Goal: Task Accomplishment & Management: Complete application form

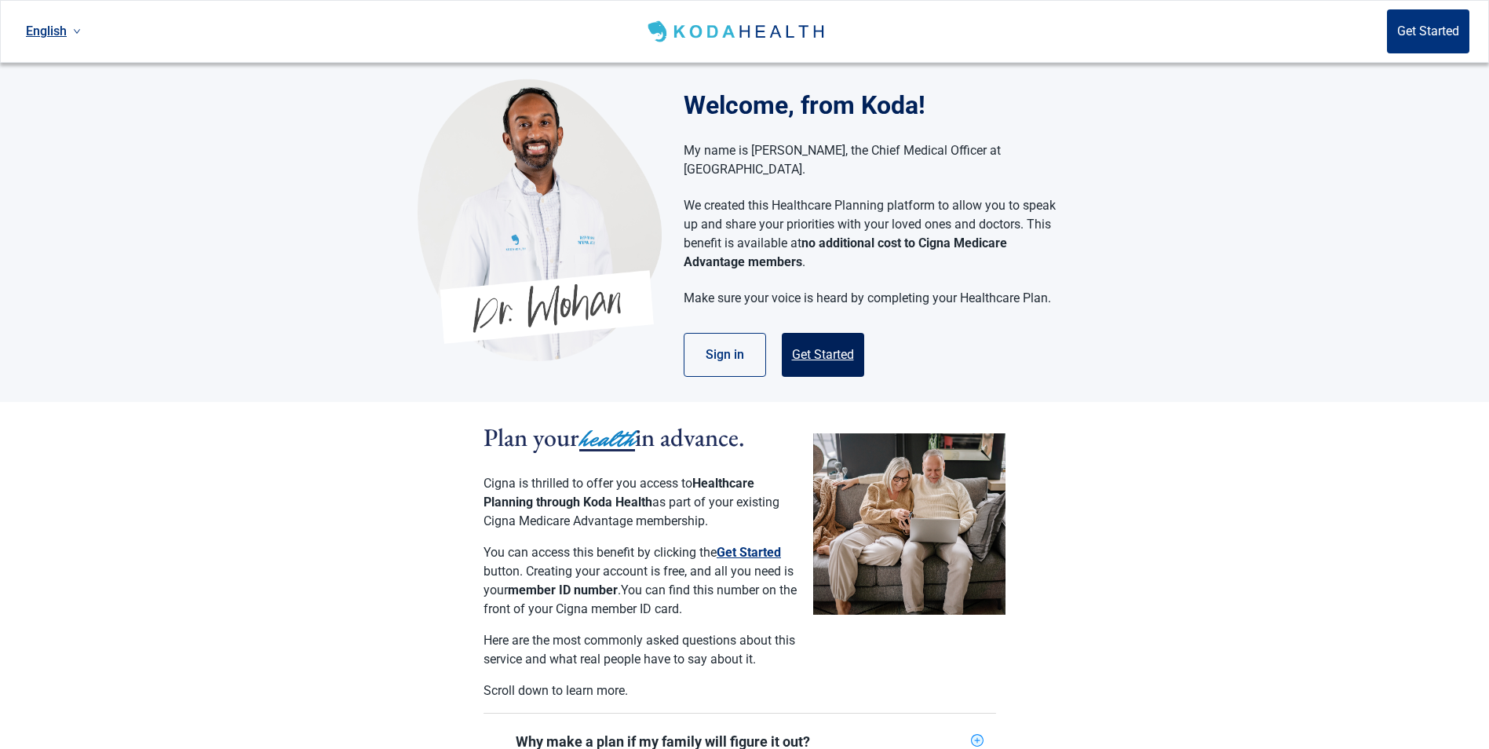
click at [809, 333] on button "Get Started" at bounding box center [823, 355] width 82 height 44
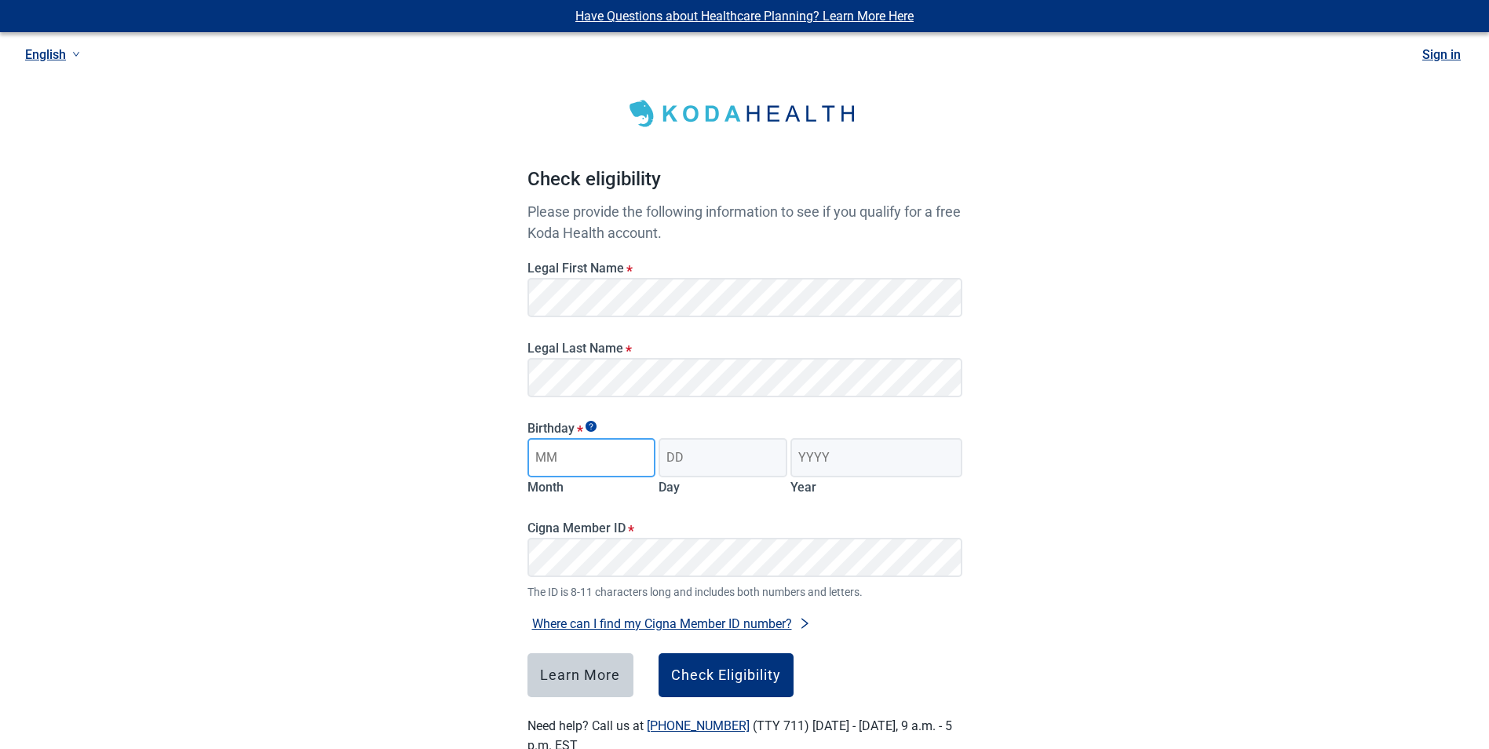
click at [579, 466] on input "Month" at bounding box center [592, 457] width 129 height 39
type input "09"
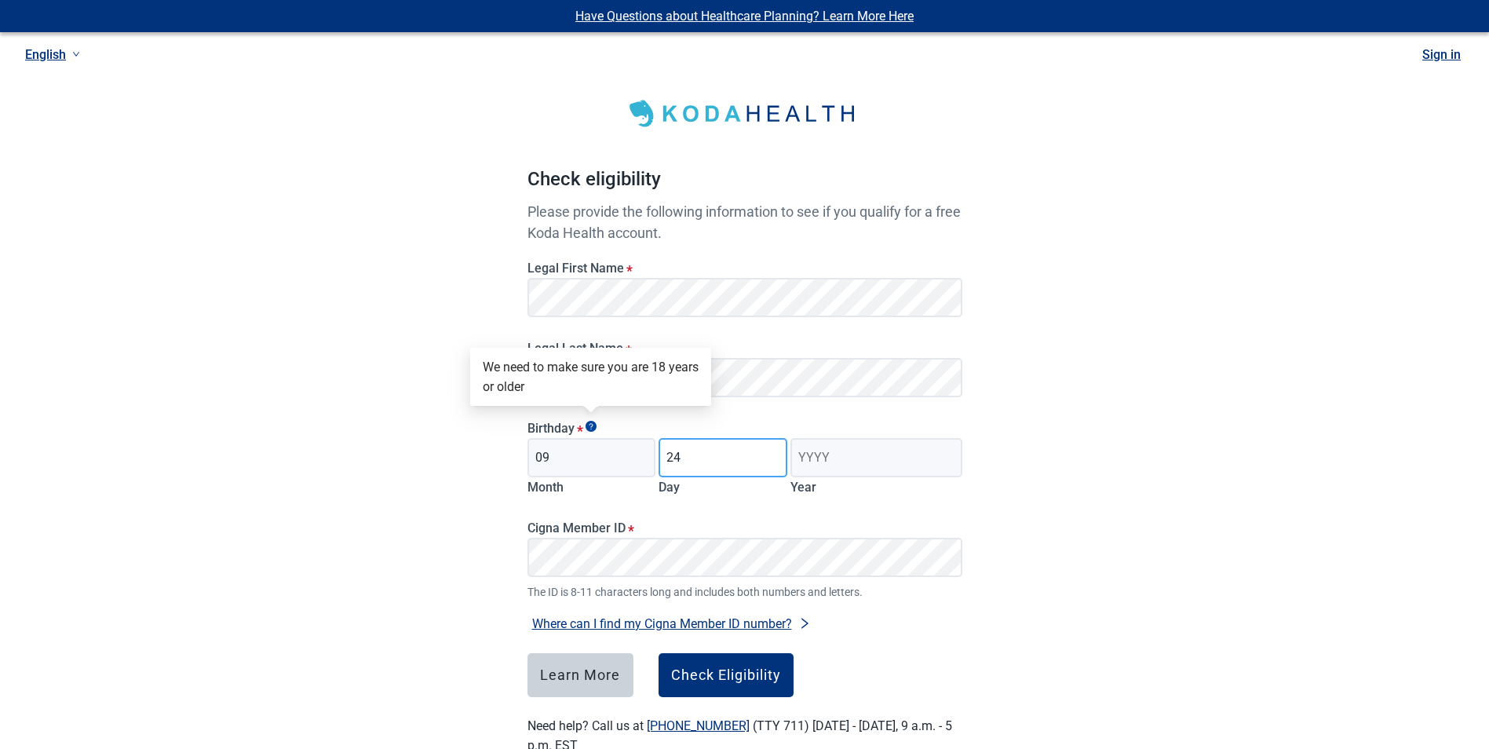
type input "24"
type input "1953"
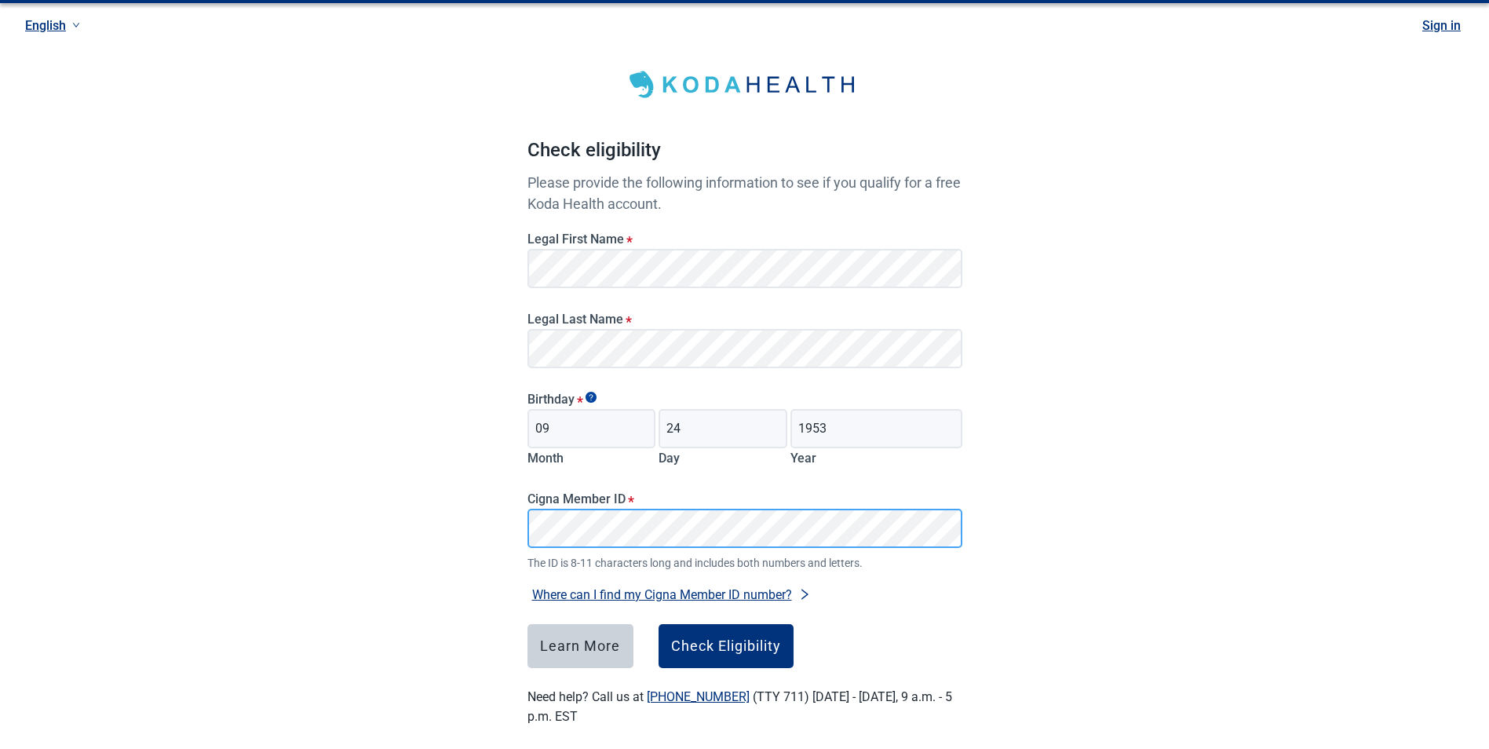
scroll to position [44, 0]
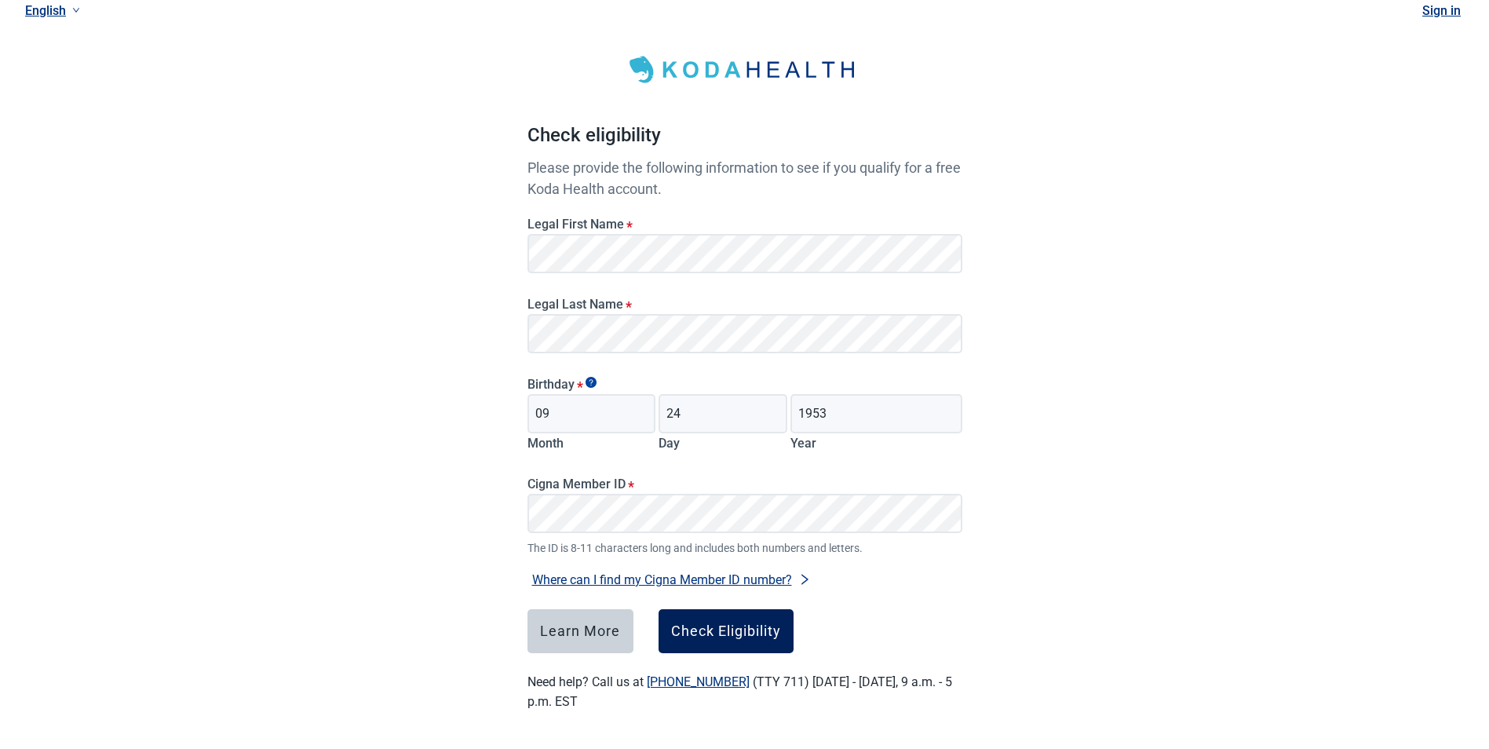
click at [747, 632] on div "Check Eligibility" at bounding box center [726, 631] width 110 height 16
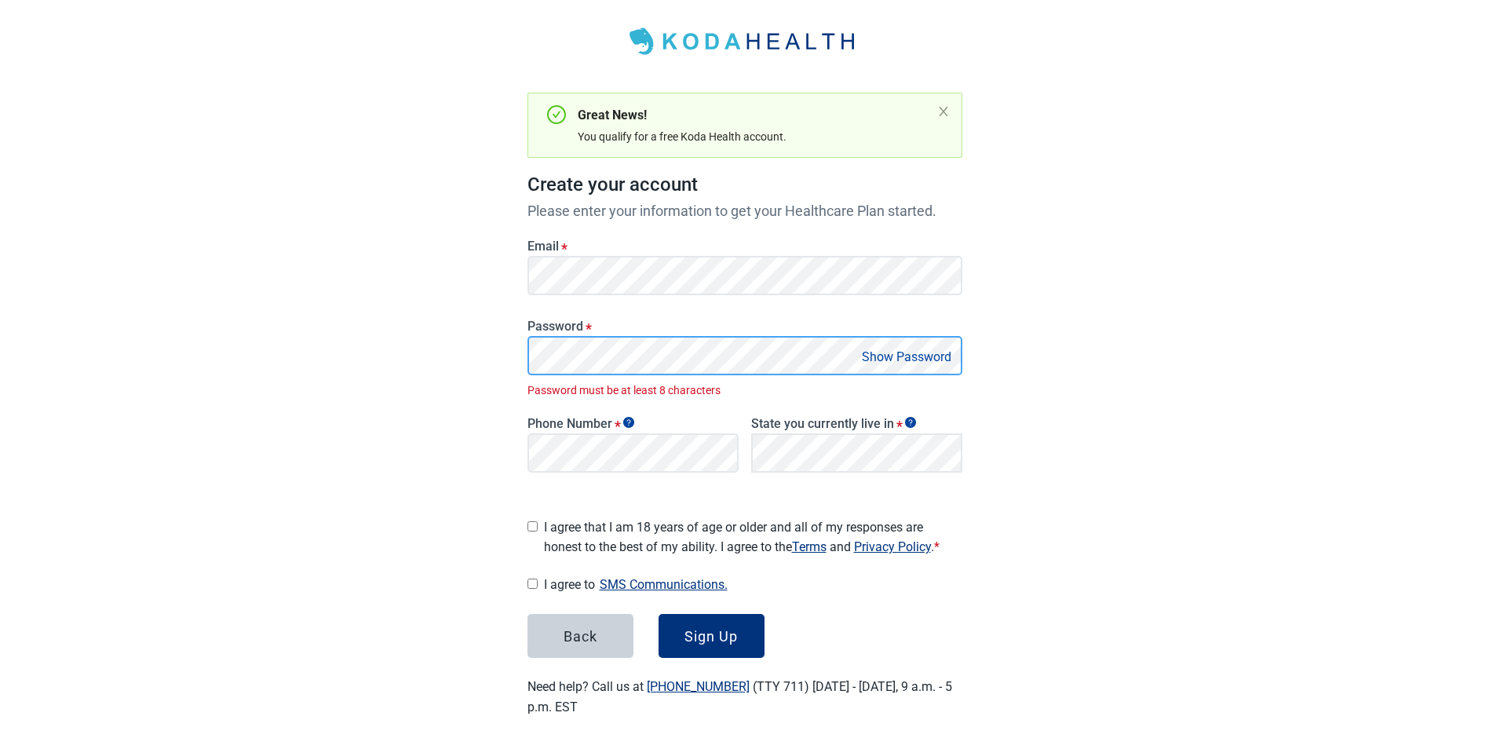
scroll to position [55, 0]
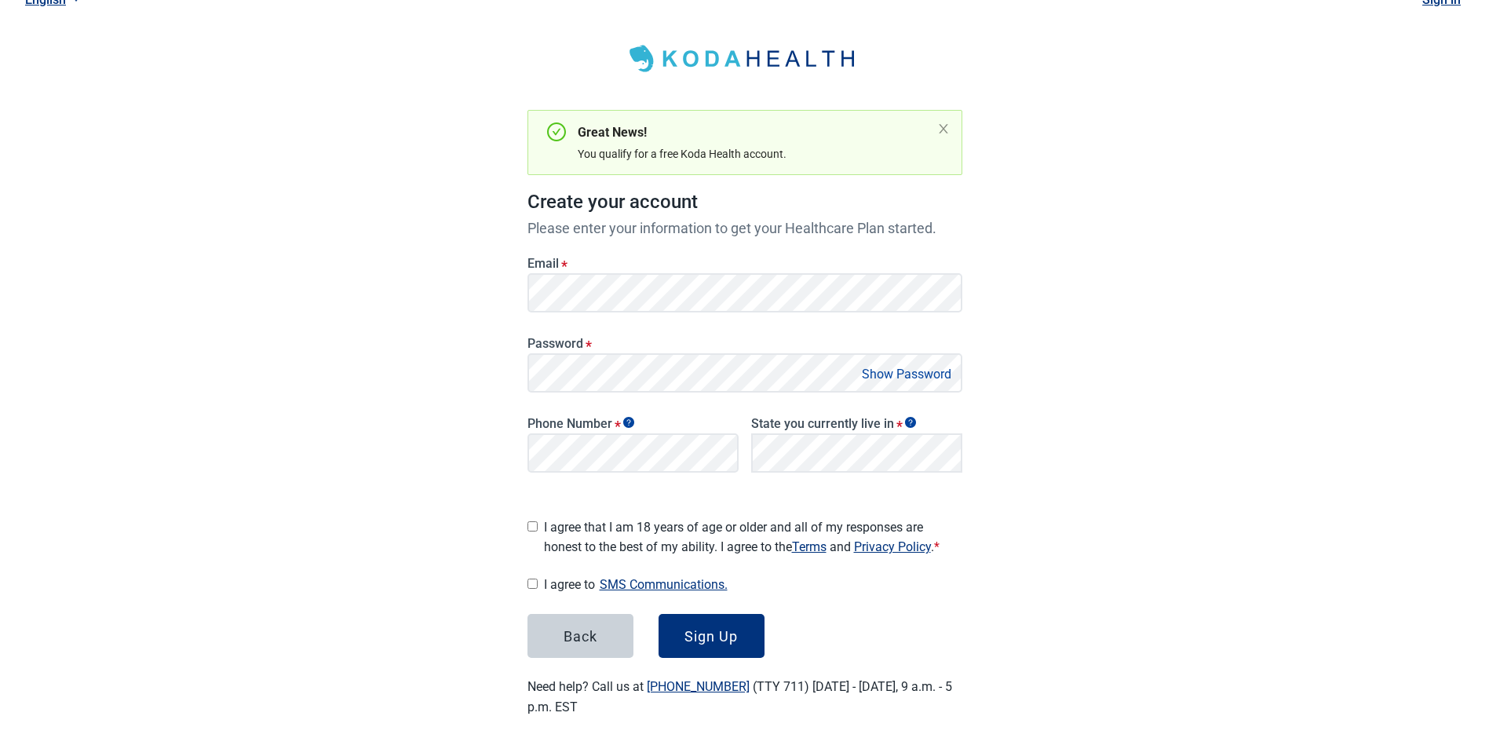
click at [912, 369] on button "Show Password" at bounding box center [906, 374] width 99 height 21
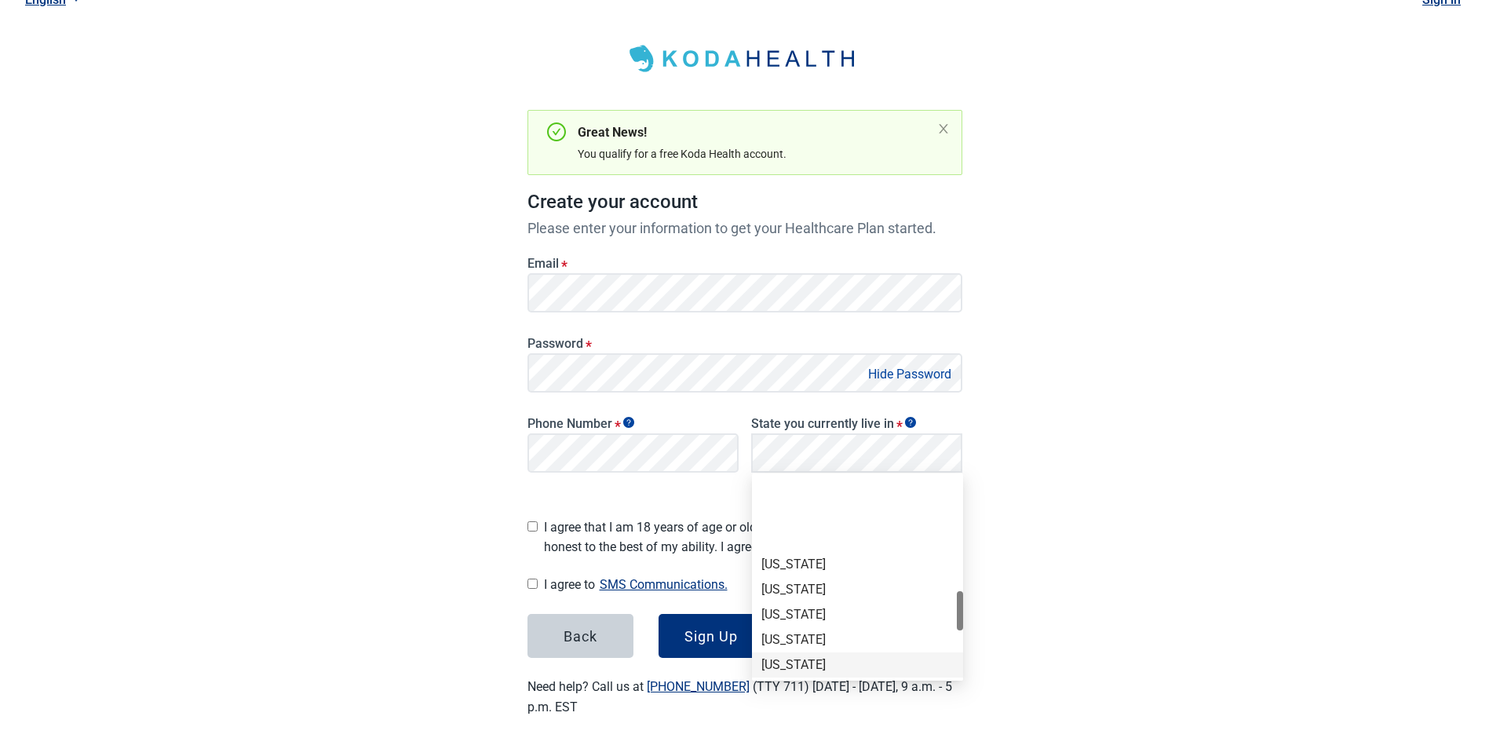
scroll to position [707, 0]
click at [796, 612] on div "[US_STATE]" at bounding box center [858, 611] width 192 height 17
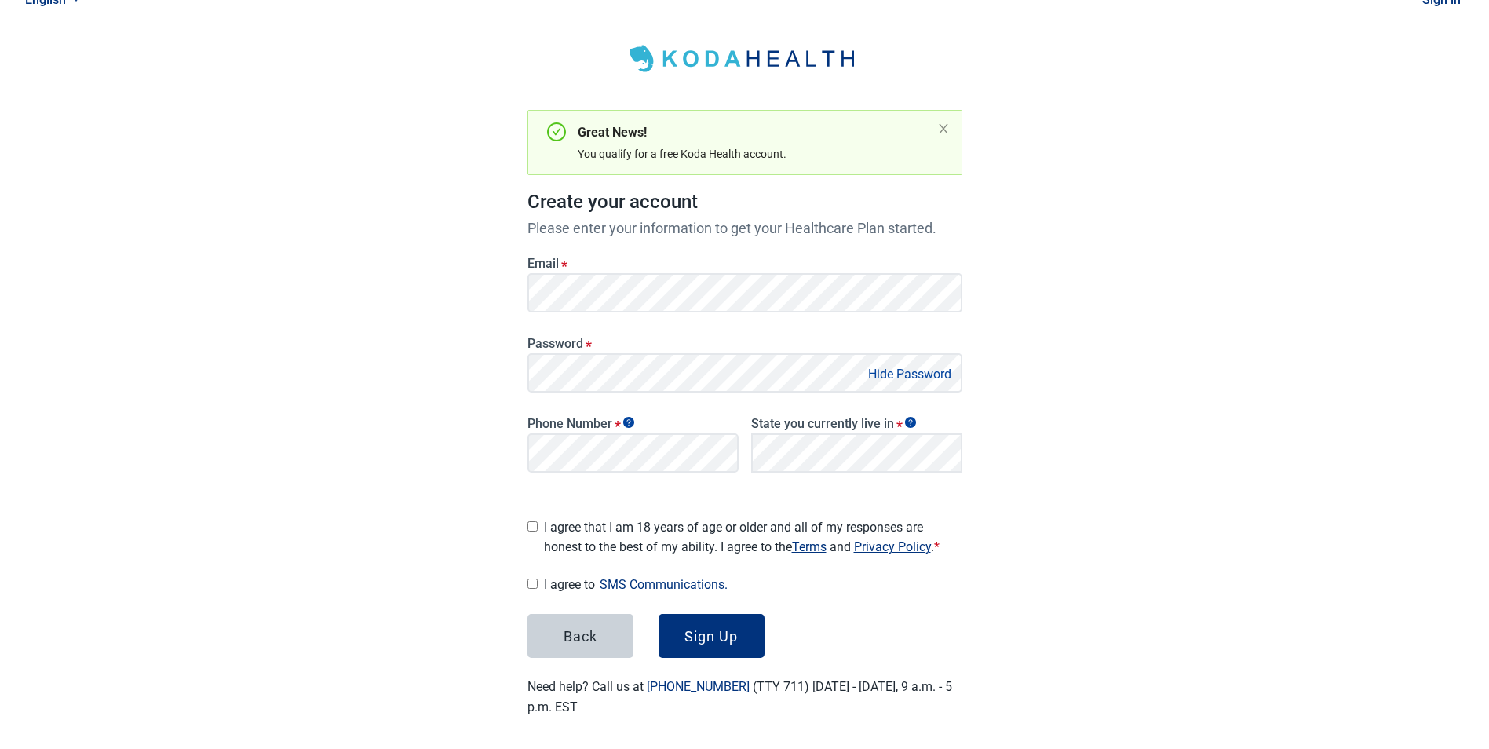
click at [535, 522] on input "I agree that I am 18 years of age or older and all of my responses are honest t…" at bounding box center [533, 526] width 10 height 10
checkbox input "true"
click at [530, 582] on input "I agree to SMS Communications." at bounding box center [533, 584] width 10 height 10
click at [530, 579] on input "I agree to SMS Communications." at bounding box center [533, 584] width 10 height 10
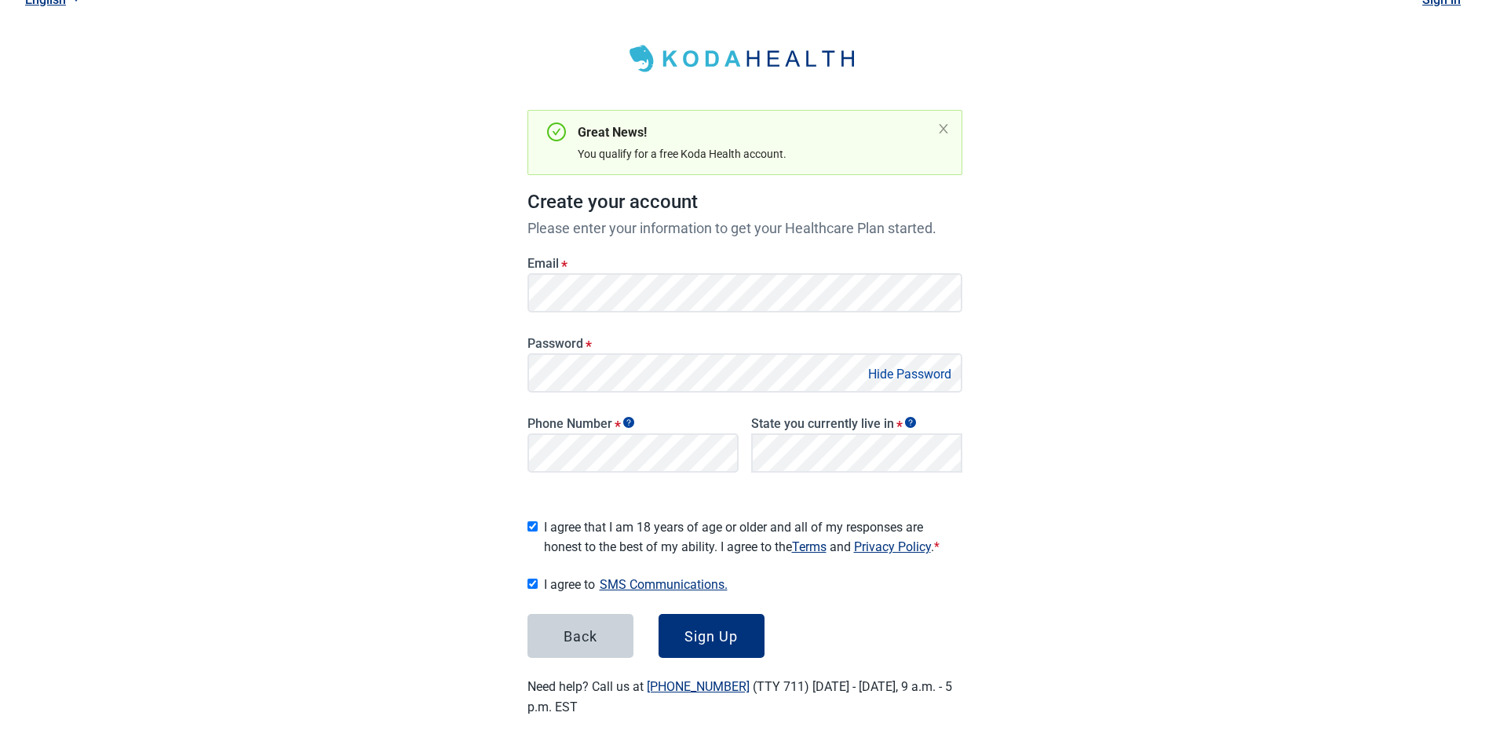
checkbox input "true"
click at [701, 634] on div "Sign Up" at bounding box center [711, 636] width 53 height 16
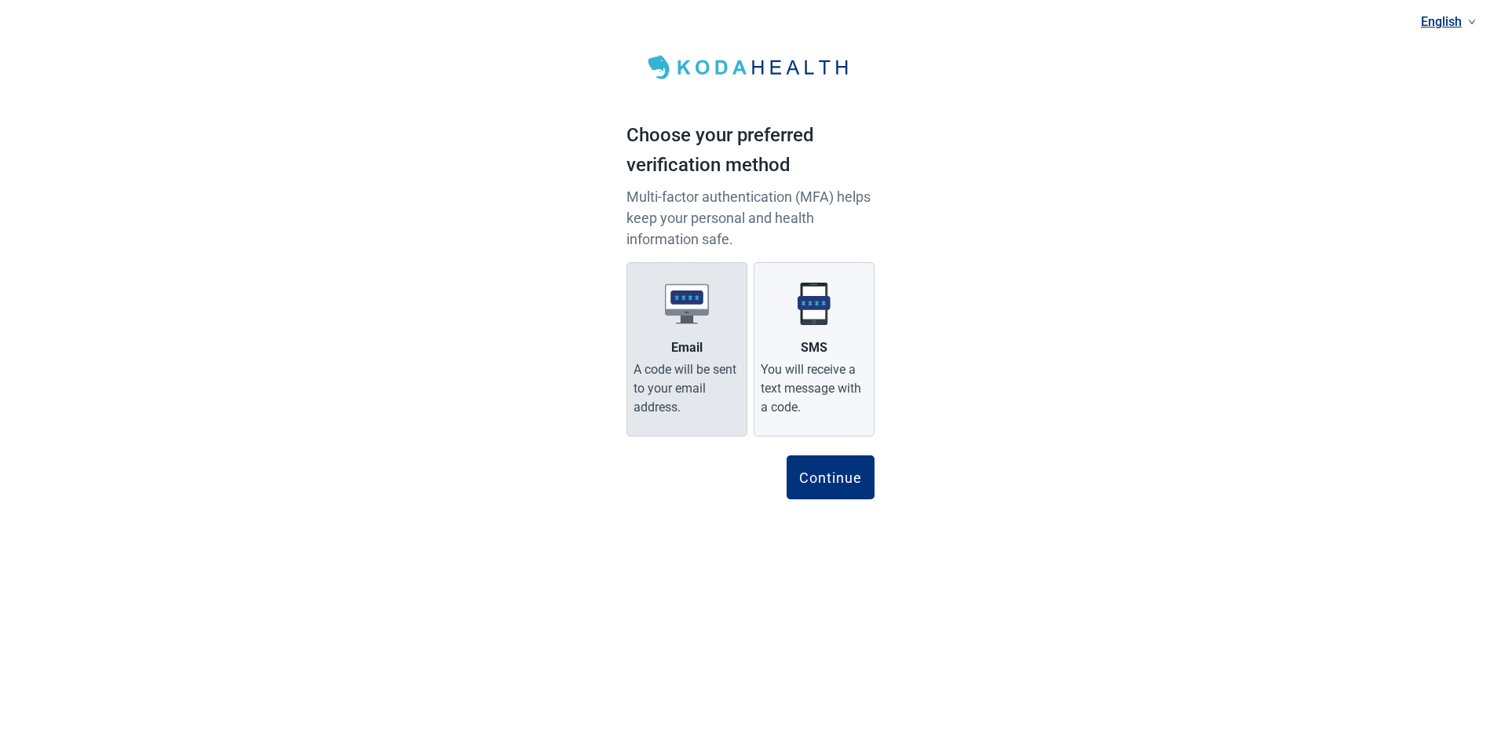
click at [684, 303] on img "Main content" at bounding box center [687, 304] width 44 height 44
click at [0, 0] on input "Email A code will be sent to your email address." at bounding box center [0, 0] width 0 height 0
click at [684, 303] on img "Main content" at bounding box center [687, 304] width 44 height 44
click at [0, 0] on input "Email A code will be sent to your email address." at bounding box center [0, 0] width 0 height 0
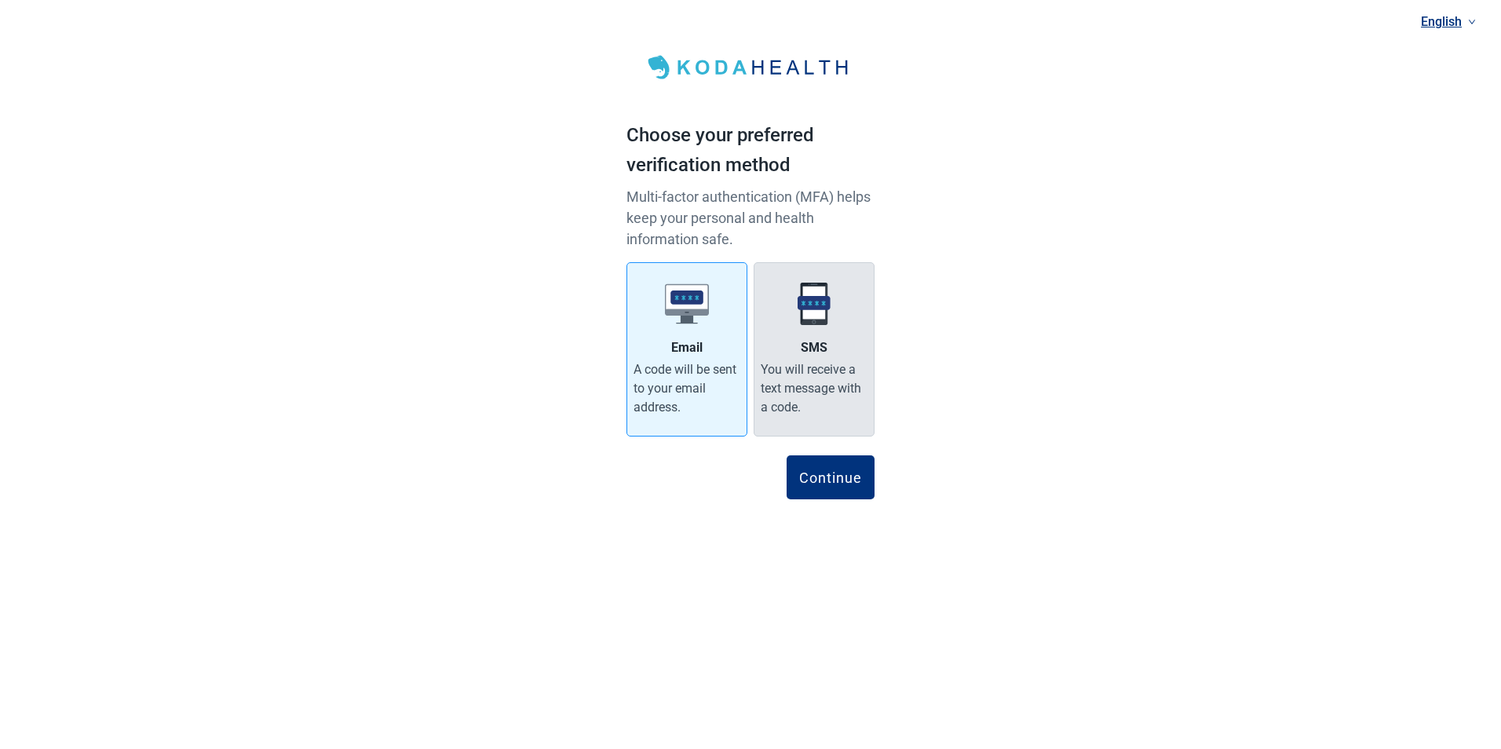
click at [815, 305] on img "Main content" at bounding box center [814, 304] width 44 height 44
click at [0, 0] on input "SMS You will receive a text message with a code." at bounding box center [0, 0] width 0 height 0
click at [815, 305] on img "Main content" at bounding box center [809, 304] width 44 height 44
click at [0, 0] on input "SMS You will receive a text message with a code." at bounding box center [0, 0] width 0 height 0
click at [815, 305] on img "Main content" at bounding box center [809, 304] width 44 height 44
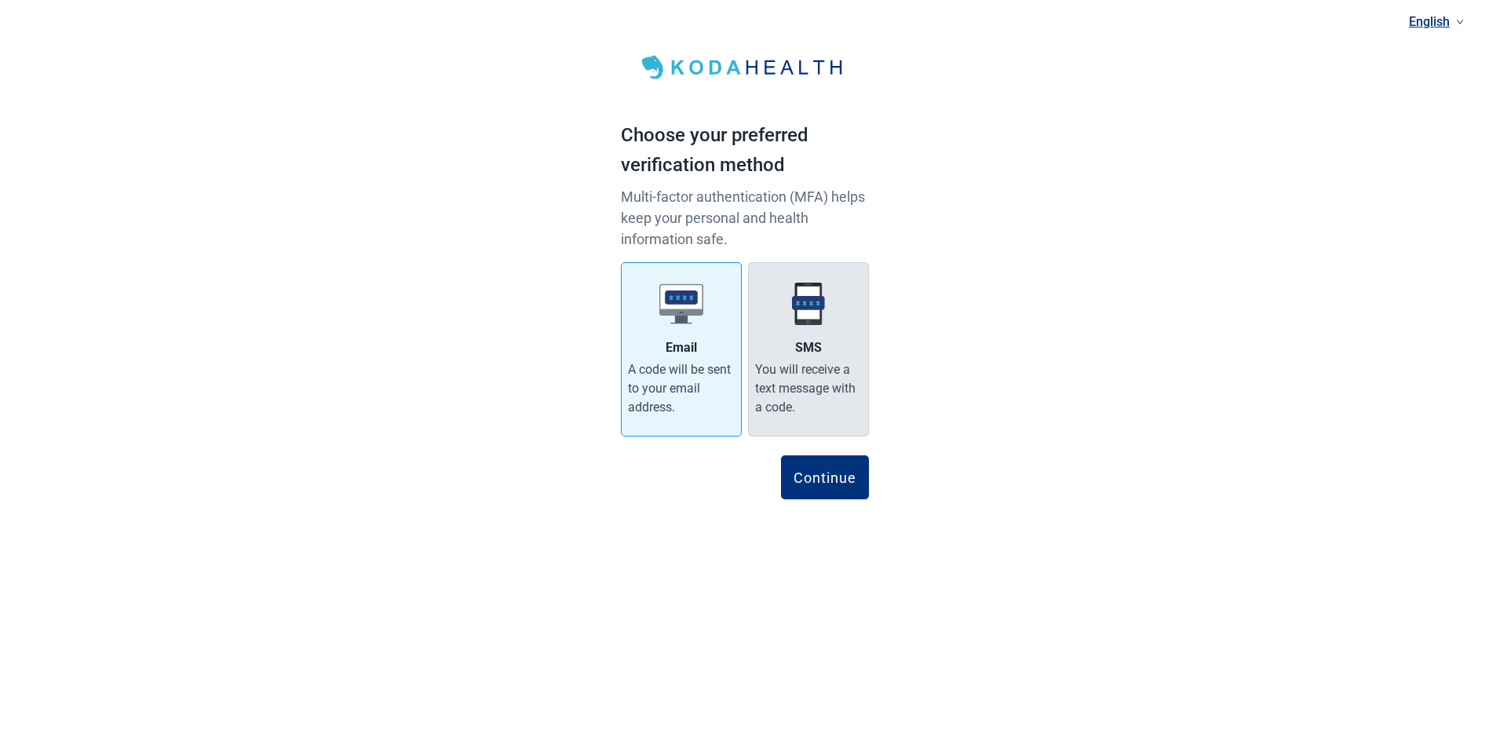
click at [0, 0] on input "SMS You will receive a text message with a code." at bounding box center [0, 0] width 0 height 0
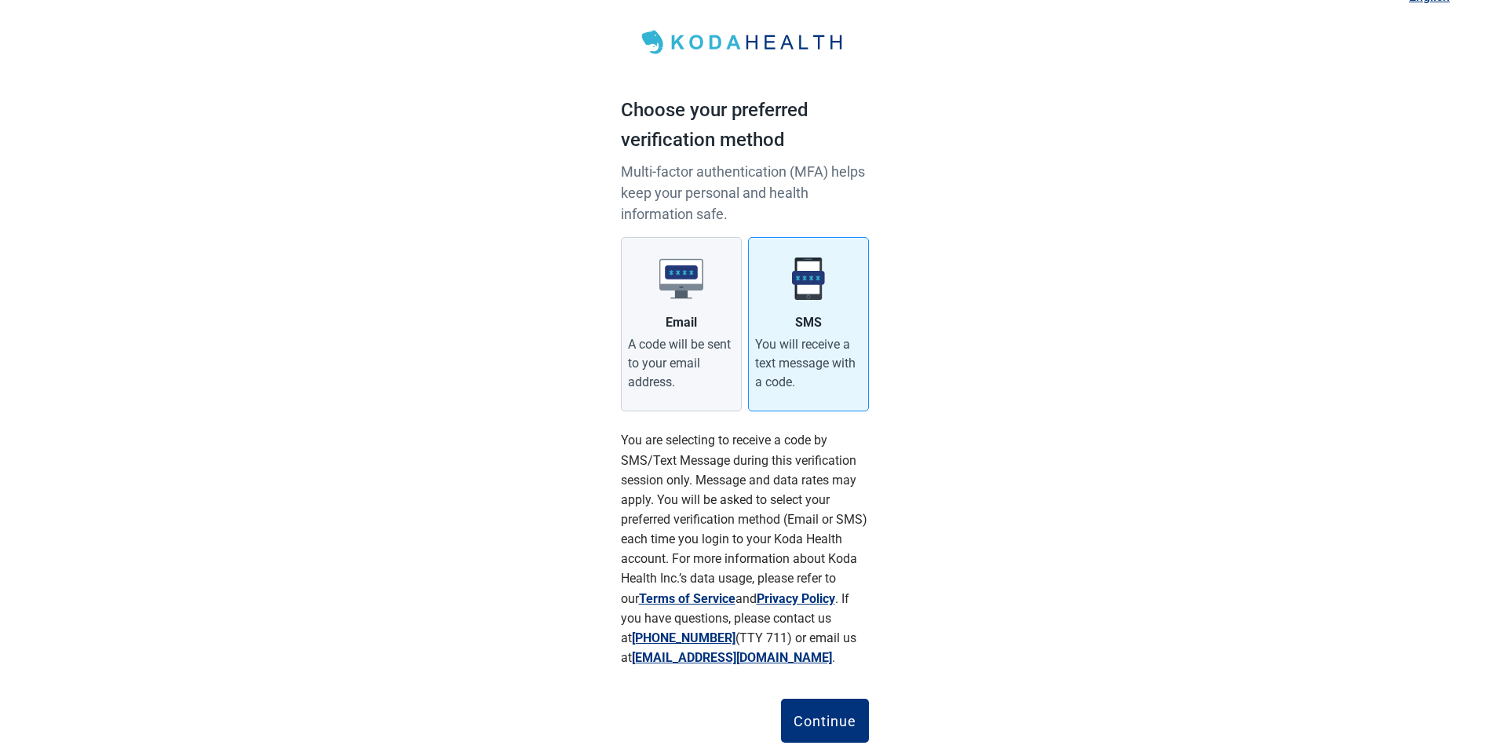
scroll to position [69, 0]
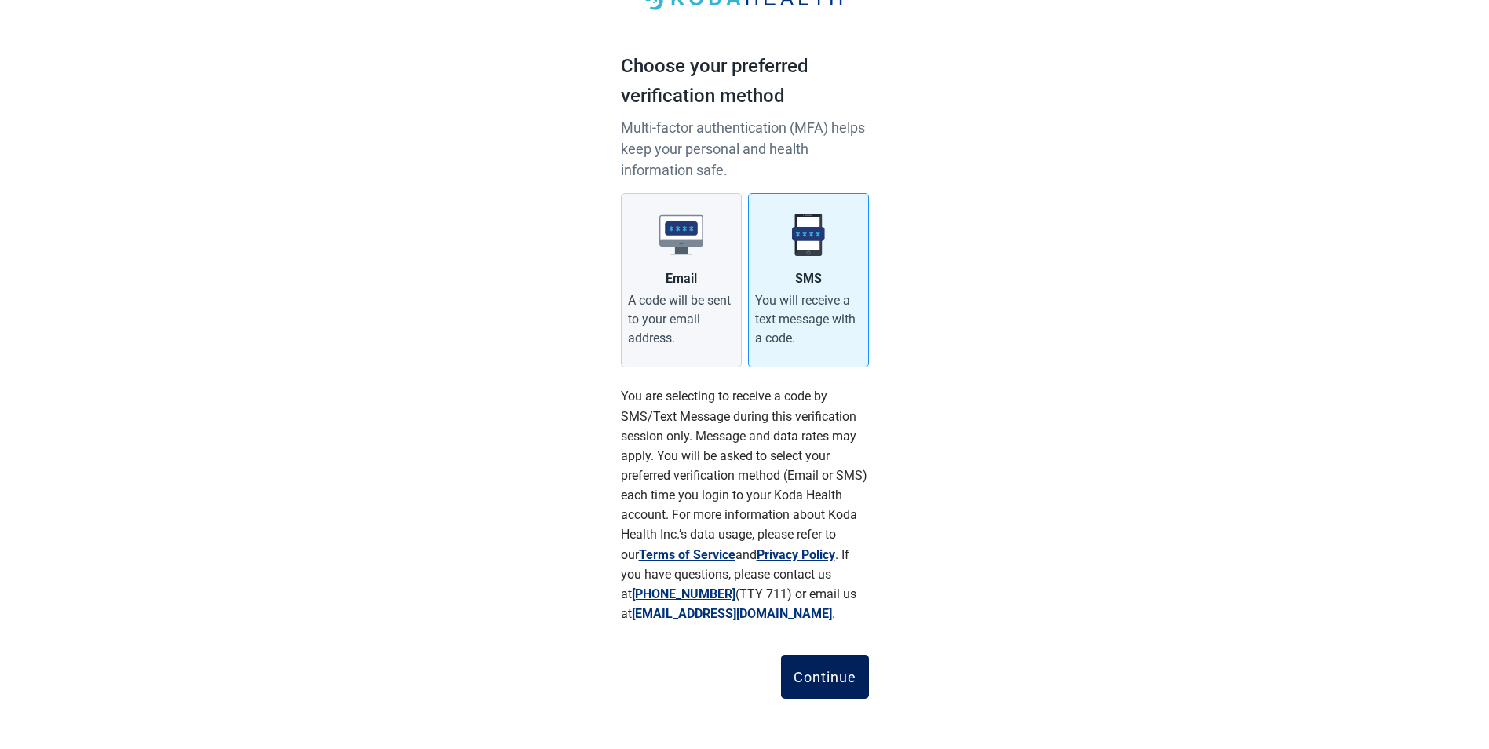
click at [820, 678] on div "Continue" at bounding box center [825, 677] width 63 height 16
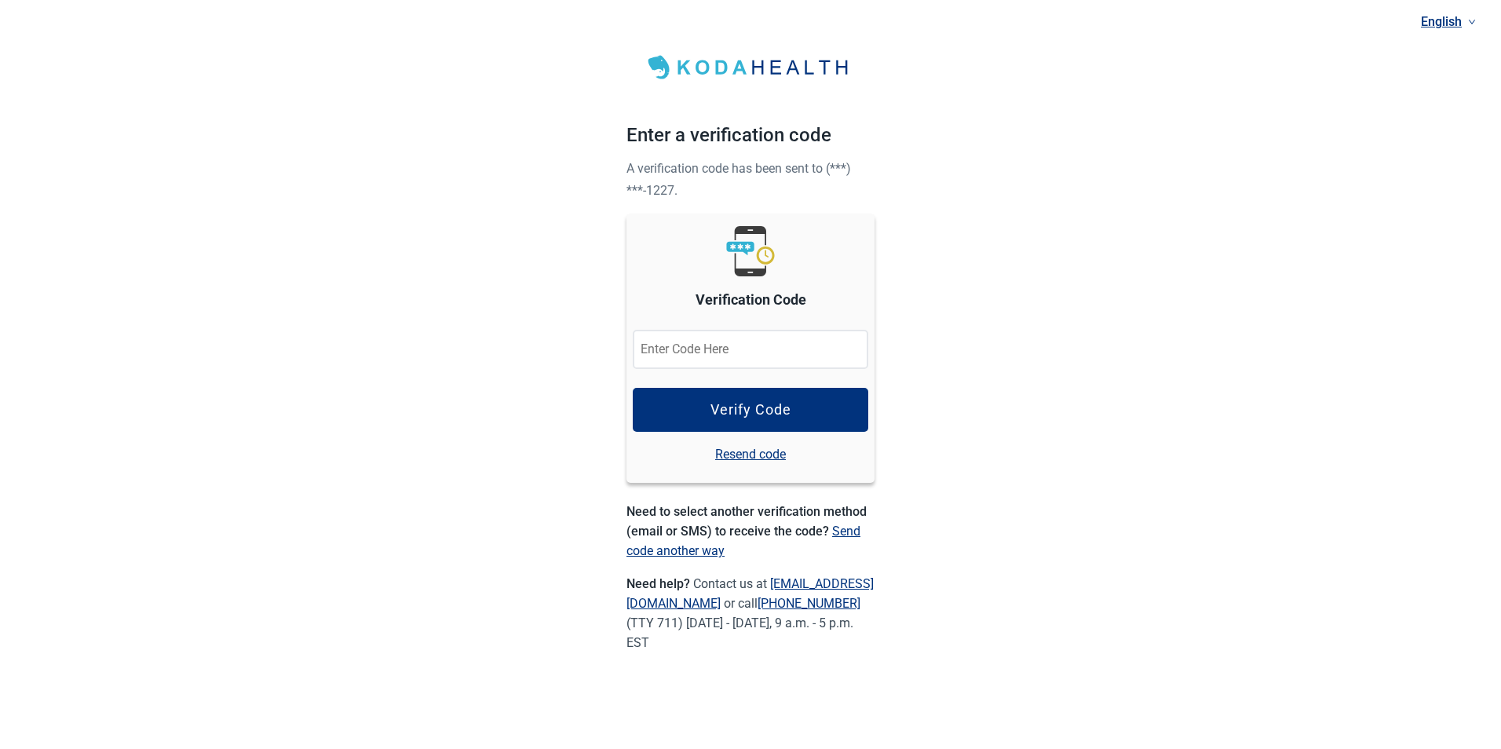
click at [663, 344] on input "Verification Code" at bounding box center [751, 349] width 236 height 39
type input "387242"
click at [737, 407] on div "Verify Code" at bounding box center [751, 410] width 81 height 16
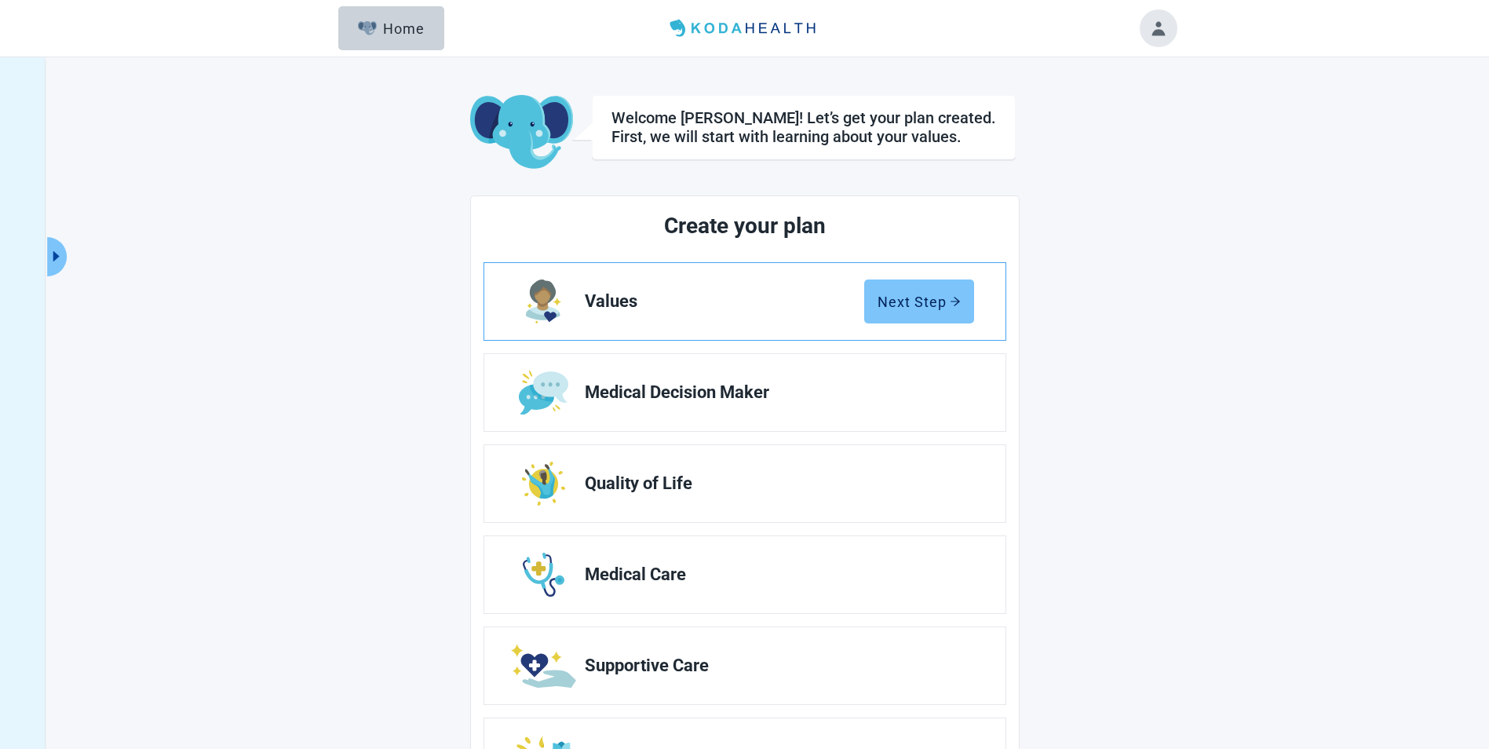
click at [921, 294] on div "Next Step" at bounding box center [919, 302] width 83 height 16
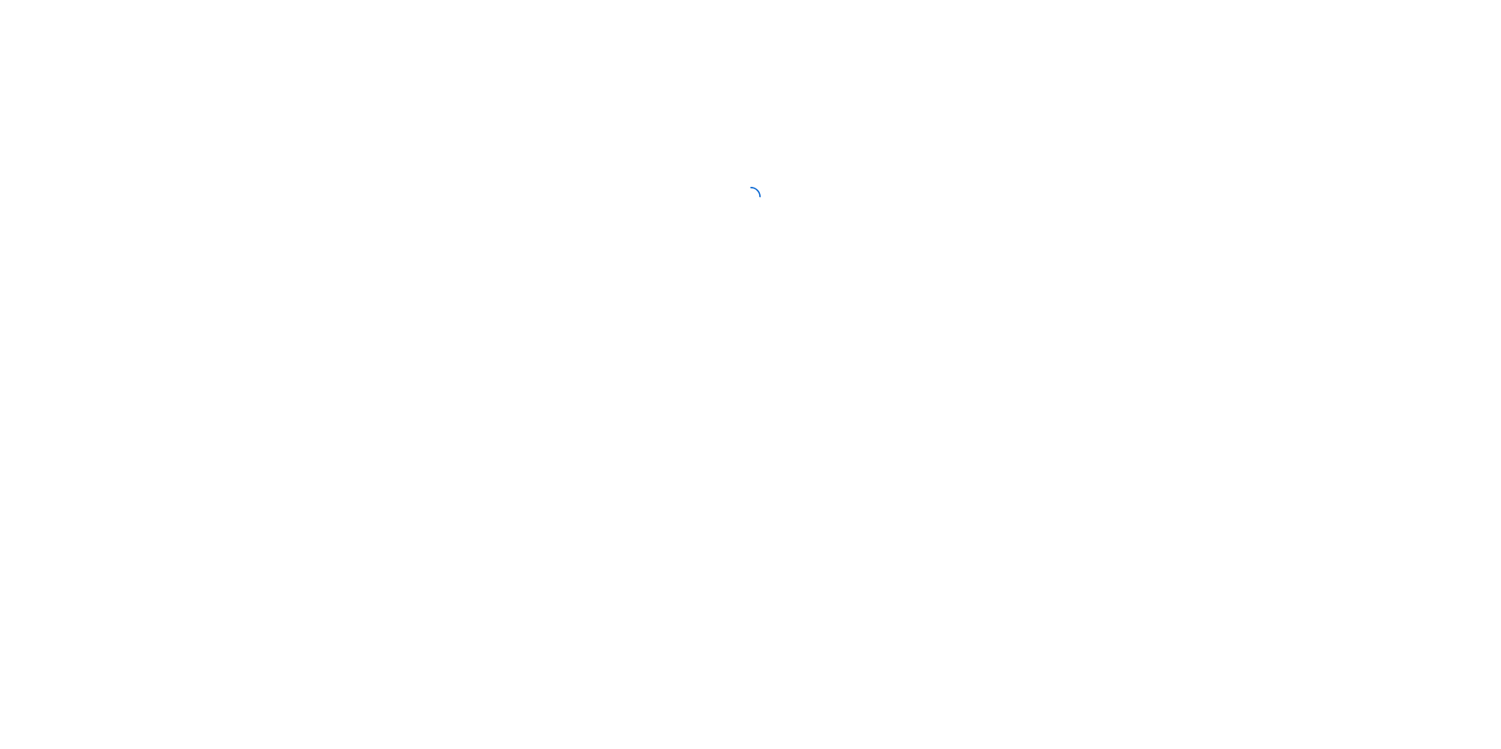
click at [921, 294] on div at bounding box center [750, 196] width 1501 height 393
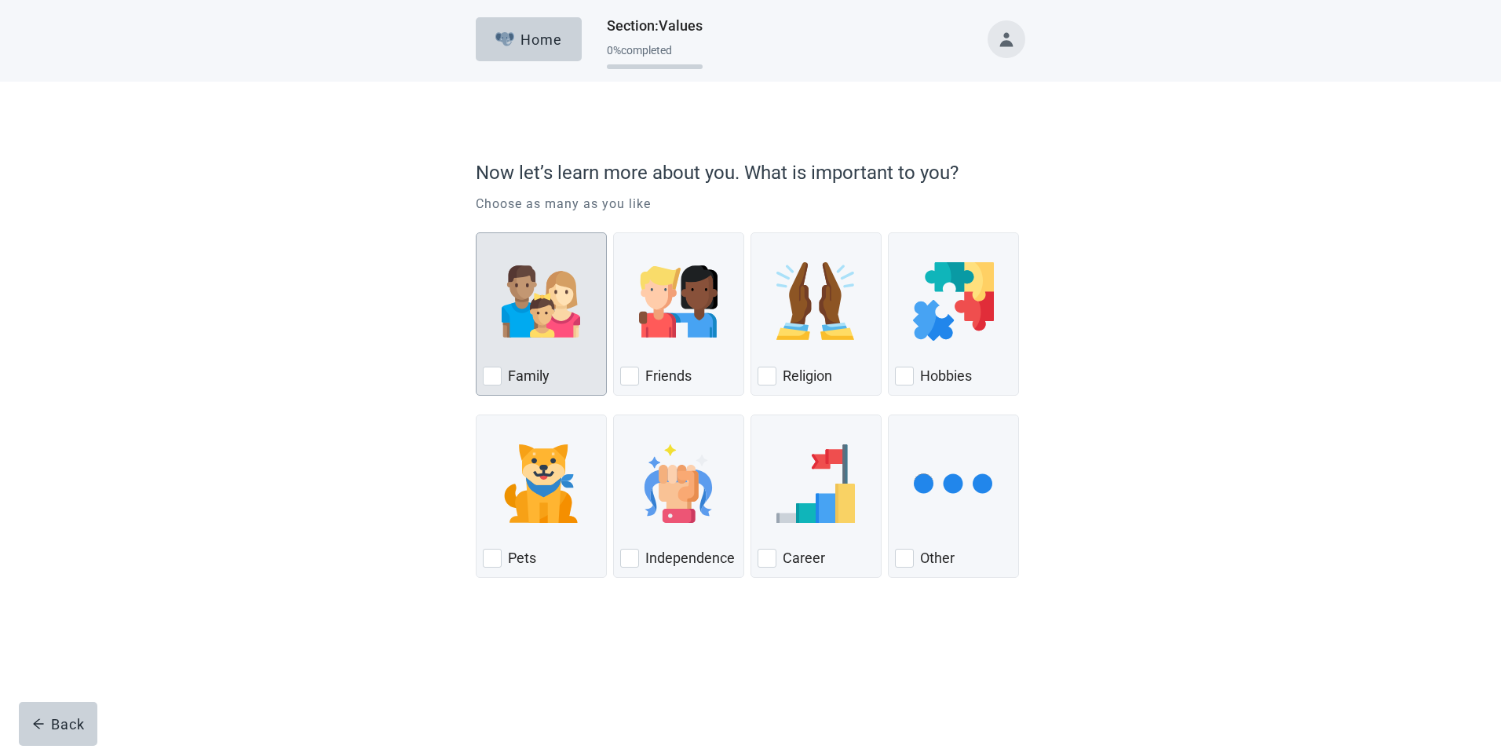
click at [490, 377] on div "Family, checkbox, not checked" at bounding box center [492, 376] width 19 height 19
click at [477, 233] on input "Family" at bounding box center [476, 232] width 1 height 1
checkbox input "true"
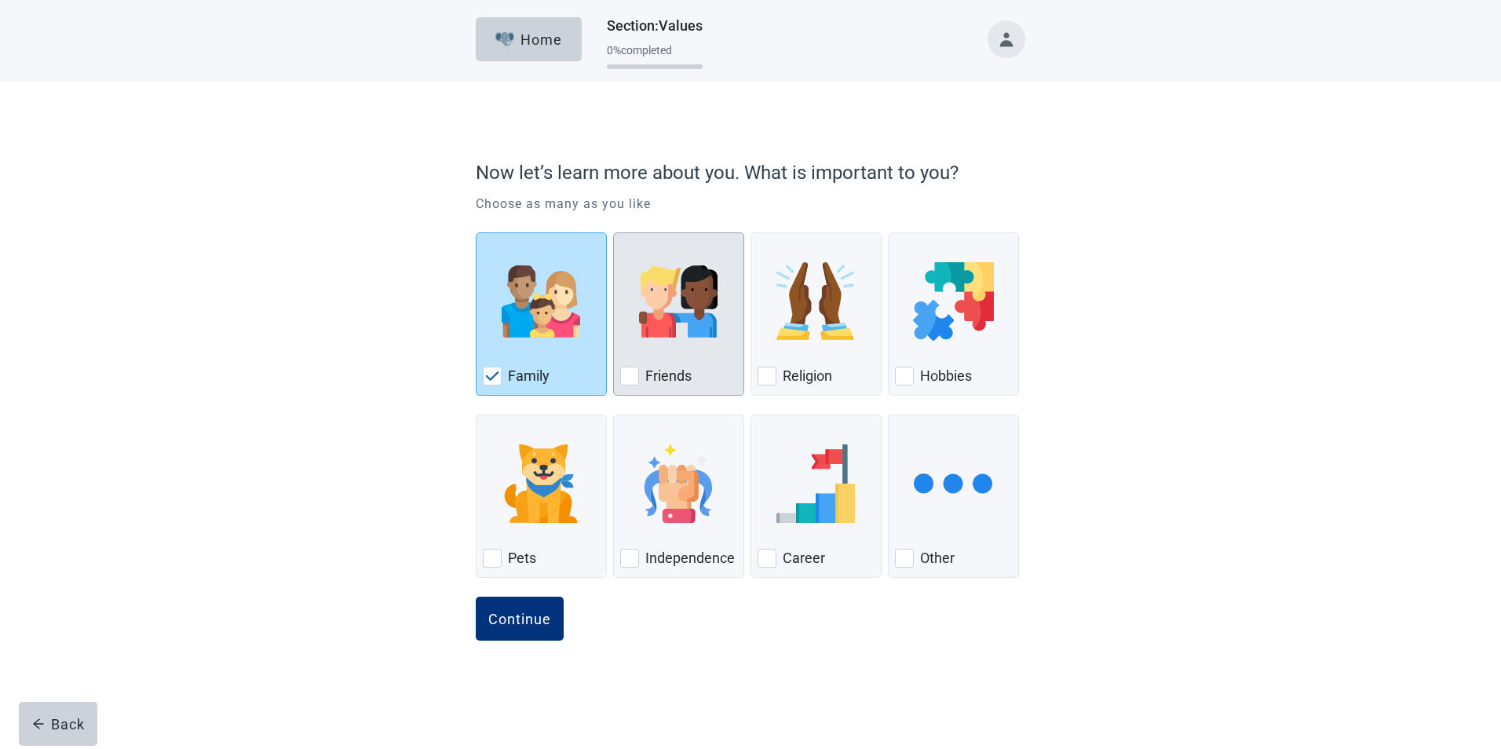
click at [630, 367] on div "Friends, checkbox, not checked" at bounding box center [629, 376] width 19 height 19
click at [614, 233] on input "Friends" at bounding box center [613, 232] width 1 height 1
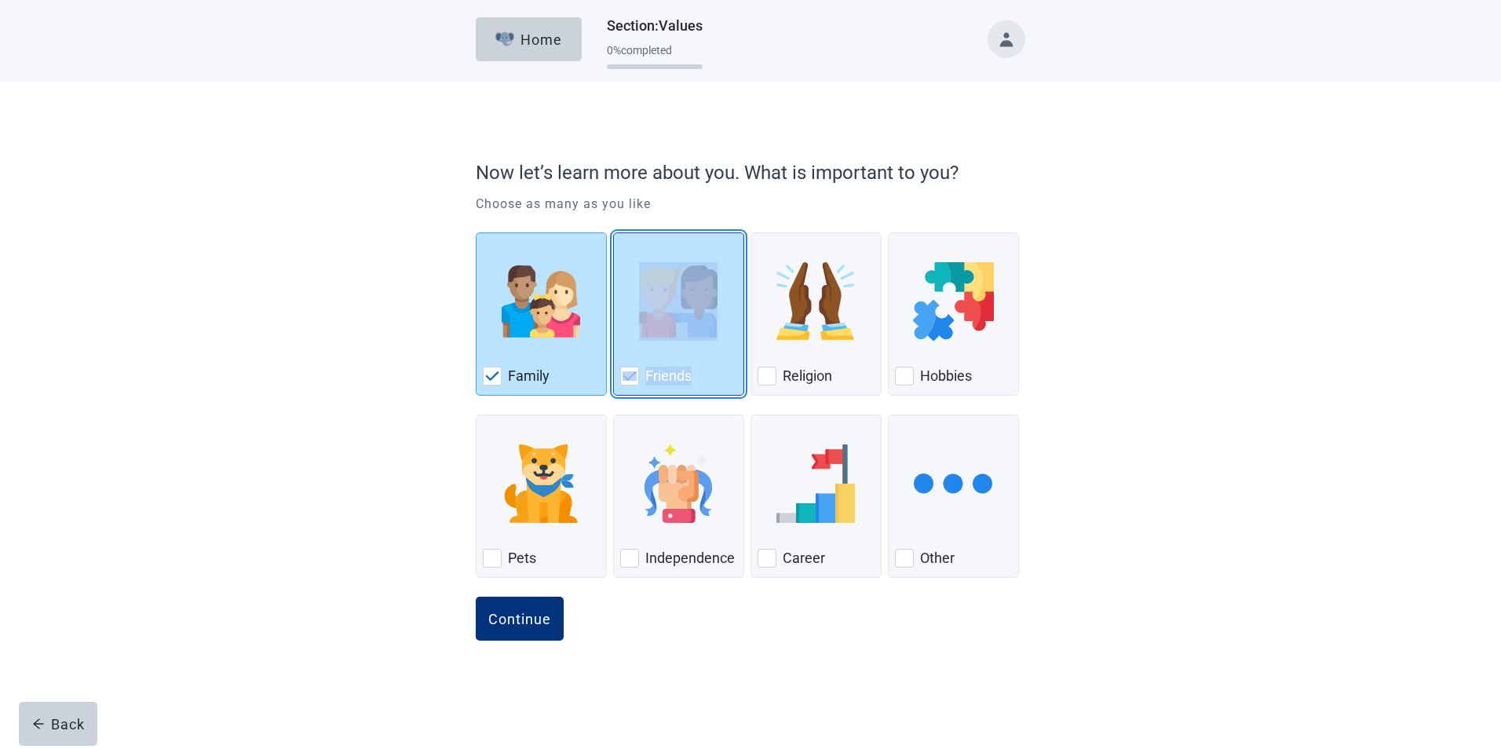
click at [630, 367] on div "Friends, checkbox, checked" at bounding box center [629, 376] width 19 height 19
click at [614, 233] on input "Friends" at bounding box center [613, 232] width 1 height 1
click at [630, 367] on div "Friends, checkbox, checked" at bounding box center [629, 376] width 19 height 19
click at [614, 233] on input "Friends" at bounding box center [613, 232] width 1 height 1
checkbox input "true"
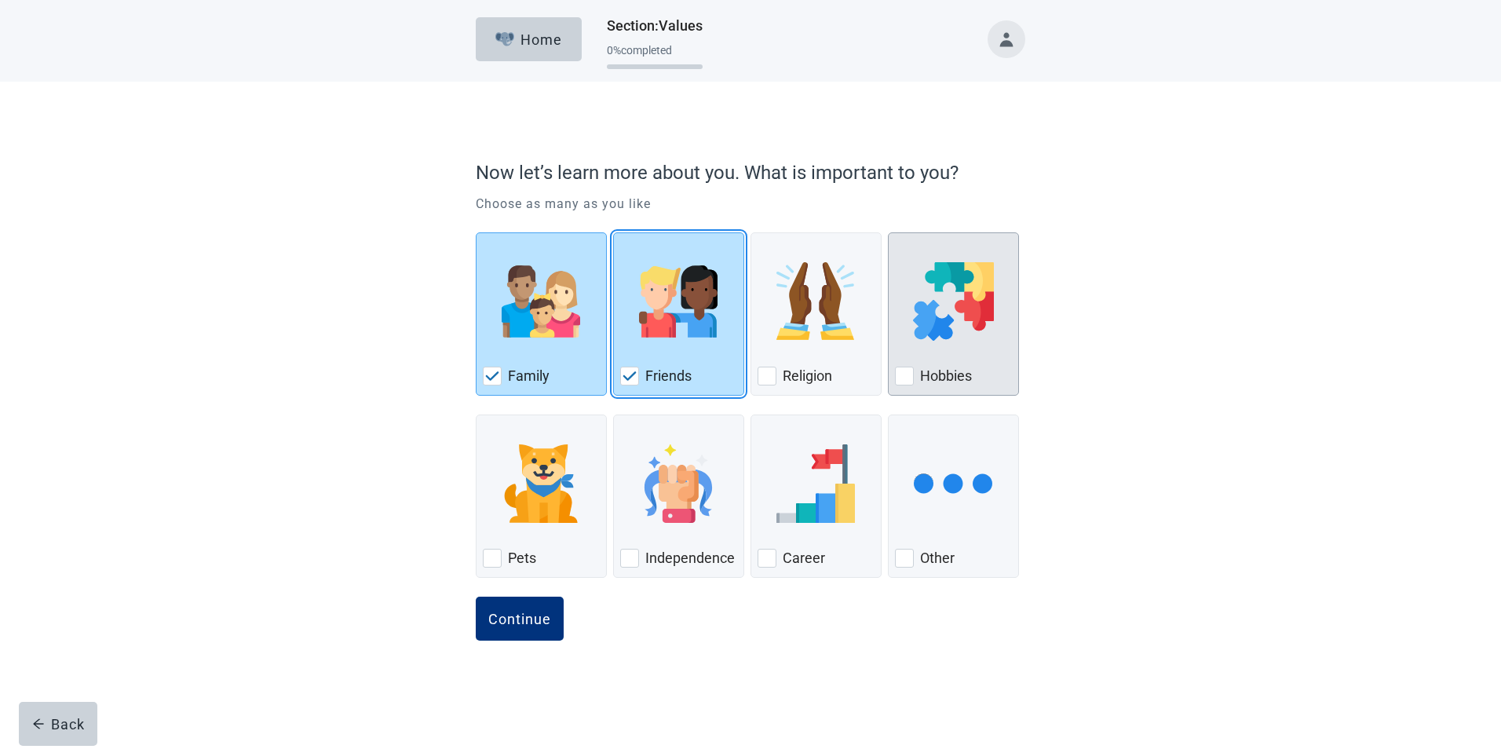
click at [902, 375] on div "Hobbies, checkbox, not checked" at bounding box center [904, 376] width 19 height 19
click at [889, 233] on input "Hobbies" at bounding box center [888, 232] width 1 height 1
checkbox input "true"
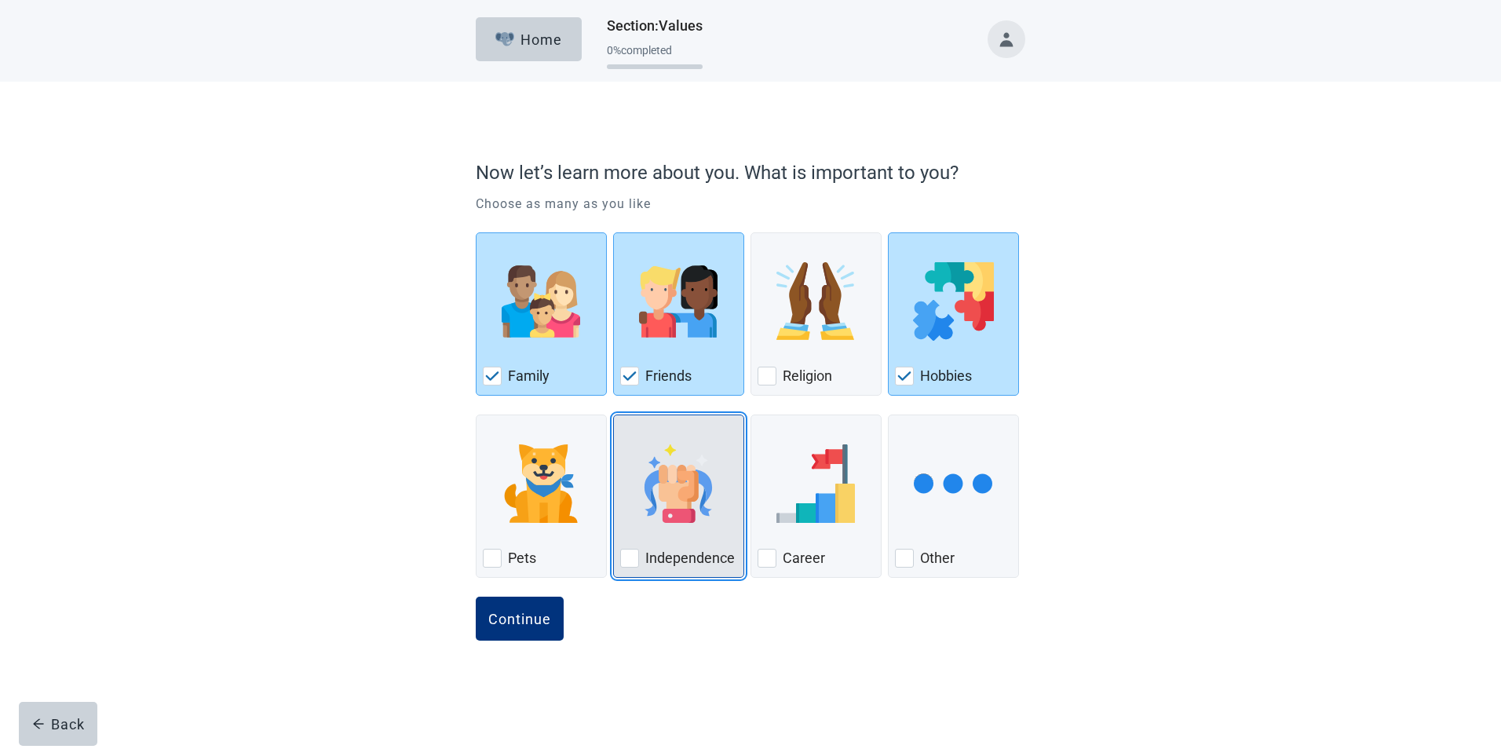
click at [628, 556] on div "Independence, checkbox, not checked" at bounding box center [629, 558] width 19 height 19
click at [614, 415] on input "Independence" at bounding box center [613, 415] width 1 height 1
checkbox input "true"
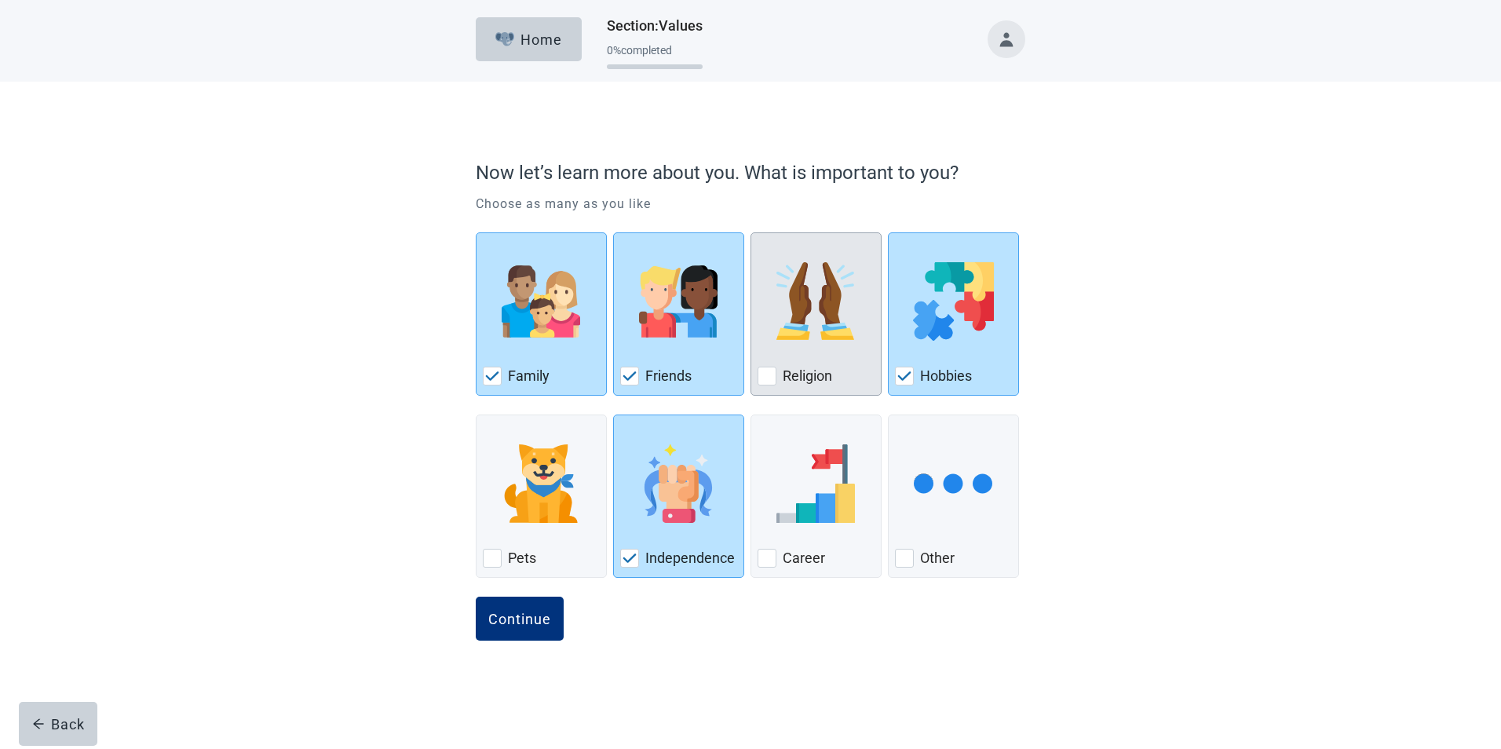
click at [765, 377] on div "Religion, checkbox, not checked" at bounding box center [767, 376] width 19 height 19
click at [751, 233] on input "Religion" at bounding box center [751, 232] width 1 height 1
checkbox input "true"
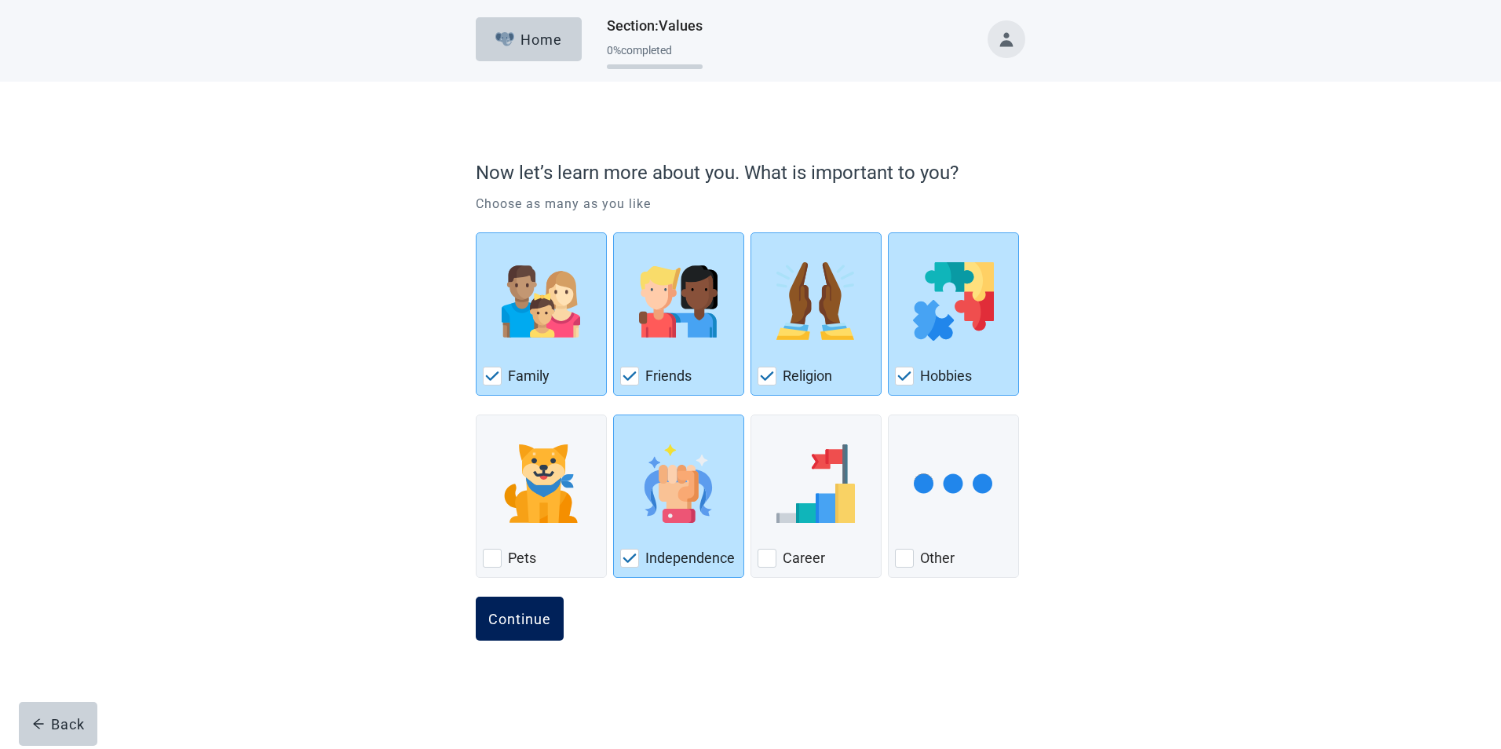
click at [523, 612] on div "Continue" at bounding box center [519, 619] width 63 height 16
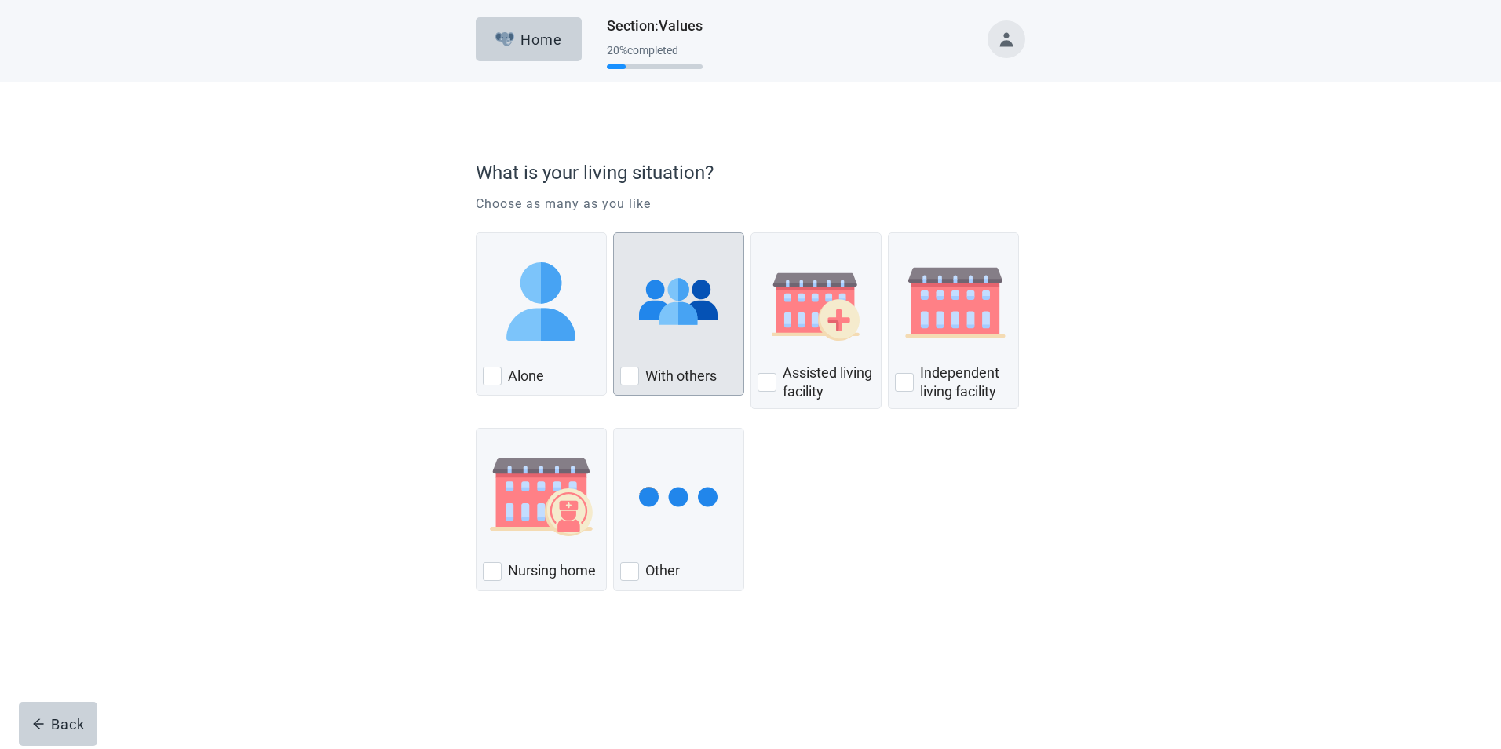
click at [629, 376] on div "With Others, checkbox, not checked" at bounding box center [629, 376] width 19 height 19
click at [614, 233] on input "With others" at bounding box center [613, 232] width 1 height 1
click at [635, 373] on div "With Others, checkbox, not checked" at bounding box center [629, 376] width 19 height 19
click at [614, 233] on input "With others" at bounding box center [613, 232] width 1 height 1
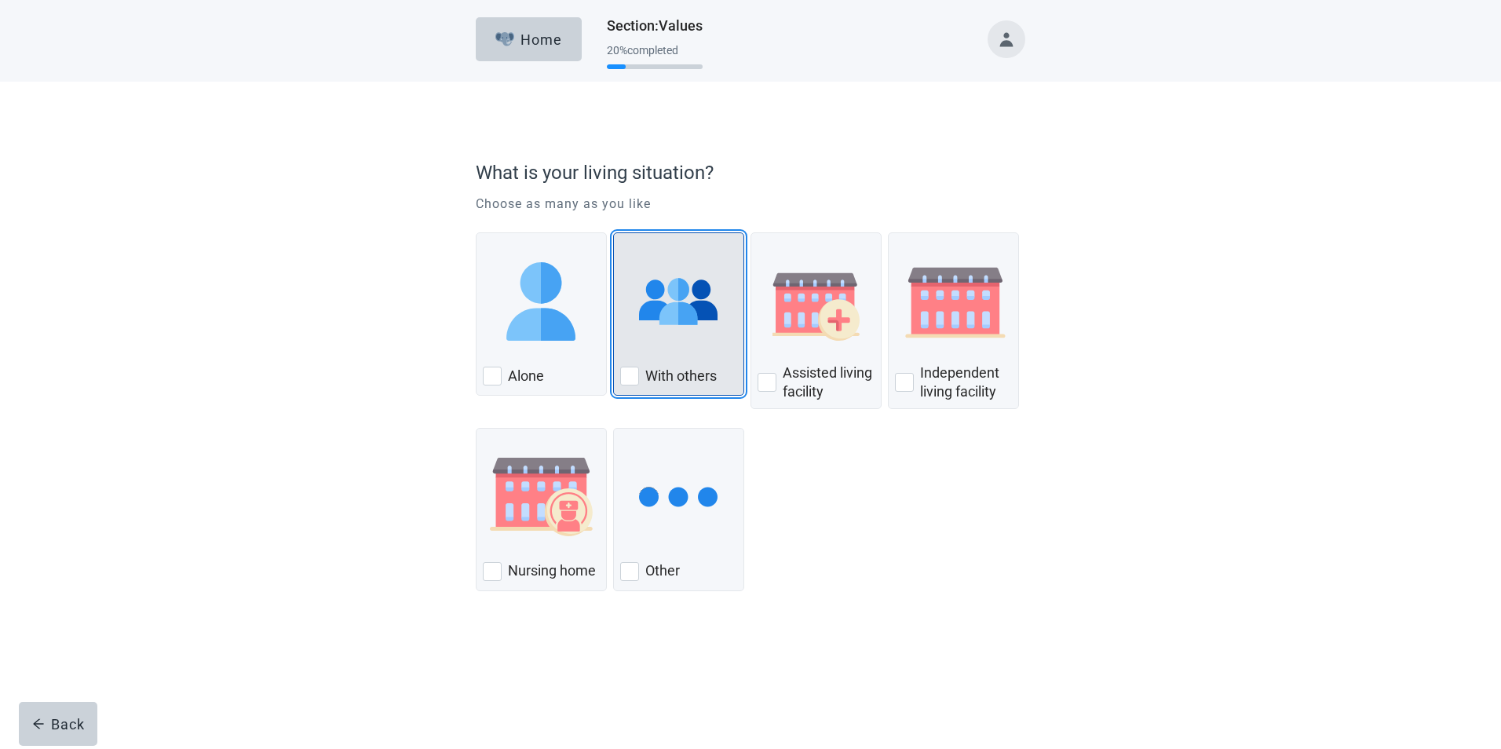
click at [614, 233] on input "With others" at bounding box center [613, 232] width 1 height 1
click at [631, 376] on div "With Others, checkbox, not checked" at bounding box center [629, 376] width 19 height 19
click at [614, 233] on input "With others" at bounding box center [613, 232] width 1 height 1
checkbox input "true"
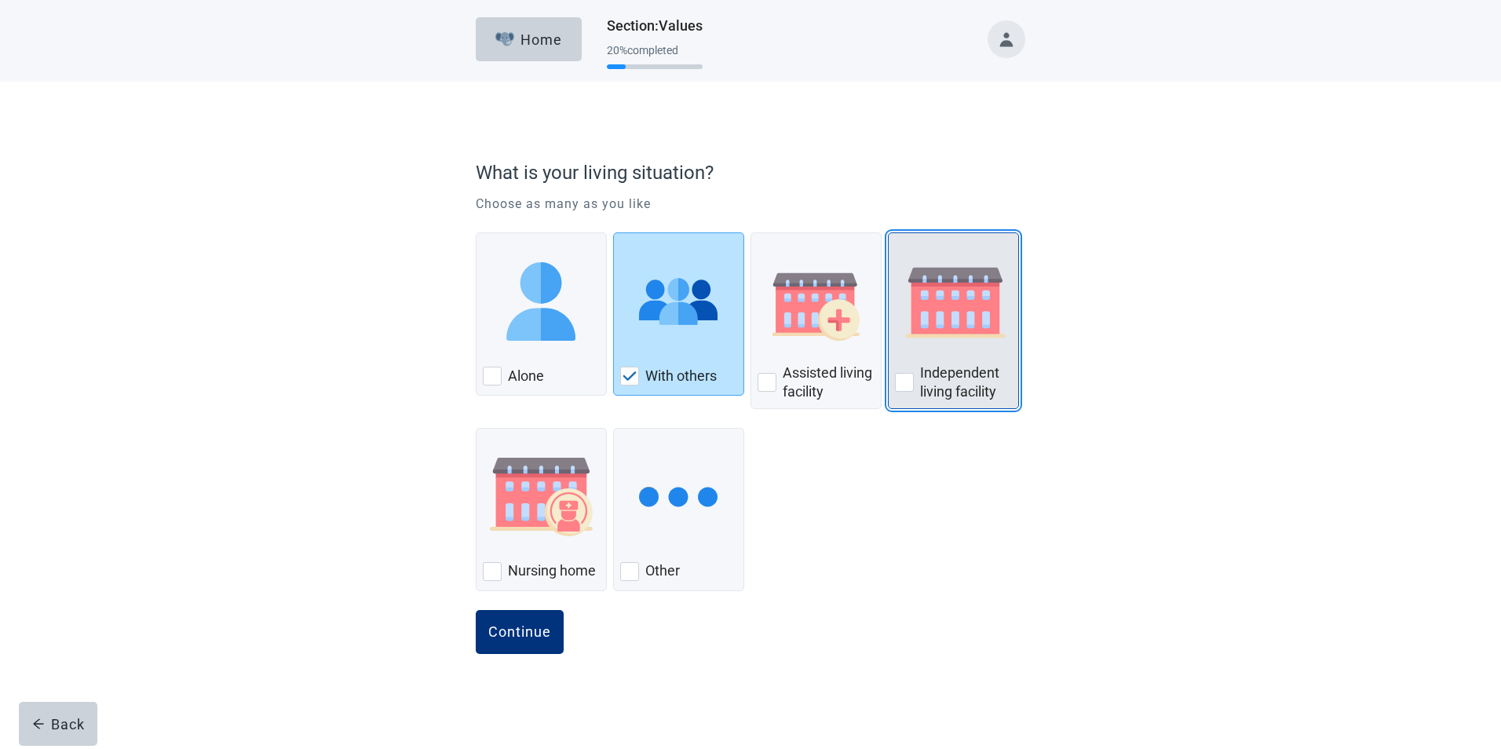
click at [904, 382] on div "Independent Living Facility, checkbox, not checked" at bounding box center [904, 382] width 19 height 19
click at [889, 233] on input "Independent living facility" at bounding box center [888, 232] width 1 height 1
checkbox input "false"
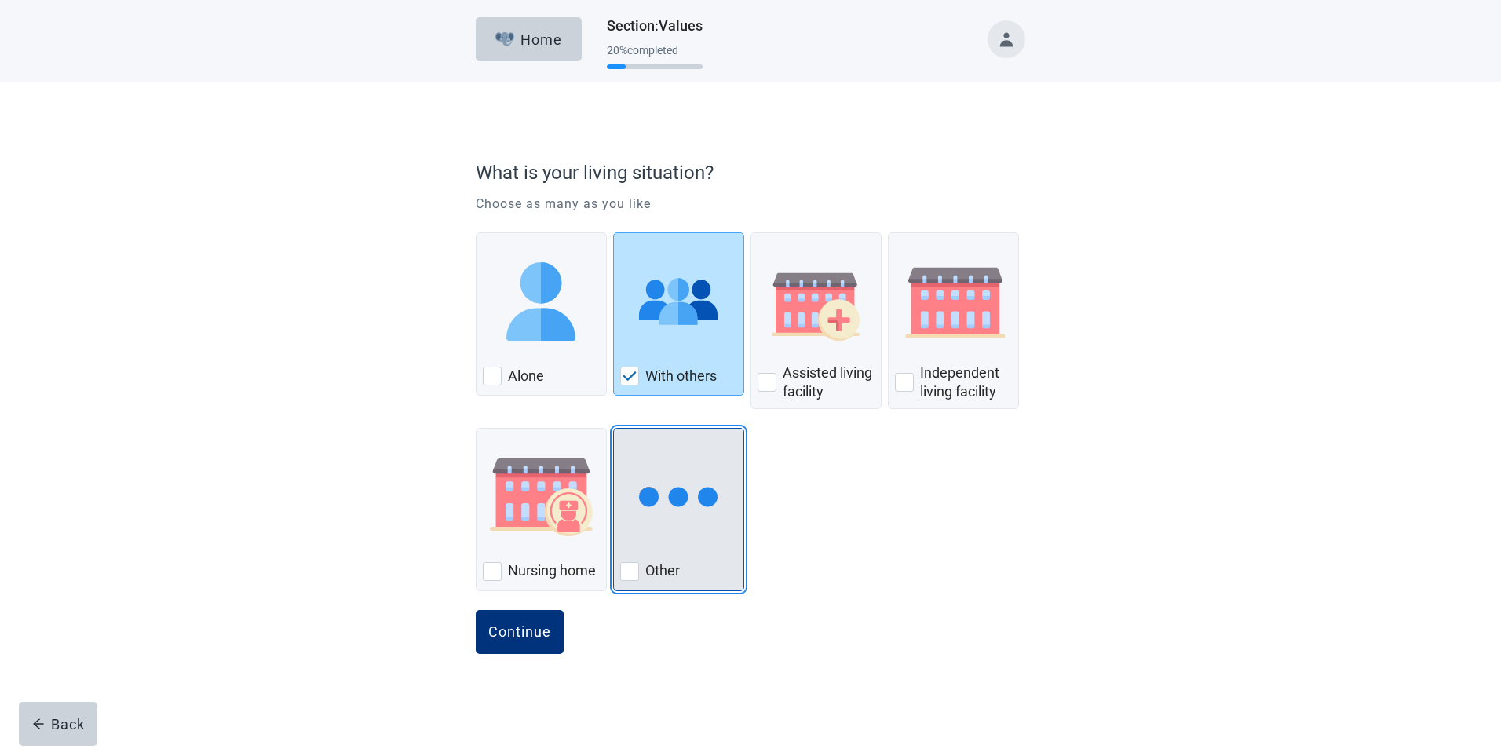
click at [626, 570] on div "Other, checkbox, not checked" at bounding box center [629, 571] width 19 height 19
click at [614, 429] on input "Other" at bounding box center [613, 428] width 1 height 1
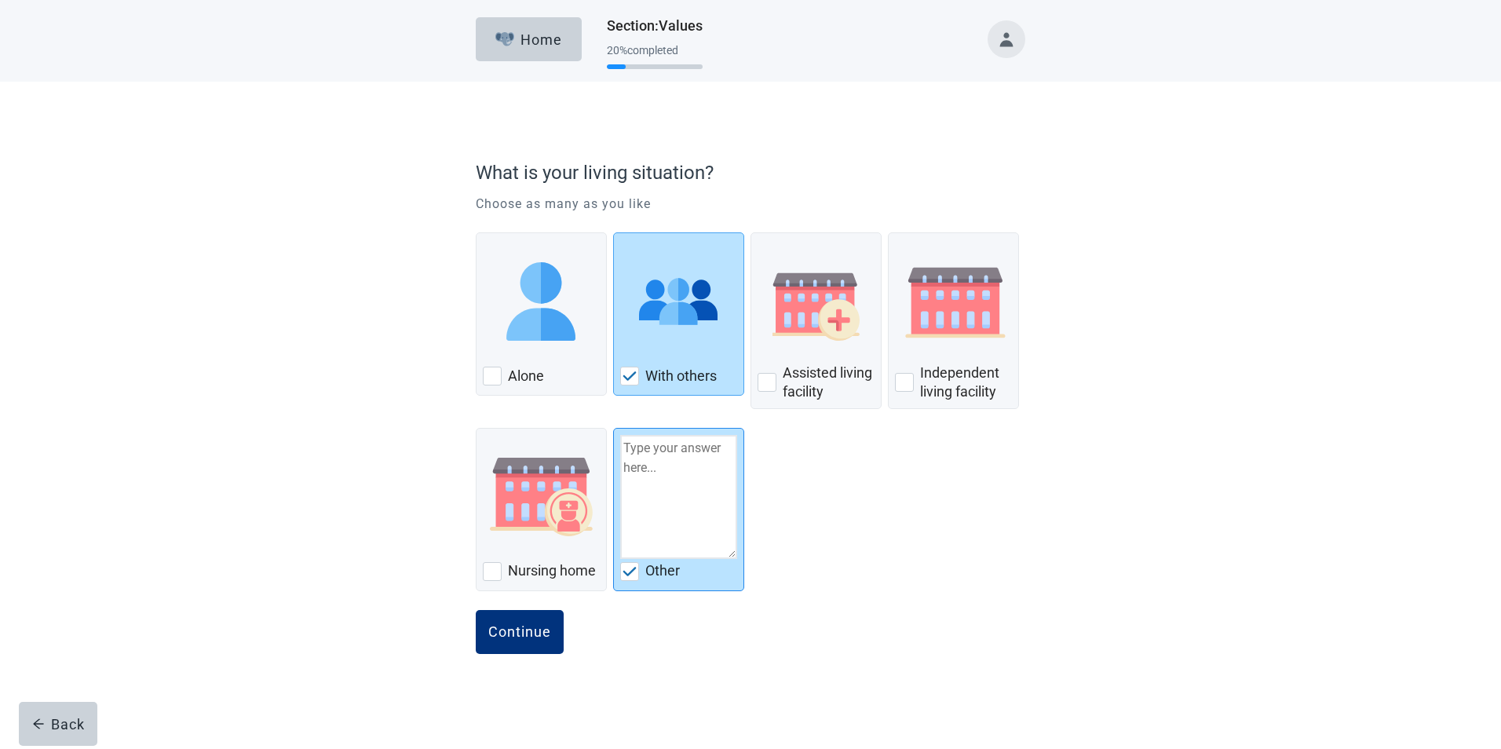
click at [613, 428] on input "Other" at bounding box center [613, 428] width 1 height 1
checkbox input "true"
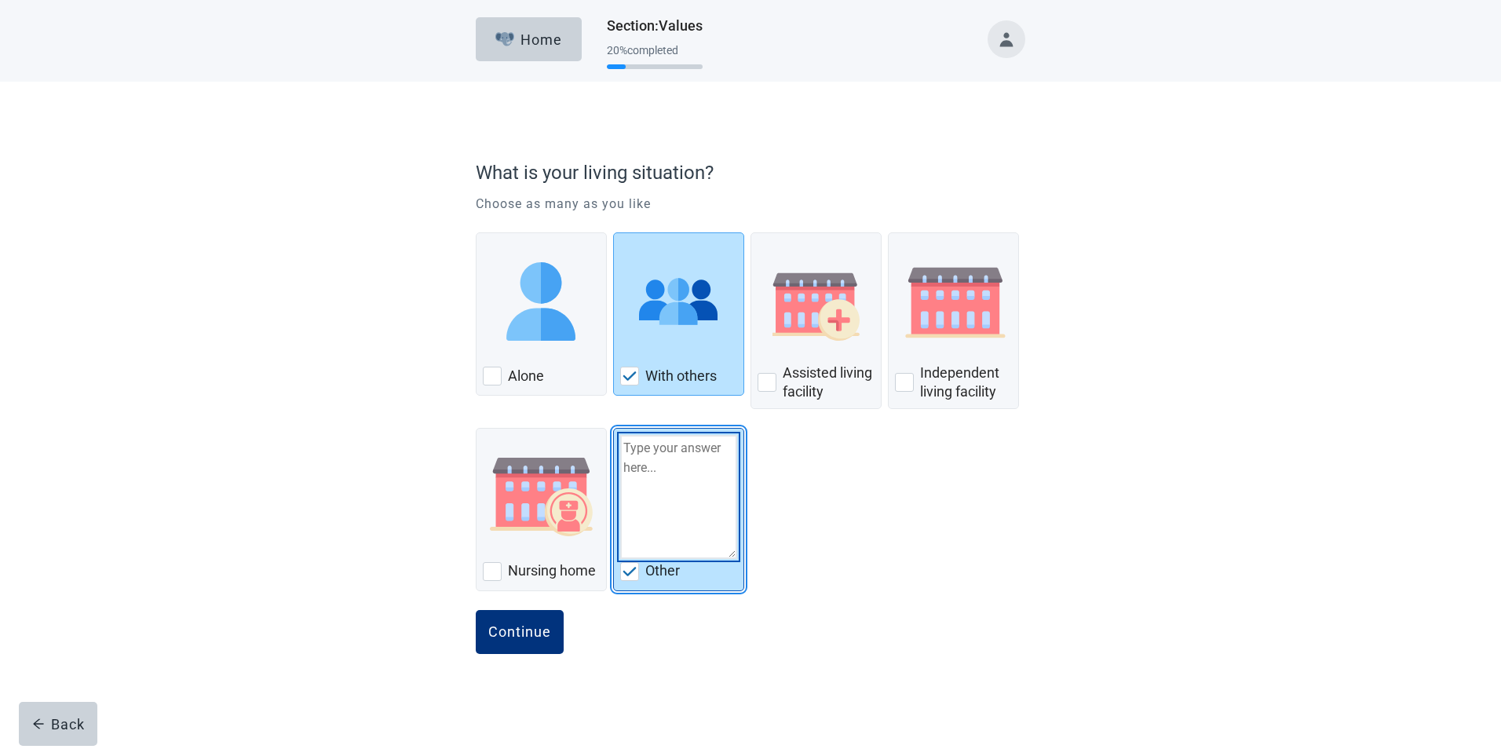
click at [640, 460] on textarea "Other" at bounding box center [678, 497] width 117 height 124
type textarea "Single family home"
click at [517, 619] on button "Continue" at bounding box center [520, 632] width 88 height 44
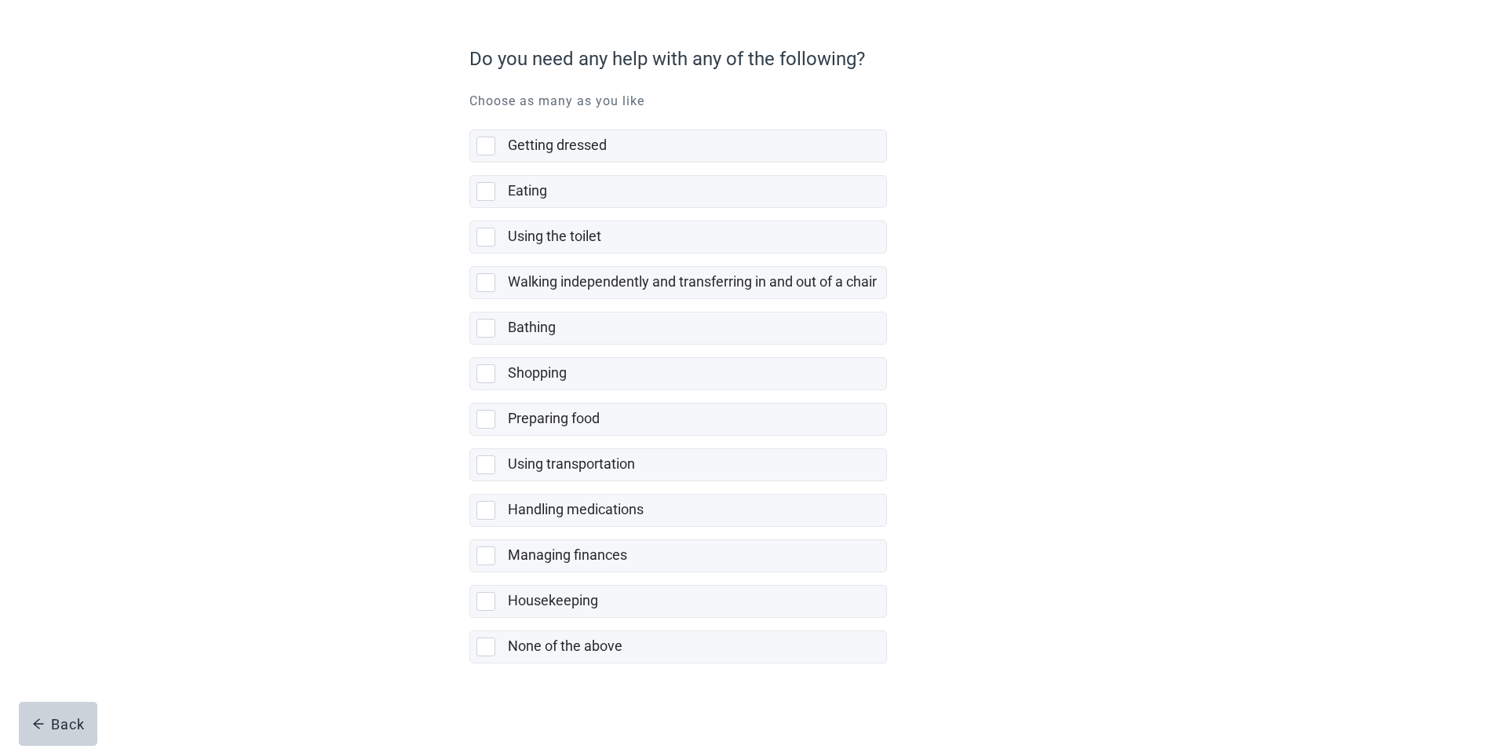
scroll to position [119, 0]
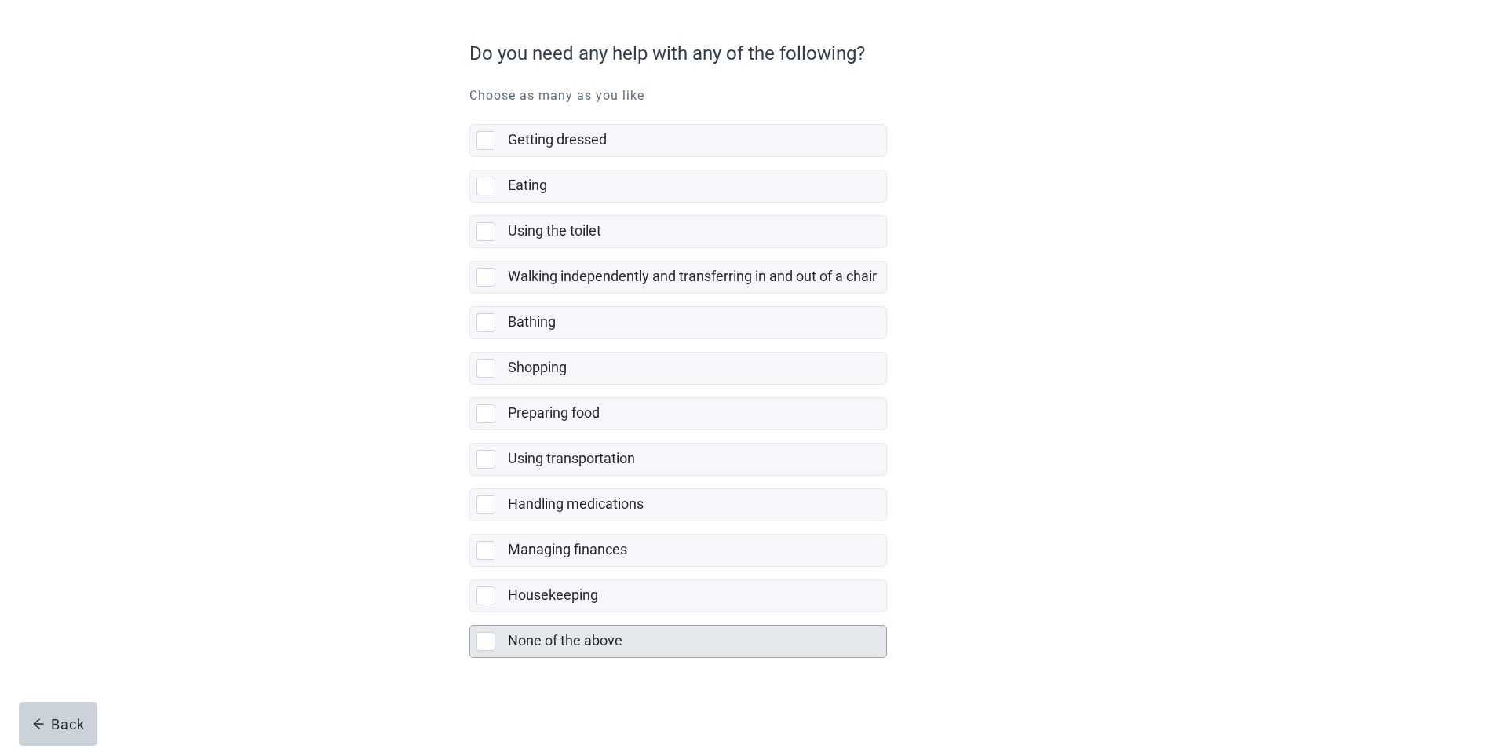
click at [484, 640] on div "None of the above, checkbox, not selected" at bounding box center [486, 641] width 19 height 19
click at [470, 613] on input "None of the above" at bounding box center [470, 612] width 1 height 1
checkbox input "true"
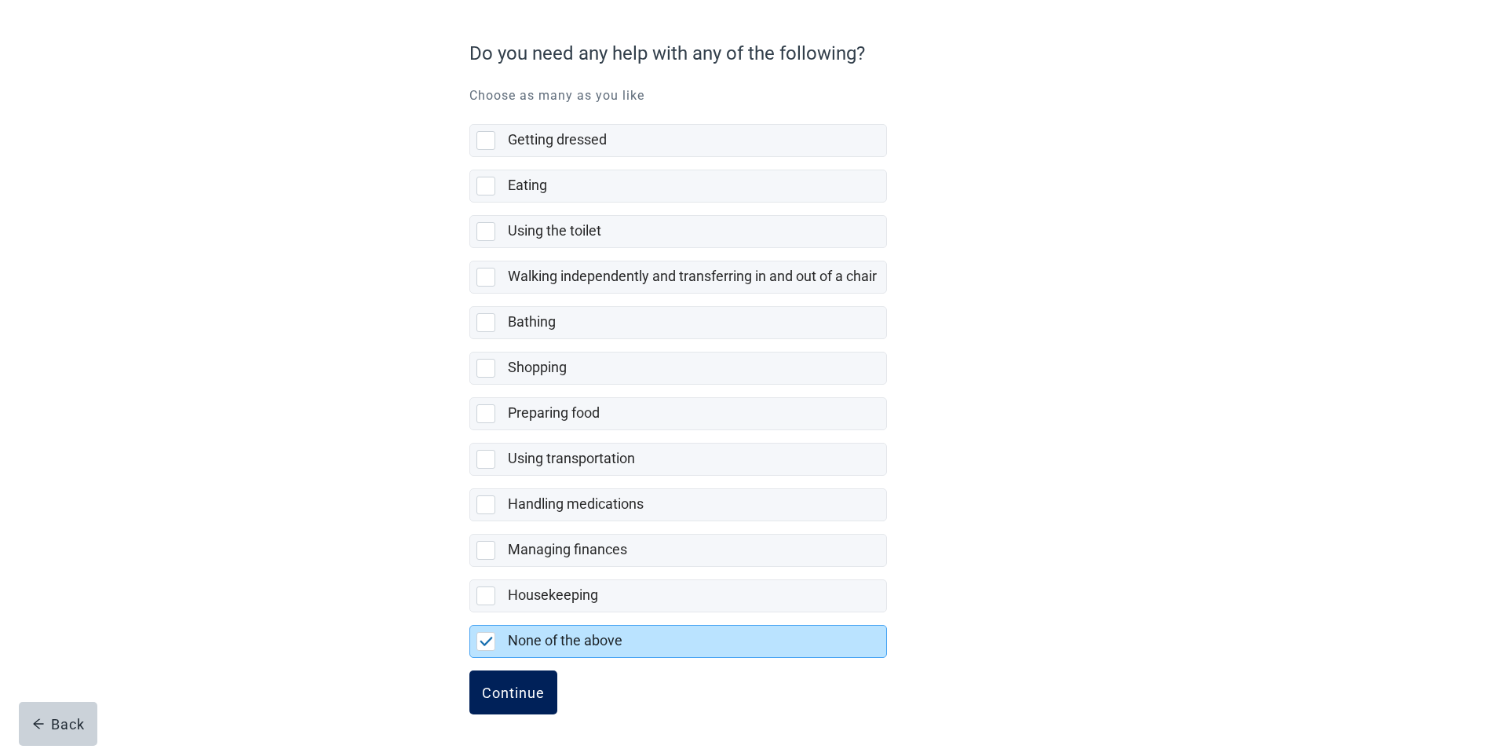
click at [509, 692] on div "Continue" at bounding box center [513, 693] width 63 height 16
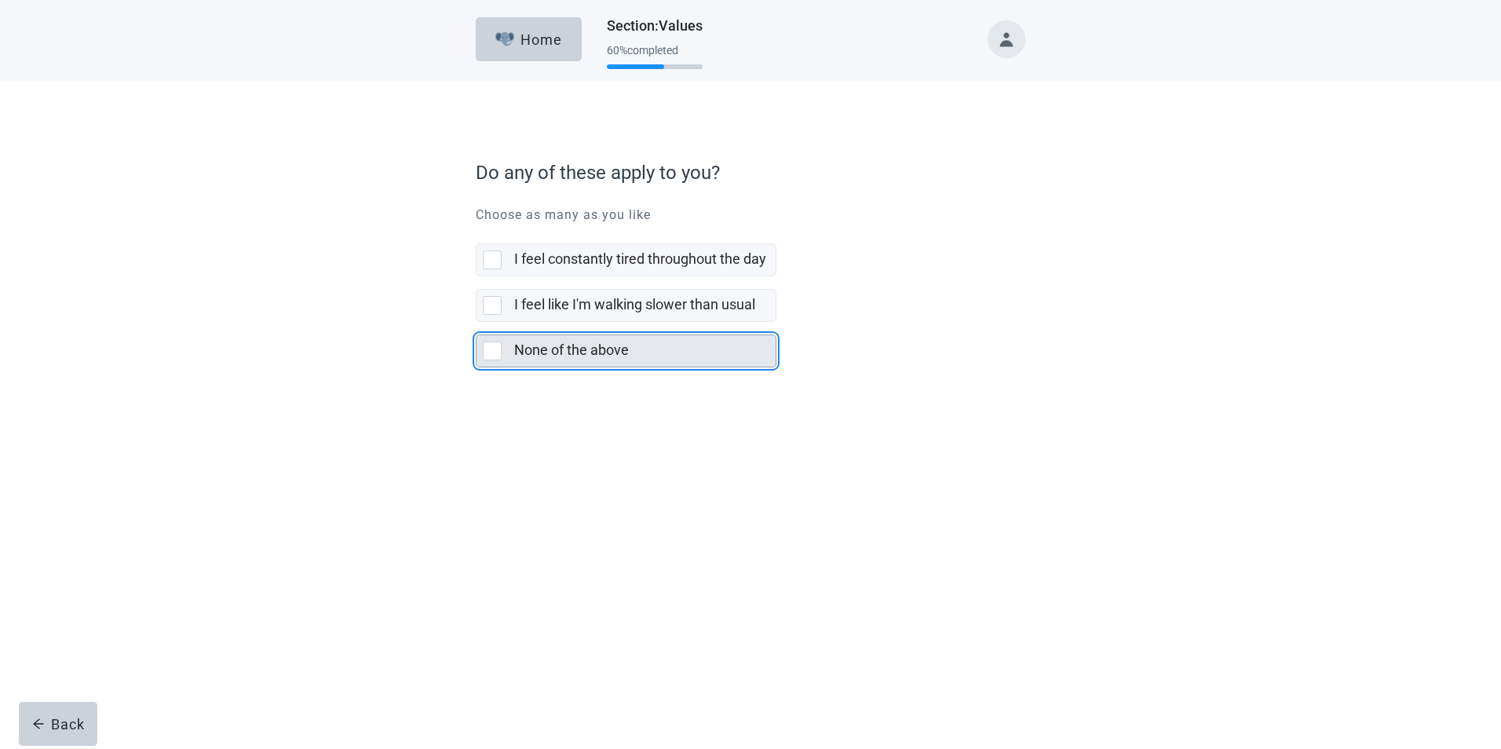
click at [488, 351] on div "None of the above, checkbox, not selected" at bounding box center [492, 351] width 19 height 19
click at [477, 323] on input "None of the above" at bounding box center [476, 322] width 1 height 1
checkbox input "true"
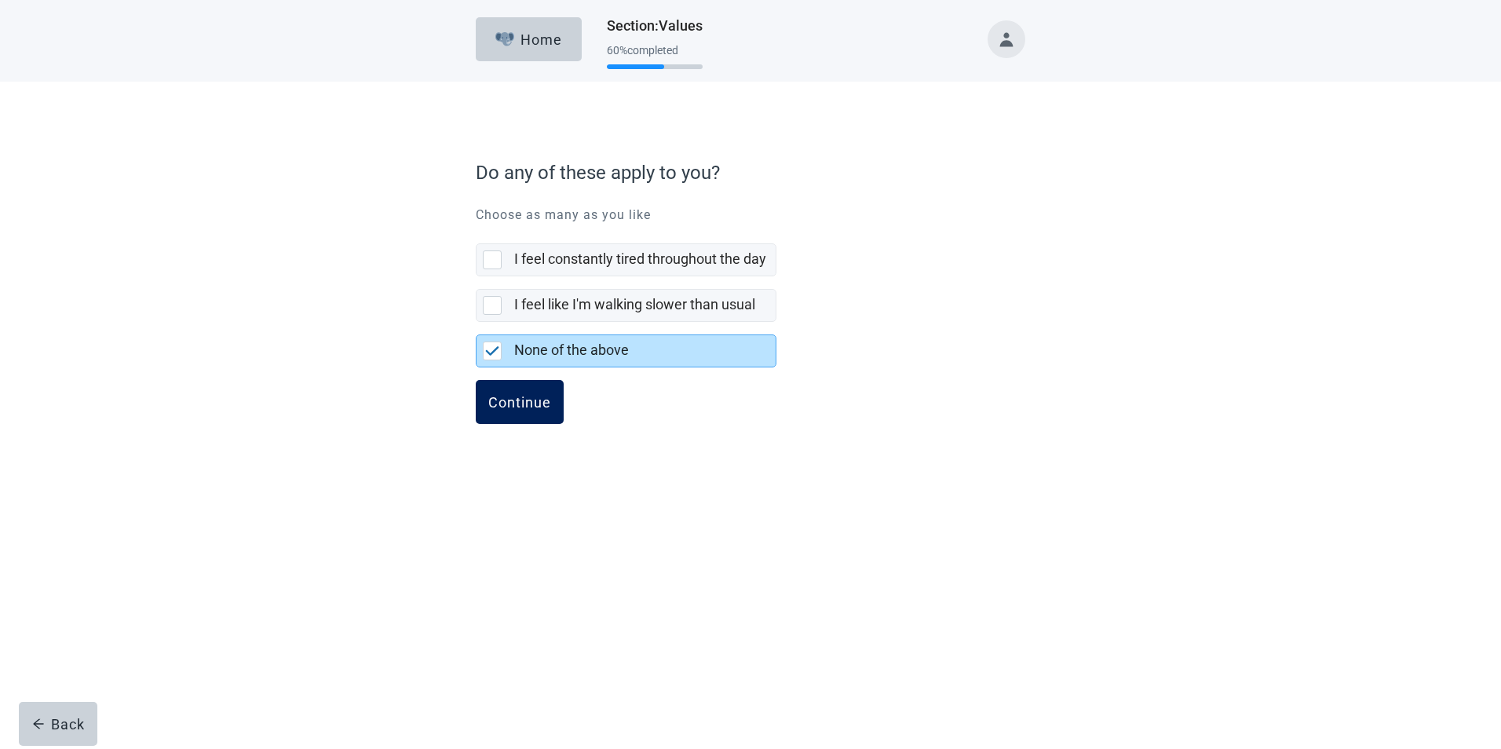
click at [496, 400] on div "Continue" at bounding box center [519, 402] width 63 height 16
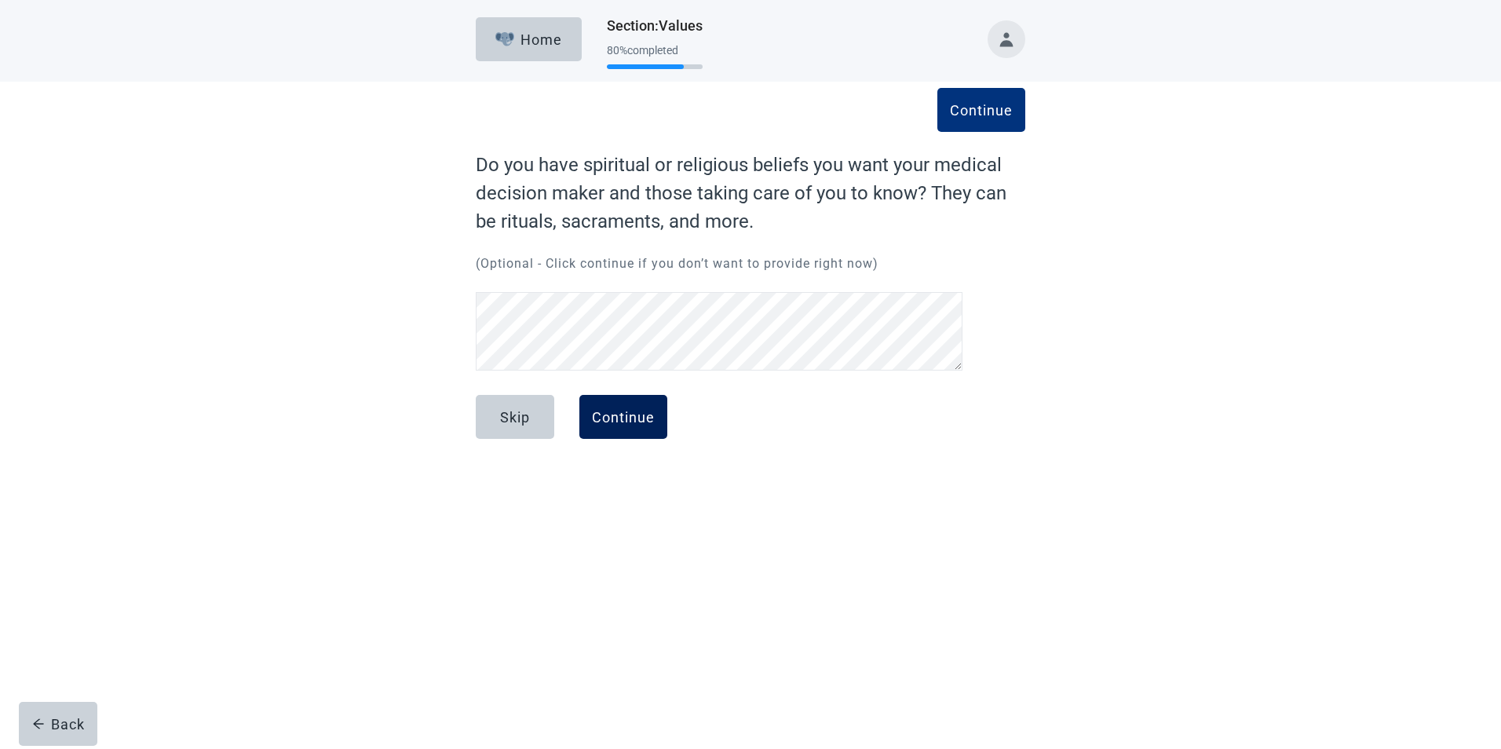
click at [623, 425] on div "Continue" at bounding box center [623, 417] width 63 height 16
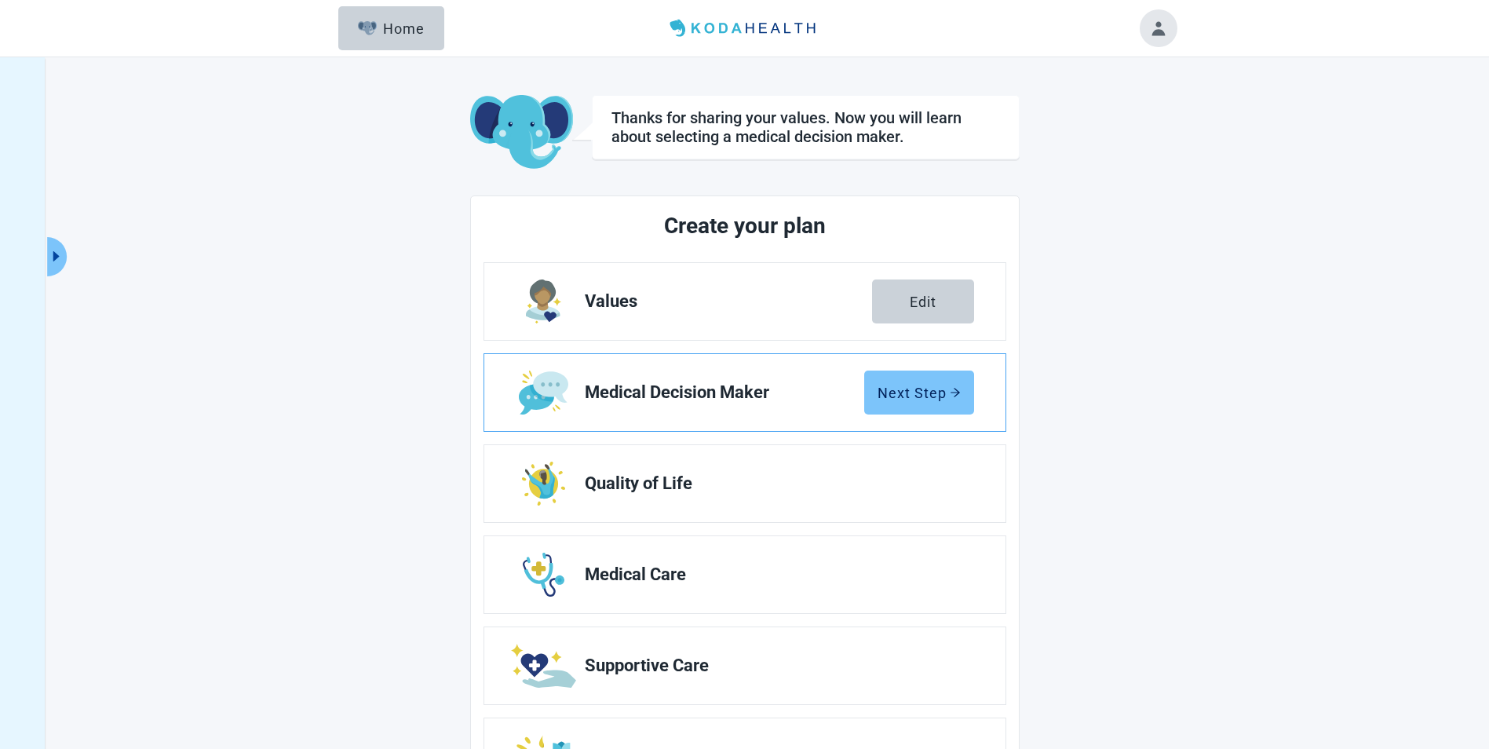
click at [946, 396] on div "Next Step" at bounding box center [919, 393] width 83 height 16
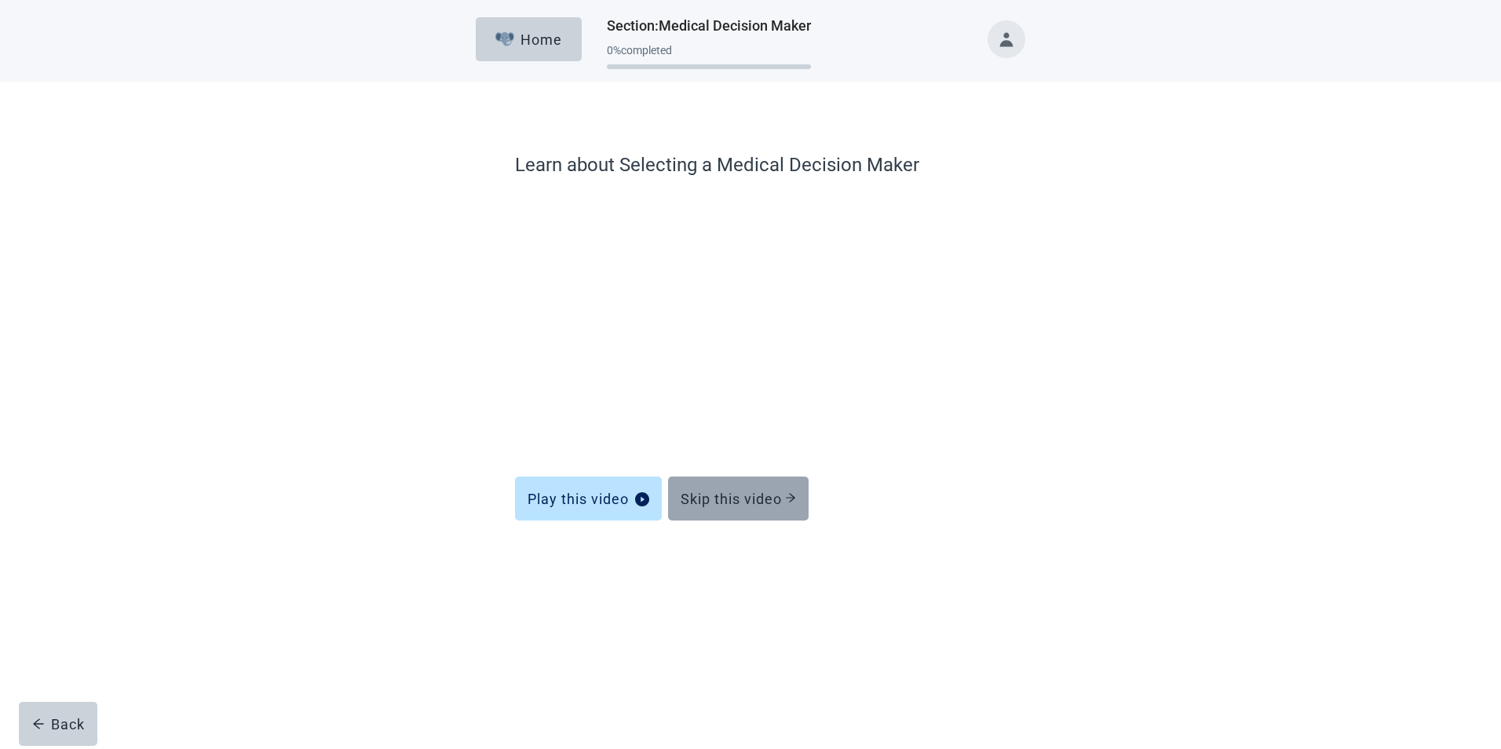
click at [750, 498] on div "Skip this video" at bounding box center [738, 499] width 115 height 16
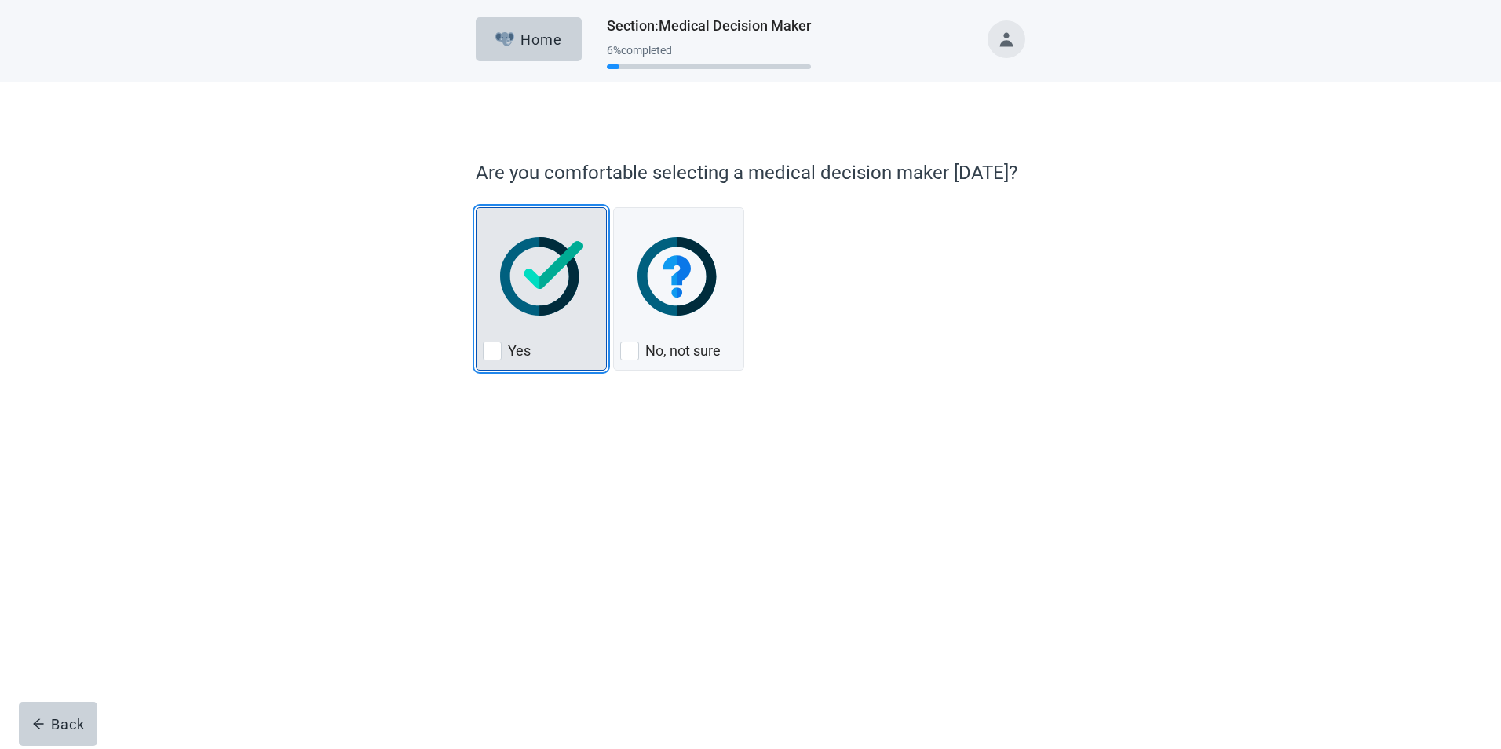
click at [491, 351] on div "Yes, checkbox, not checked" at bounding box center [492, 351] width 19 height 19
click at [477, 208] on input "Yes" at bounding box center [476, 207] width 1 height 1
checkbox input "true"
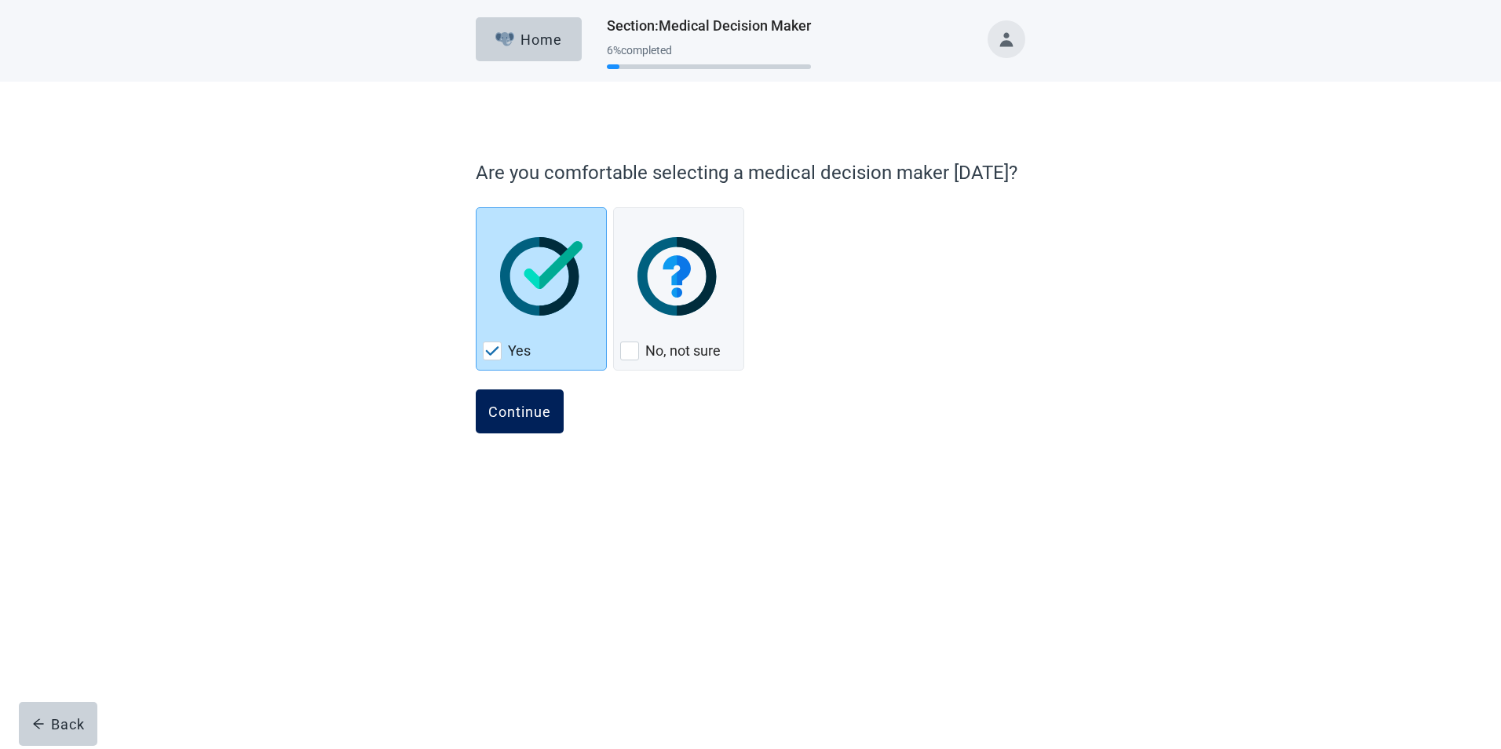
click at [502, 413] on div "Continue" at bounding box center [519, 412] width 63 height 16
click at [530, 413] on div "Continue" at bounding box center [519, 412] width 63 height 16
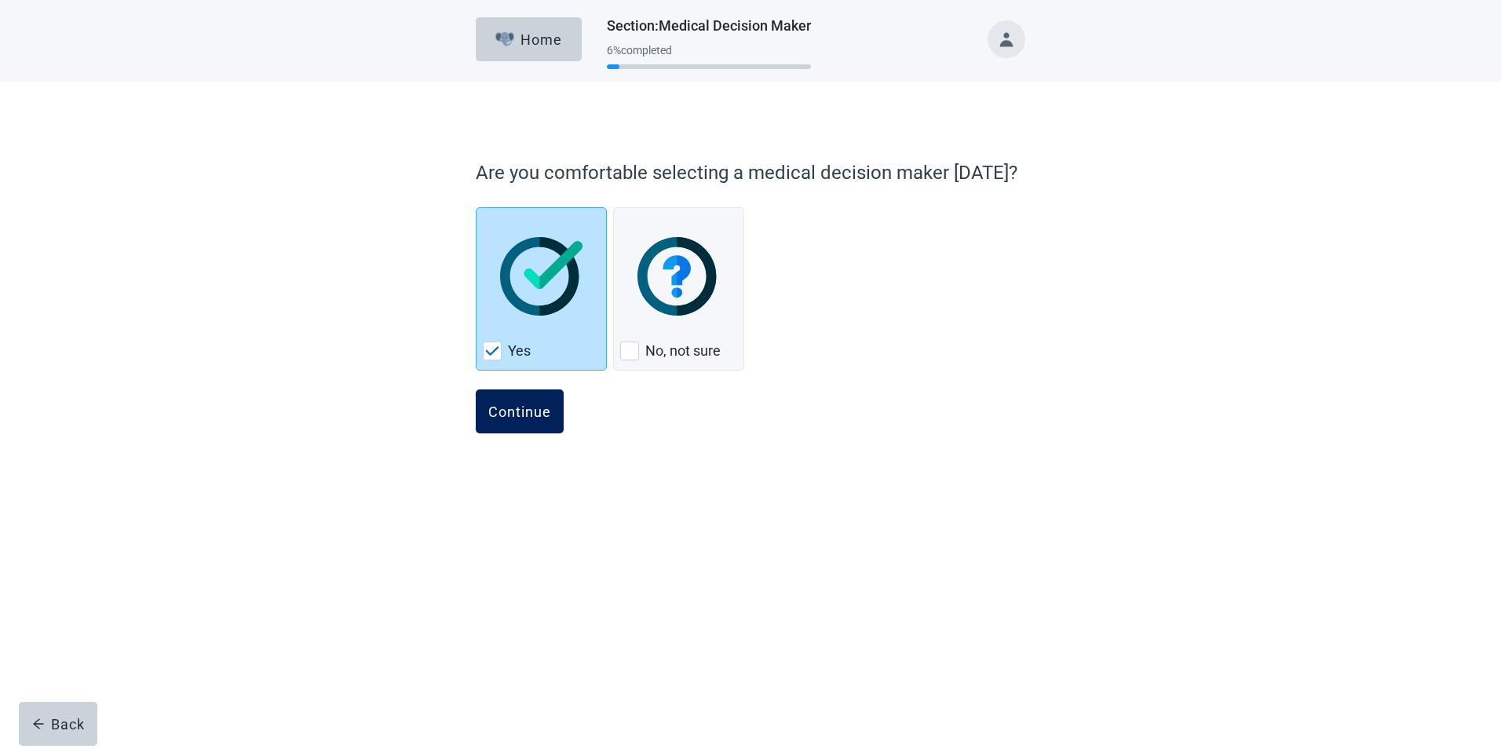
click at [517, 404] on div "Continue" at bounding box center [519, 412] width 63 height 16
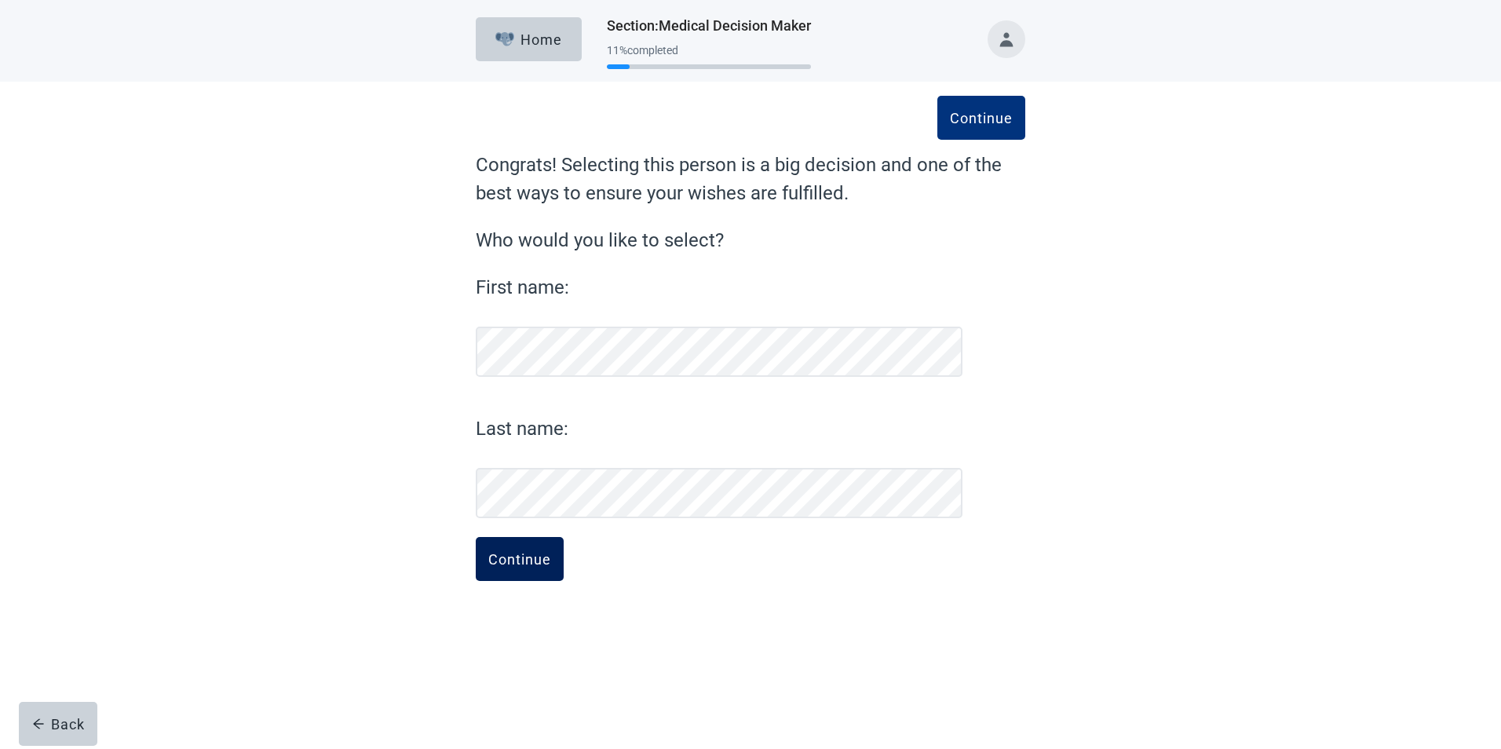
click at [533, 545] on button "Continue" at bounding box center [520, 559] width 88 height 44
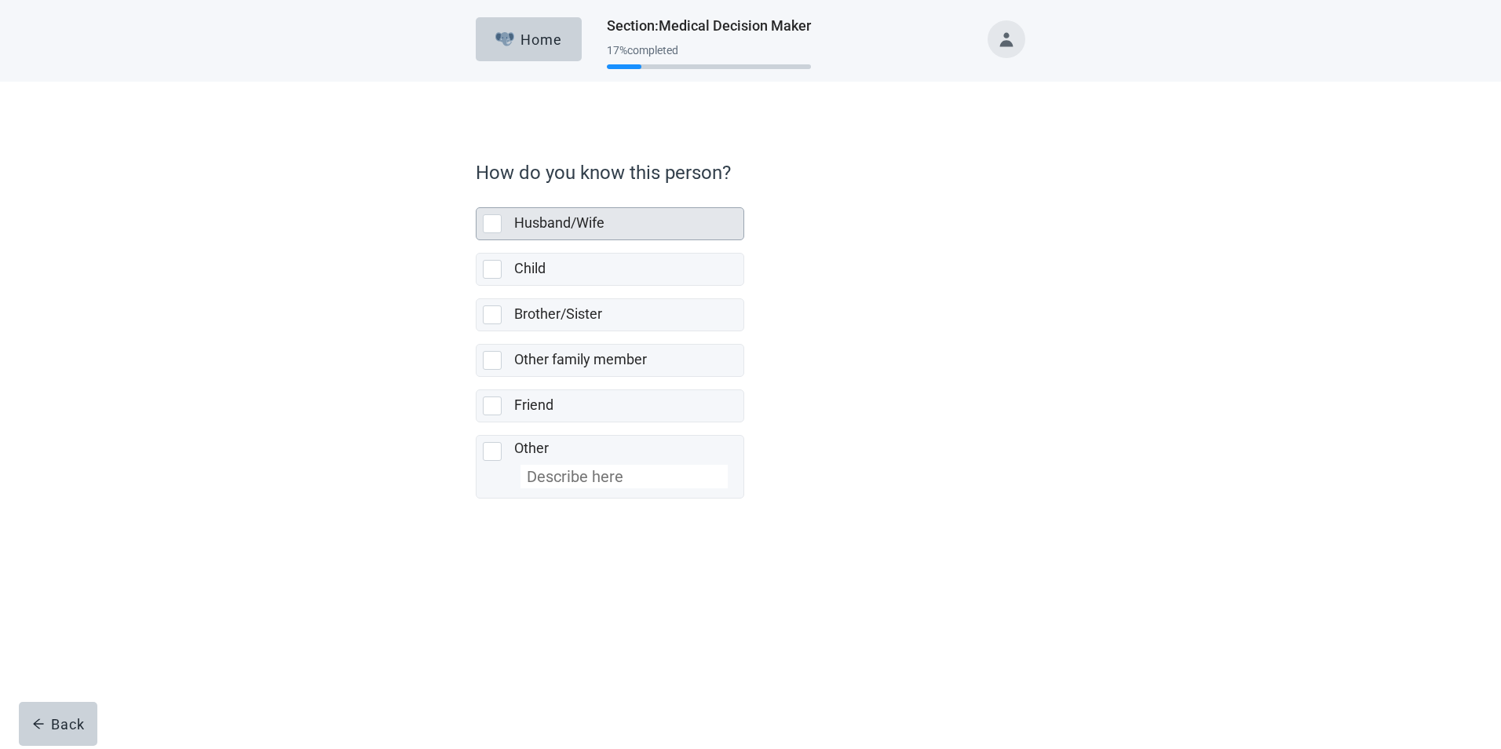
click at [493, 218] on div "Husband/Wife, checkbox, not selected" at bounding box center [492, 223] width 19 height 19
click at [477, 195] on input "Husband/Wife" at bounding box center [476, 195] width 1 height 1
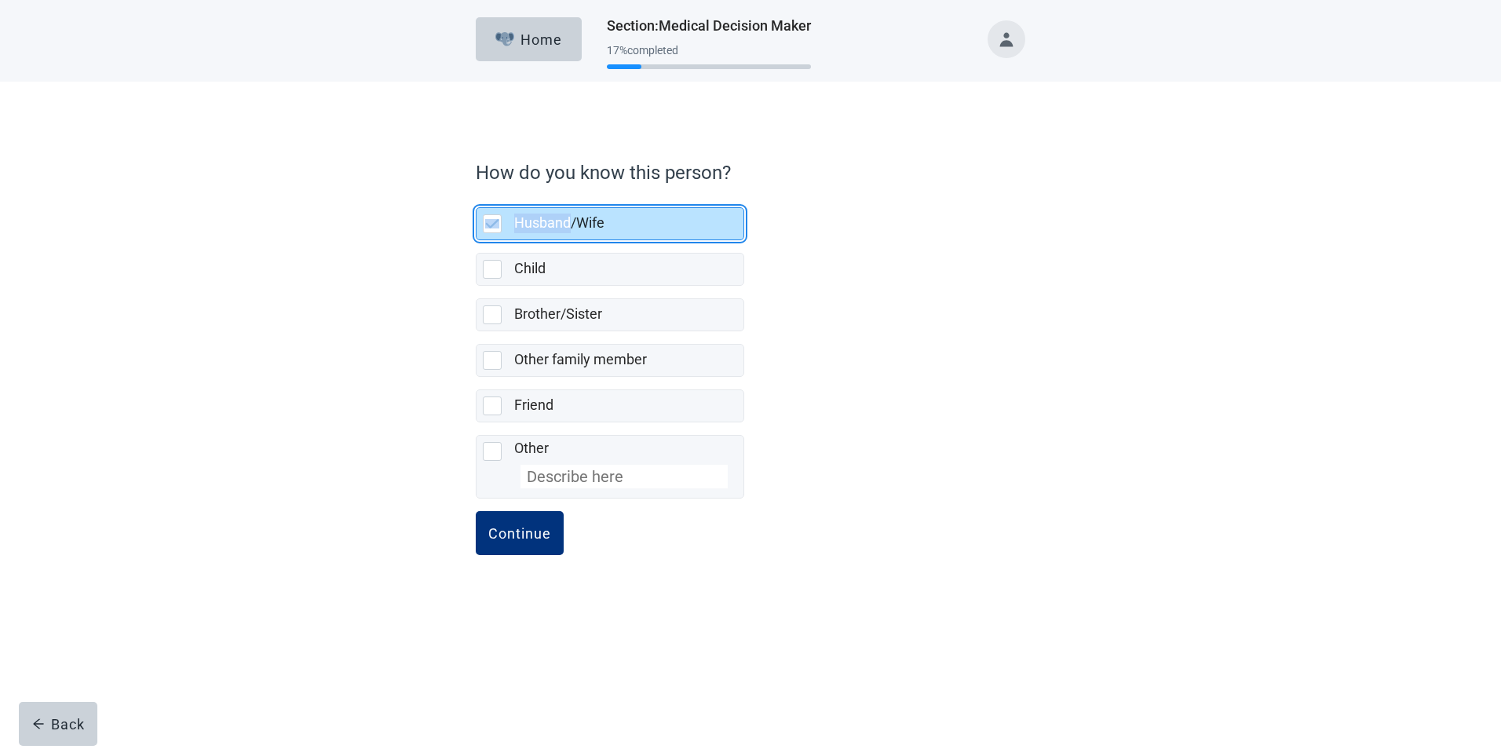
click at [493, 218] on div "Husband/Wife, checkbox, selected" at bounding box center [492, 223] width 19 height 19
click at [477, 195] on input "Husband/Wife" at bounding box center [476, 195] width 1 height 1
checkbox input "true"
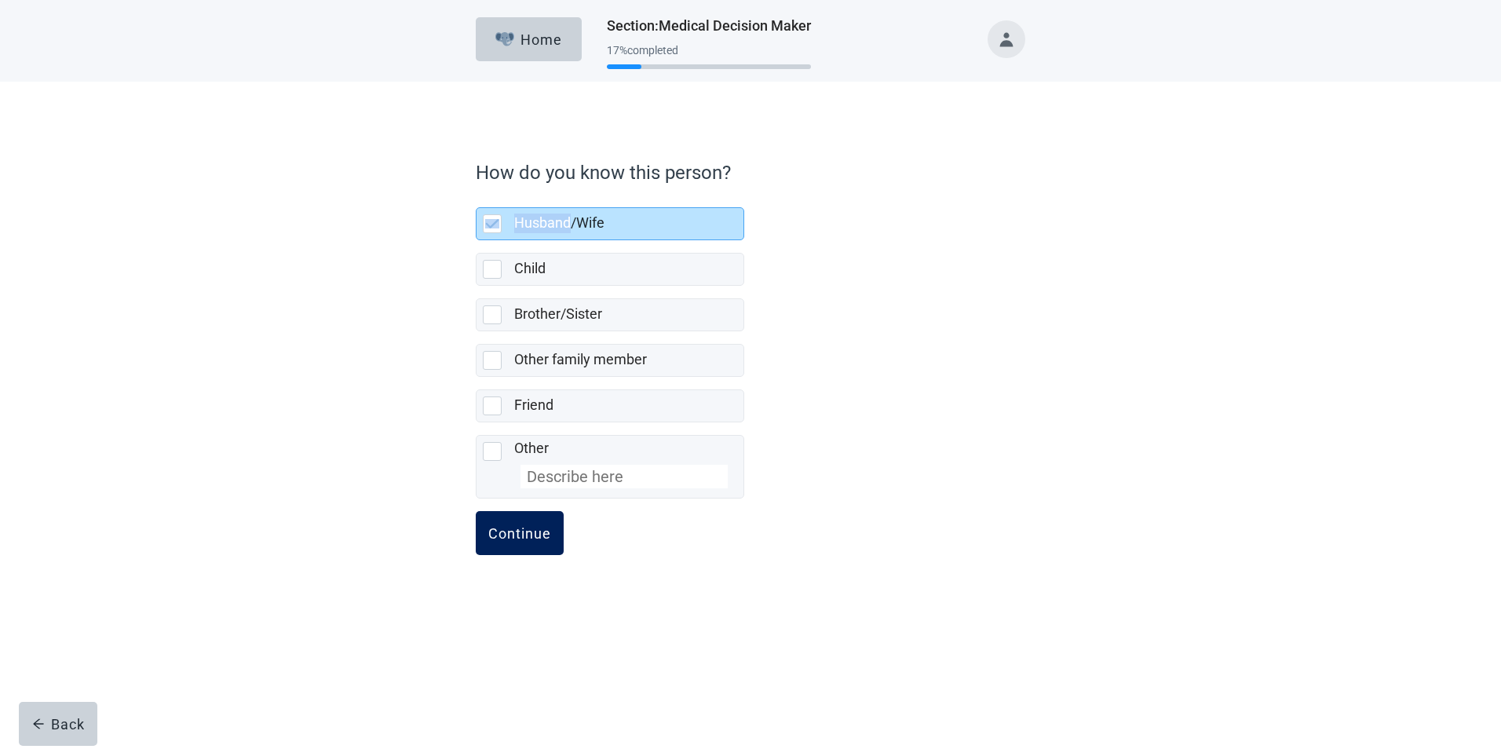
click at [522, 535] on div "Continue" at bounding box center [519, 533] width 63 height 16
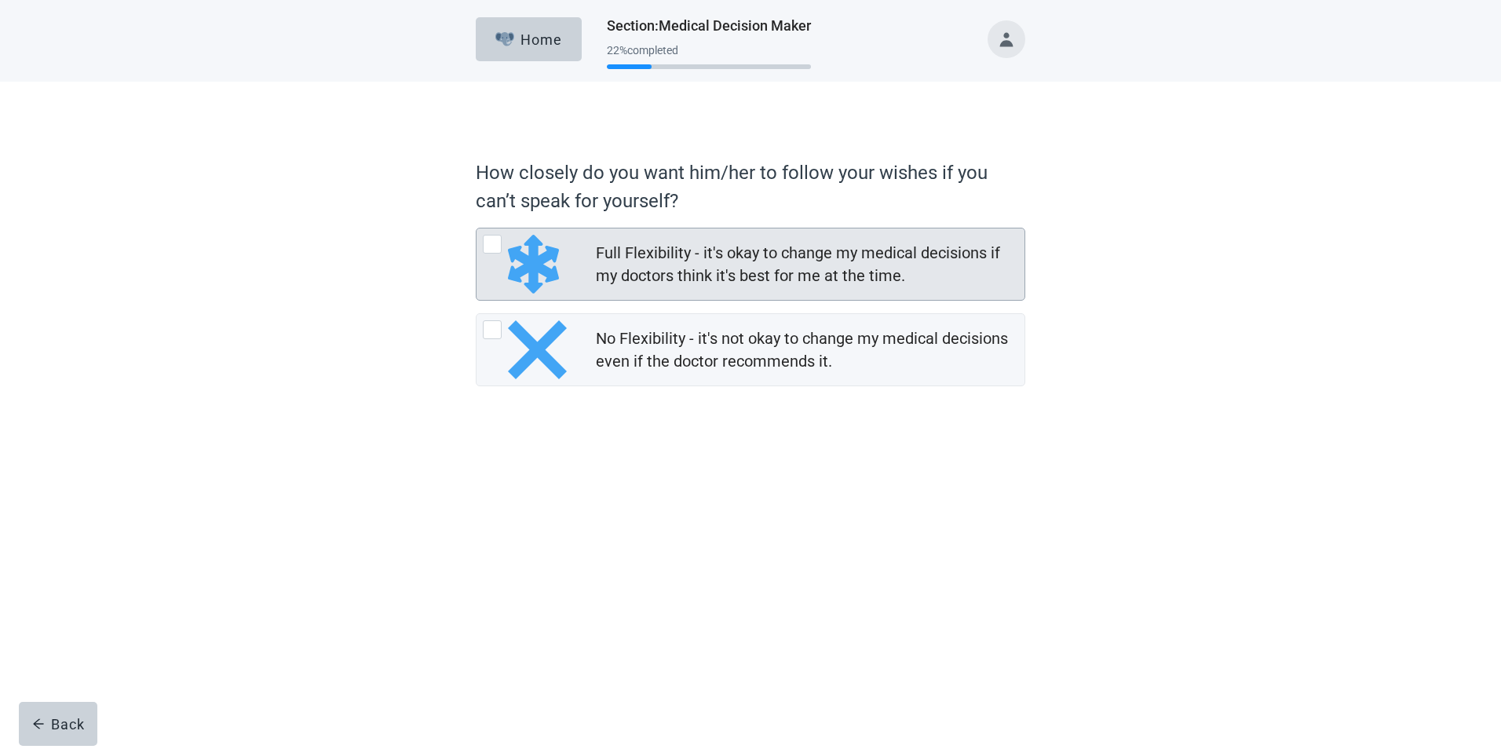
click at [486, 242] on div "Full Flexibility - it's okay to change my medical decisions if my doctors think…" at bounding box center [492, 244] width 19 height 19
click at [477, 228] on input "Full Flexibility - it's okay to change my medical decisions if my doctors think…" at bounding box center [476, 228] width 1 height 1
radio input "true"
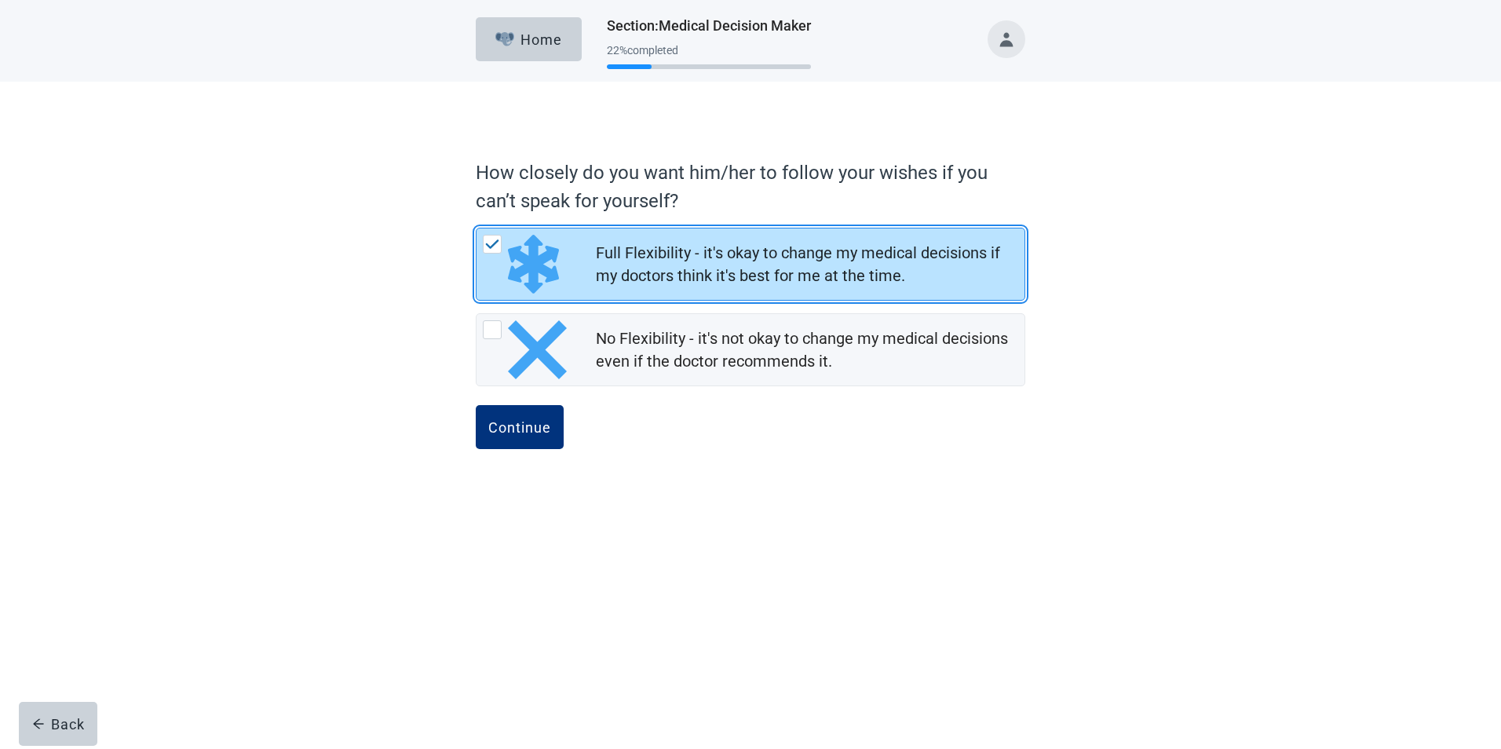
click at [486, 242] on img "Full Flexibility - it's okay to change my medical decisions if my doctors think…" at bounding box center [492, 243] width 14 height 9
click at [477, 228] on input "Full Flexibility - it's okay to change my medical decisions if my doctors think…" at bounding box center [476, 228] width 1 height 1
click at [486, 242] on img "Full Flexibility - it's okay to change my medical decisions if my doctors think…" at bounding box center [492, 243] width 14 height 9
click at [477, 228] on input "Full Flexibility - it's okay to change my medical decisions if my doctors think…" at bounding box center [476, 228] width 1 height 1
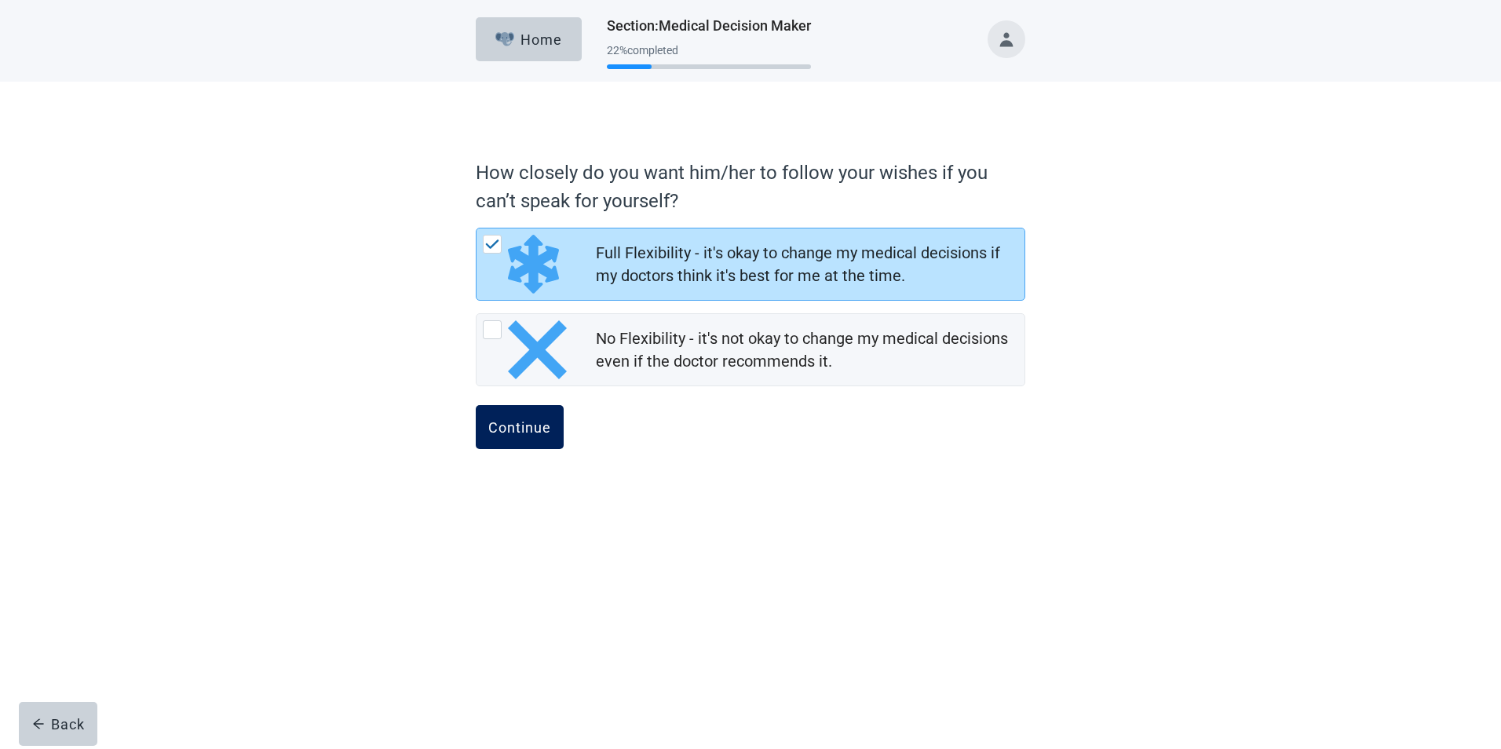
click at [499, 423] on div "Continue" at bounding box center [519, 427] width 63 height 16
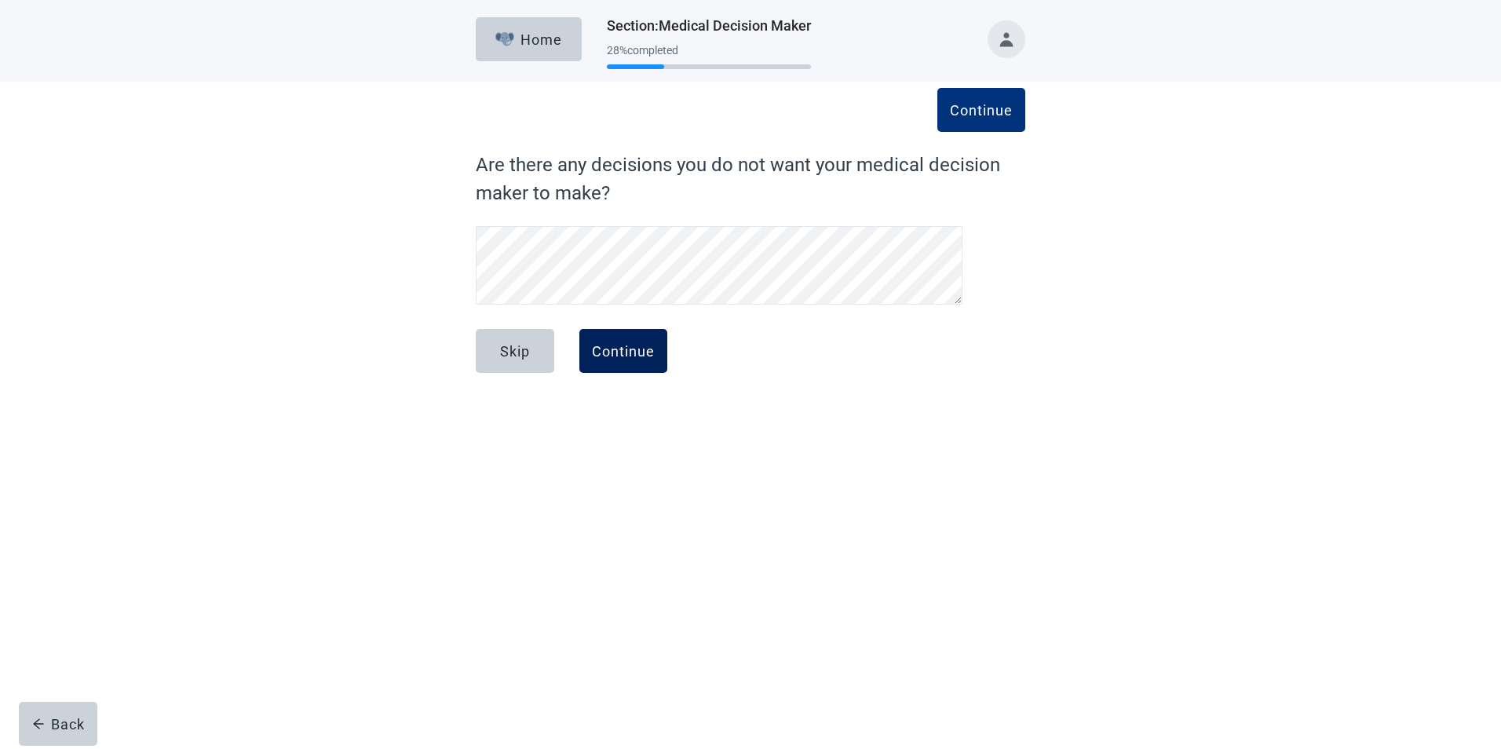
click at [627, 355] on div "Continue" at bounding box center [623, 351] width 63 height 16
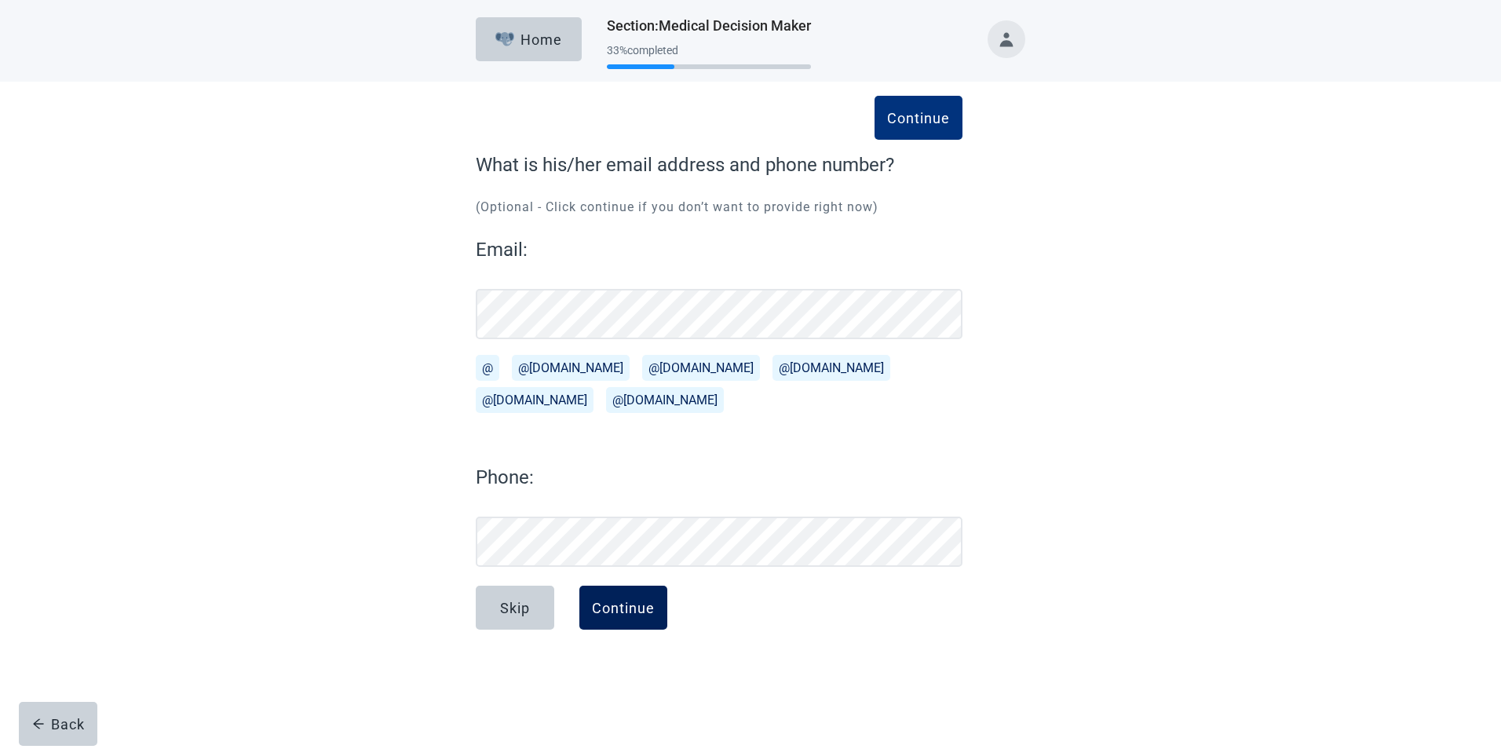
click at [630, 612] on div "Continue" at bounding box center [623, 608] width 63 height 16
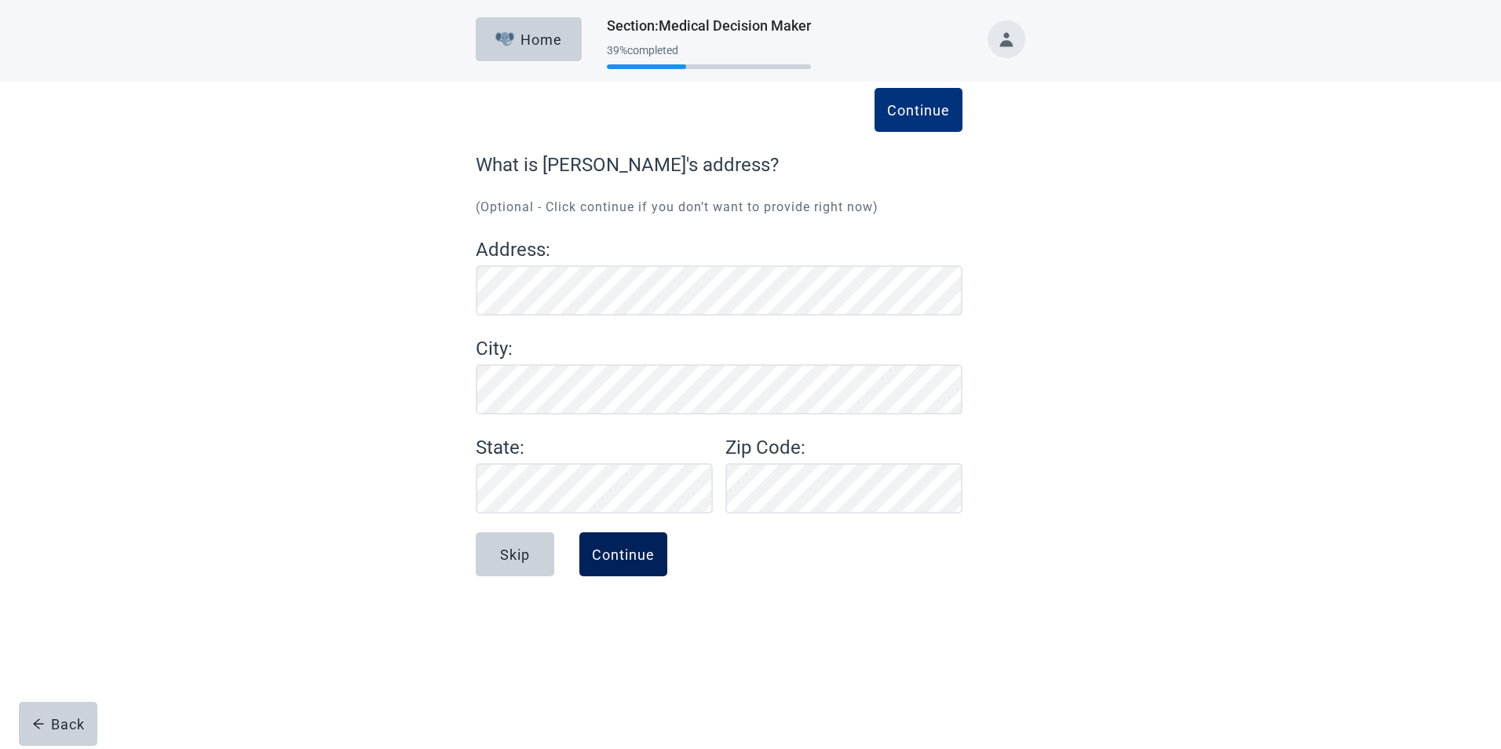
click at [614, 554] on div "Continue" at bounding box center [623, 554] width 63 height 16
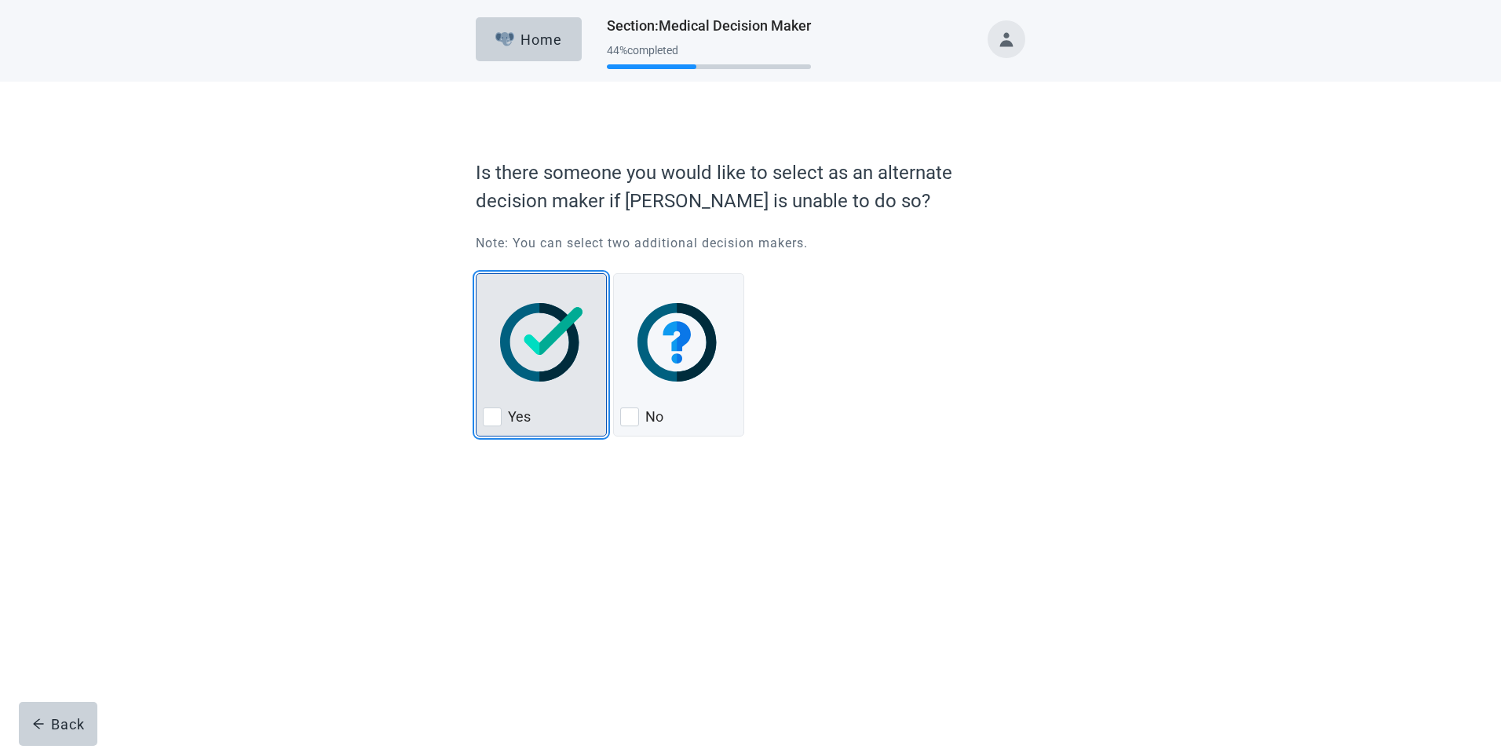
click at [491, 415] on div "Yes, checkbox, not checked" at bounding box center [492, 416] width 19 height 19
click at [477, 274] on input "Yes" at bounding box center [476, 273] width 1 height 1
checkbox input "true"
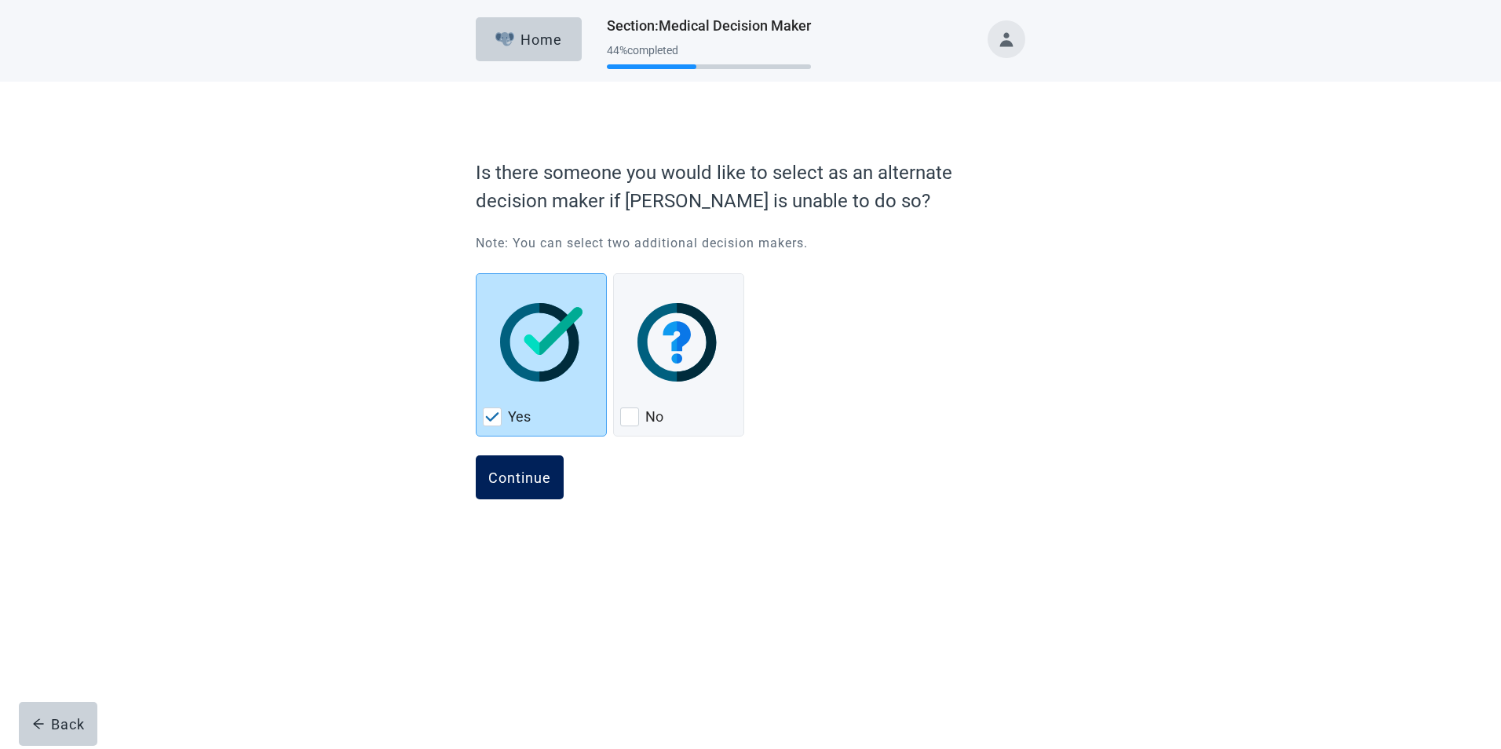
click at [514, 474] on div "Continue" at bounding box center [519, 478] width 63 height 16
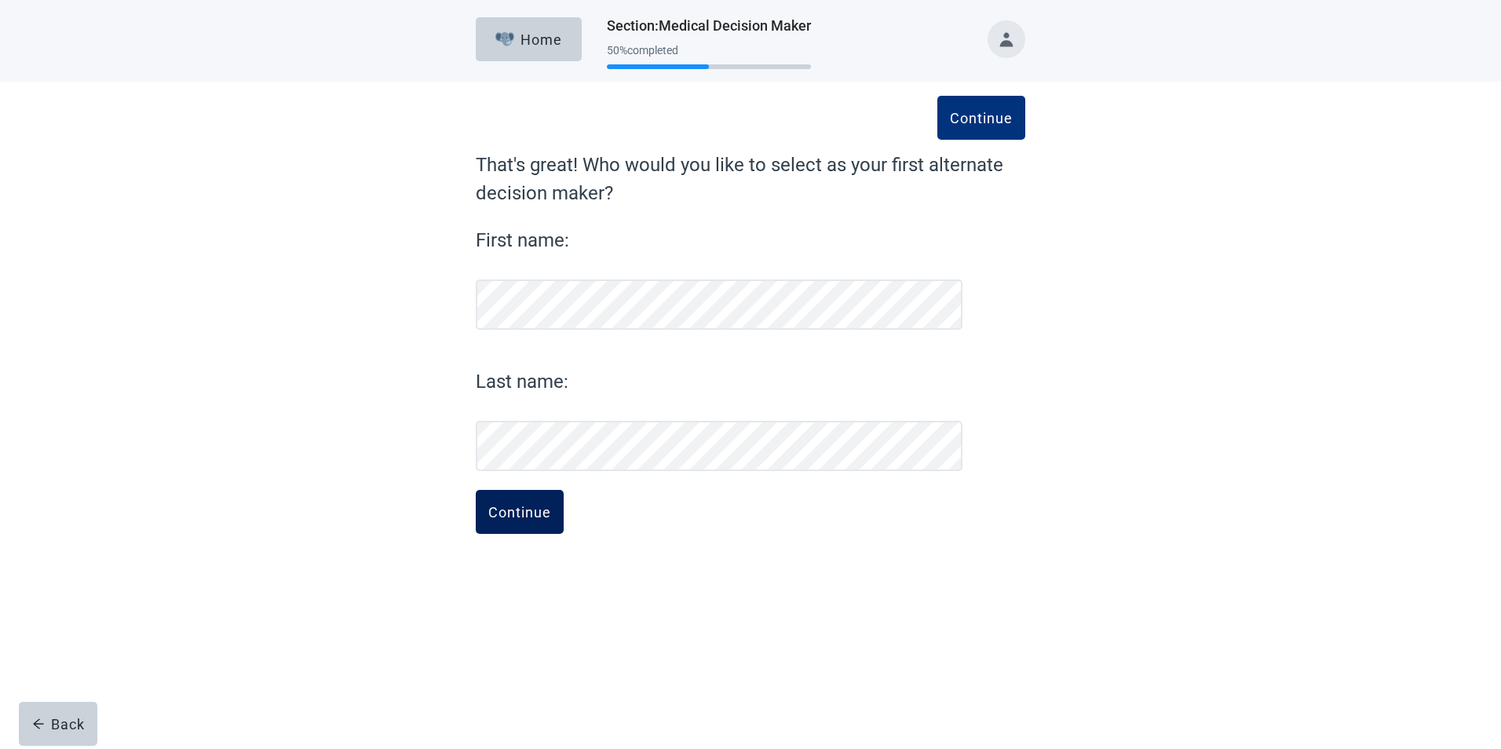
click at [524, 507] on div "Continue" at bounding box center [519, 512] width 63 height 16
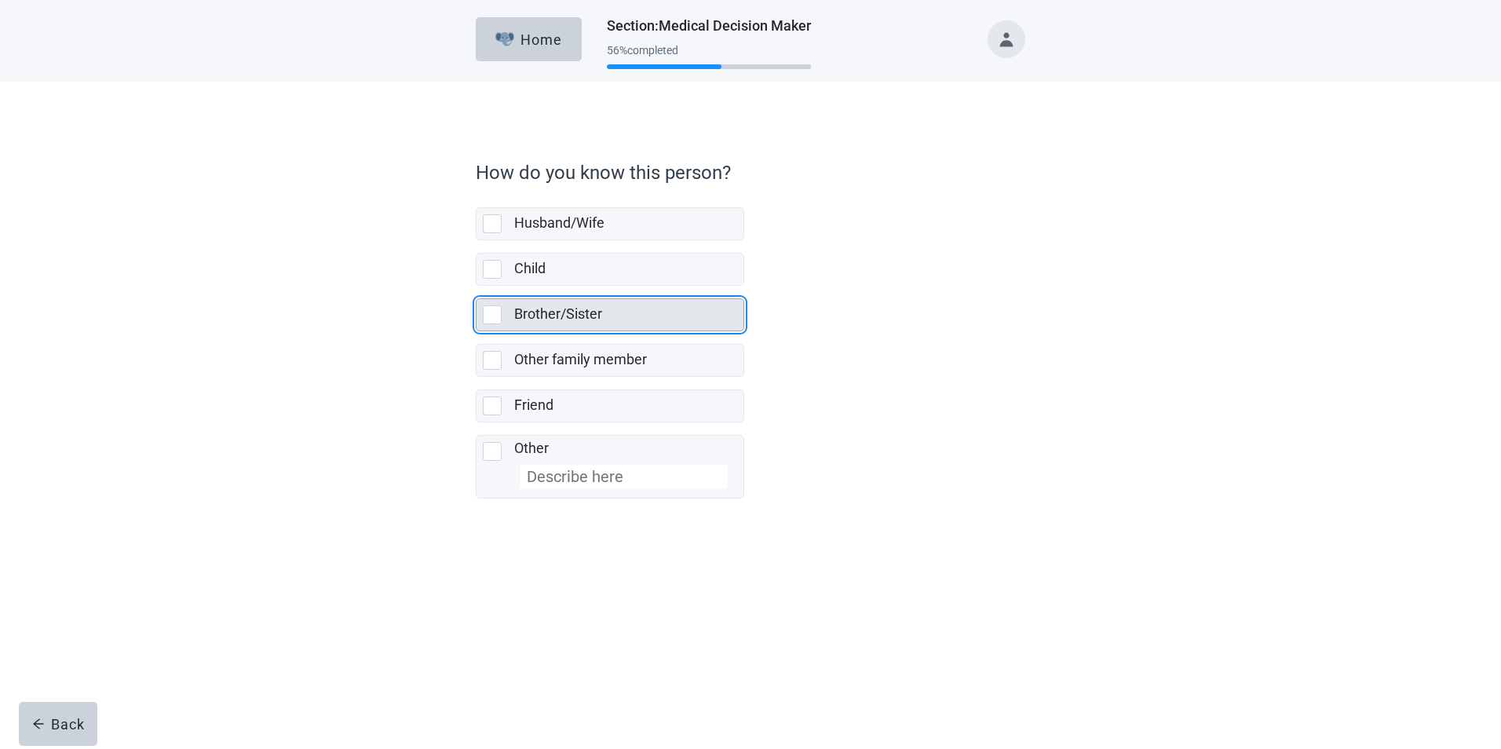
click at [491, 316] on div "Brother/Sister, checkbox, not selected" at bounding box center [492, 314] width 19 height 19
click at [477, 287] on input "Brother/Sister" at bounding box center [476, 286] width 1 height 1
checkbox input "true"
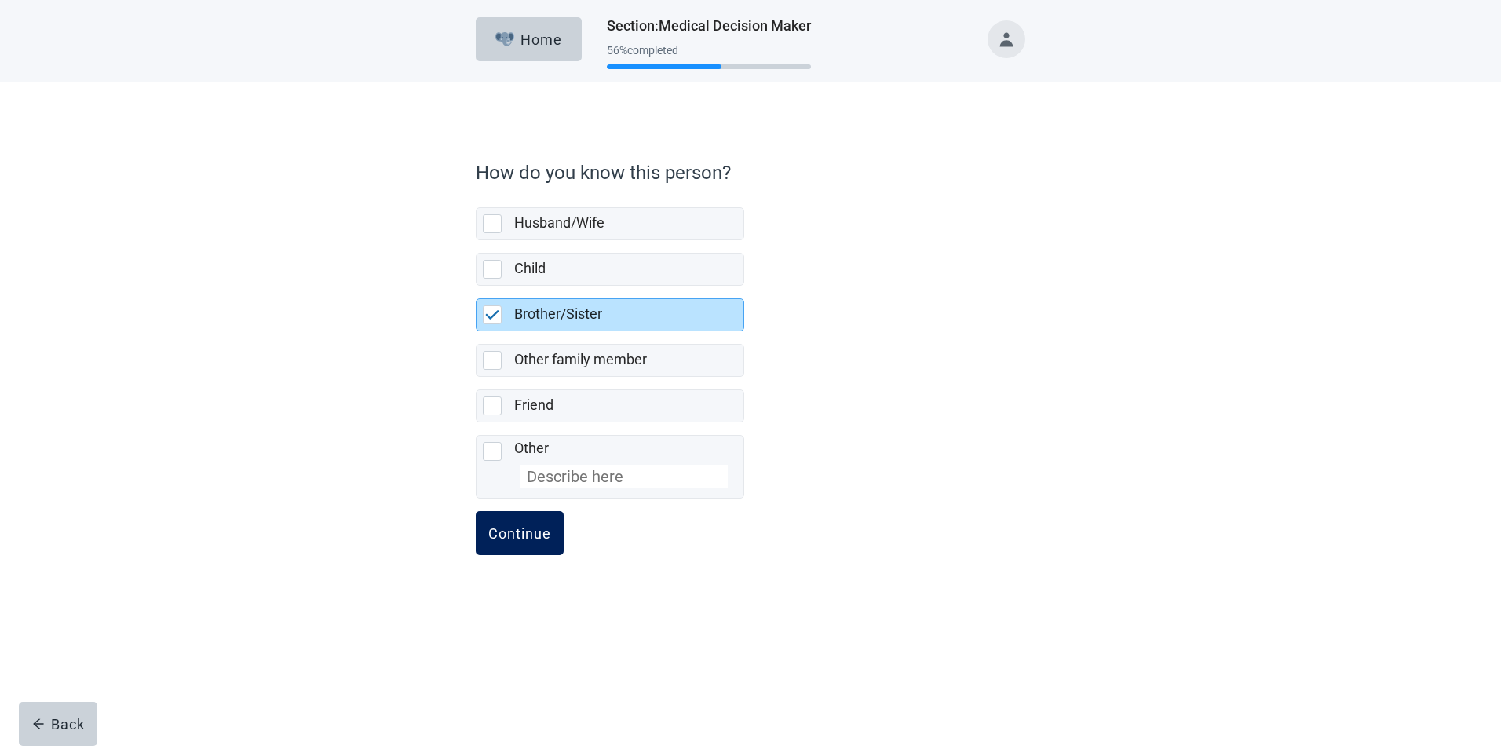
click at [517, 525] on div "Continue" at bounding box center [519, 533] width 63 height 16
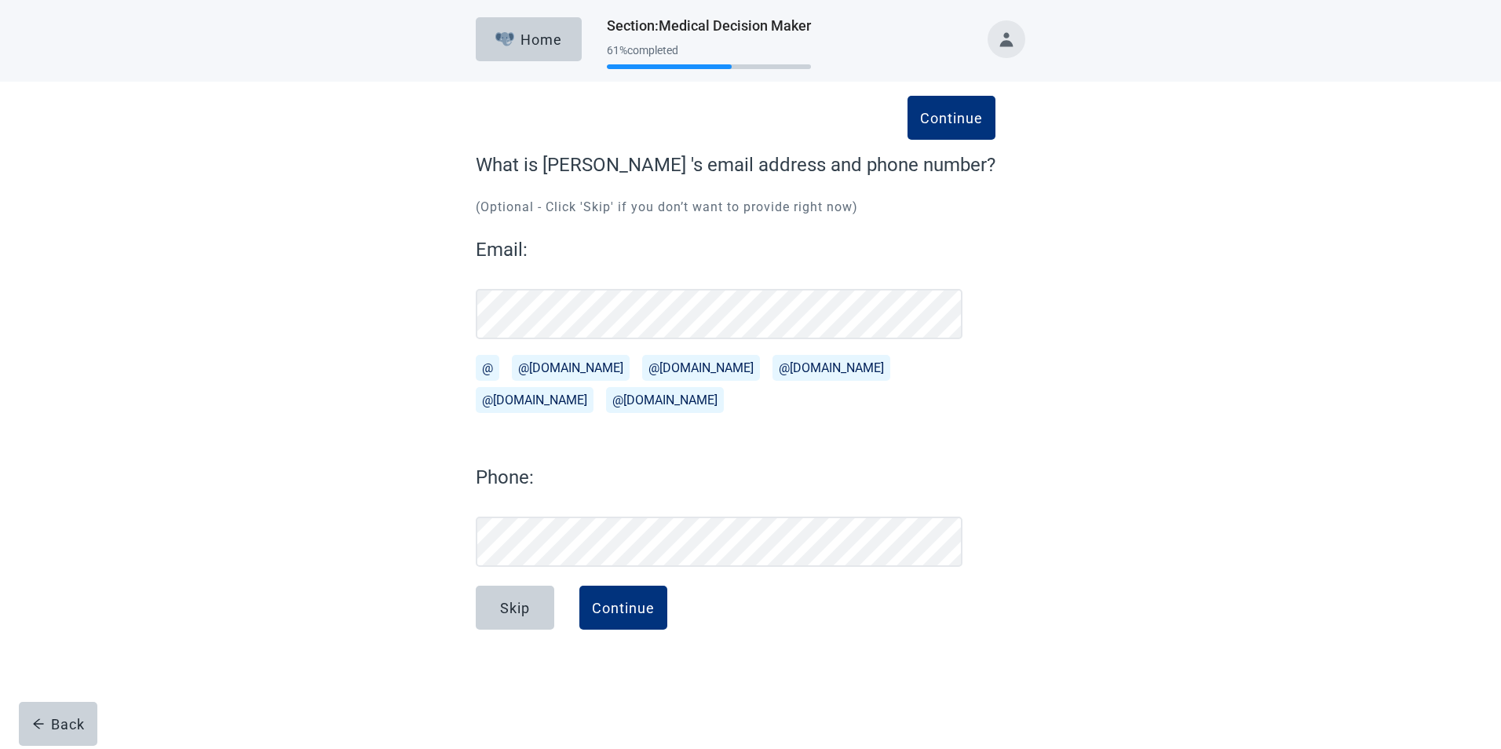
click at [539, 364] on button "@[DOMAIN_NAME]" at bounding box center [571, 368] width 118 height 26
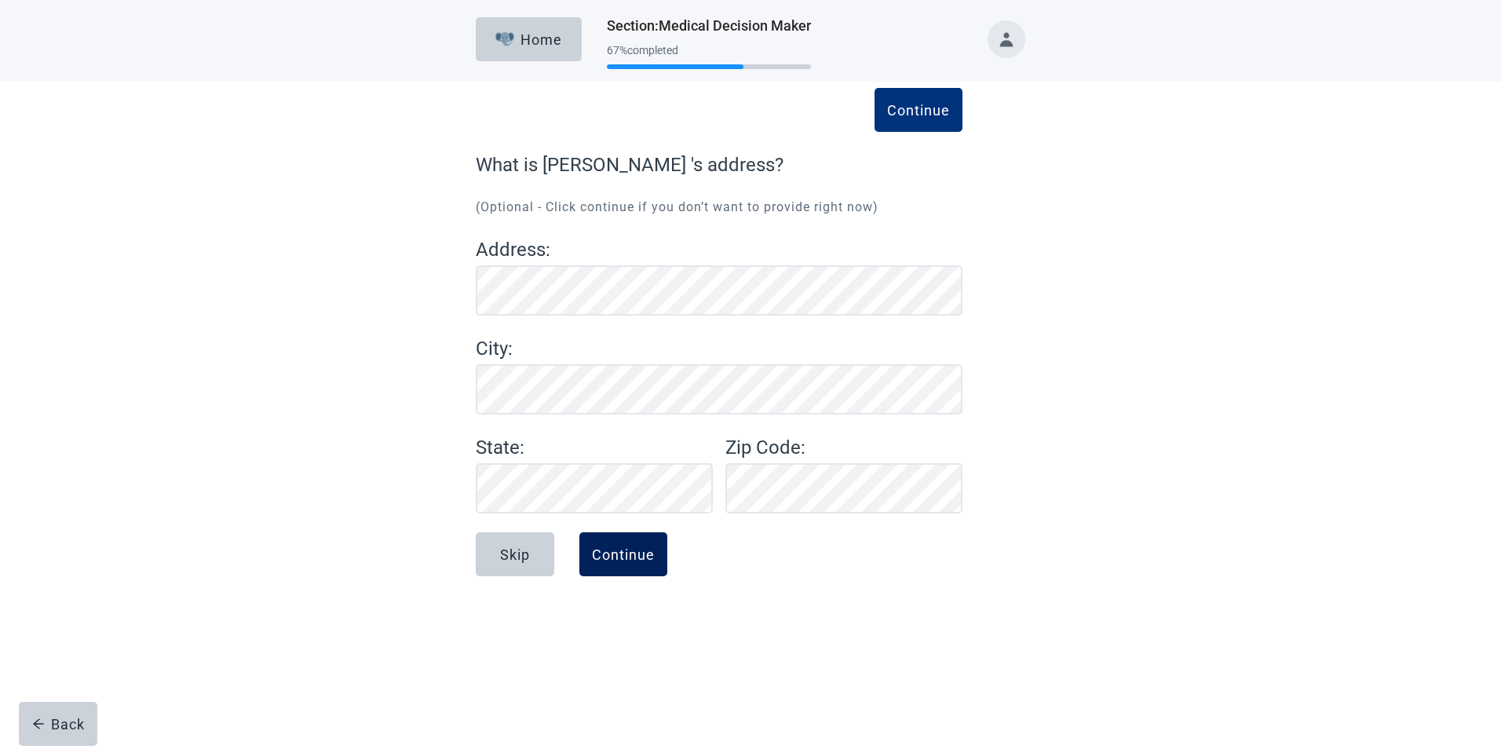
click at [628, 550] on div "Continue" at bounding box center [623, 554] width 63 height 16
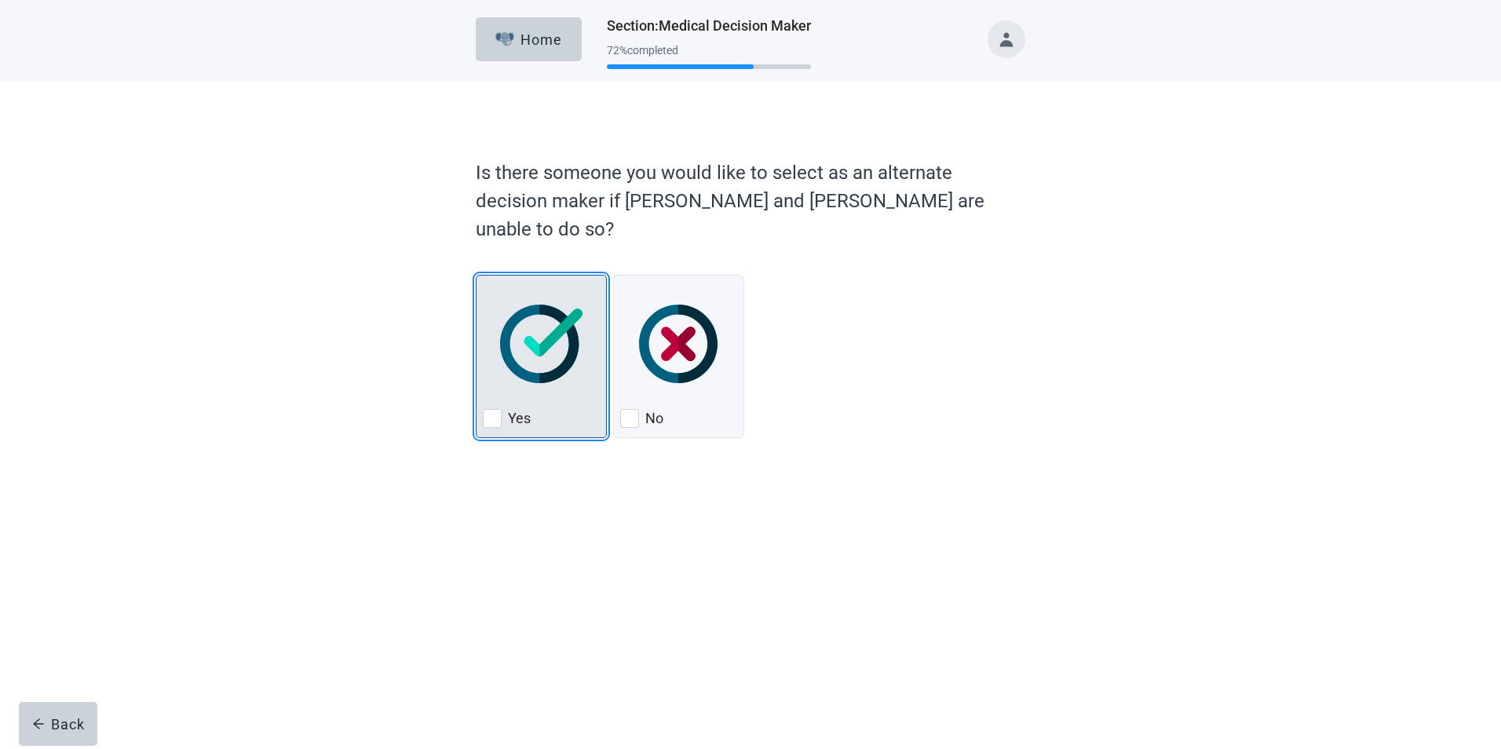
click at [539, 314] on img "Yes, checkbox, not checked" at bounding box center [541, 344] width 82 height 79
click at [477, 276] on input "Yes" at bounding box center [476, 275] width 1 height 1
click at [539, 314] on img "Yes, checkbox, not checked" at bounding box center [541, 344] width 82 height 79
click at [477, 276] on input "Yes" at bounding box center [476, 275] width 1 height 1
checkbox input "true"
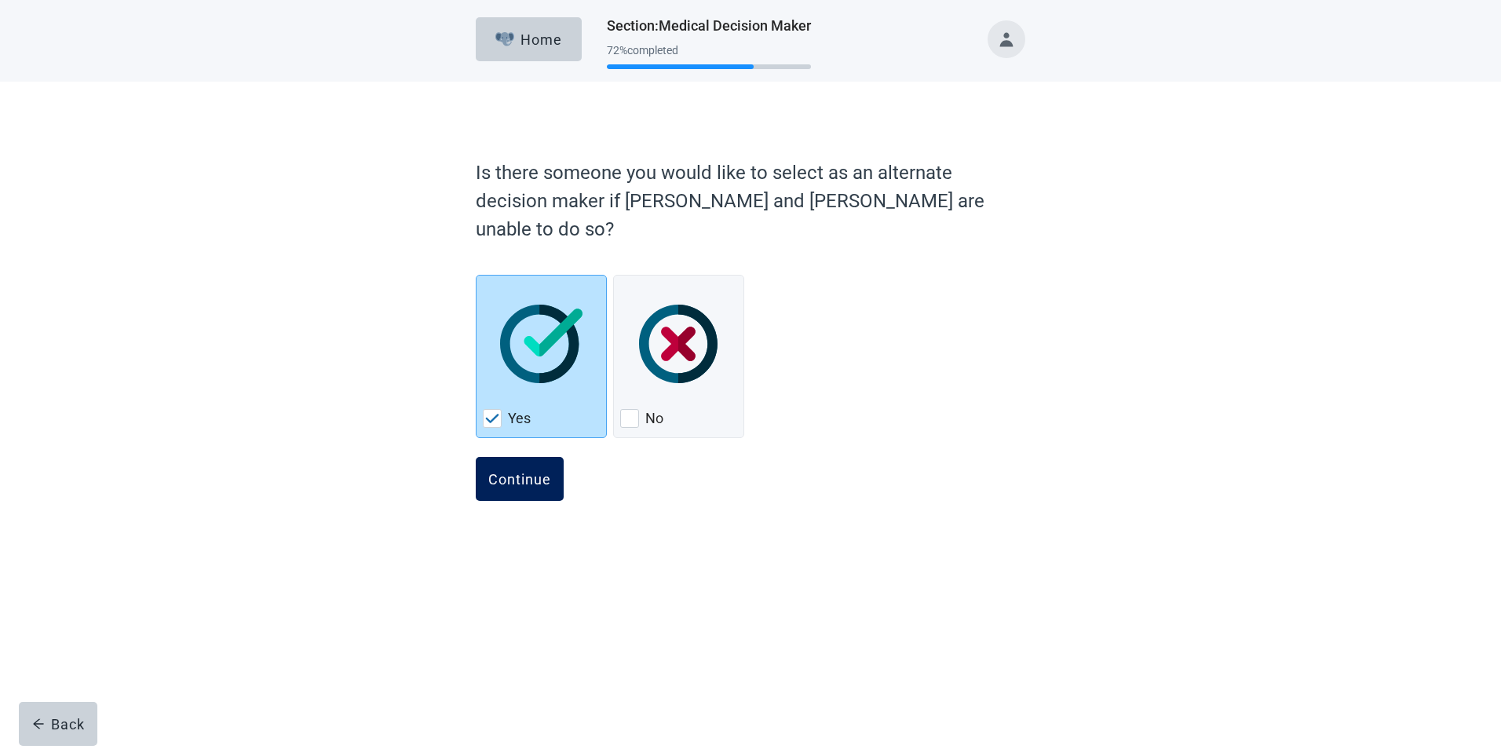
click at [514, 471] on div "Continue" at bounding box center [519, 479] width 63 height 16
click at [515, 471] on div "Continue" at bounding box center [519, 479] width 63 height 16
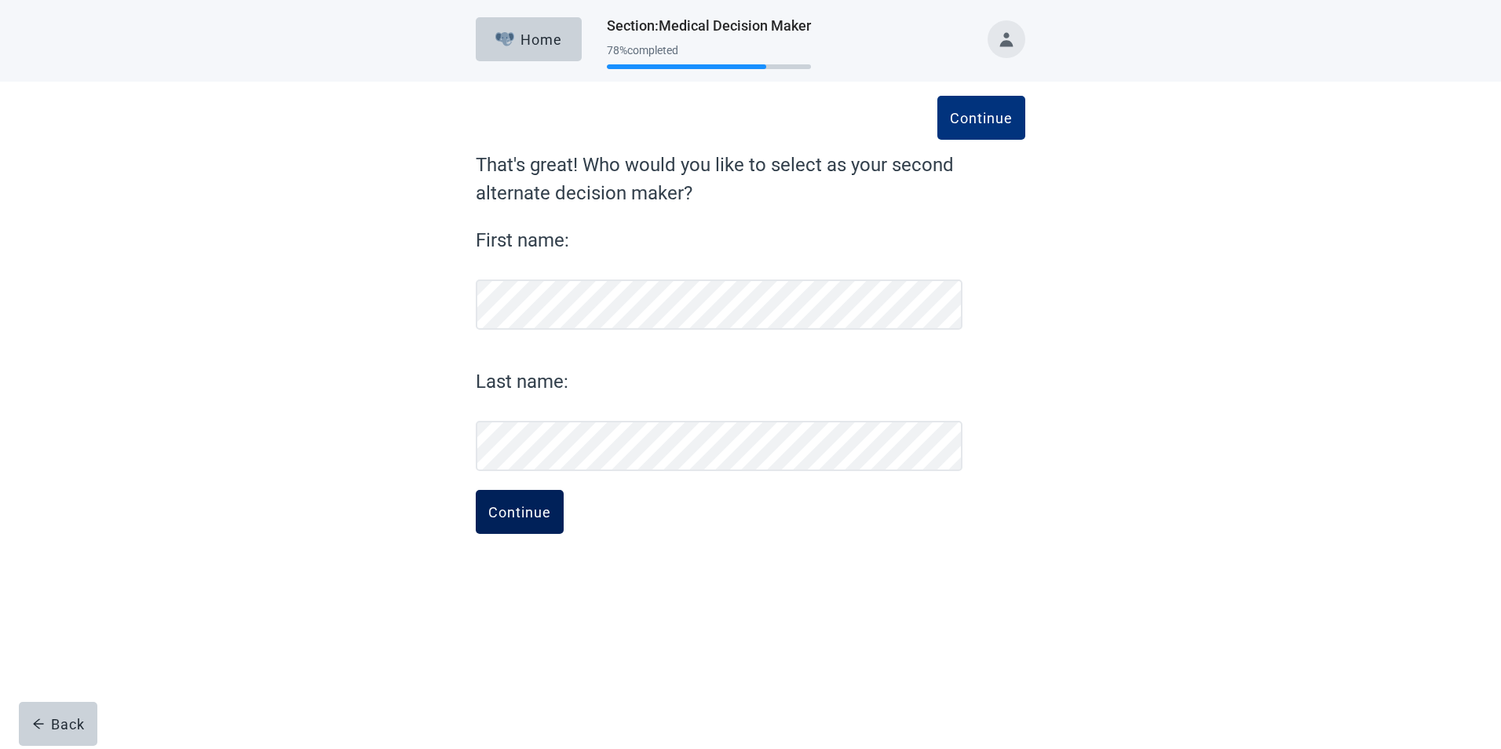
click at [491, 522] on button "Continue" at bounding box center [520, 512] width 88 height 44
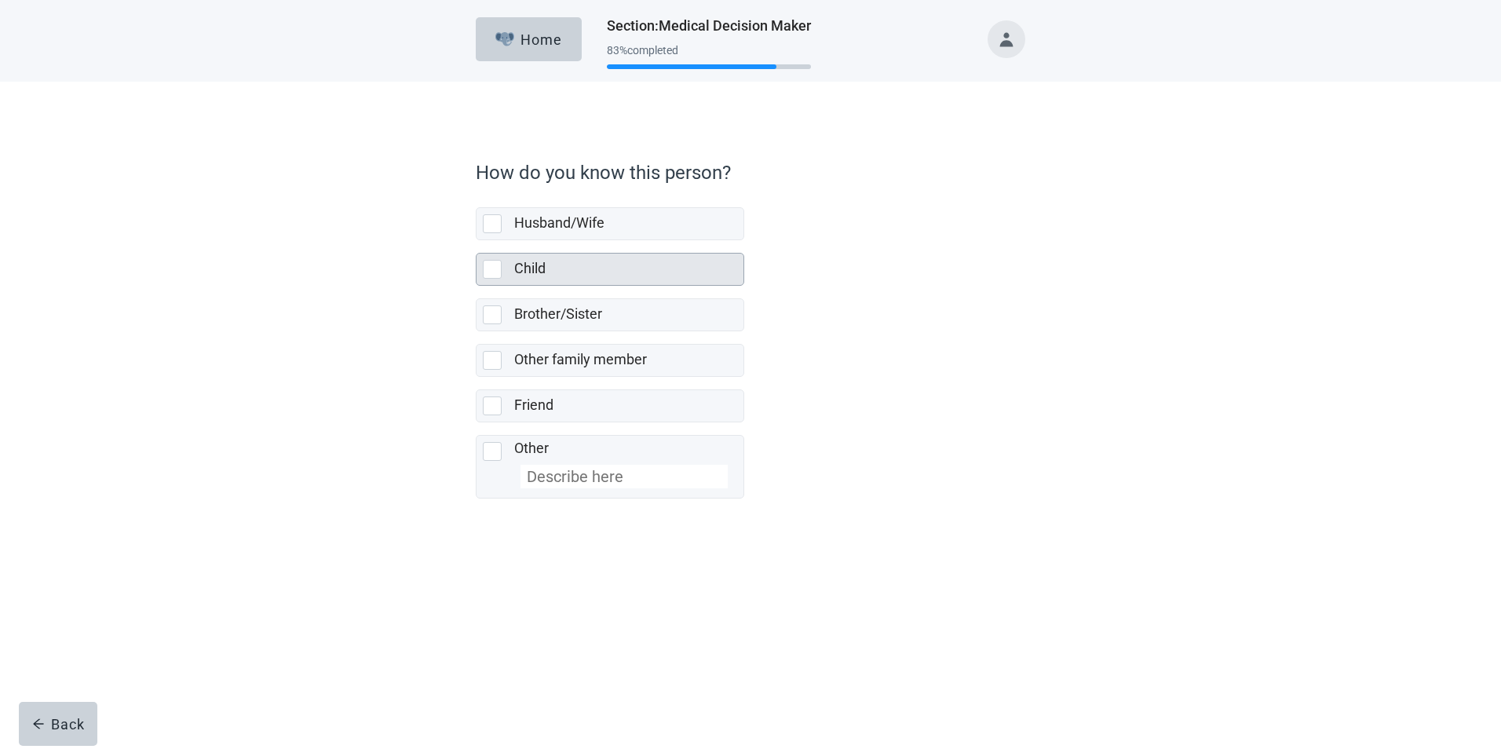
click at [483, 269] on div "Child, checkbox, not selected" at bounding box center [492, 269] width 19 height 19
click at [477, 241] on input "Child" at bounding box center [476, 240] width 1 height 1
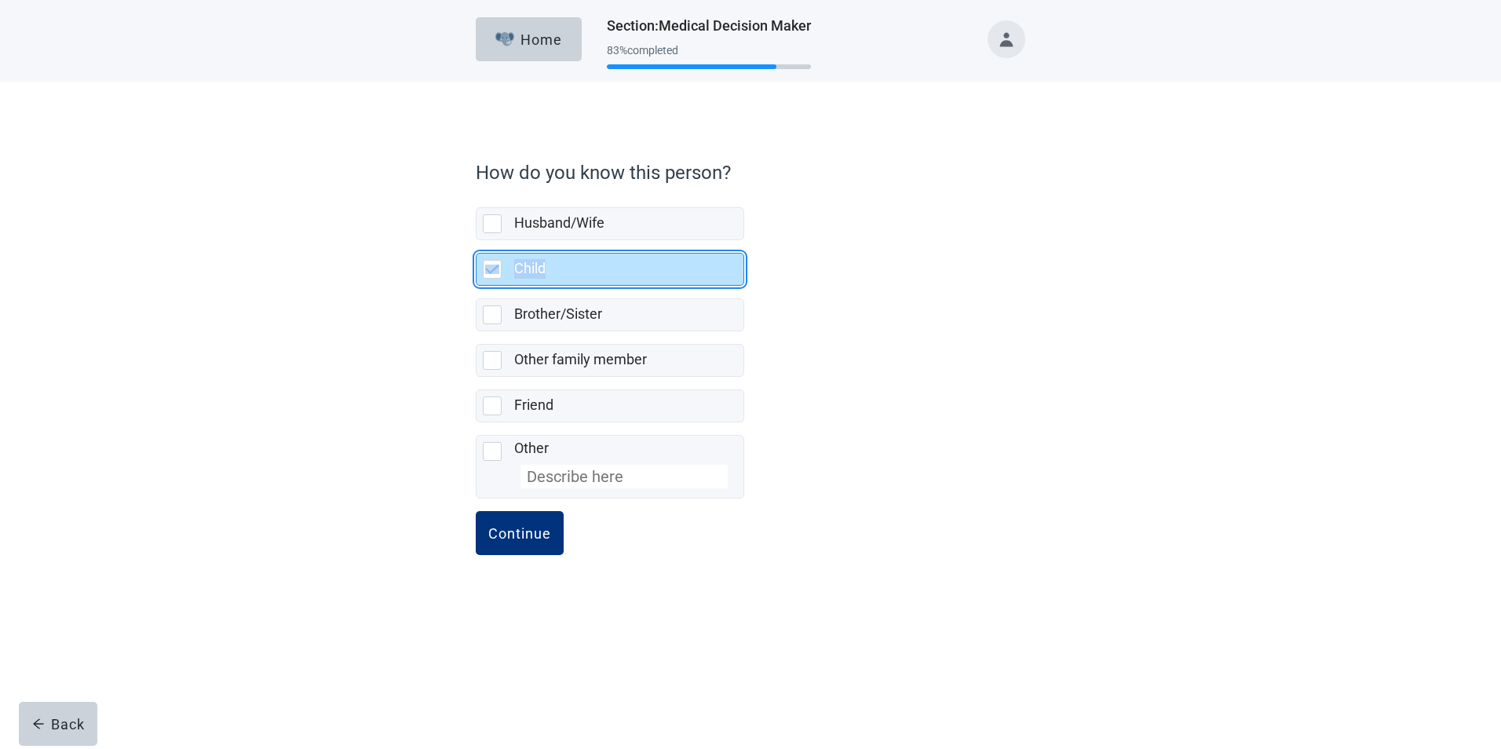
click at [483, 269] on div "Child, checkbox, selected" at bounding box center [492, 269] width 19 height 19
click at [477, 241] on input "Child" at bounding box center [476, 240] width 1 height 1
checkbox input "true"
click at [544, 530] on div "Continue" at bounding box center [519, 533] width 63 height 16
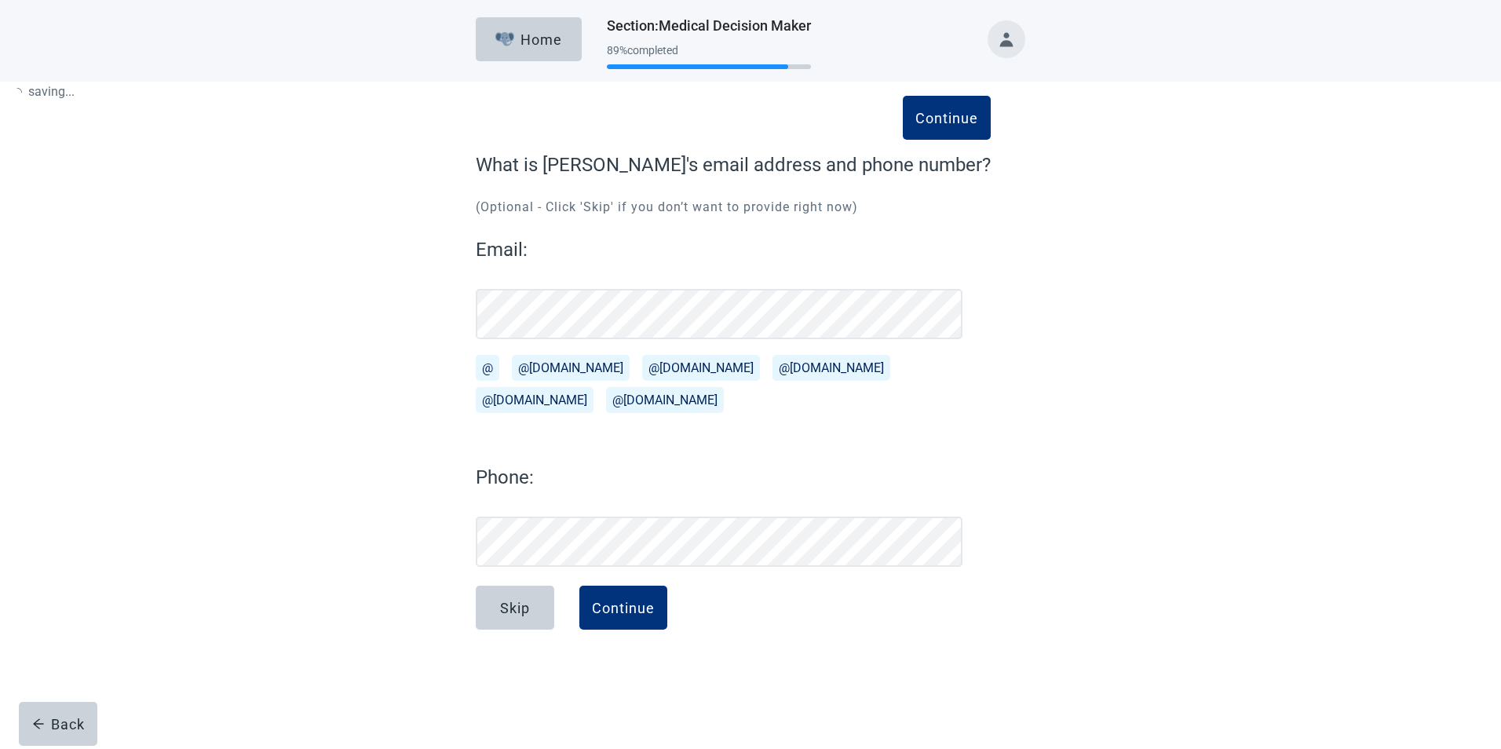
click at [513, 527] on form "Continue What is [PERSON_NAME]'s email address and phone number? (Optional - Cl…" at bounding box center [733, 407] width 515 height 513
click at [550, 436] on div "Email: @ @[DOMAIN_NAME][EMAIL_ADDRESS][DOMAIN_NAME] @[DOMAIN_NAME][EMAIL_ADDRES…" at bounding box center [719, 401] width 487 height 331
click at [632, 608] on div "Continue" at bounding box center [623, 608] width 63 height 16
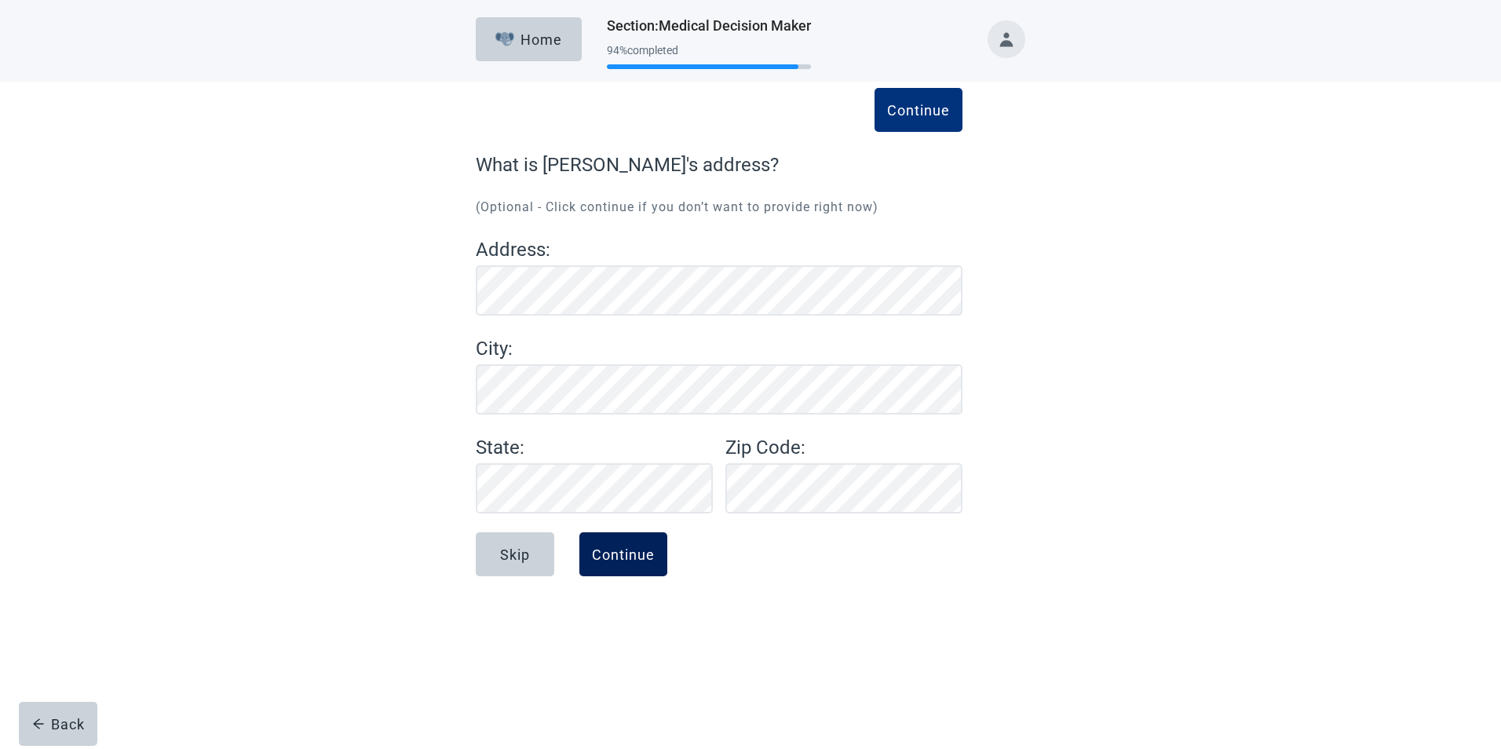
click at [619, 543] on button "Continue" at bounding box center [623, 554] width 88 height 44
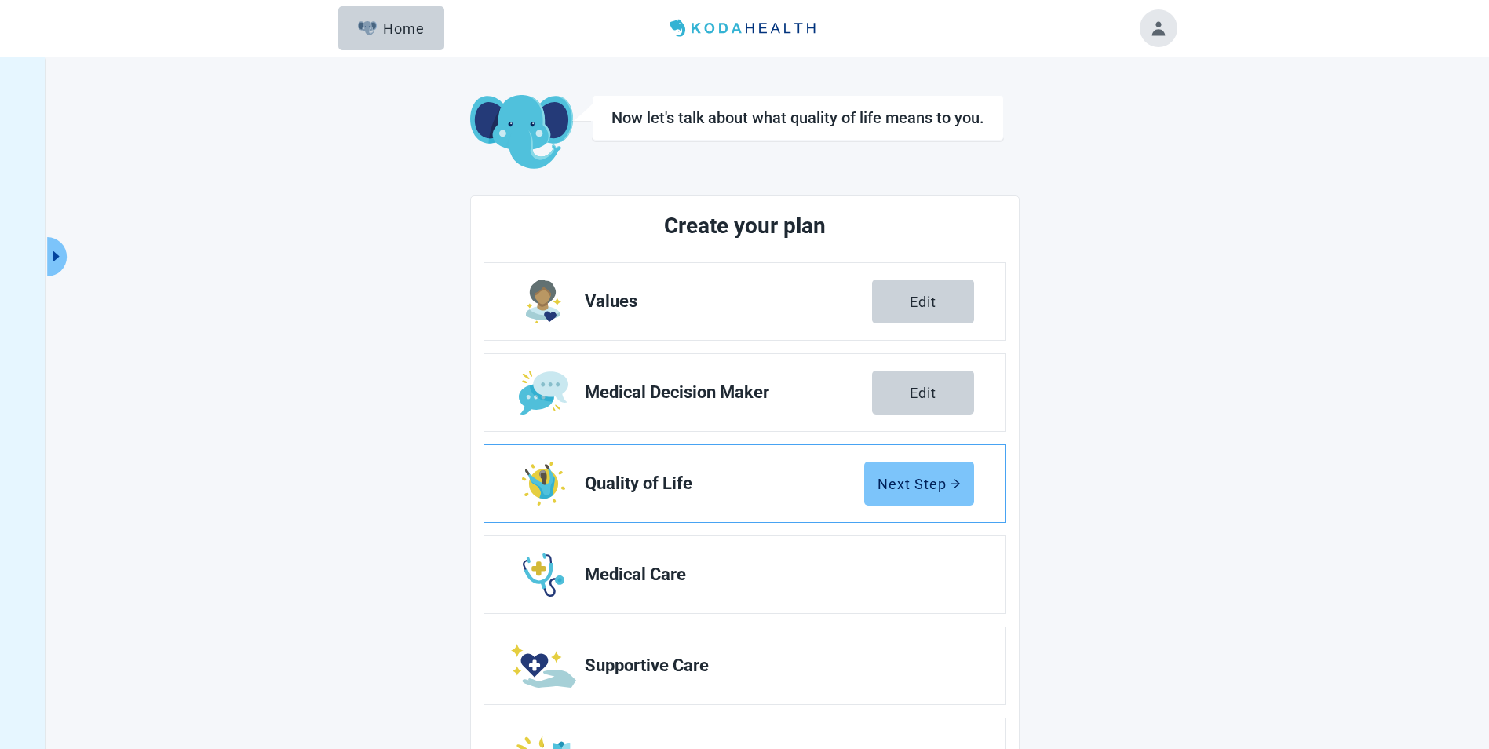
click at [899, 484] on div "Next Step" at bounding box center [919, 484] width 83 height 16
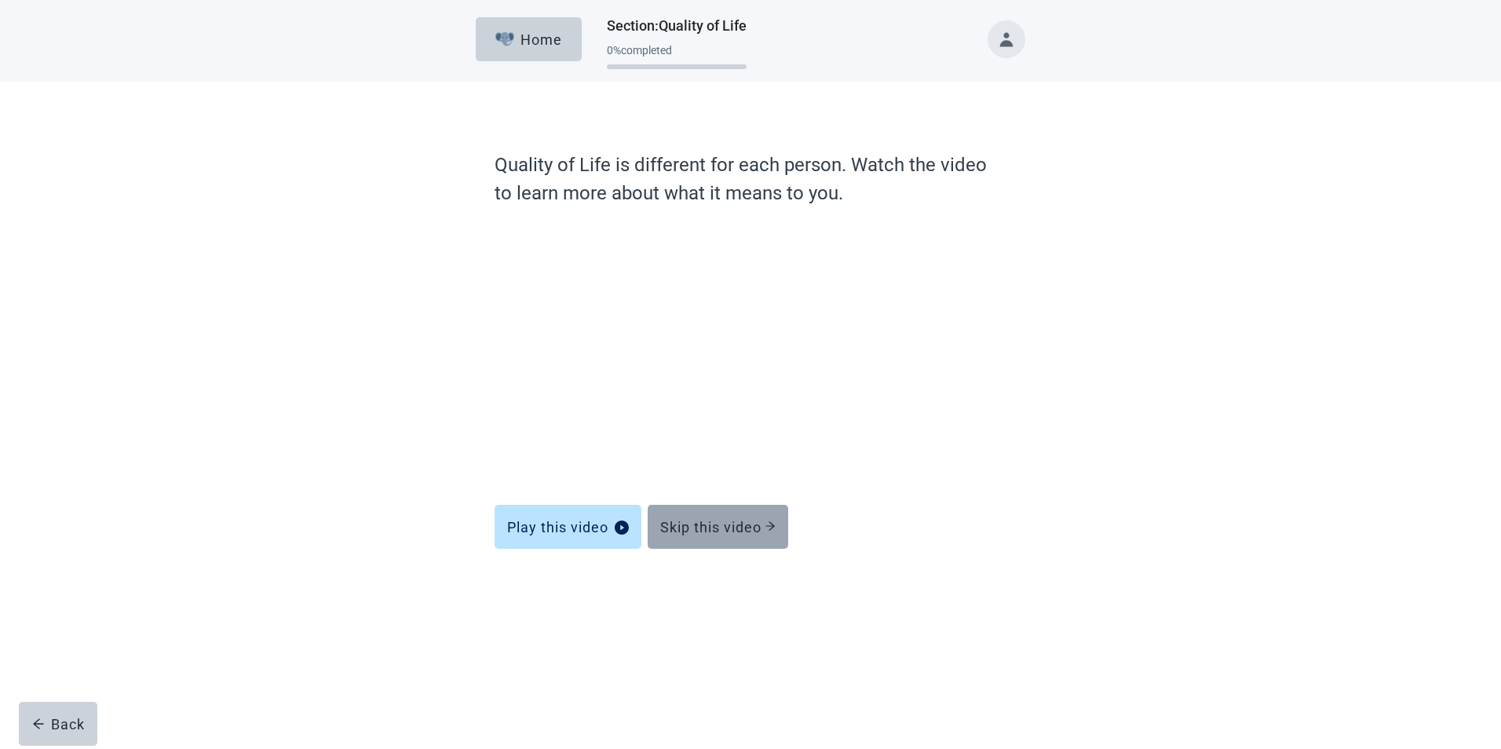
click at [726, 526] on div "Skip this video" at bounding box center [717, 527] width 115 height 16
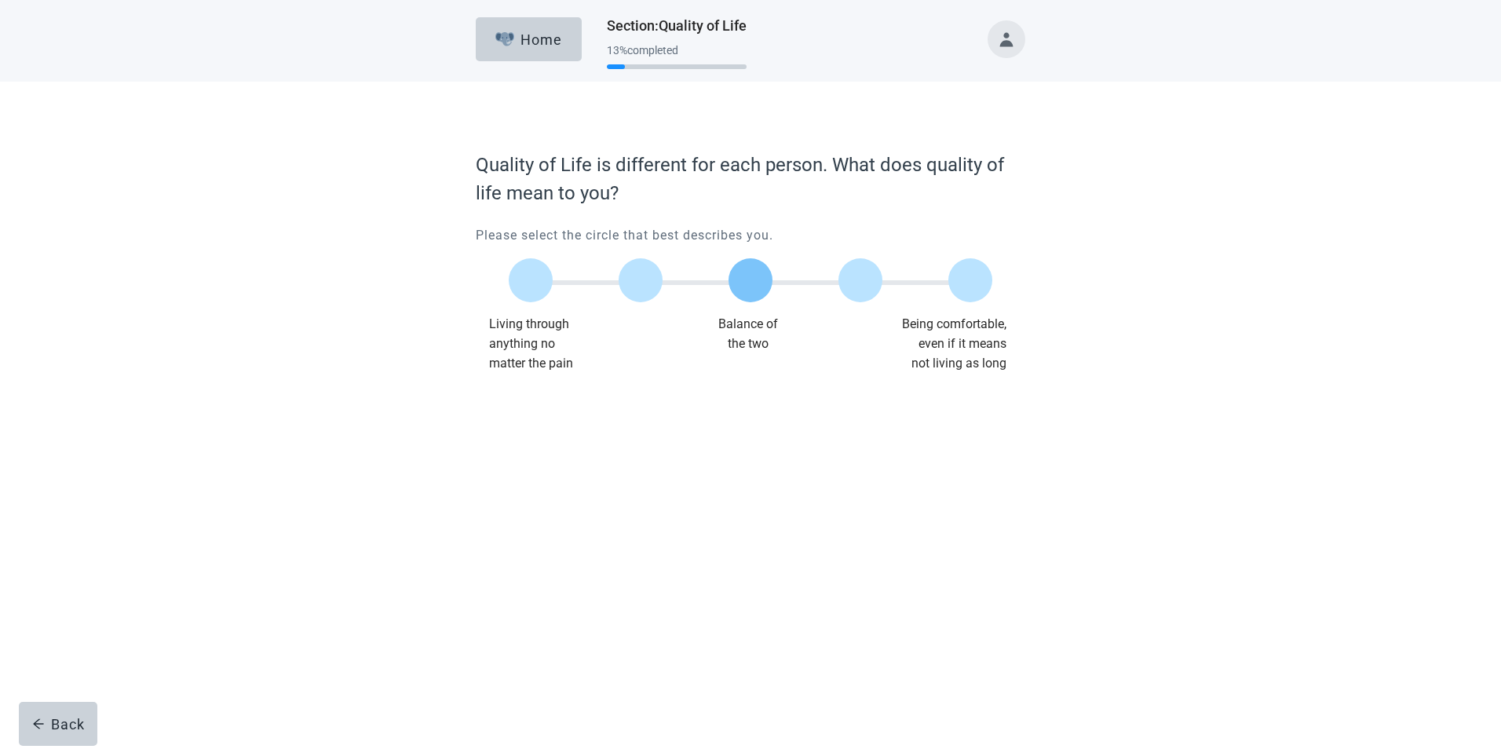
click at [746, 283] on label "Main content" at bounding box center [751, 280] width 44 height 44
click at [751, 280] on input "Quality of life scale: 50 out of 100. Balance of the two" at bounding box center [751, 280] width 0 height 0
click at [521, 409] on div "Continue" at bounding box center [519, 405] width 63 height 16
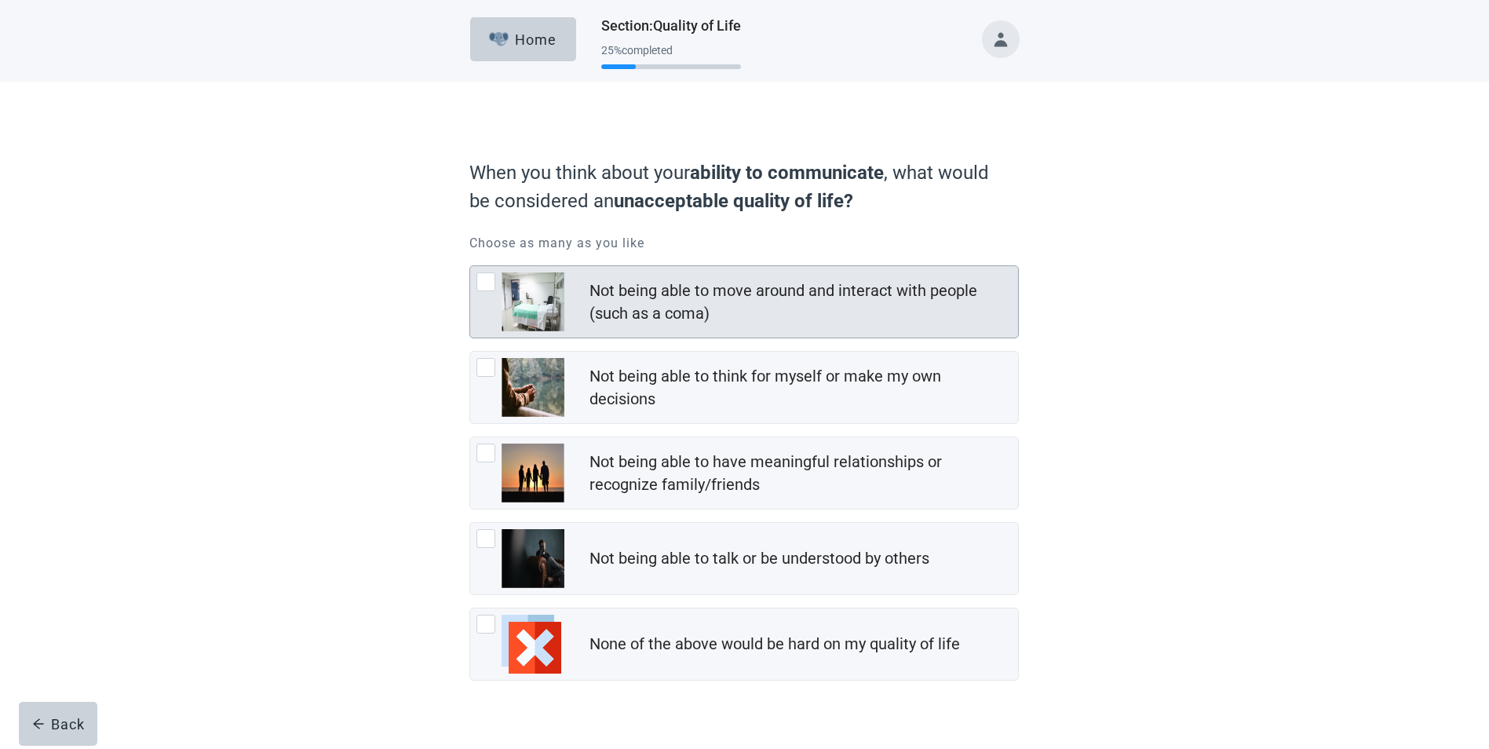
click at [484, 279] on div "Not being able to move around and interact with people (such as a coma), checkb…" at bounding box center [486, 281] width 19 height 19
click at [470, 266] on input "Not being able to move around and interact with people (such as a coma)" at bounding box center [470, 265] width 1 height 1
checkbox input "true"
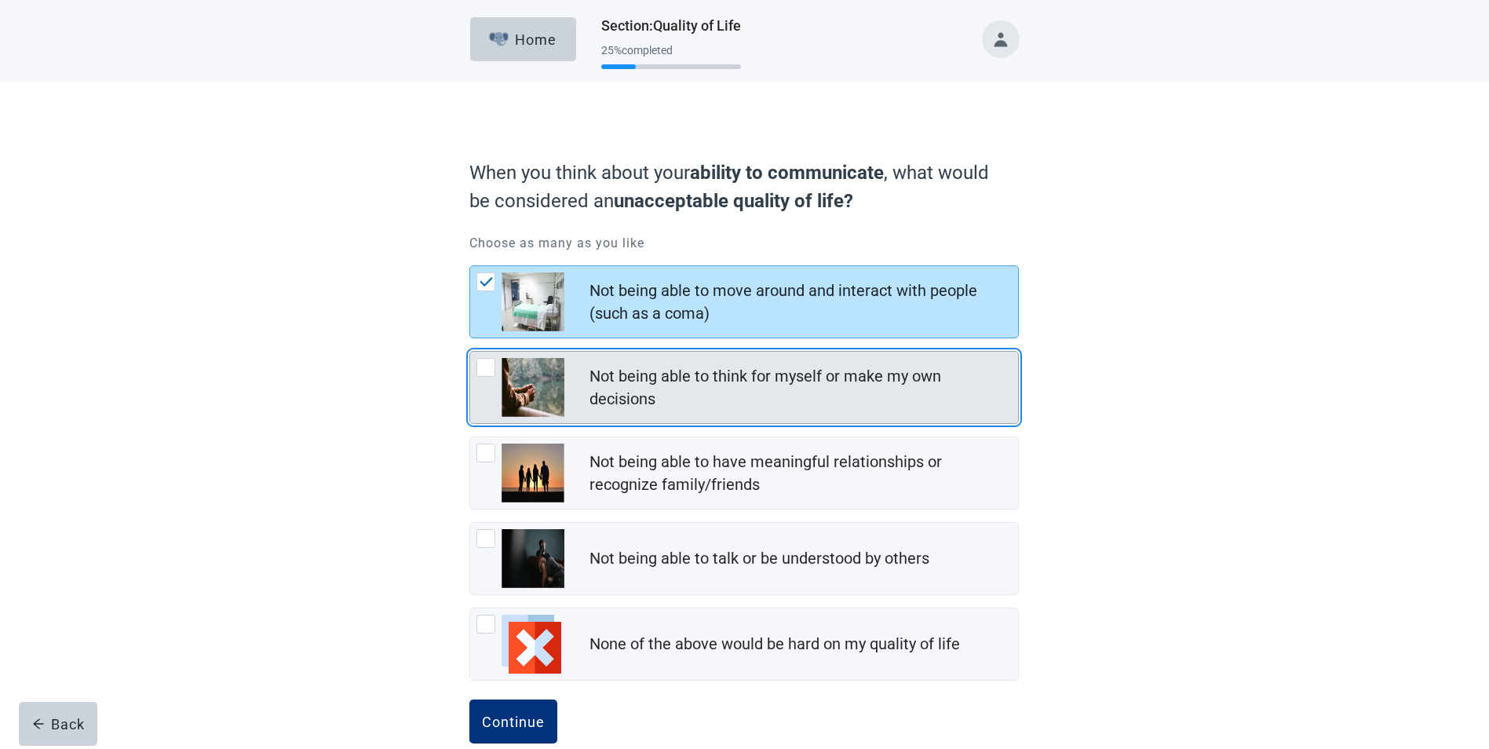
click at [485, 365] on div "Not being able to think for myself or make my own decisions, checkbox, not chec…" at bounding box center [486, 367] width 19 height 19
click at [470, 352] on input "Not being able to think for myself or make my own decisions" at bounding box center [470, 351] width 1 height 1
checkbox input "true"
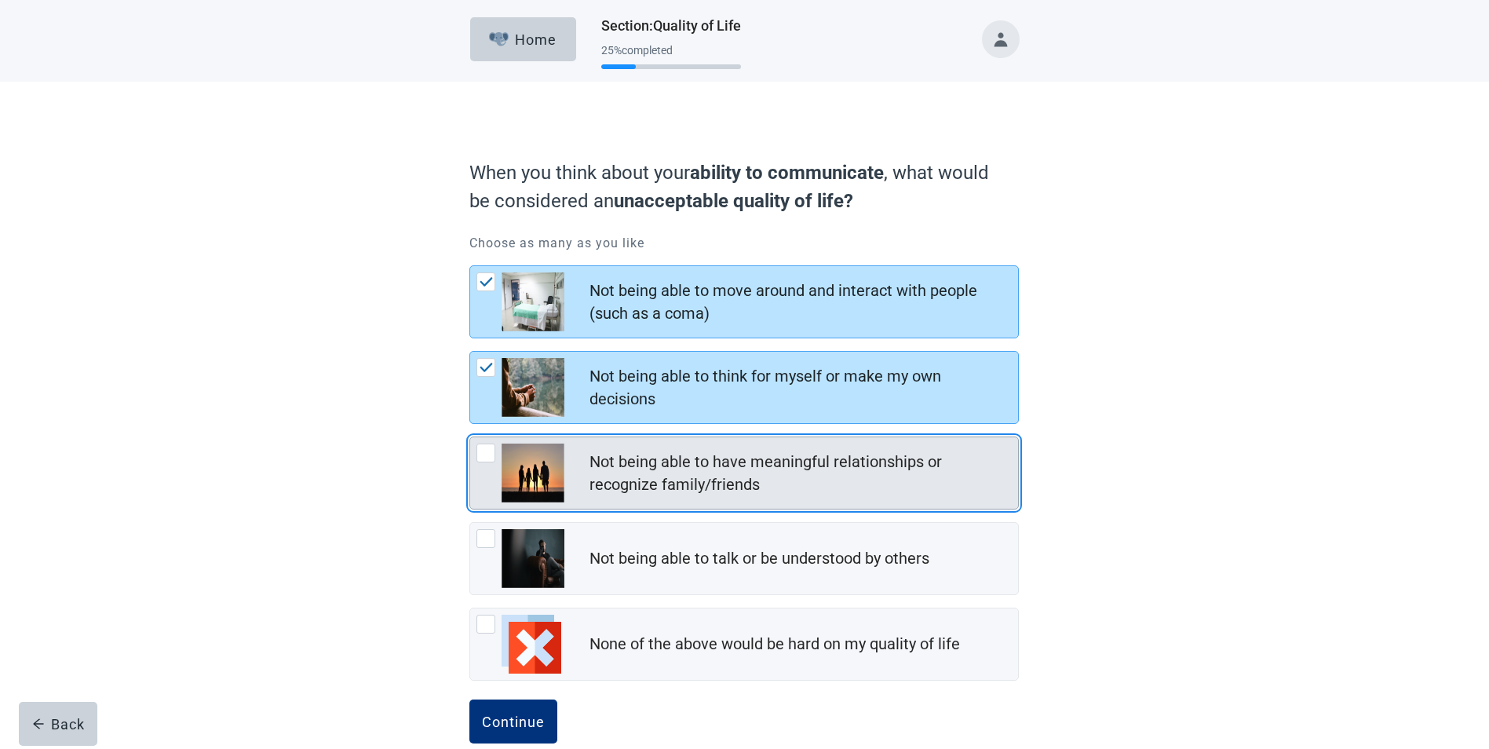
click at [489, 453] on div "Not being able to have meaningful relationships or recognize family/friends, ch…" at bounding box center [486, 453] width 19 height 19
click at [470, 437] on input "Not being able to have meaningful relationships or recognize family/friends" at bounding box center [470, 437] width 1 height 1
checkbox input "true"
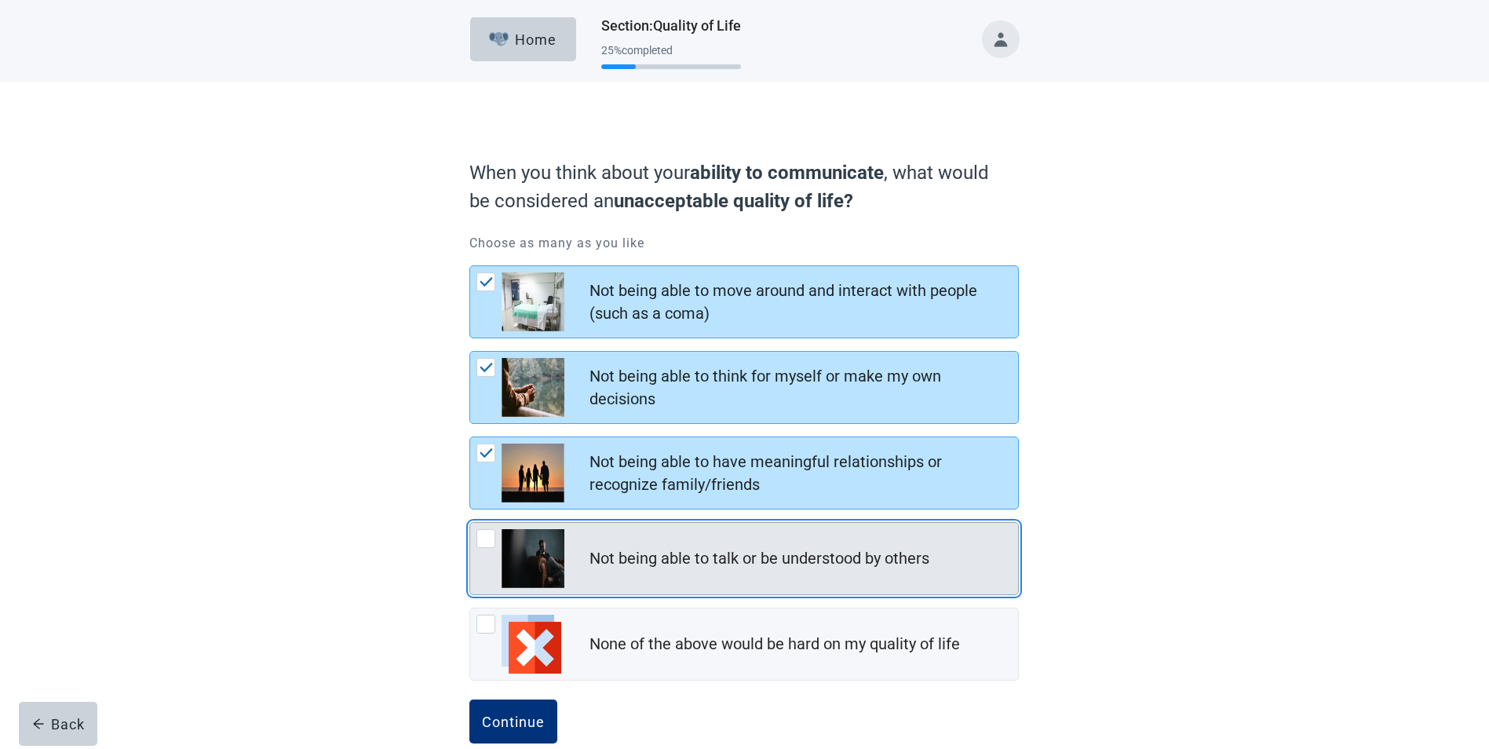
click at [484, 537] on div "Not being able to talk or be understood by others, checkbox, not checked" at bounding box center [486, 538] width 19 height 19
click at [470, 523] on input "Not being able to talk or be understood by others" at bounding box center [470, 522] width 1 height 1
checkbox input "true"
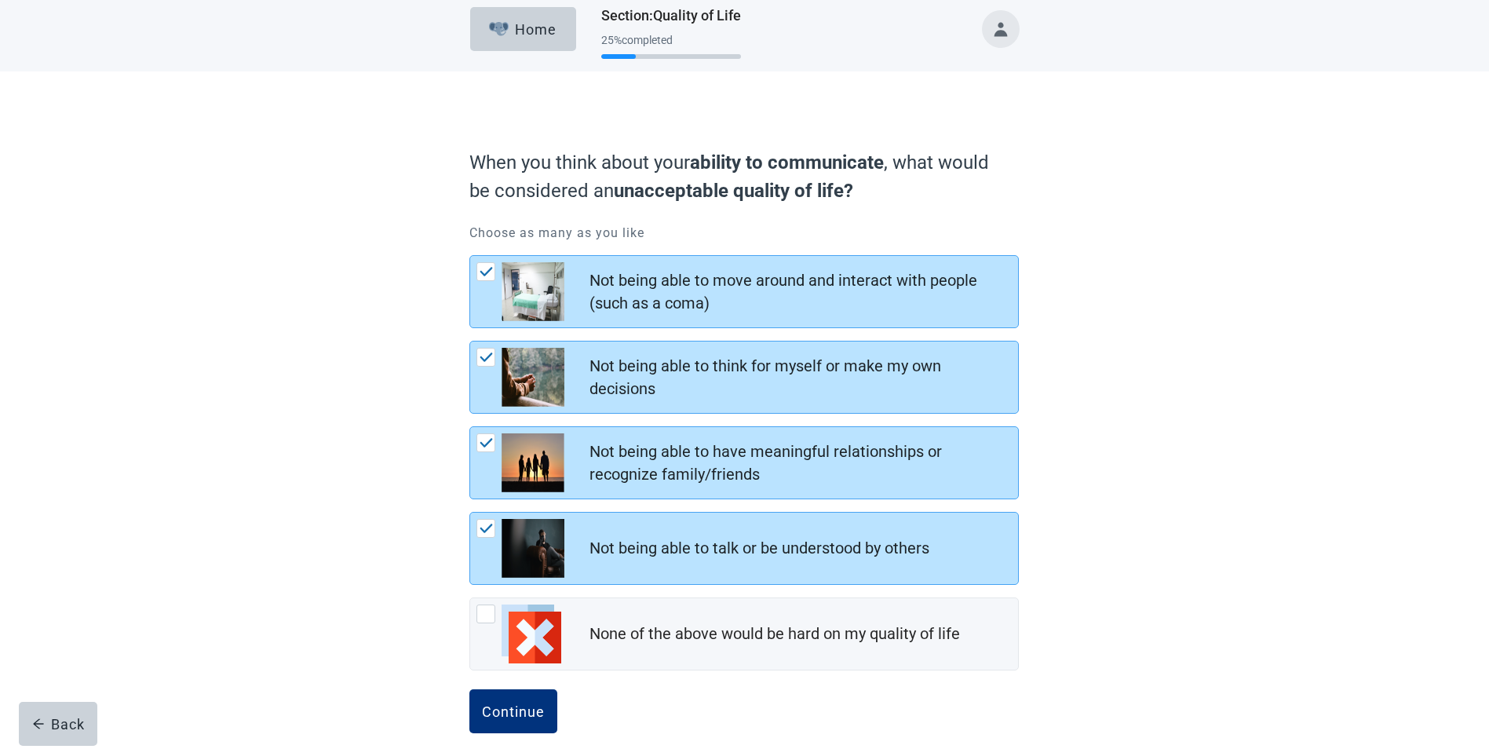
scroll to position [29, 0]
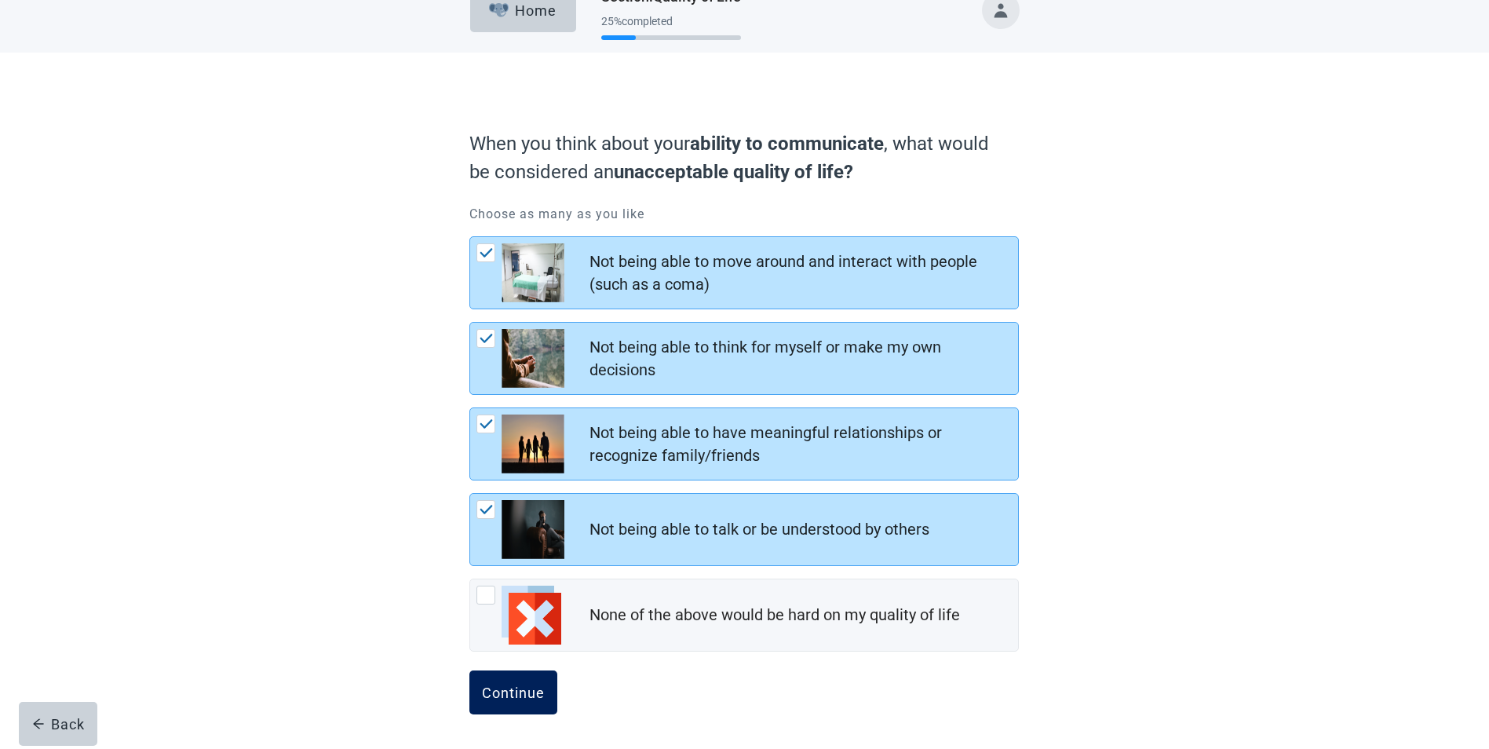
click at [524, 689] on div "Continue" at bounding box center [513, 693] width 63 height 16
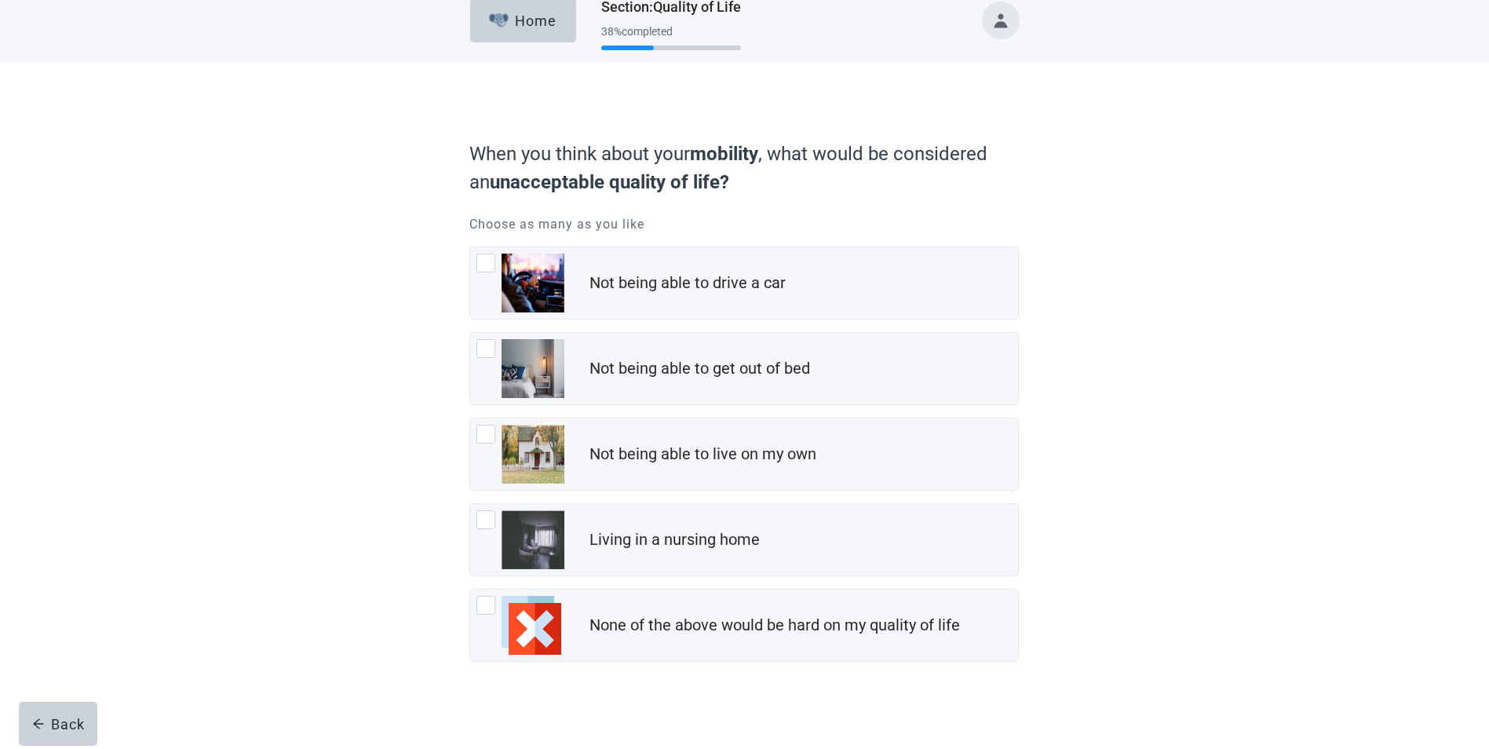
scroll to position [29, 0]
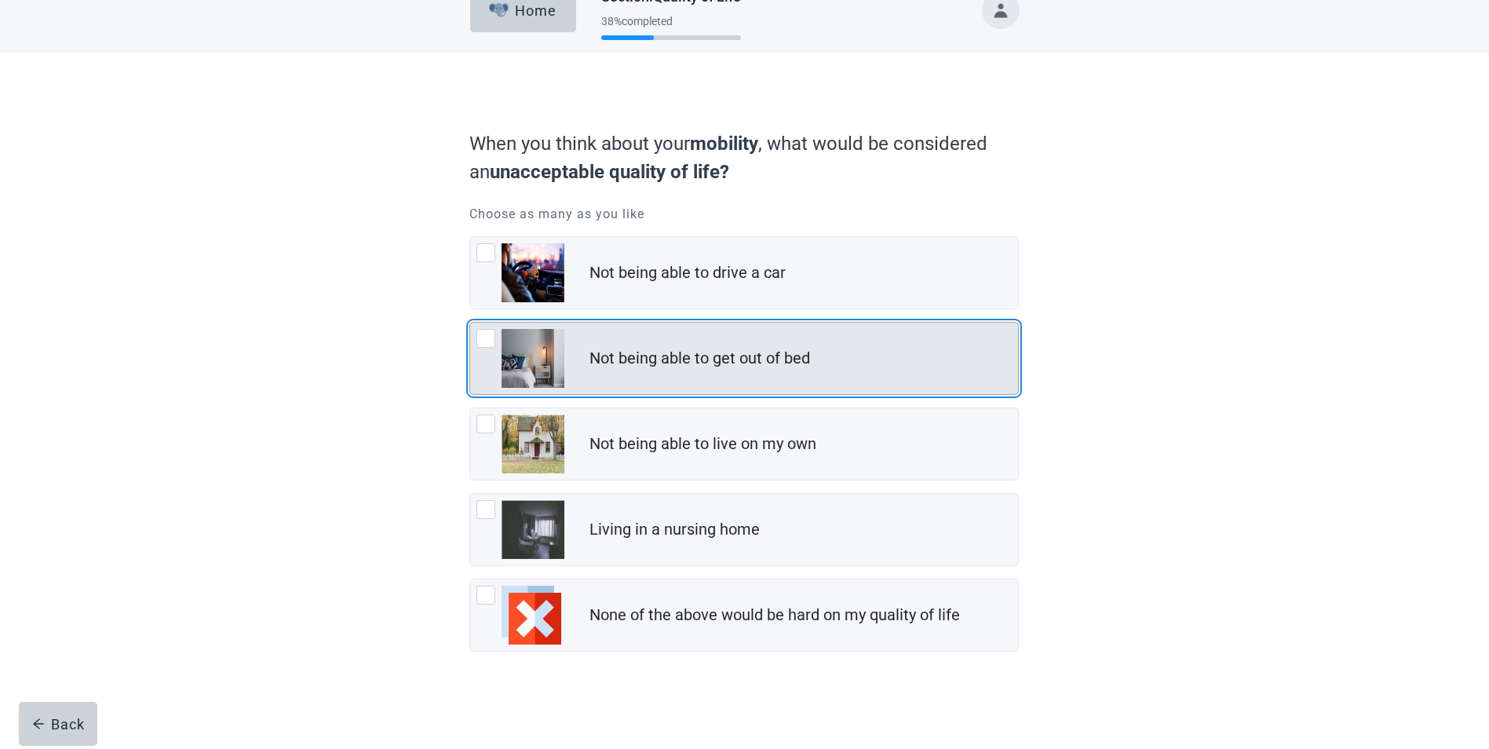
click at [484, 340] on div "Not being able to get out of bed, checkbox, not checked" at bounding box center [486, 338] width 19 height 19
click at [470, 323] on input "Not being able to get out of bed" at bounding box center [470, 322] width 1 height 1
checkbox input "true"
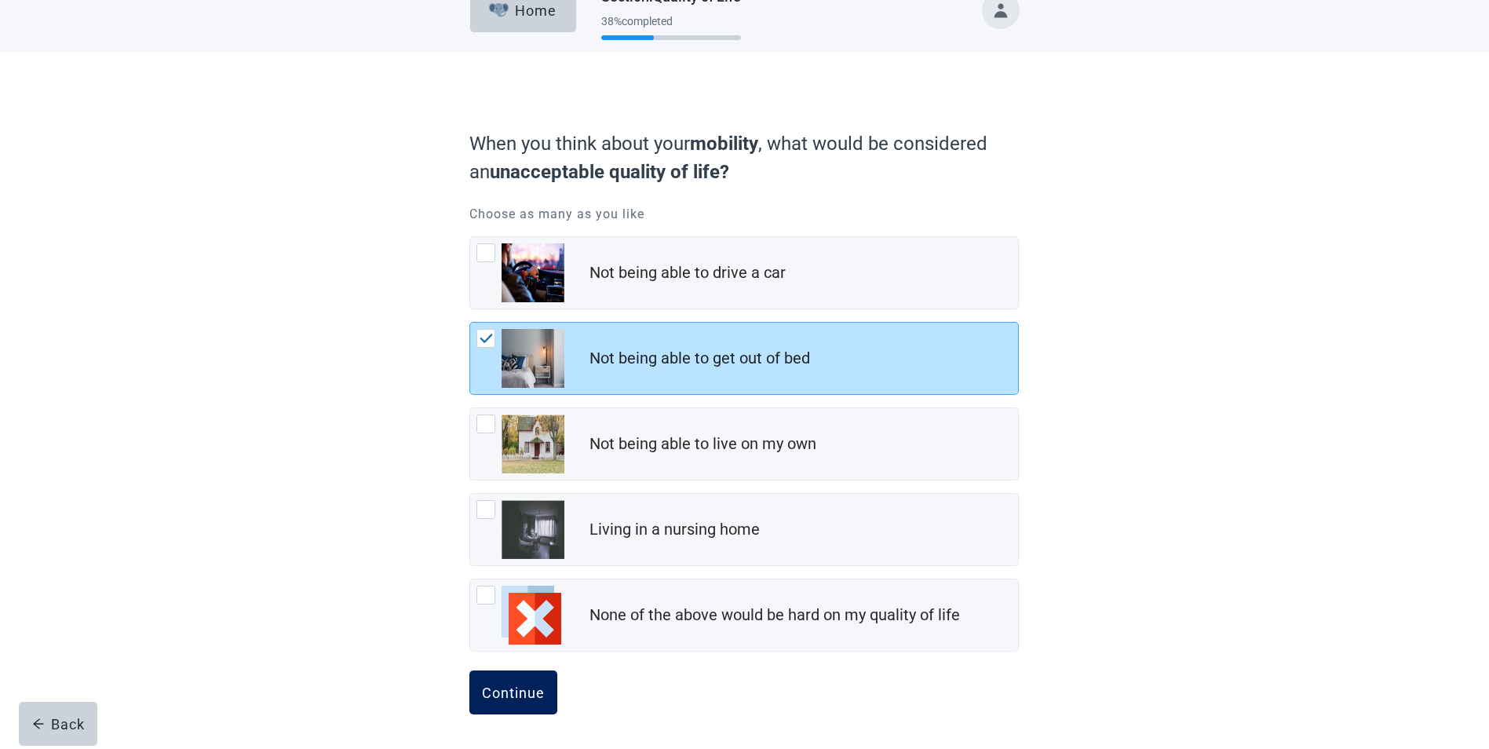
click at [513, 692] on div "Continue" at bounding box center [513, 693] width 63 height 16
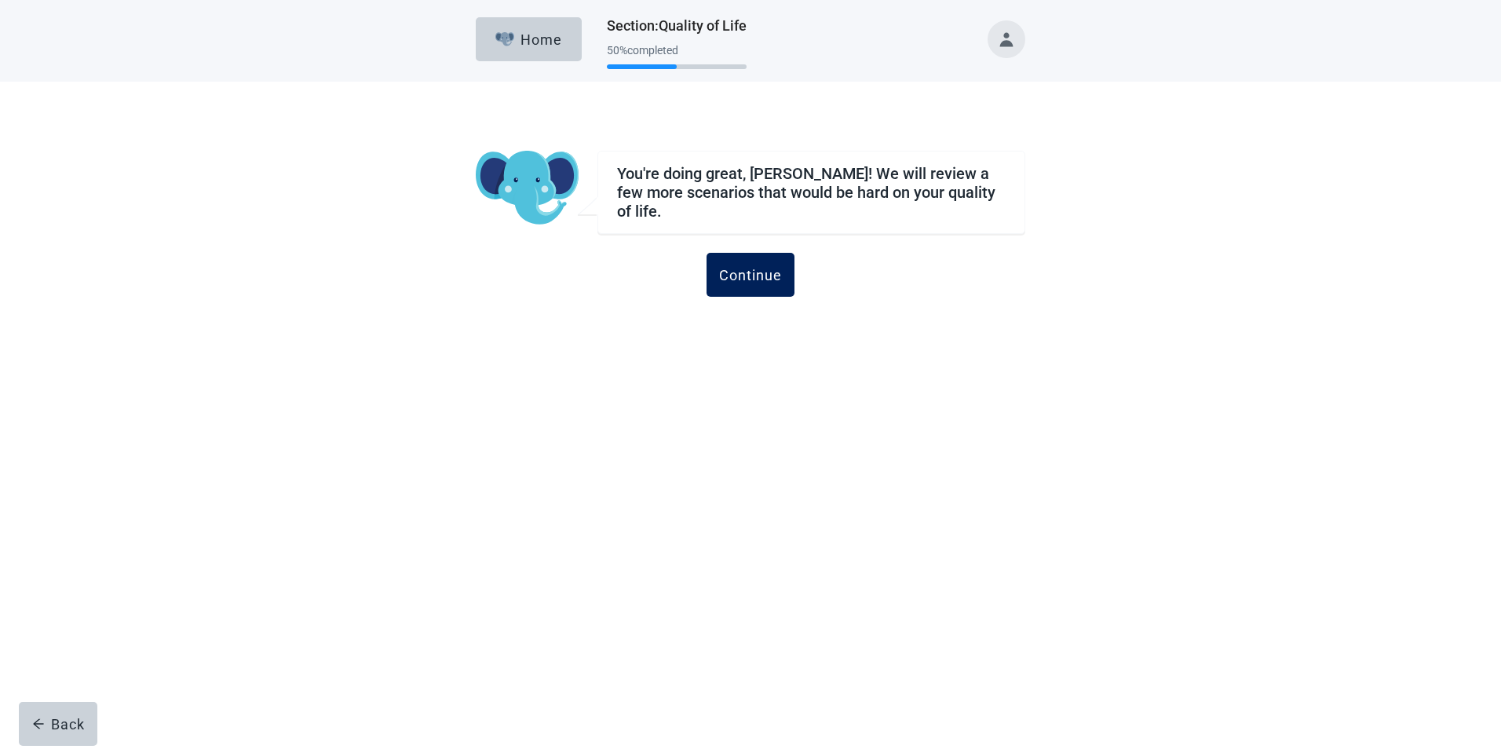
click at [747, 267] on div "Continue" at bounding box center [750, 275] width 63 height 16
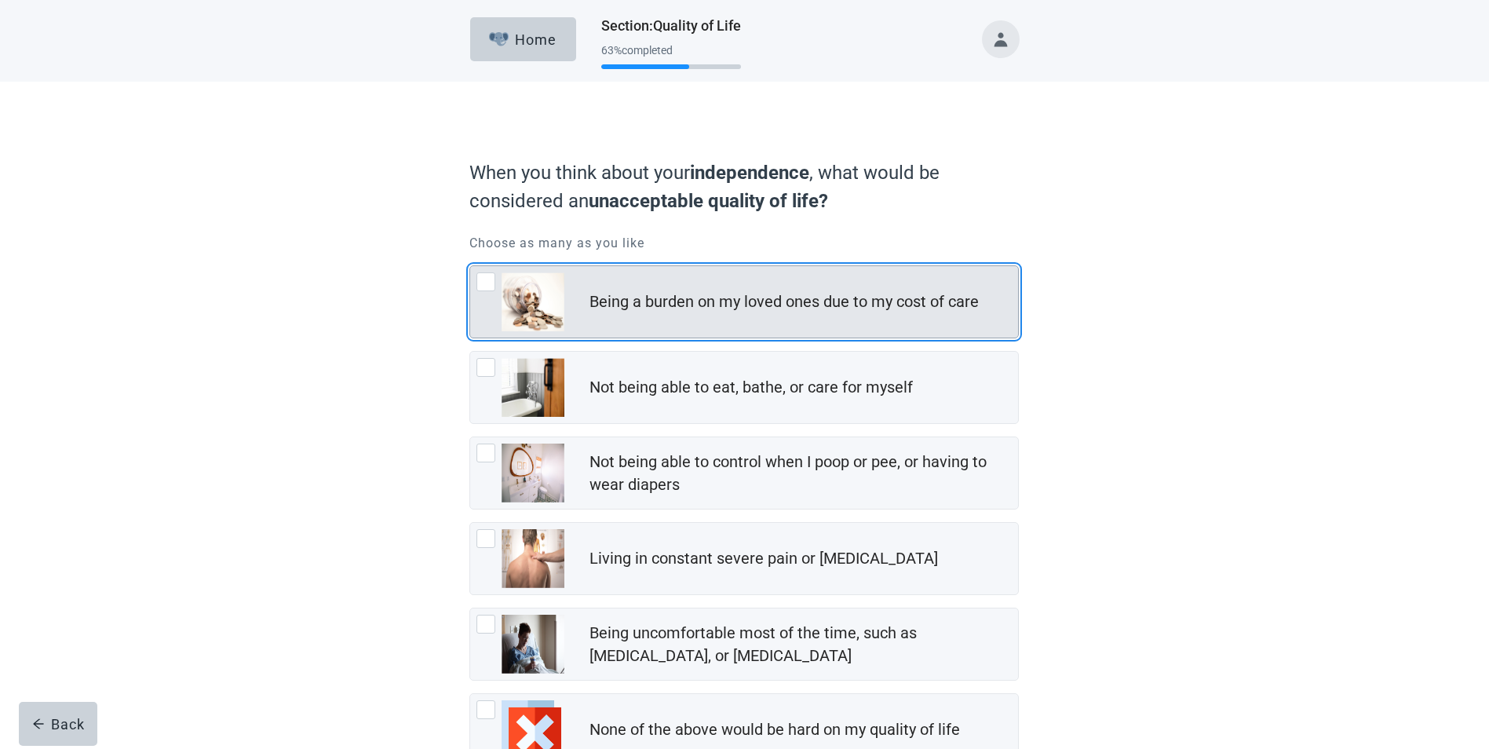
click at [480, 281] on div "Being a burden on my loved ones due to my cost of care, checkbox, not checked" at bounding box center [486, 281] width 19 height 19
click at [470, 266] on input "Being a burden on my loved ones due to my cost of care" at bounding box center [470, 265] width 1 height 1
checkbox input "true"
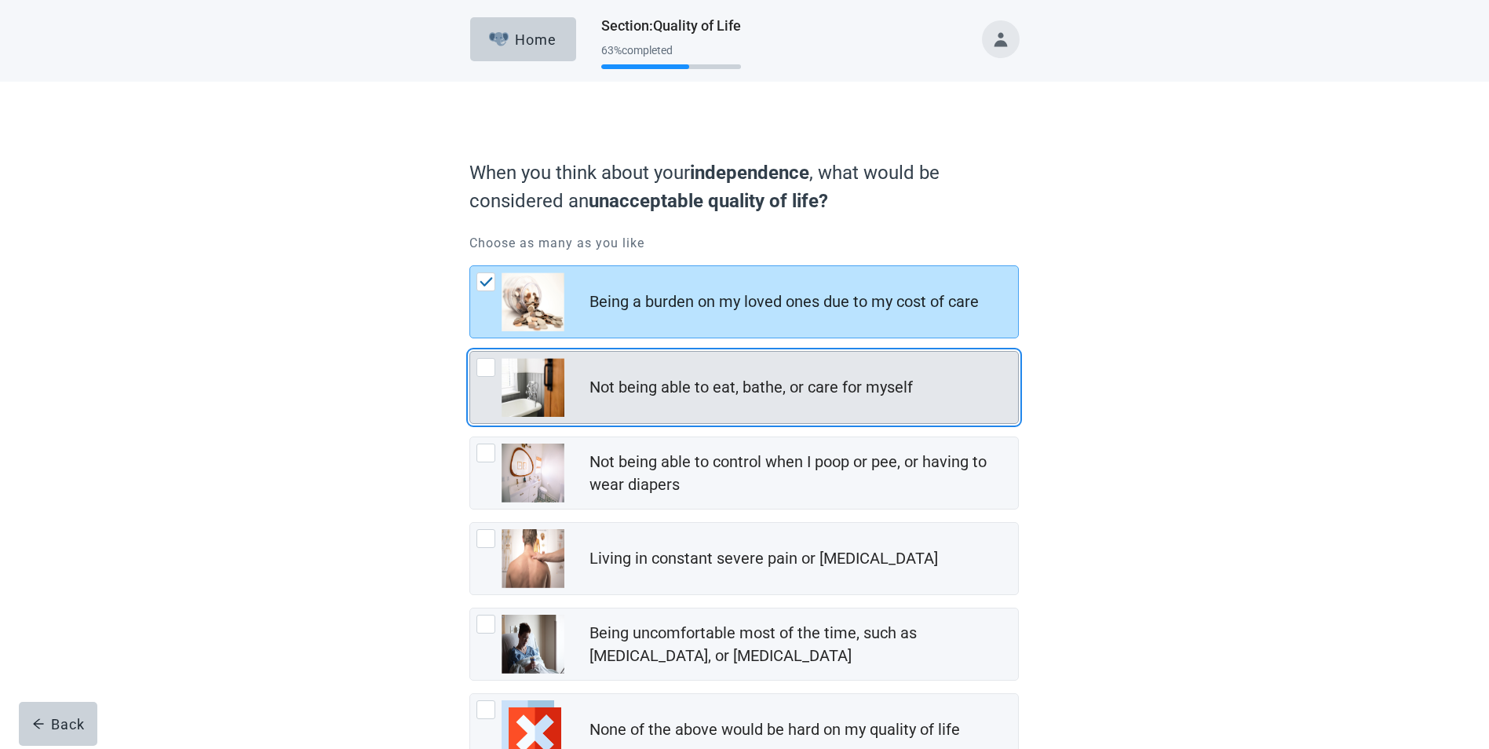
click at [485, 371] on div "Not being able to eat, bathe, or care for myself, checkbox, not checked" at bounding box center [486, 367] width 19 height 19
click at [470, 352] on input "Not being able to eat, bathe, or care for myself" at bounding box center [470, 351] width 1 height 1
checkbox input "true"
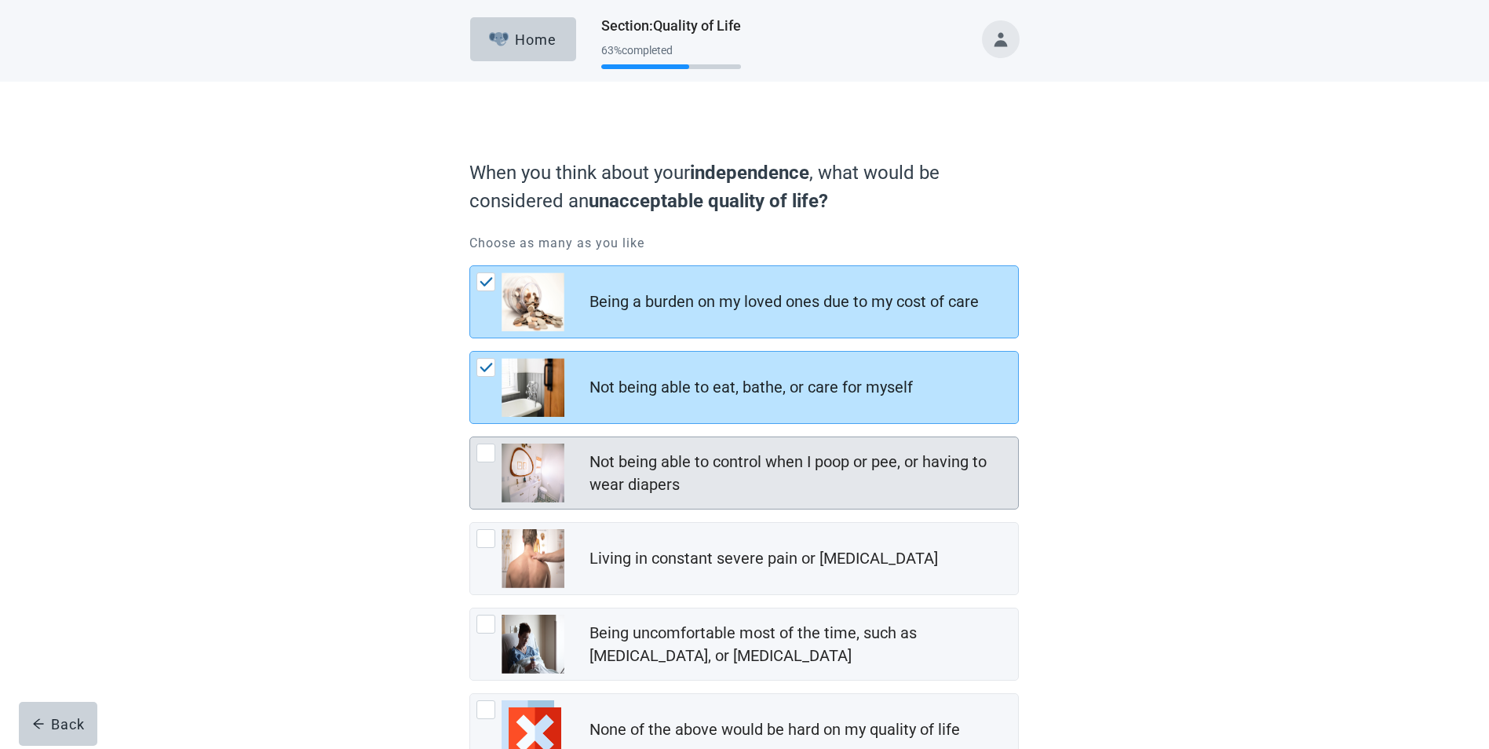
click at [486, 456] on div "Not being able to control when I poop or pee, or having to wear diapers, checkb…" at bounding box center [486, 453] width 19 height 19
click at [470, 437] on input "Not being able to control when I poop or pee, or having to wear diapers" at bounding box center [470, 437] width 1 height 1
checkbox input "true"
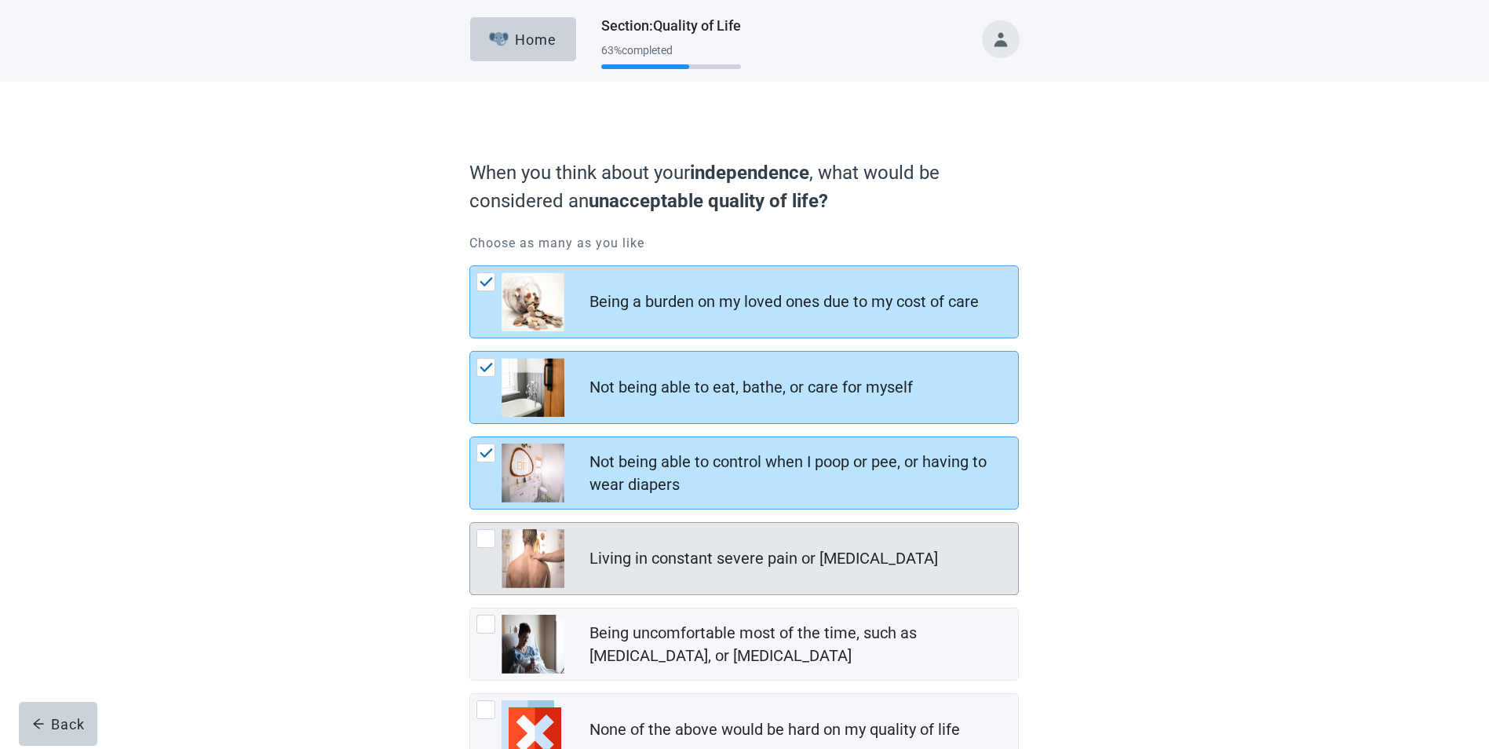
click at [477, 532] on div "Living in constant severe pain or shortness of breath, checkbox, not checked" at bounding box center [486, 538] width 19 height 19
click at [470, 523] on input "Living in constant severe pain or [MEDICAL_DATA]" at bounding box center [470, 522] width 1 height 1
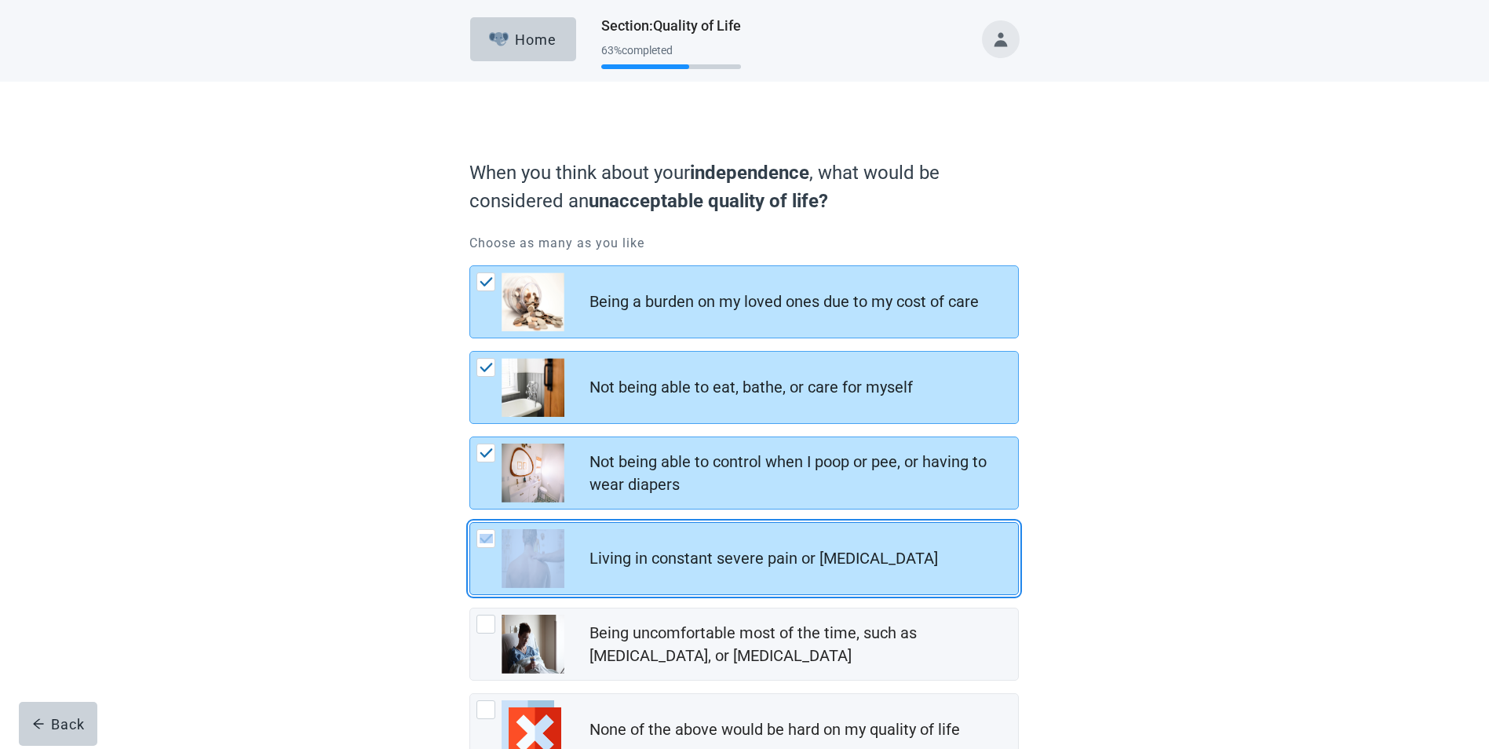
click at [477, 532] on div "Living in constant severe pain or shortness of breath, checkbox, checked" at bounding box center [486, 538] width 19 height 19
click at [470, 523] on input "Living in constant severe pain or [MEDICAL_DATA]" at bounding box center [470, 522] width 1 height 1
click at [477, 532] on div "Living in constant severe pain or shortness of breath, checkbox, checked" at bounding box center [486, 538] width 19 height 19
click at [470, 523] on input "Living in constant severe pain or [MEDICAL_DATA]" at bounding box center [470, 522] width 1 height 1
checkbox input "true"
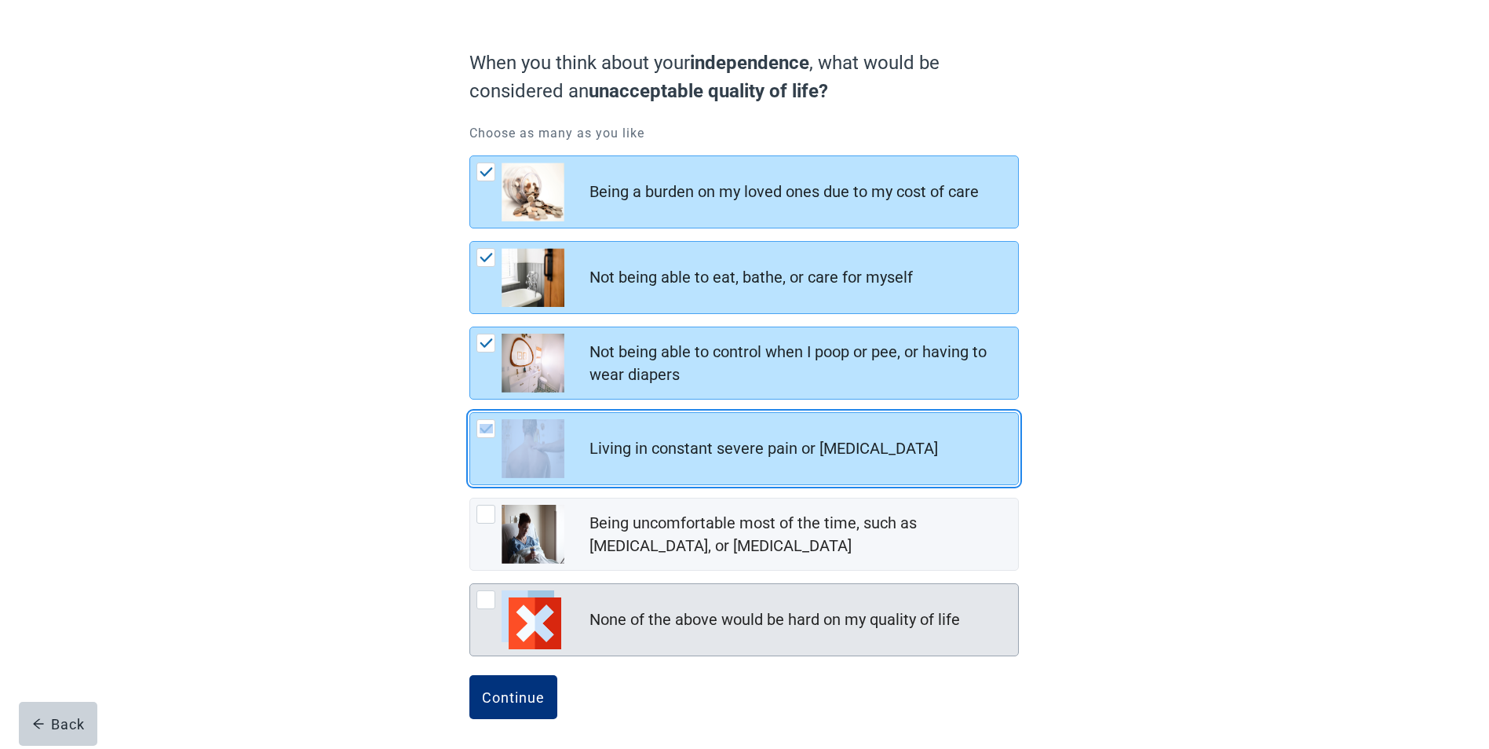
scroll to position [115, 0]
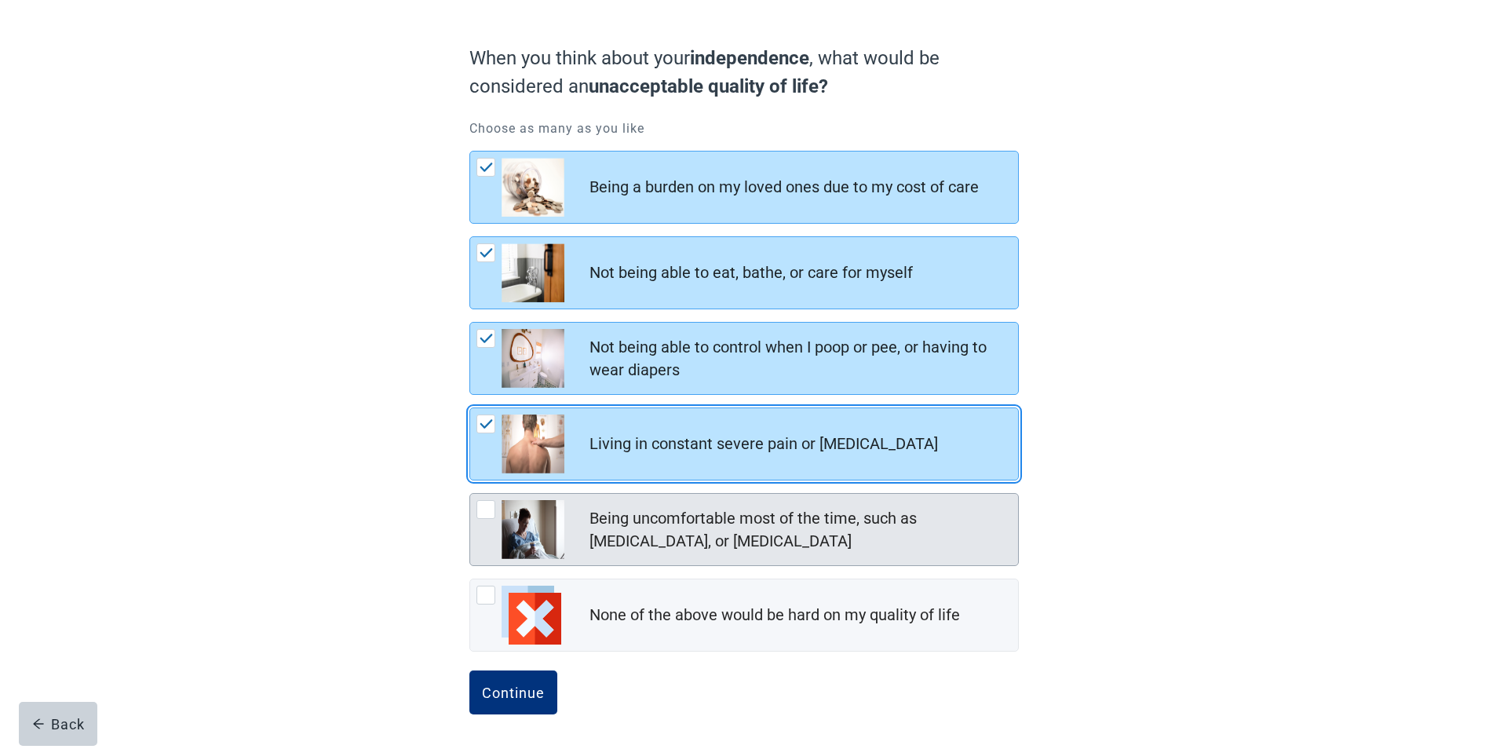
click at [484, 507] on div "Being uncomfortable most of the time, such as nausea, vomiting, or diarrhea, ch…" at bounding box center [486, 509] width 19 height 19
click at [470, 494] on input "Being uncomfortable most of the time, such as [MEDICAL_DATA], or [MEDICAL_DATA]" at bounding box center [470, 493] width 1 height 1
checkbox input "true"
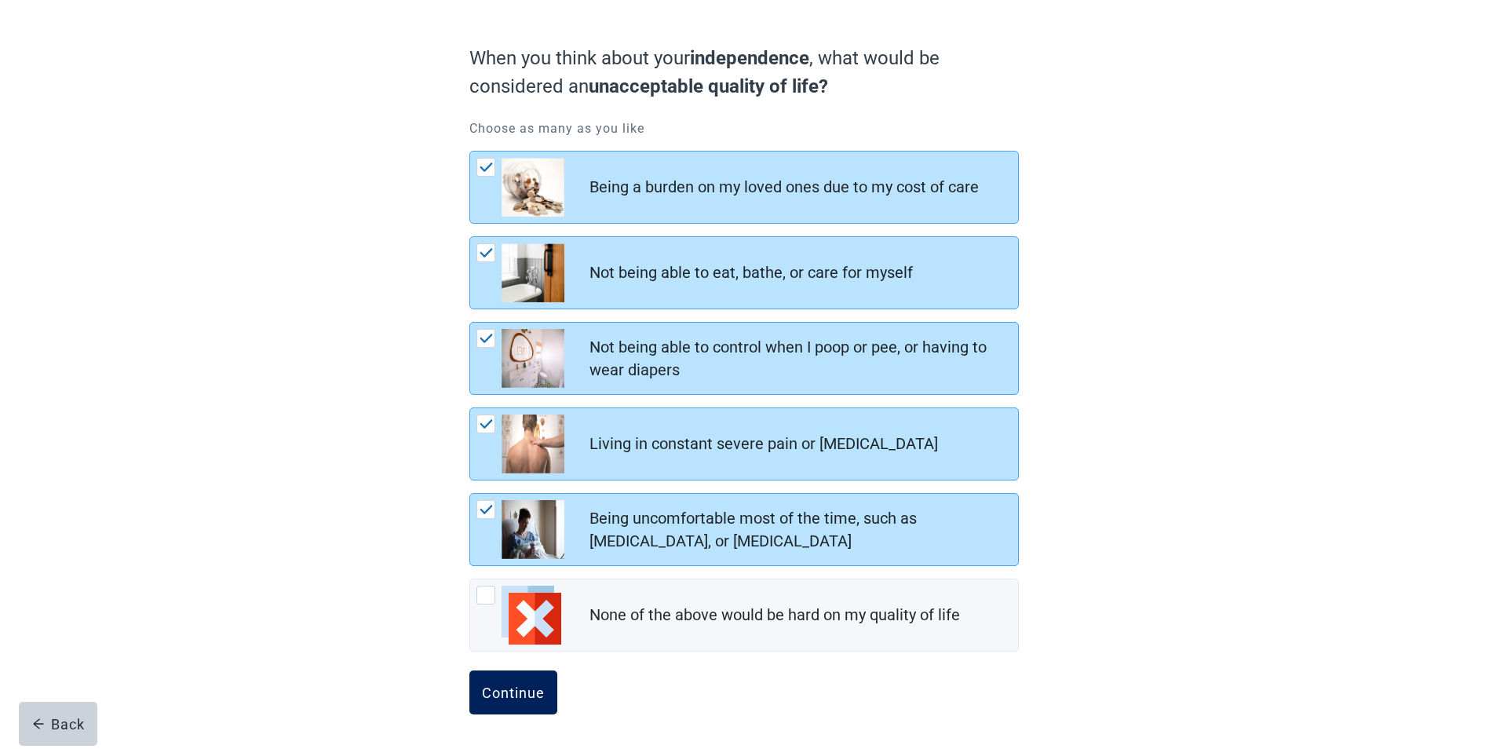
click at [507, 688] on div "Continue" at bounding box center [513, 693] width 63 height 16
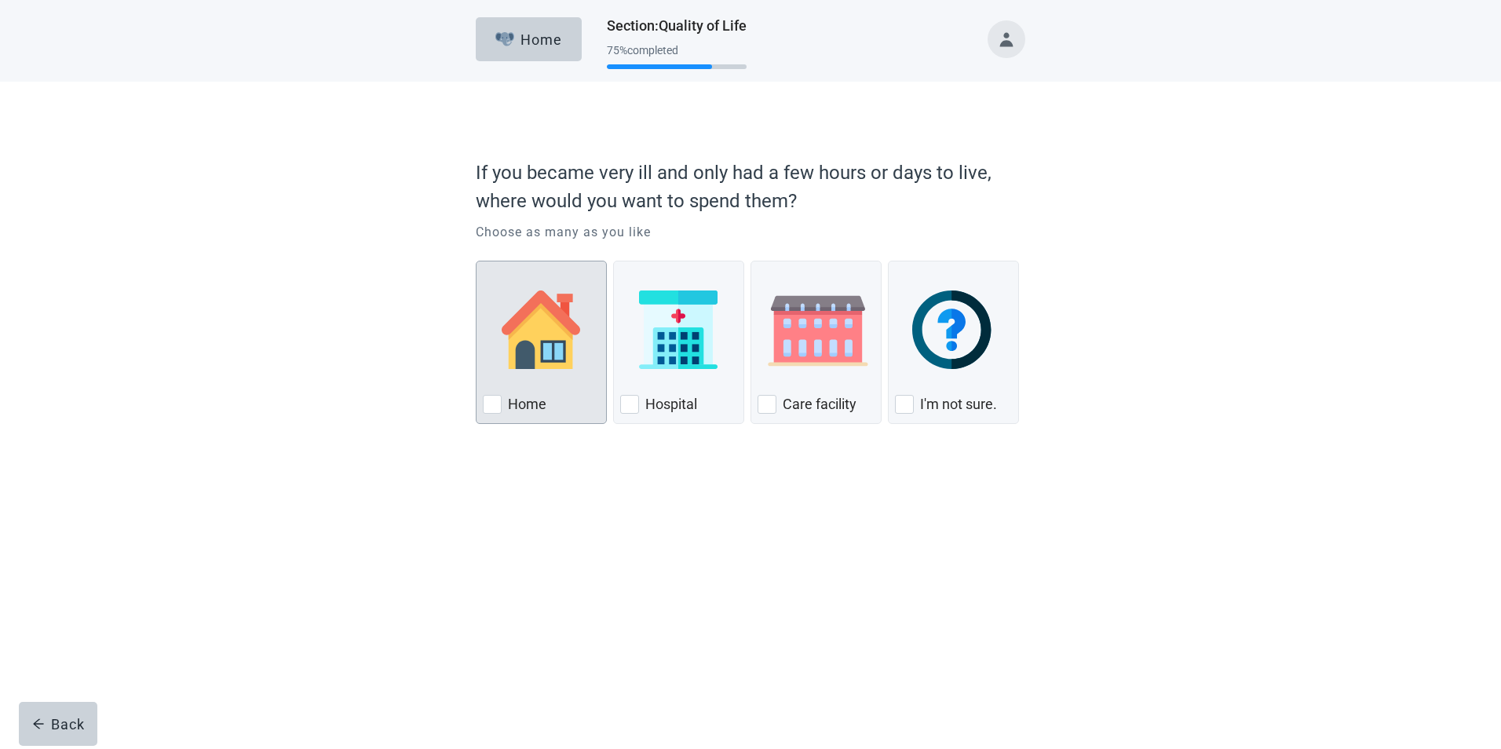
click at [488, 405] on div "Home, checkbox, not checked" at bounding box center [492, 404] width 19 height 19
click at [477, 261] on input "Home" at bounding box center [476, 261] width 1 height 1
checkbox input "true"
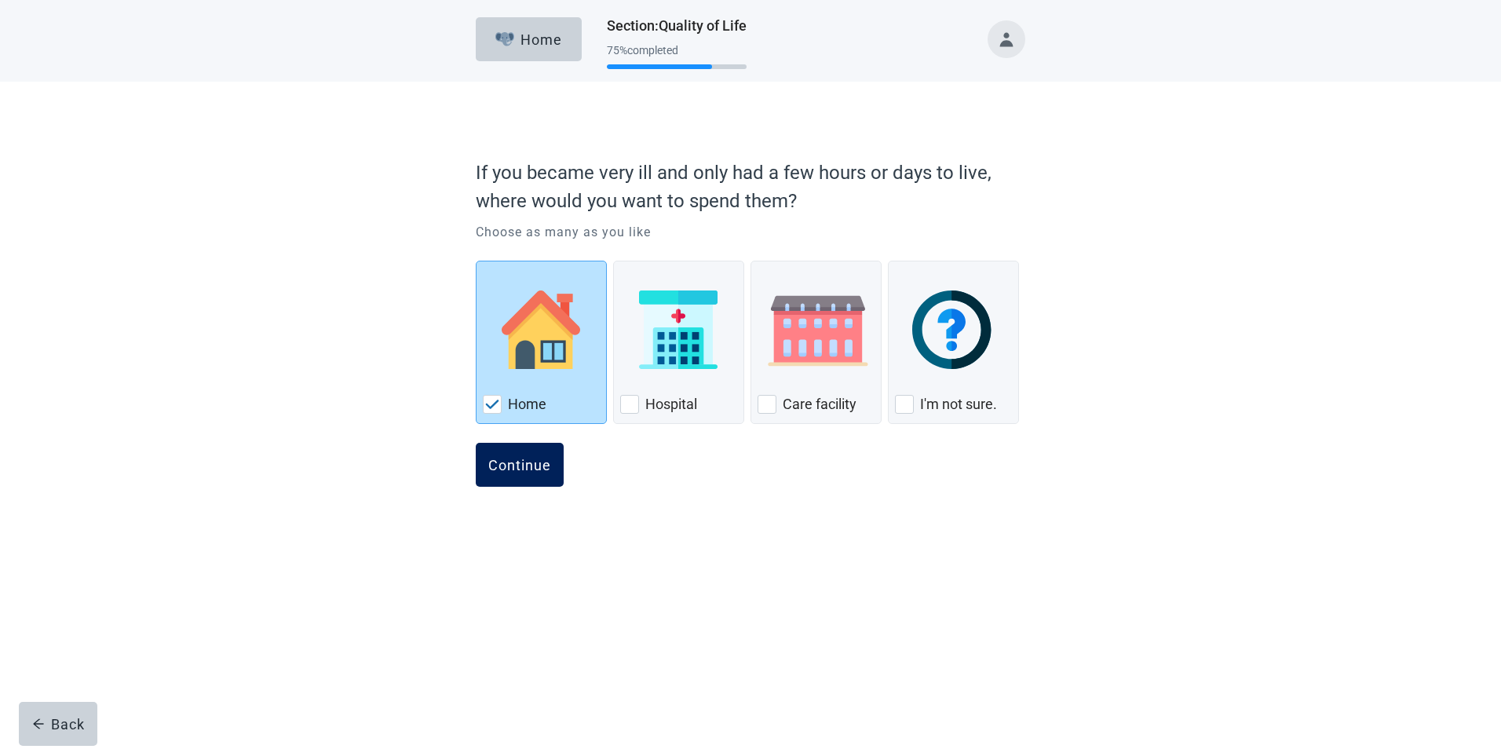
click at [510, 455] on button "Continue" at bounding box center [520, 465] width 88 height 44
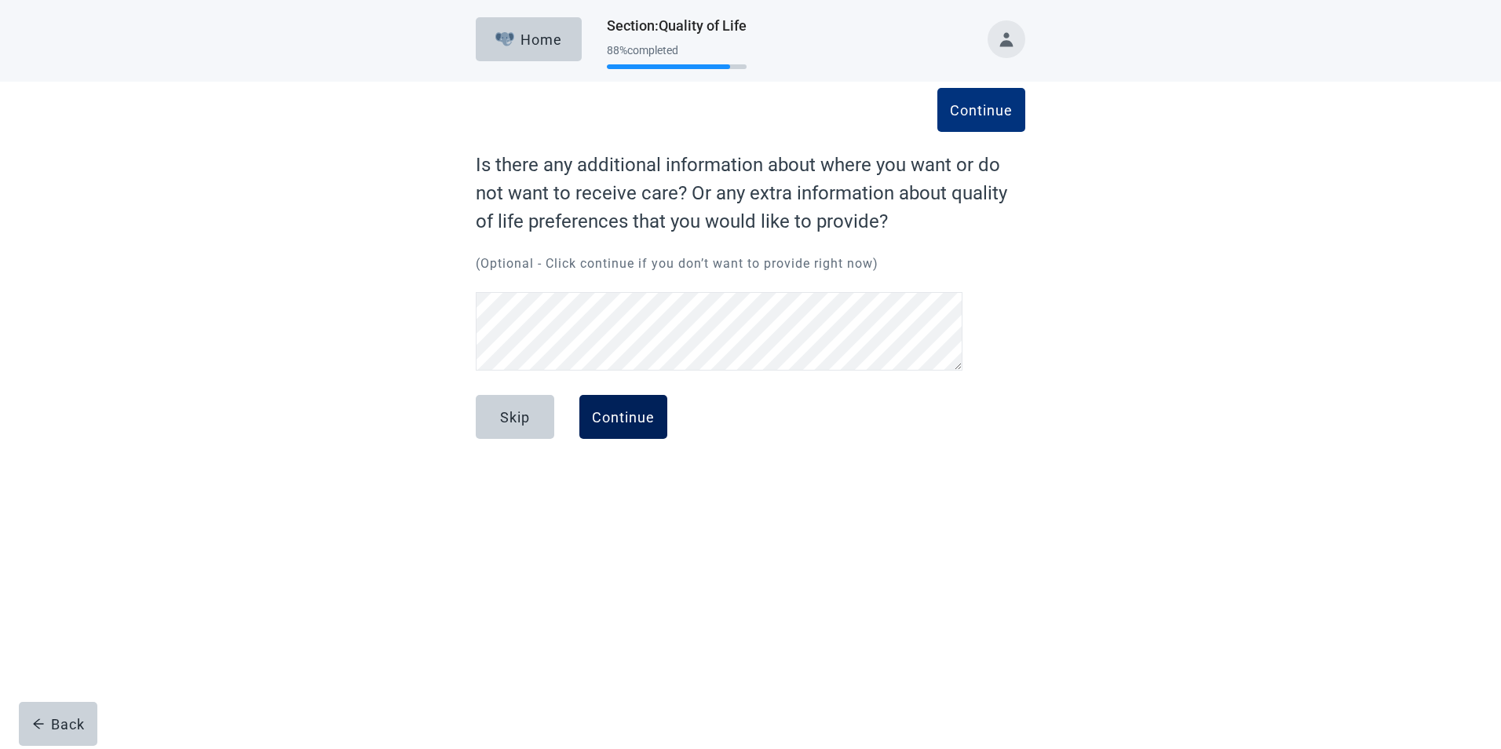
click at [619, 418] on div "Continue" at bounding box center [623, 417] width 63 height 16
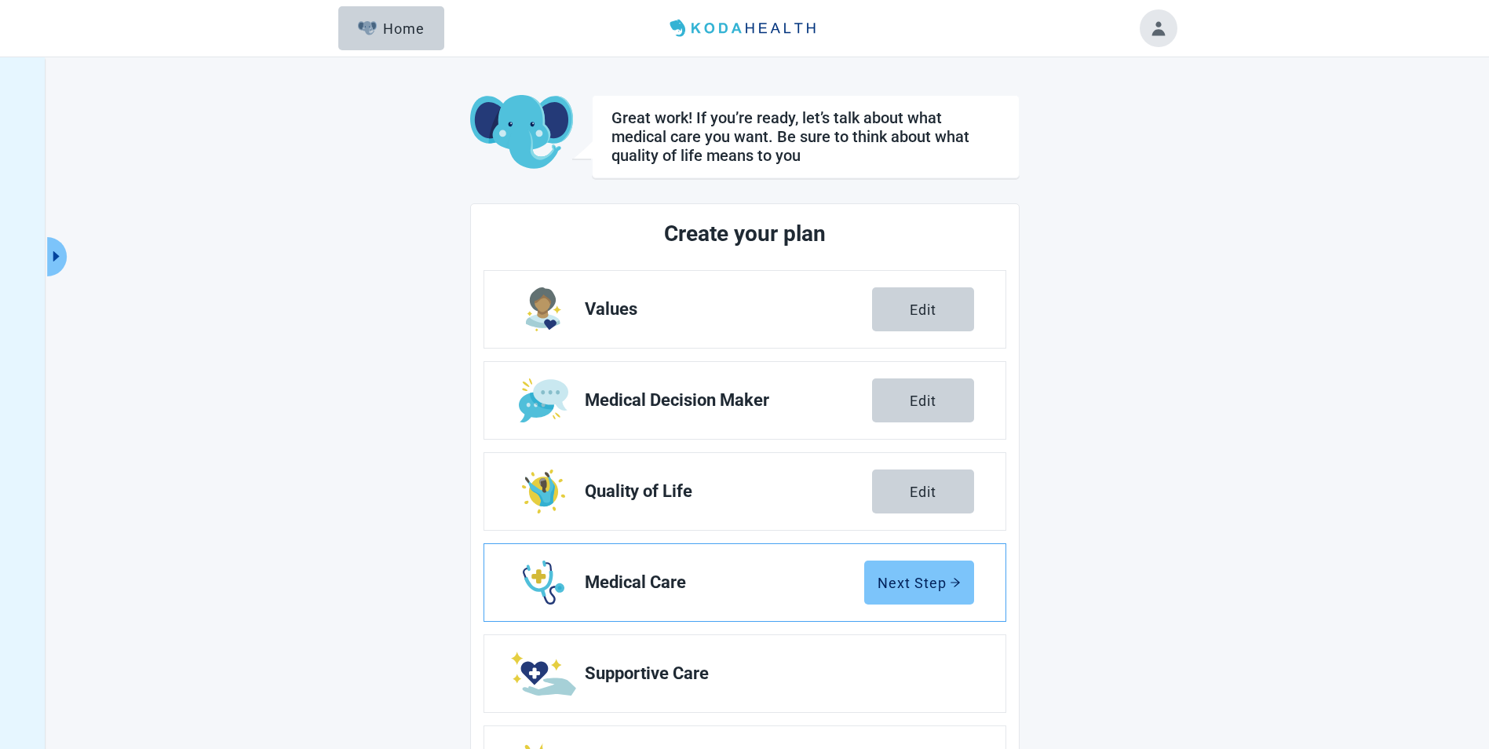
click at [908, 580] on div "Next Step" at bounding box center [919, 583] width 83 height 16
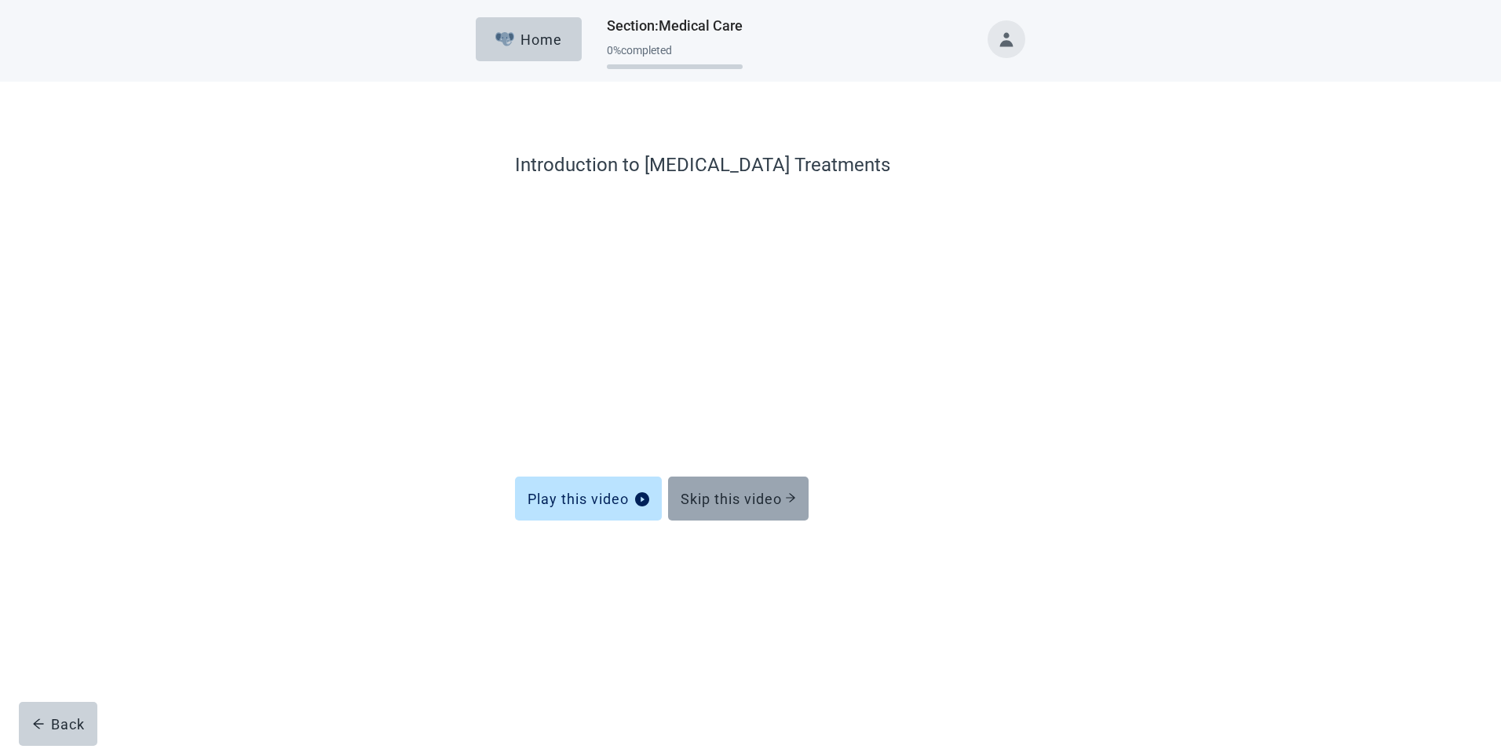
click at [725, 494] on div "Skip this video" at bounding box center [738, 499] width 115 height 16
click at [744, 491] on div "Skip this video" at bounding box center [738, 499] width 115 height 16
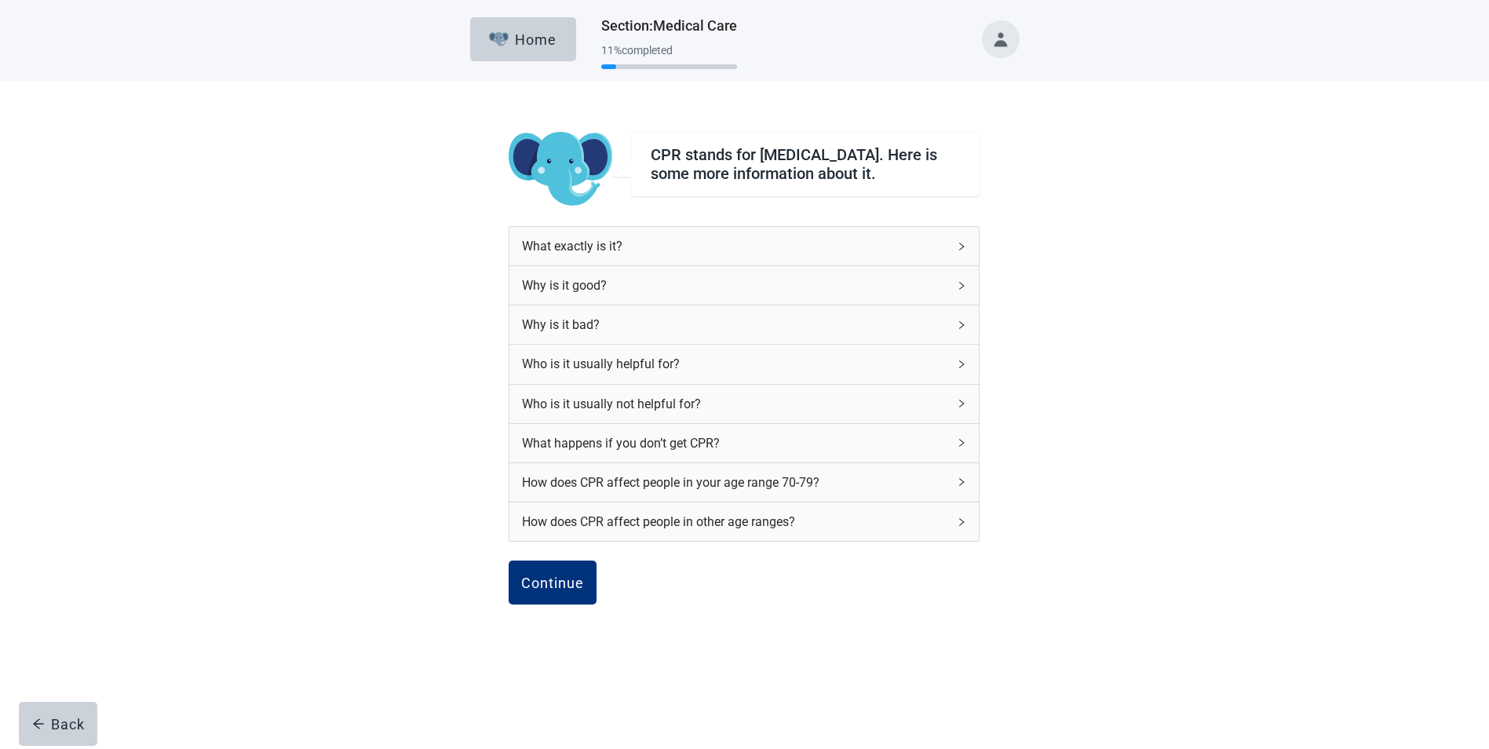
click at [962, 407] on icon "right" at bounding box center [961, 403] width 9 height 9
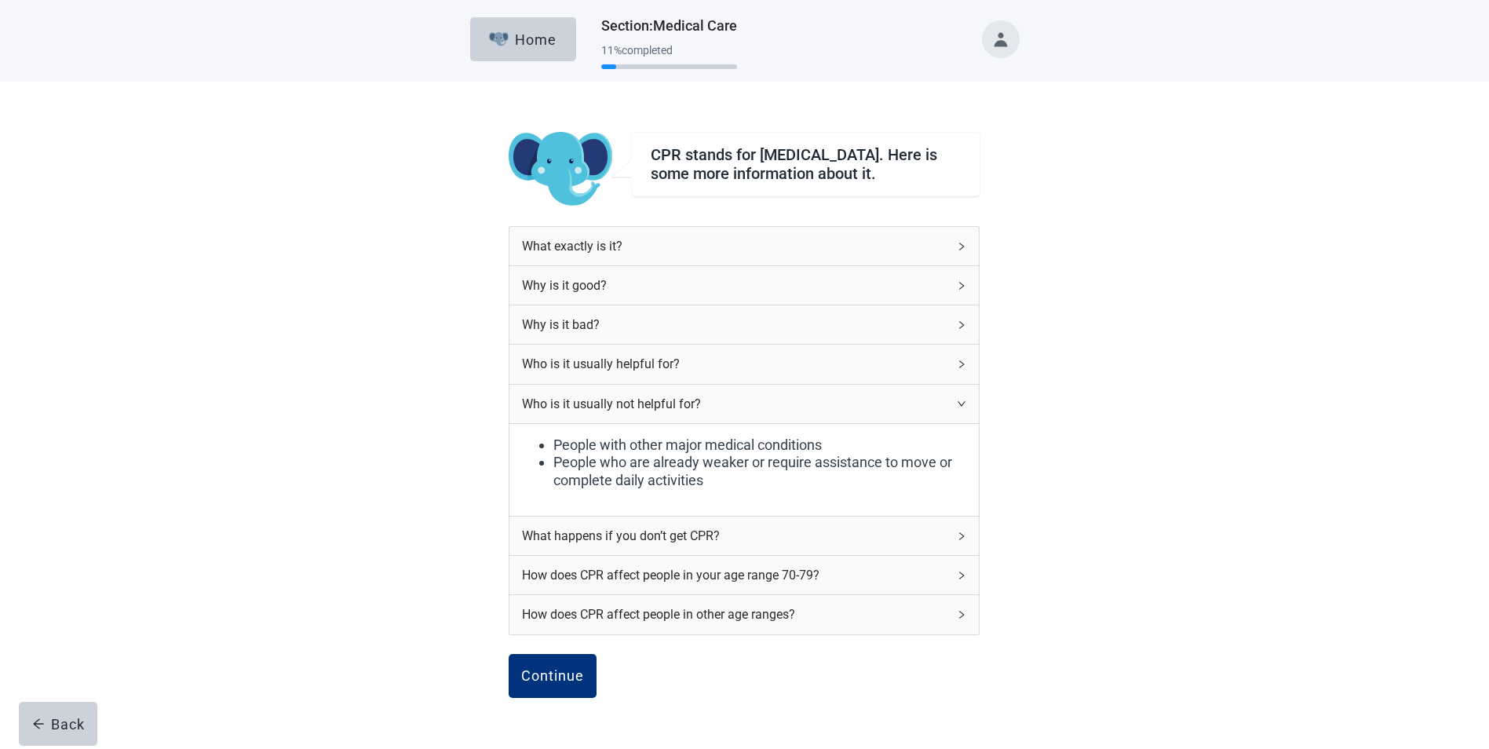
click at [960, 540] on icon "right" at bounding box center [962, 536] width 5 height 8
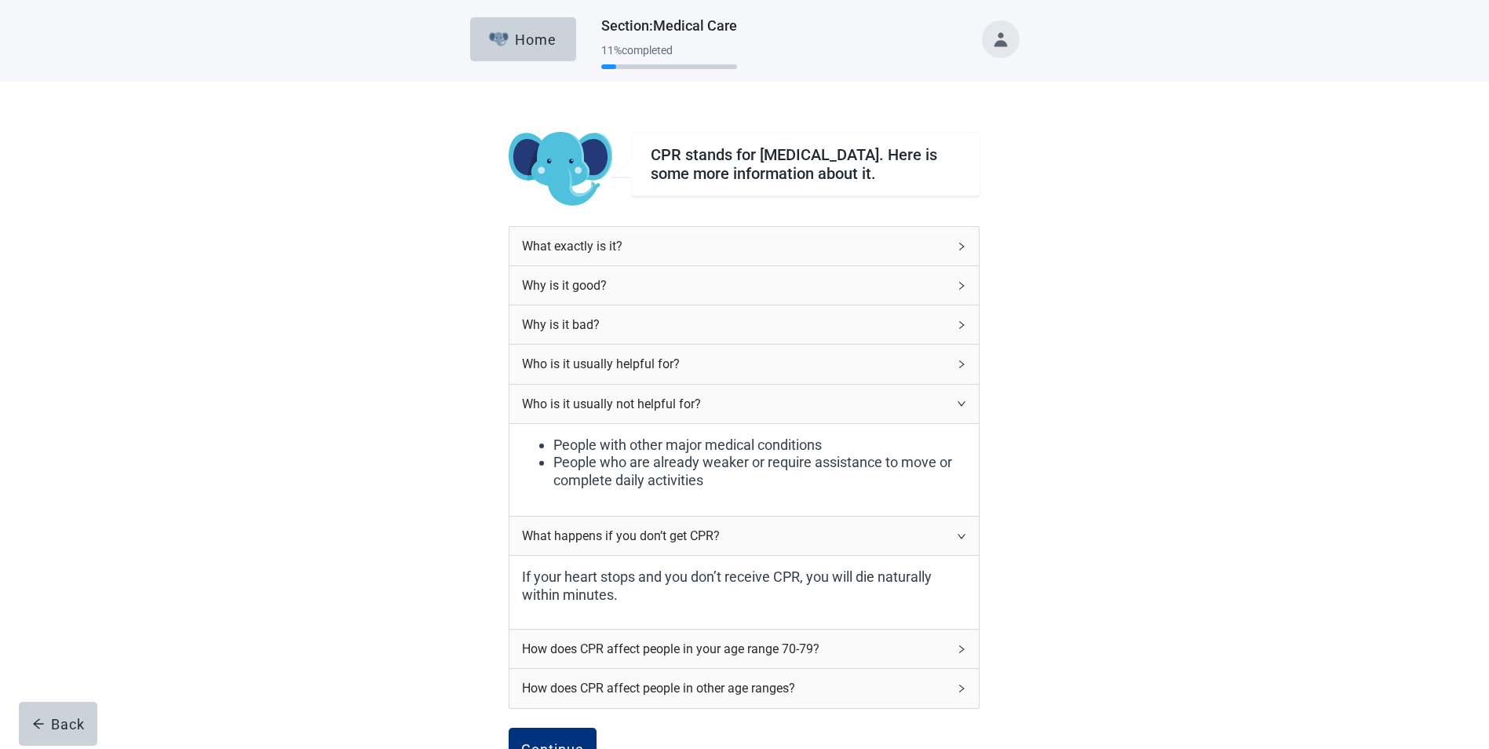
click at [964, 654] on icon "right" at bounding box center [961, 649] width 9 height 9
drag, startPoint x: 964, startPoint y: 656, endPoint x: 930, endPoint y: 658, distance: 33.8
click at [930, 658] on div "How does CPR affect people in your age range 70-79?" at bounding box center [735, 649] width 426 height 20
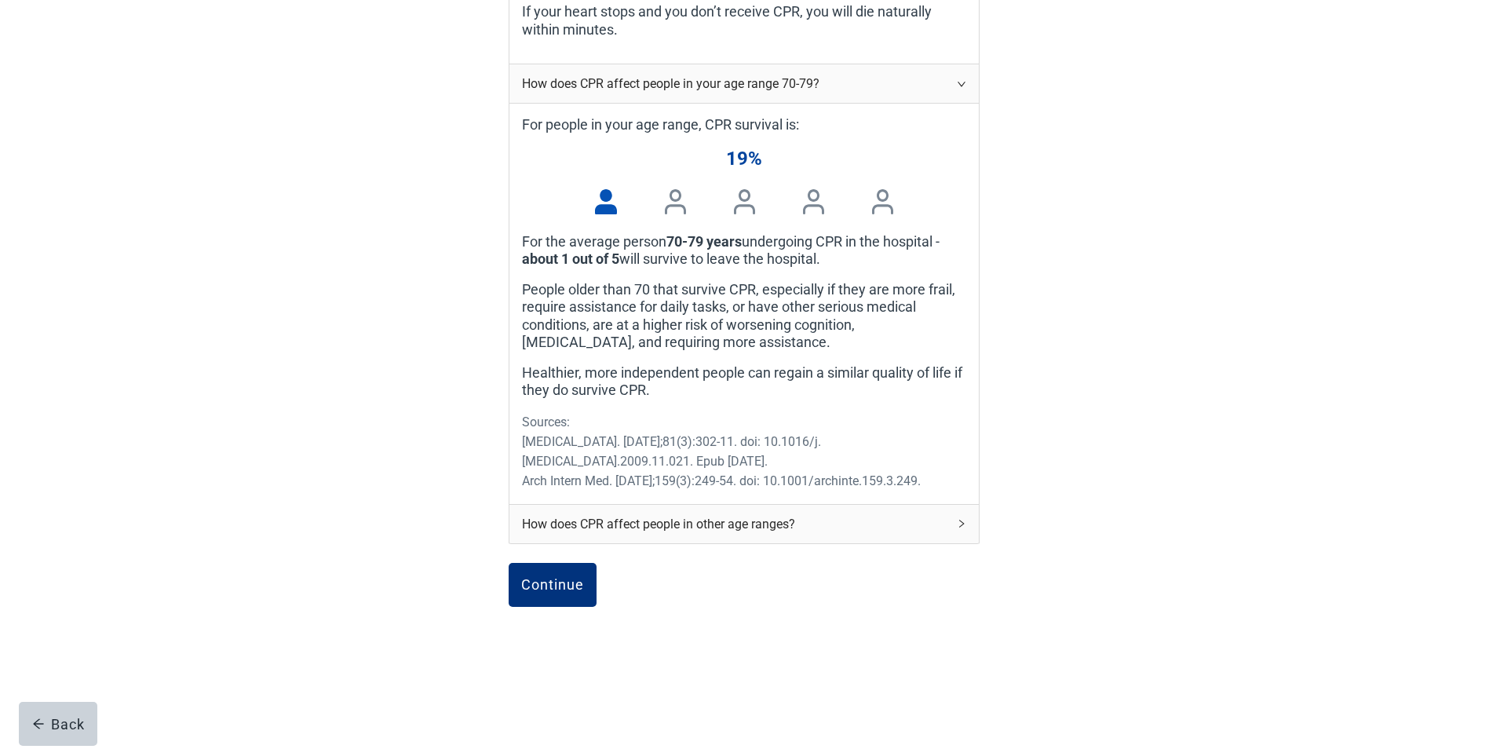
scroll to position [575, 0]
click at [541, 580] on div "Continue" at bounding box center [552, 583] width 63 height 16
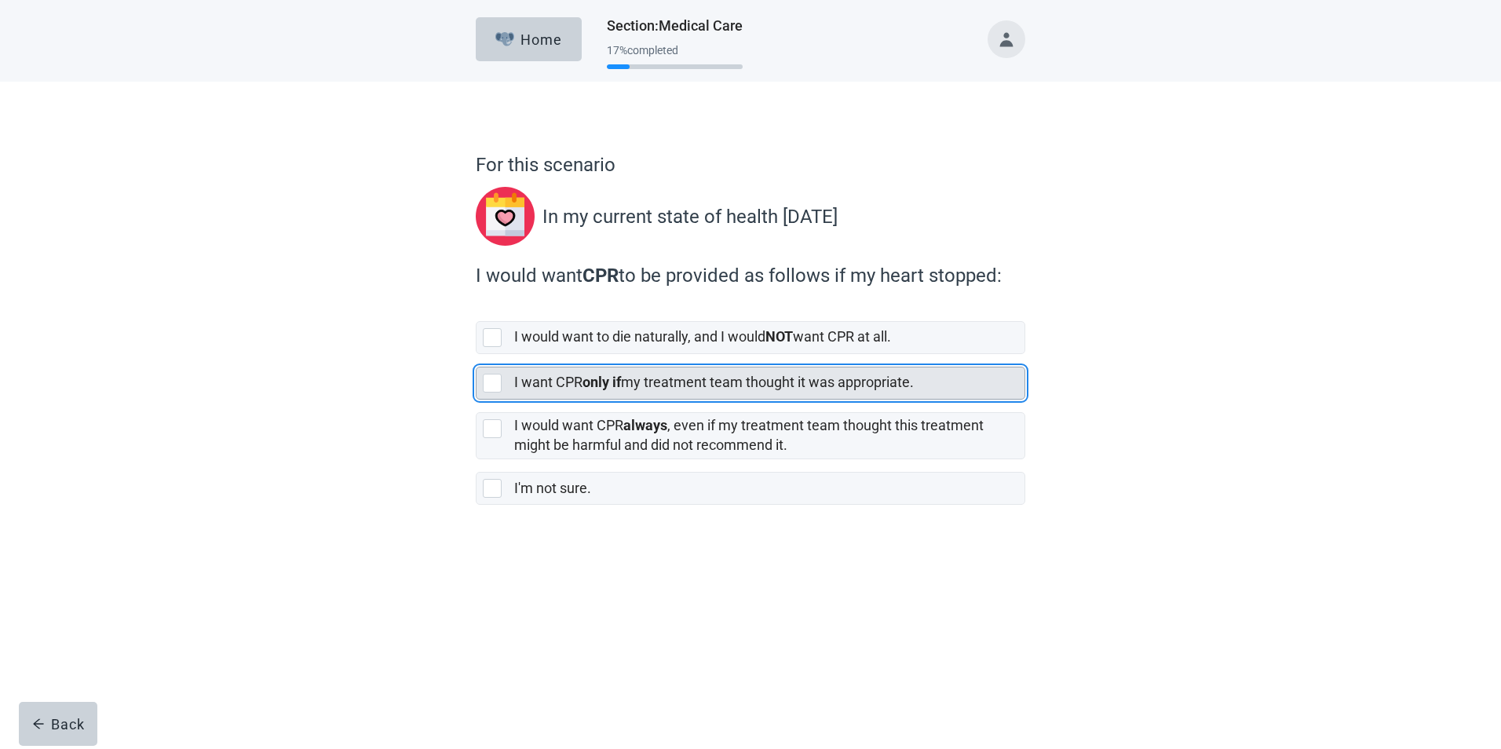
click at [490, 379] on div "[object Object], checkbox, not selected" at bounding box center [492, 383] width 19 height 19
click at [477, 355] on input "I want CPR only if my treatment team thought it was appropriate." at bounding box center [476, 354] width 1 height 1
checkbox input "true"
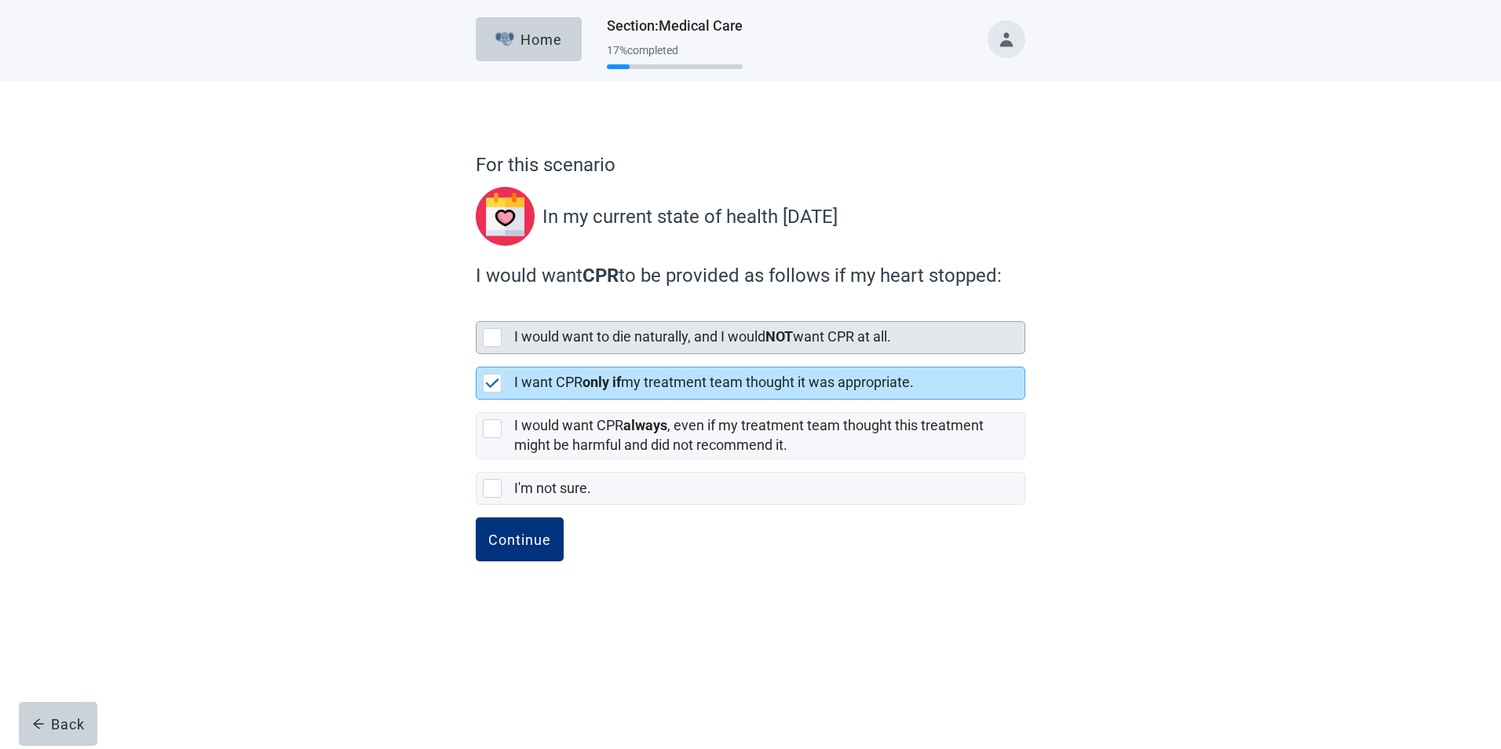
click at [495, 337] on div "[object Object], checkbox, not selected" at bounding box center [492, 337] width 19 height 19
click at [477, 309] on input "I would want to die naturally, and I would NOT want CPR at all." at bounding box center [476, 309] width 1 height 1
checkbox input "true"
checkbox input "false"
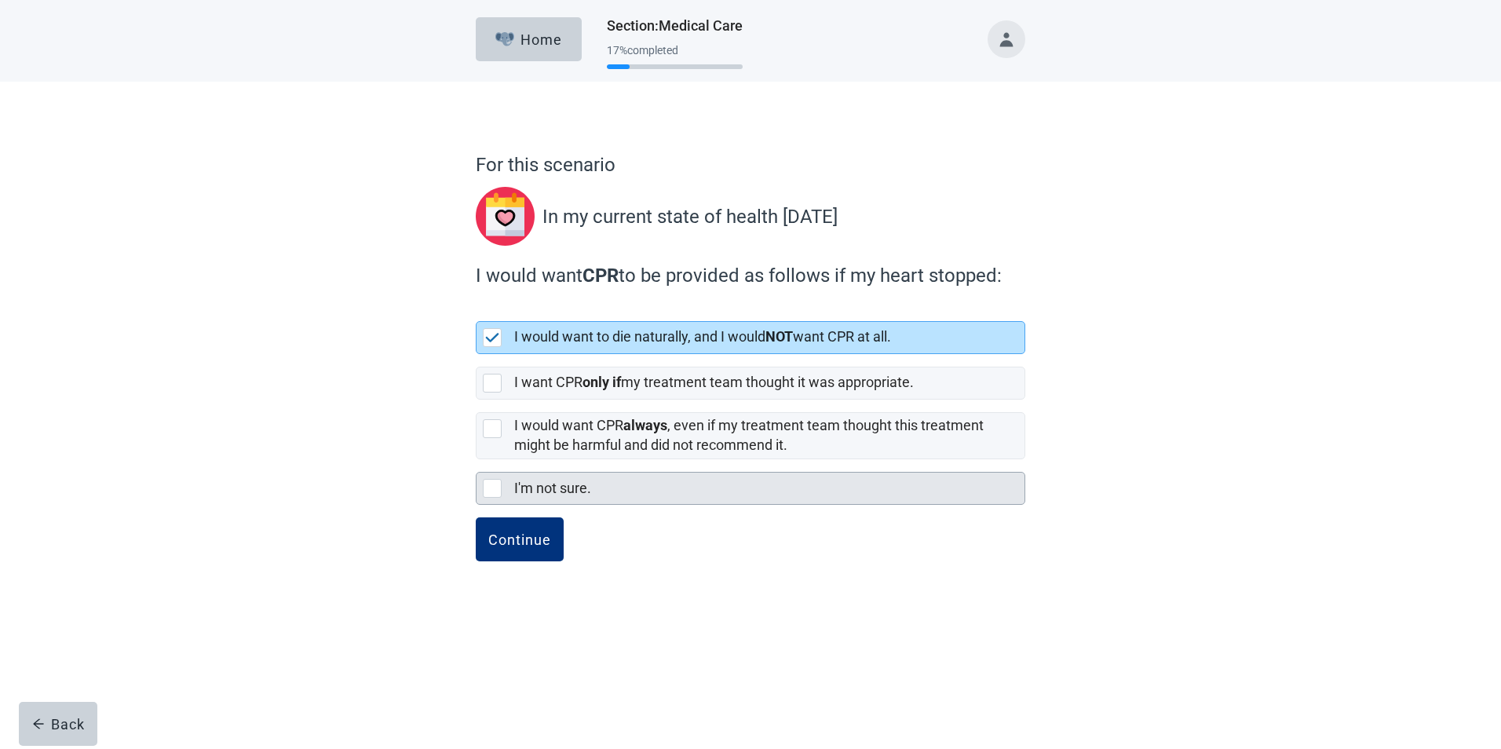
click at [487, 489] on div "I'm not sure., checkbox, not selected" at bounding box center [492, 488] width 19 height 19
click at [477, 460] on input "I'm not sure." at bounding box center [476, 459] width 1 height 1
checkbox input "true"
checkbox input "false"
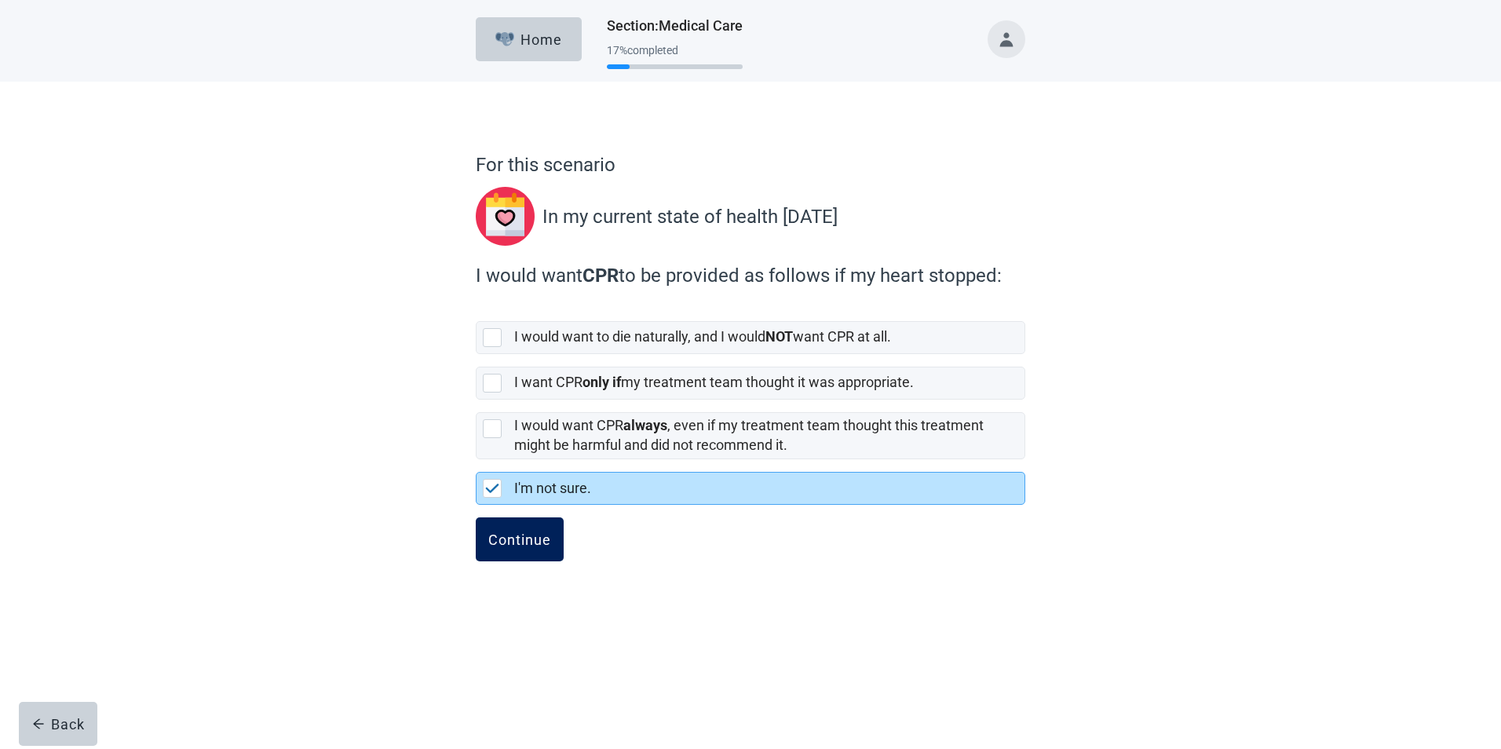
click at [510, 541] on div "Continue" at bounding box center [519, 540] width 63 height 16
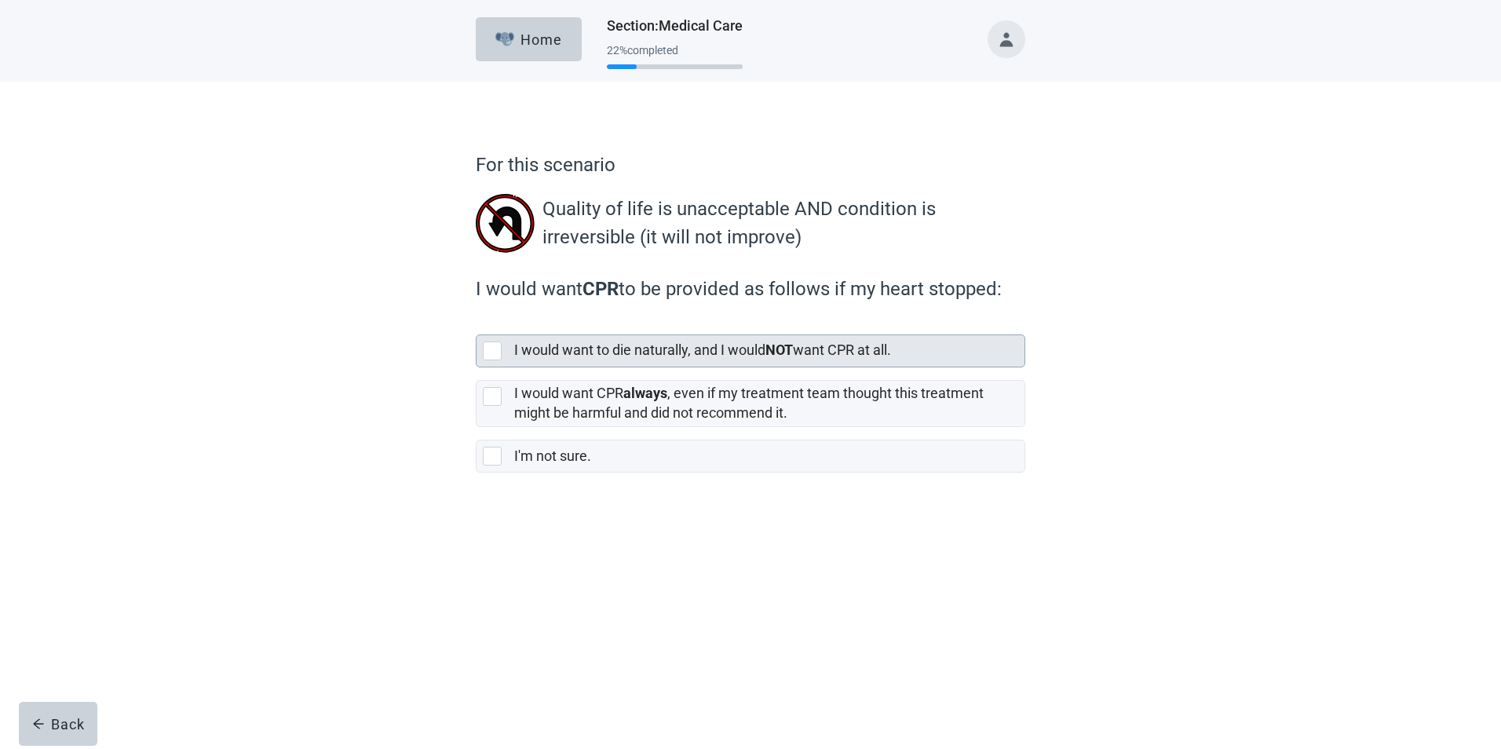
click at [486, 349] on div "[object Object], checkbox, not selected" at bounding box center [492, 351] width 19 height 19
click at [477, 323] on input "I would want to die naturally, and I would NOT want CPR at all." at bounding box center [476, 322] width 1 height 1
checkbox input "true"
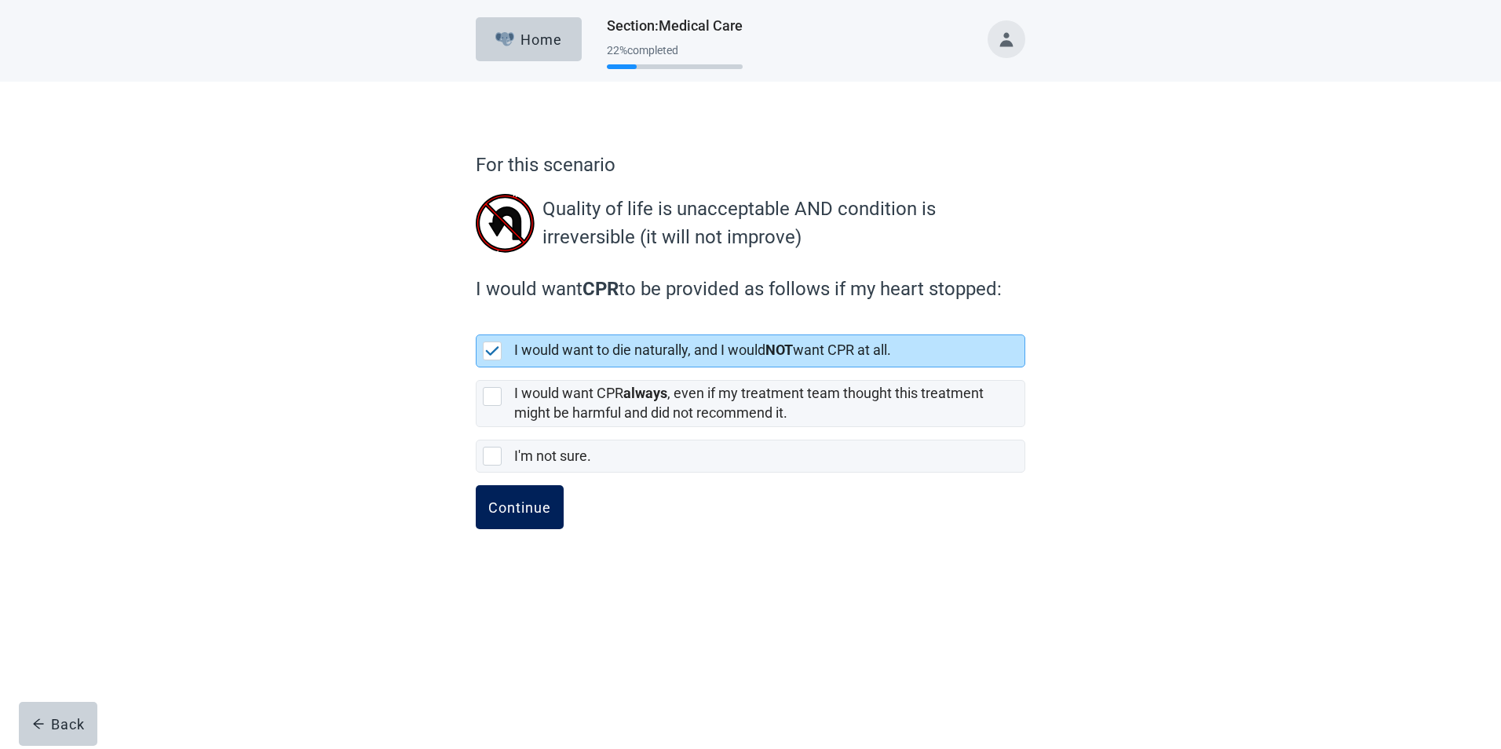
click at [518, 504] on div "Continue" at bounding box center [519, 507] width 63 height 16
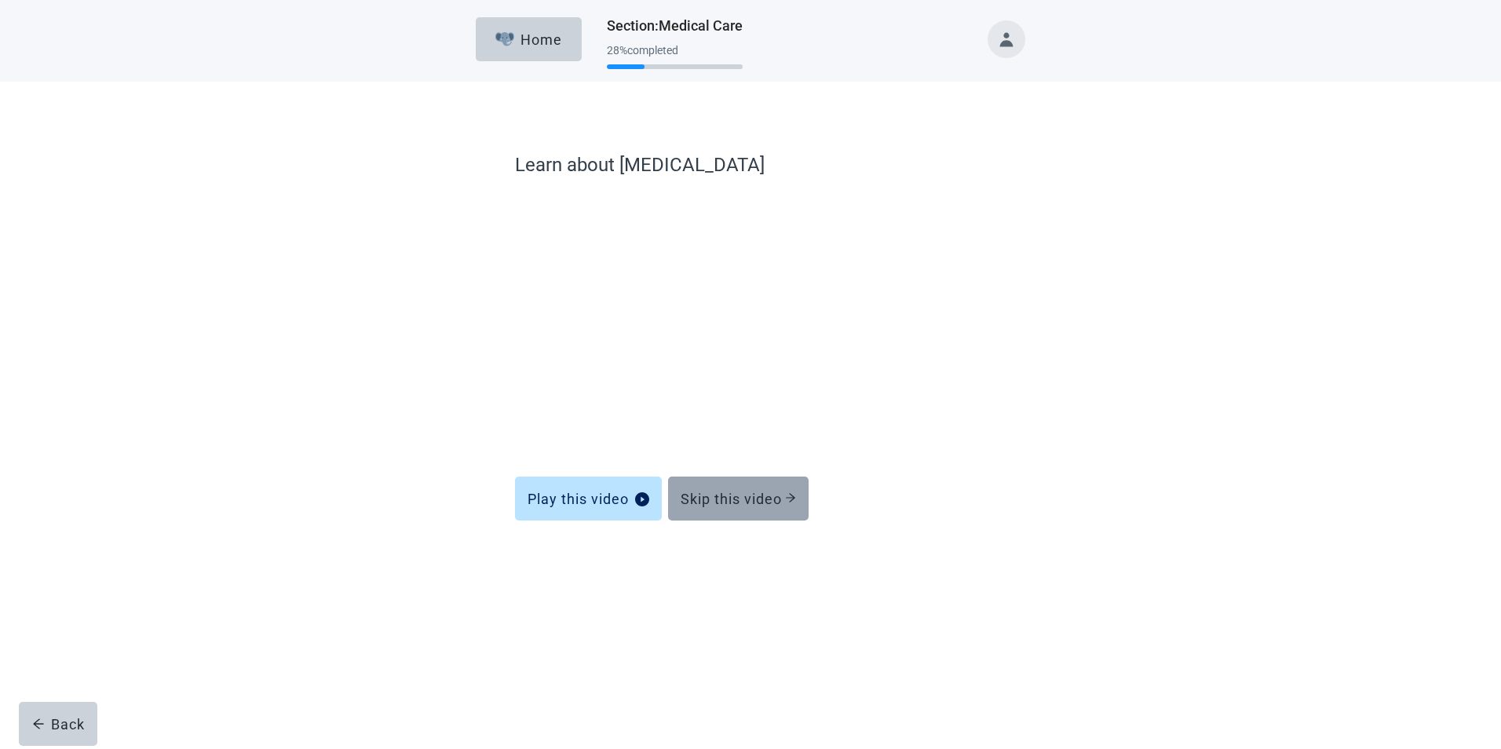
click at [740, 491] on div "Skip this video" at bounding box center [738, 499] width 115 height 16
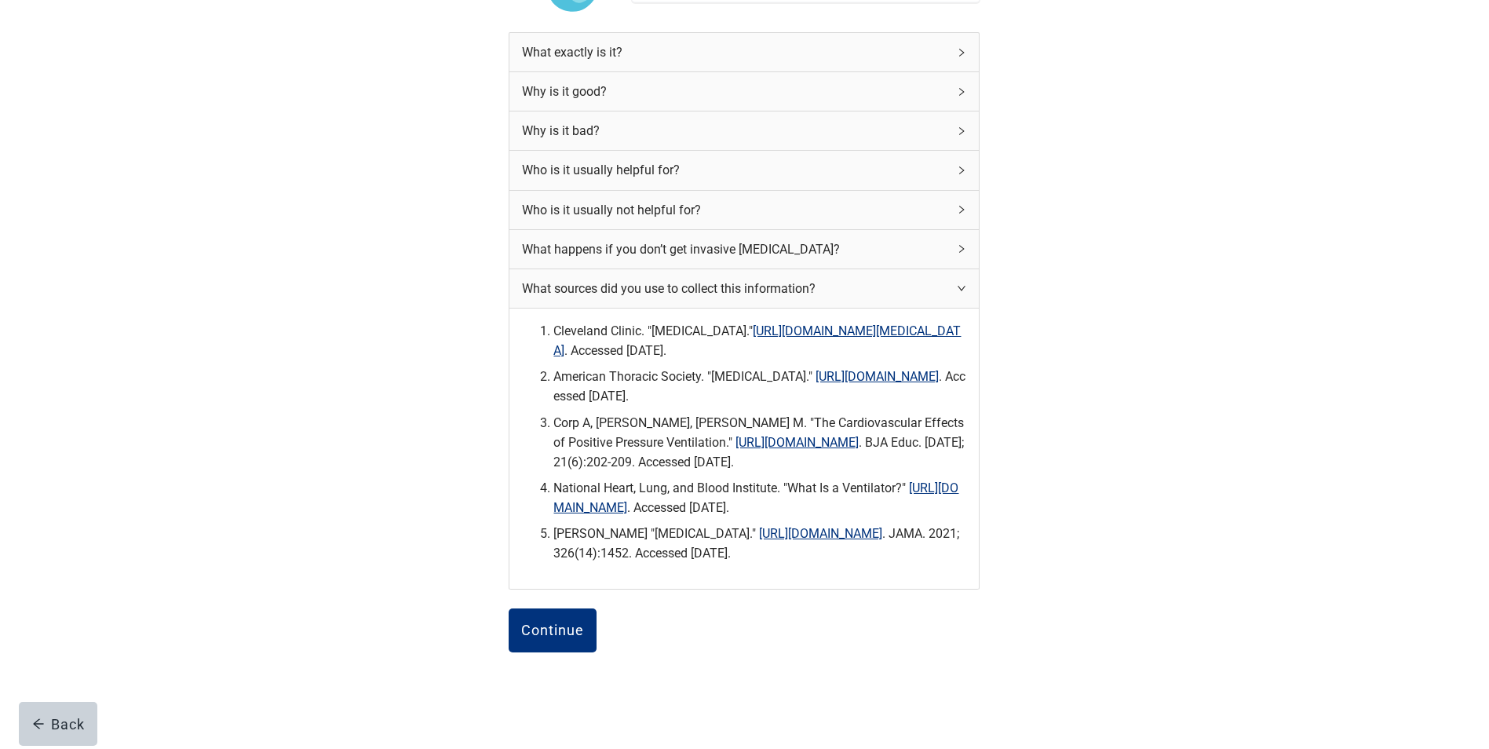
scroll to position [261, 0]
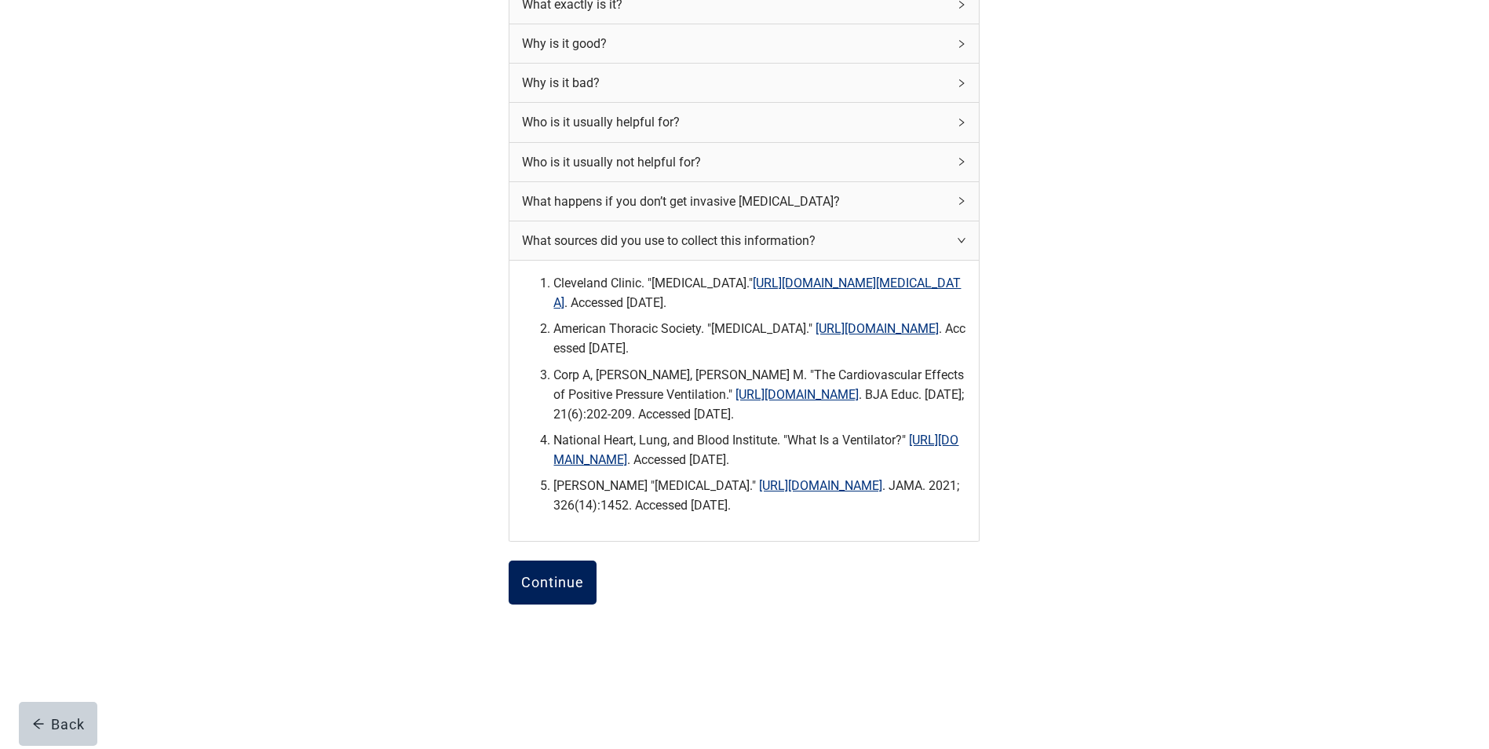
click at [557, 583] on div "Continue" at bounding box center [552, 583] width 63 height 16
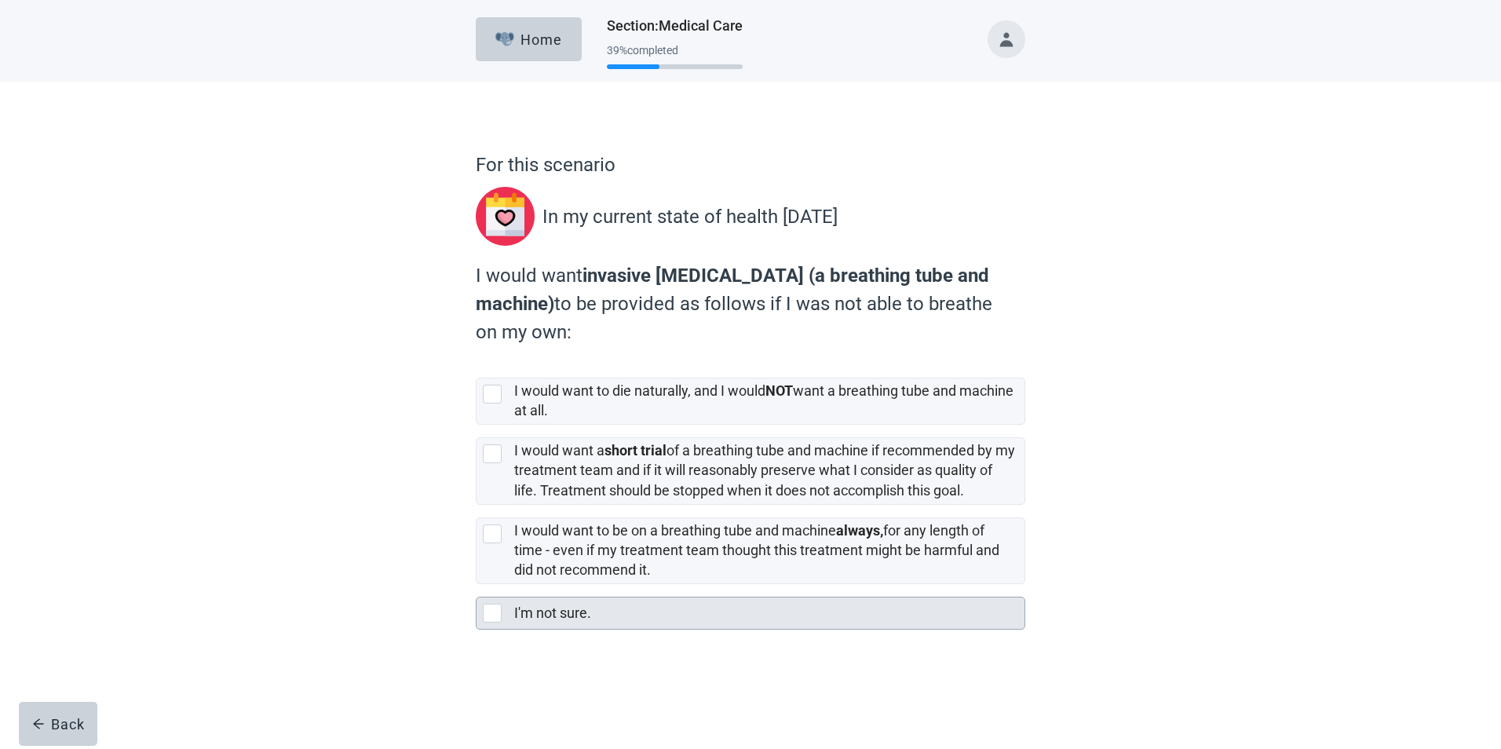
click at [493, 613] on div "I'm not sure., checkbox, not selected" at bounding box center [492, 613] width 19 height 19
click at [477, 585] on input "I'm not sure." at bounding box center [476, 584] width 1 height 1
checkbox input "true"
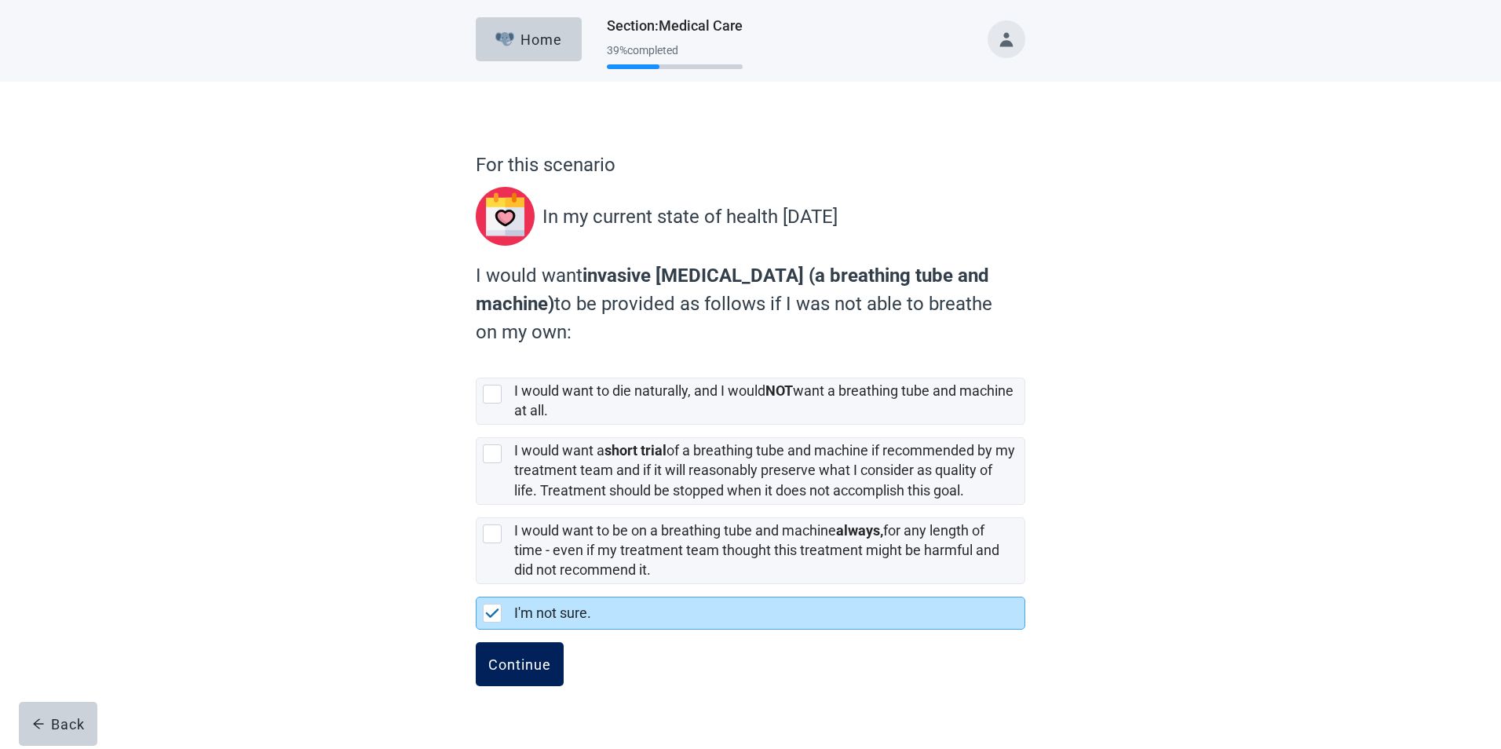
click at [510, 667] on div "Continue" at bounding box center [519, 664] width 63 height 16
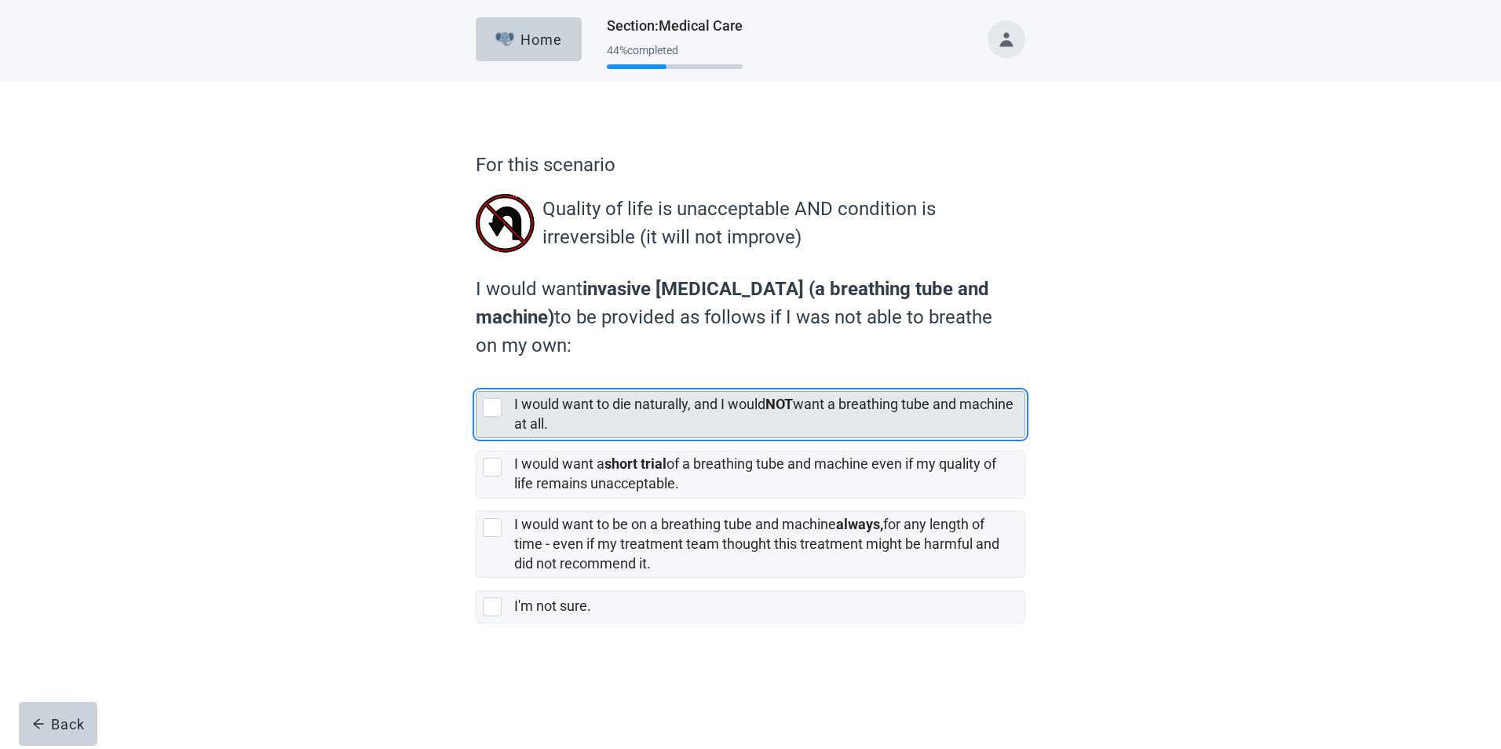
click at [495, 407] on div "[object Object], checkbox, not selected" at bounding box center [492, 407] width 19 height 19
click at [477, 379] on input "I would want to die naturally, and I would NOT want a breathing tube and machin…" at bounding box center [476, 378] width 1 height 1
checkbox input "true"
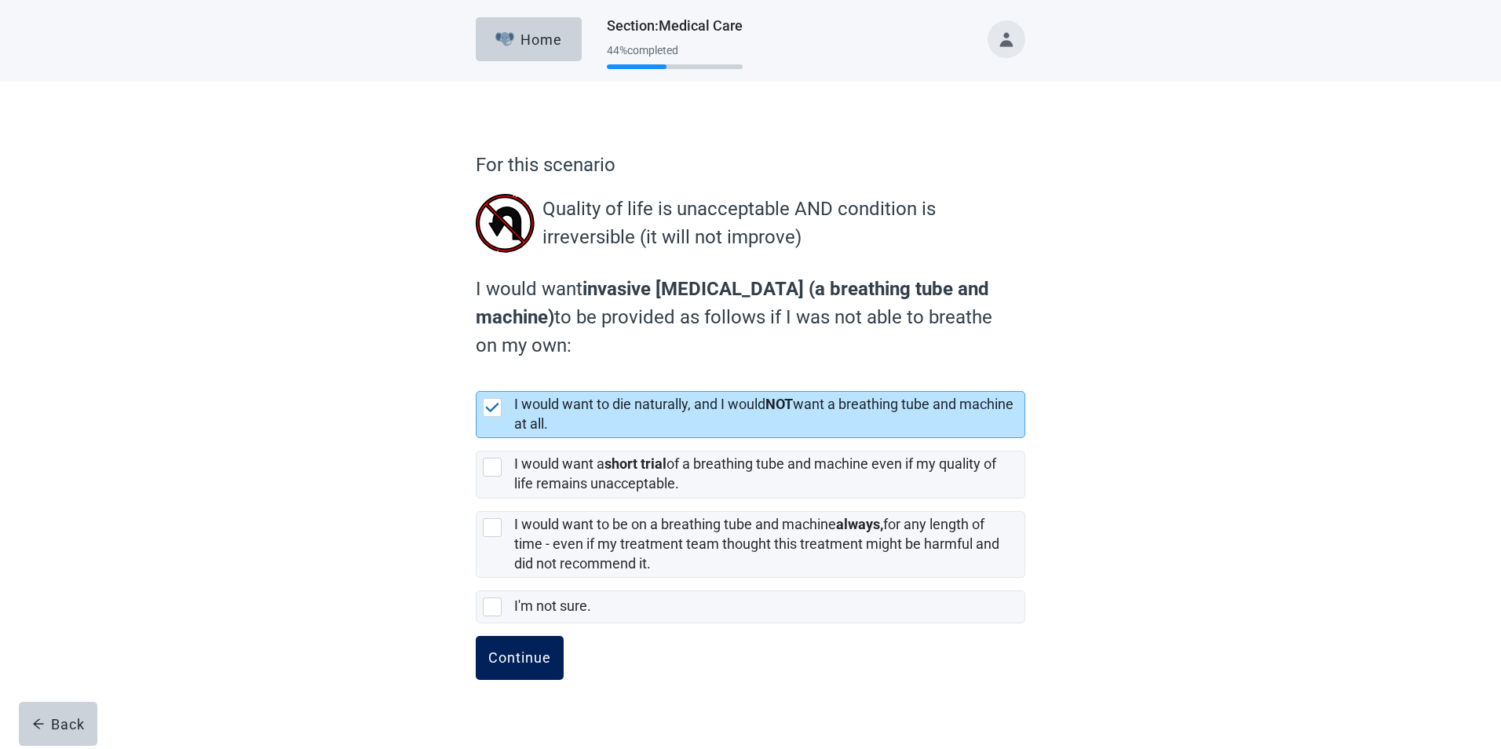
click at [528, 657] on div "Continue" at bounding box center [519, 658] width 63 height 16
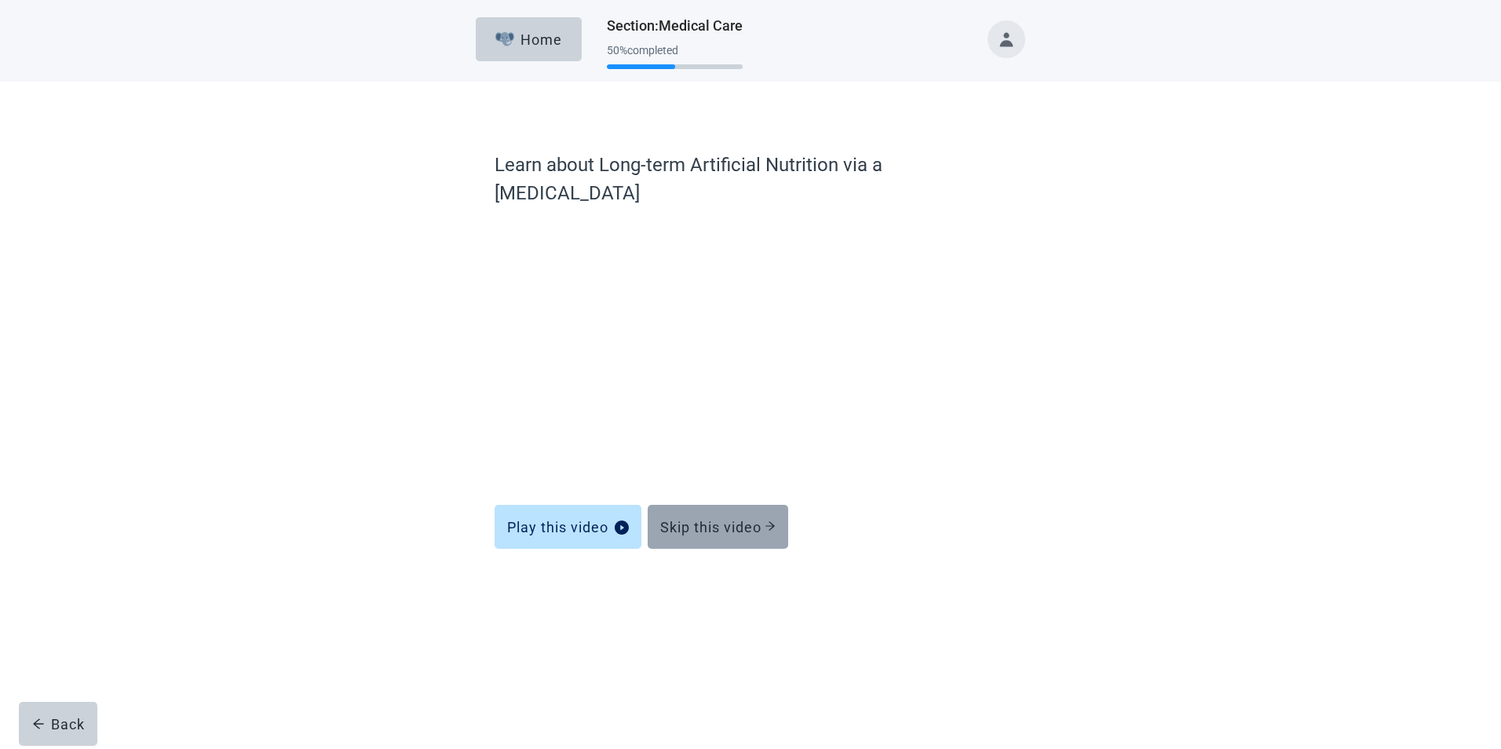
click at [705, 519] on div "Skip this video" at bounding box center [717, 527] width 115 height 16
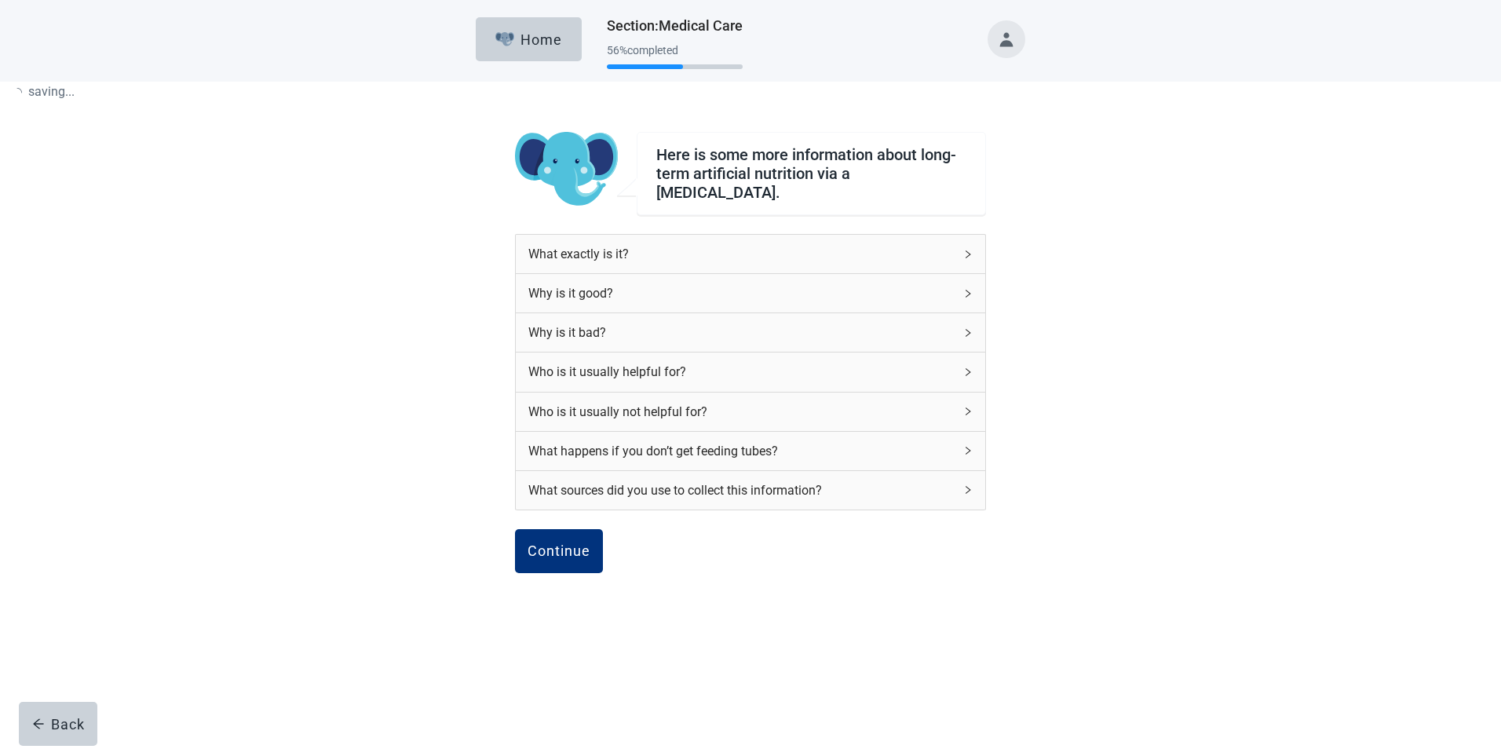
click at [714, 499] on div "What sources did you use to collect this information?" at bounding box center [751, 490] width 470 height 38
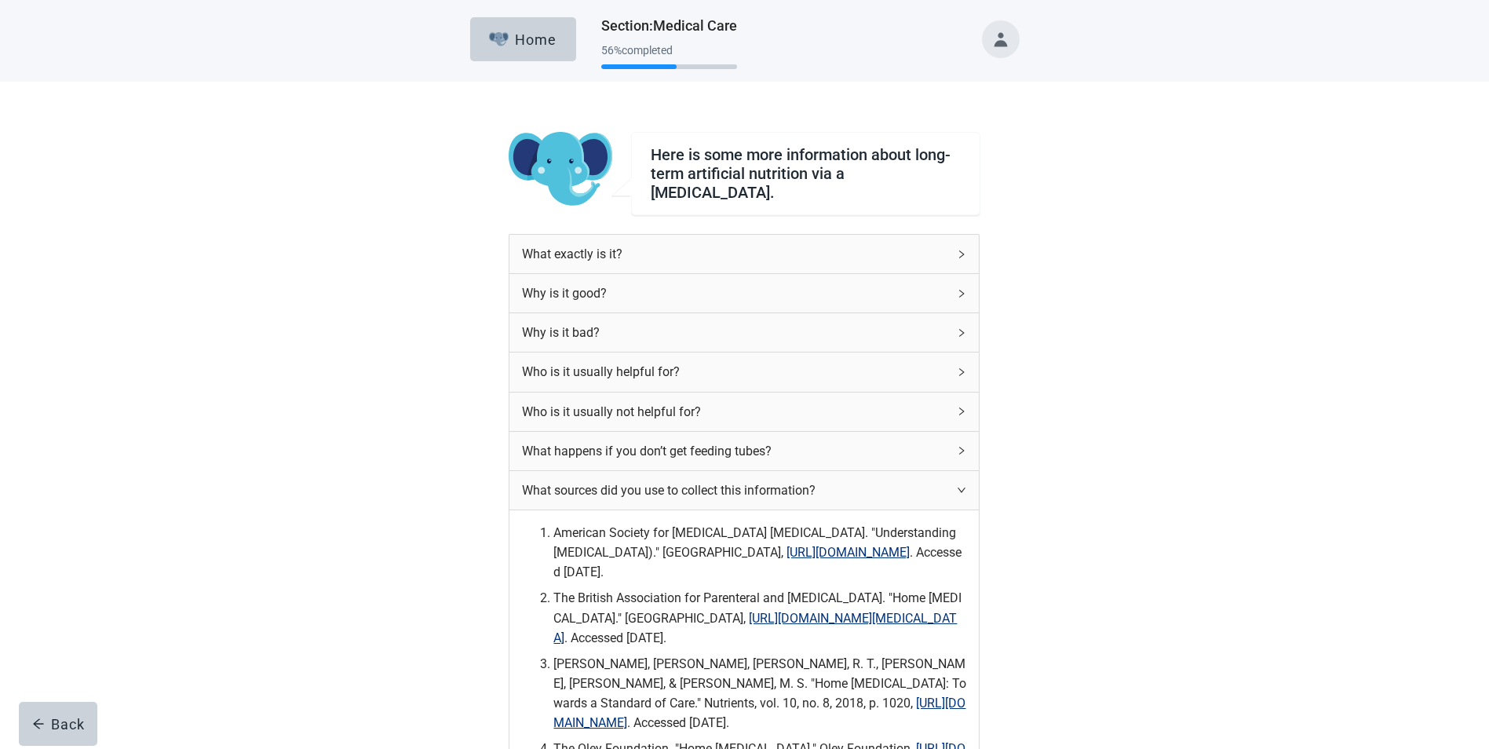
scroll to position [275, 0]
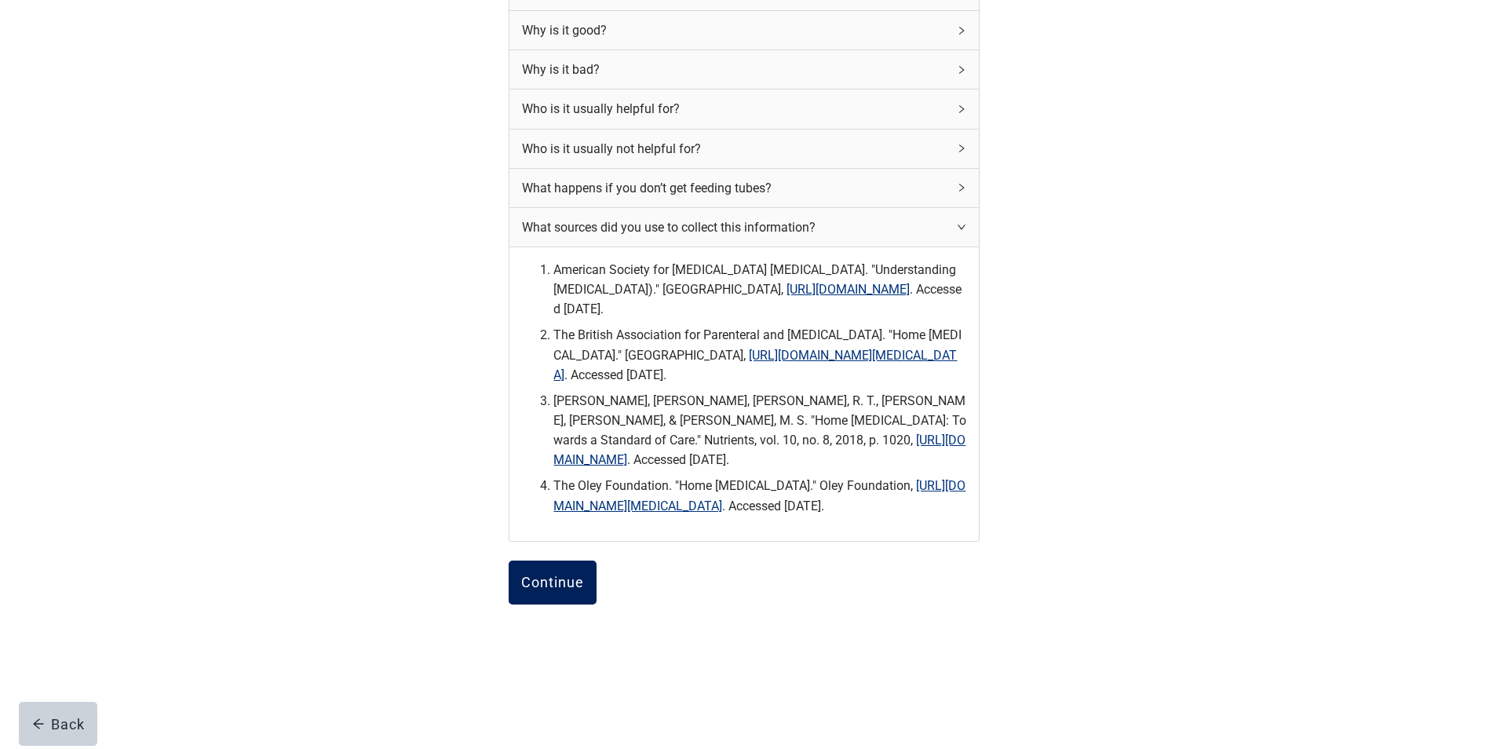
click at [551, 587] on div "Continue" at bounding box center [552, 583] width 63 height 16
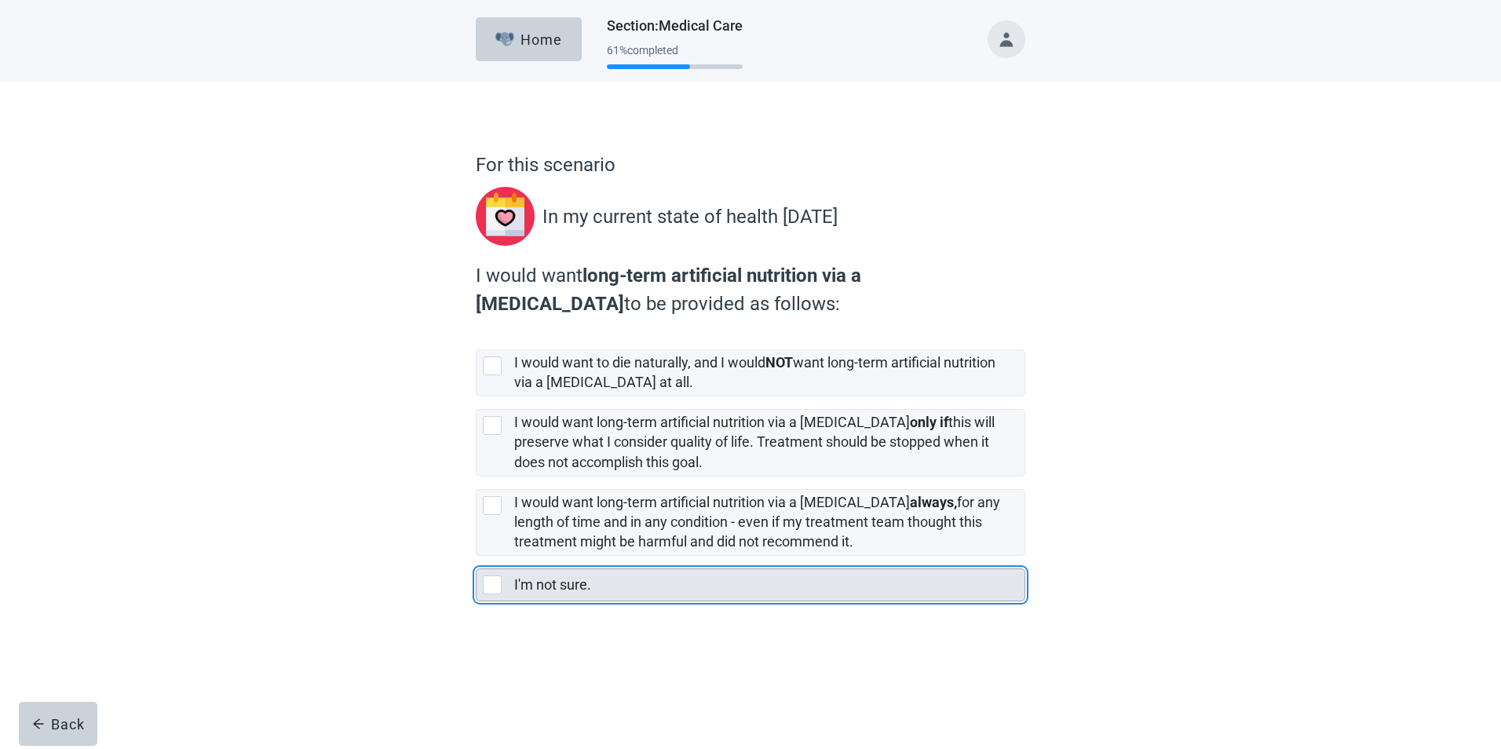
click at [491, 586] on div "I'm not sure., checkbox, not selected" at bounding box center [492, 584] width 19 height 19
click at [477, 557] on input "I'm not sure." at bounding box center [476, 556] width 1 height 1
checkbox input "true"
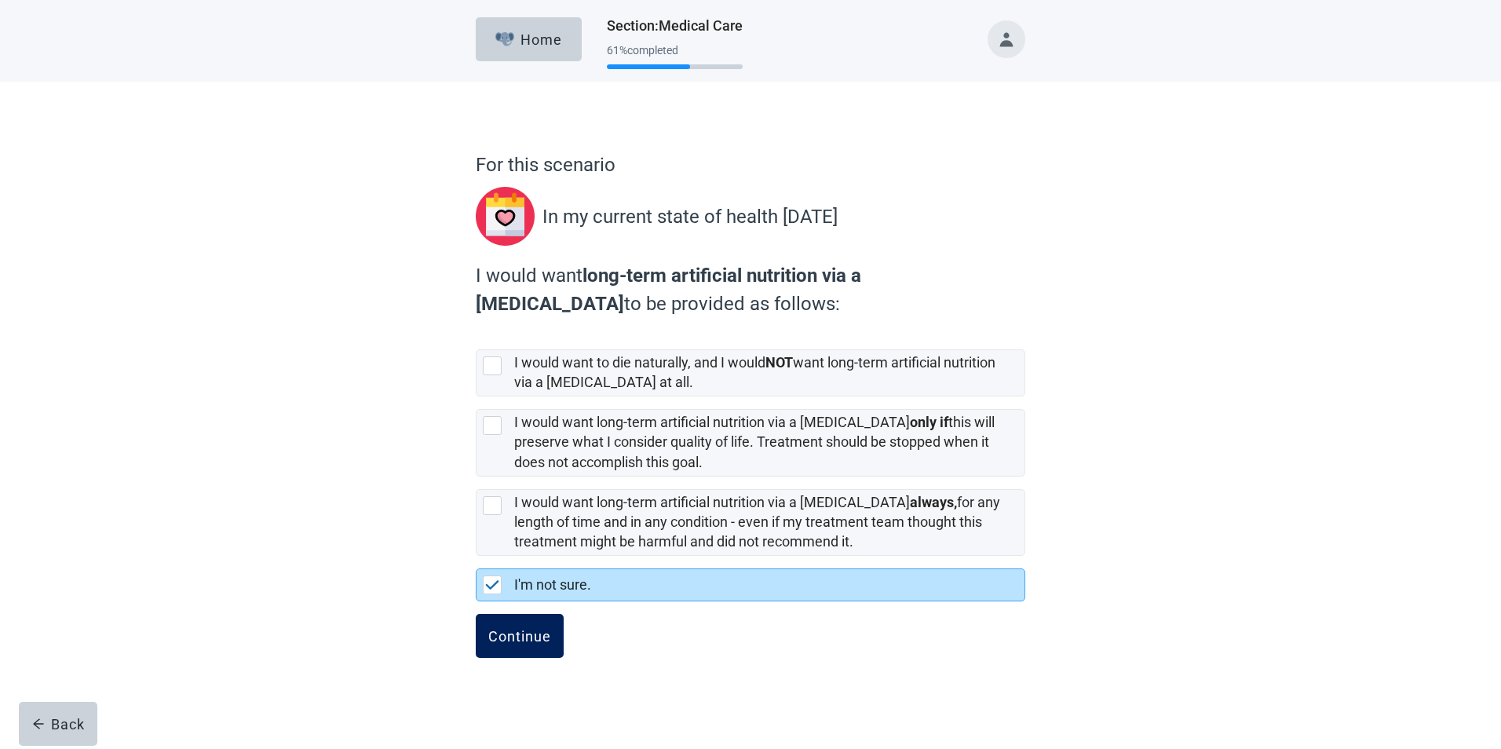
click at [510, 634] on div "Continue" at bounding box center [519, 636] width 63 height 16
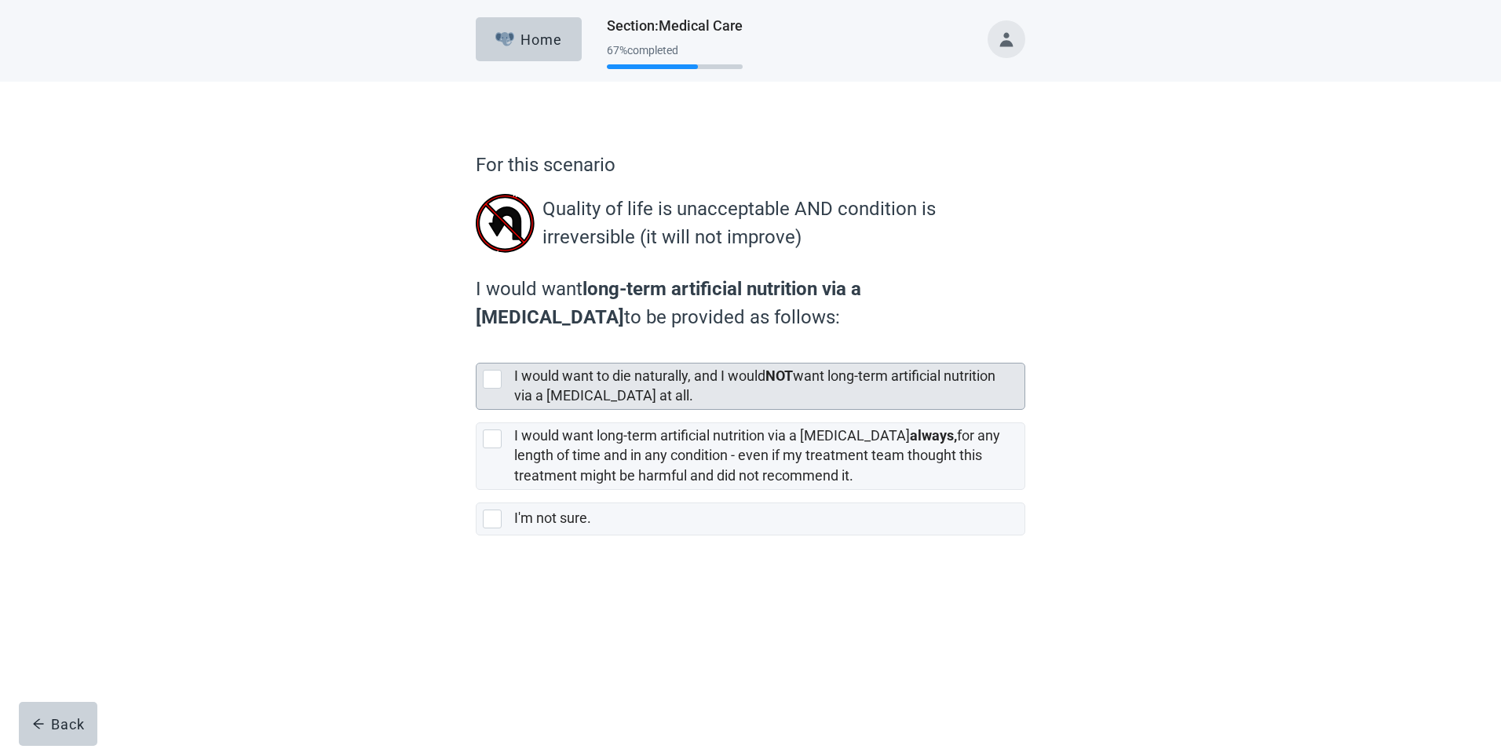
click at [499, 381] on div "[object Object], checkbox, not selected" at bounding box center [492, 379] width 19 height 19
click at [477, 351] on input "I would want to die naturally, and I would NOT want long-term artificial nutrit…" at bounding box center [476, 350] width 1 height 1
checkbox input "true"
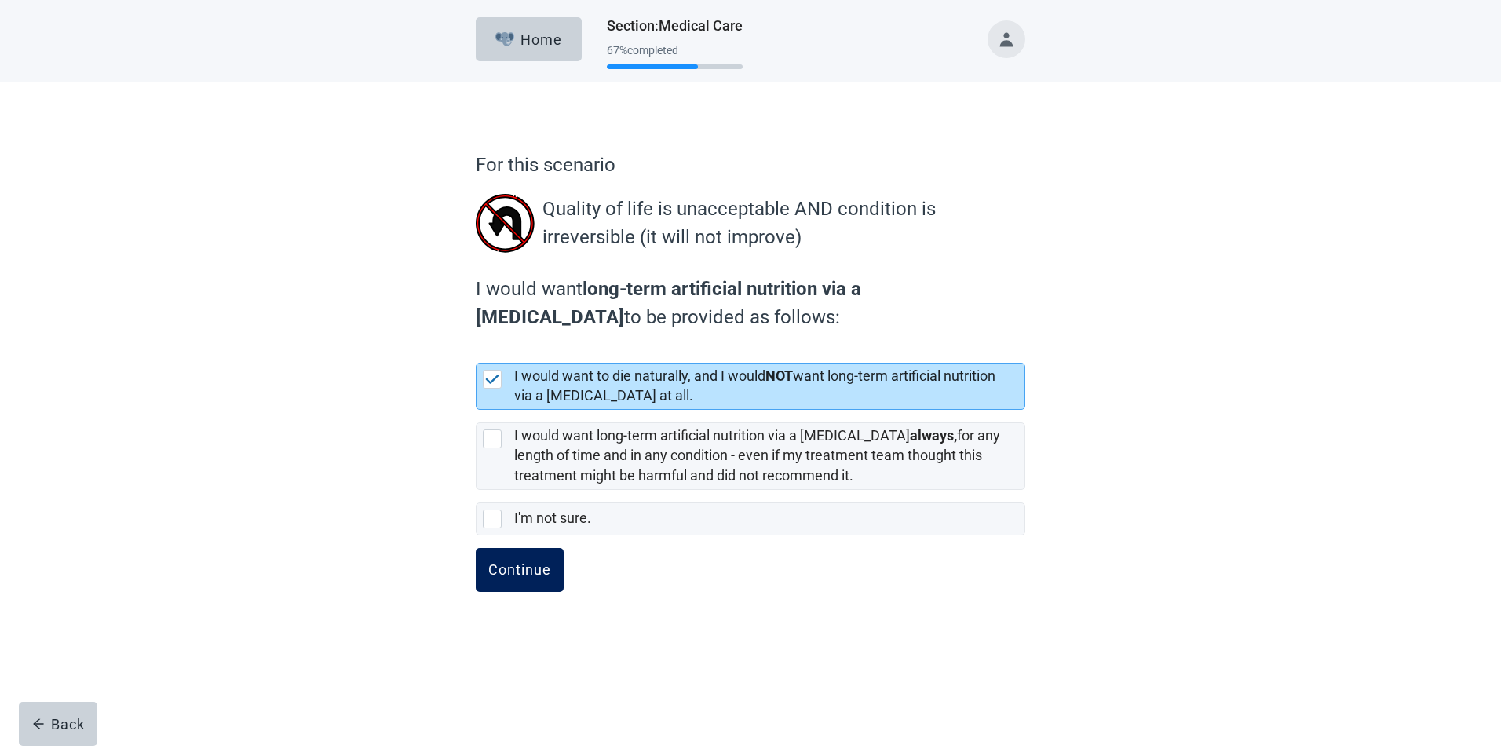
click at [528, 568] on div "Continue" at bounding box center [519, 570] width 63 height 16
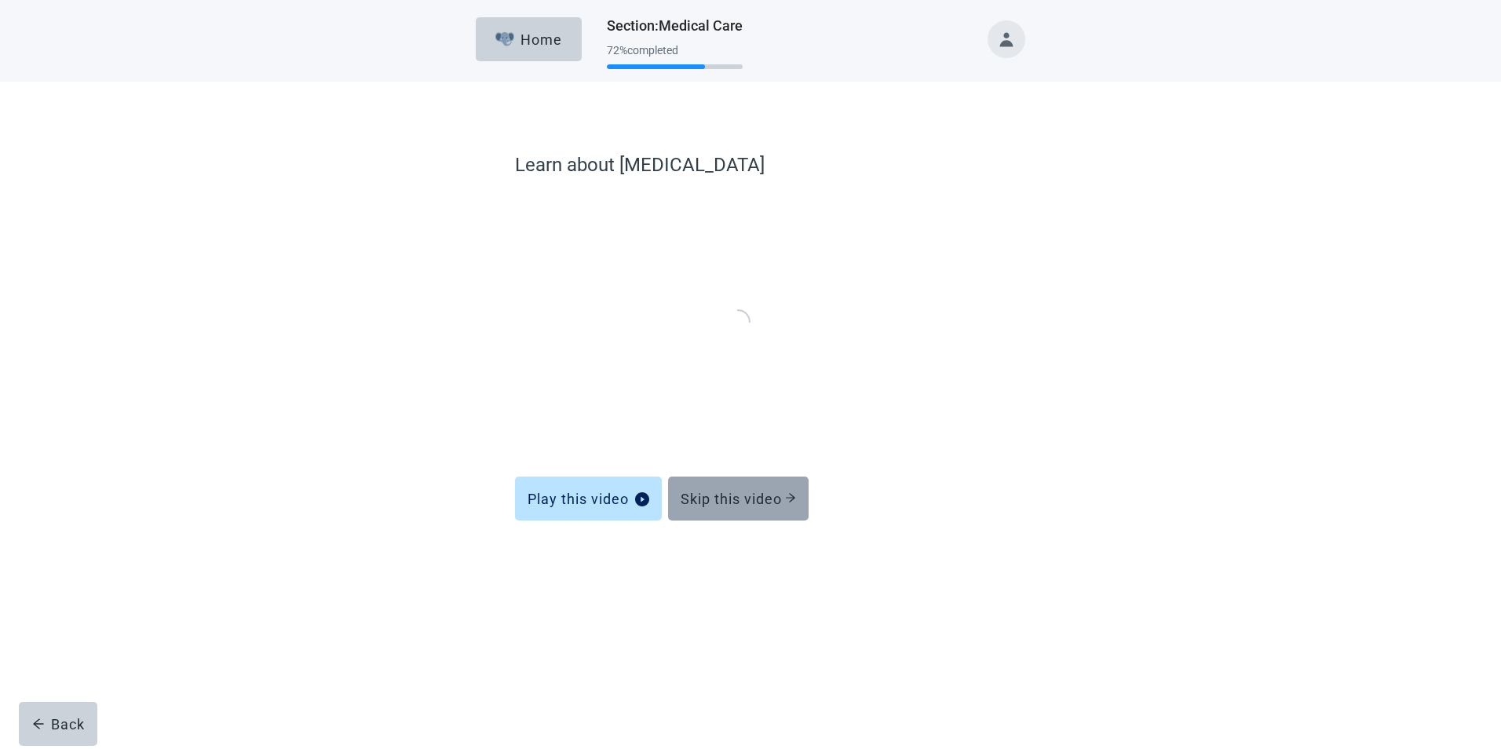
click at [733, 496] on div "Skip this video" at bounding box center [738, 499] width 115 height 16
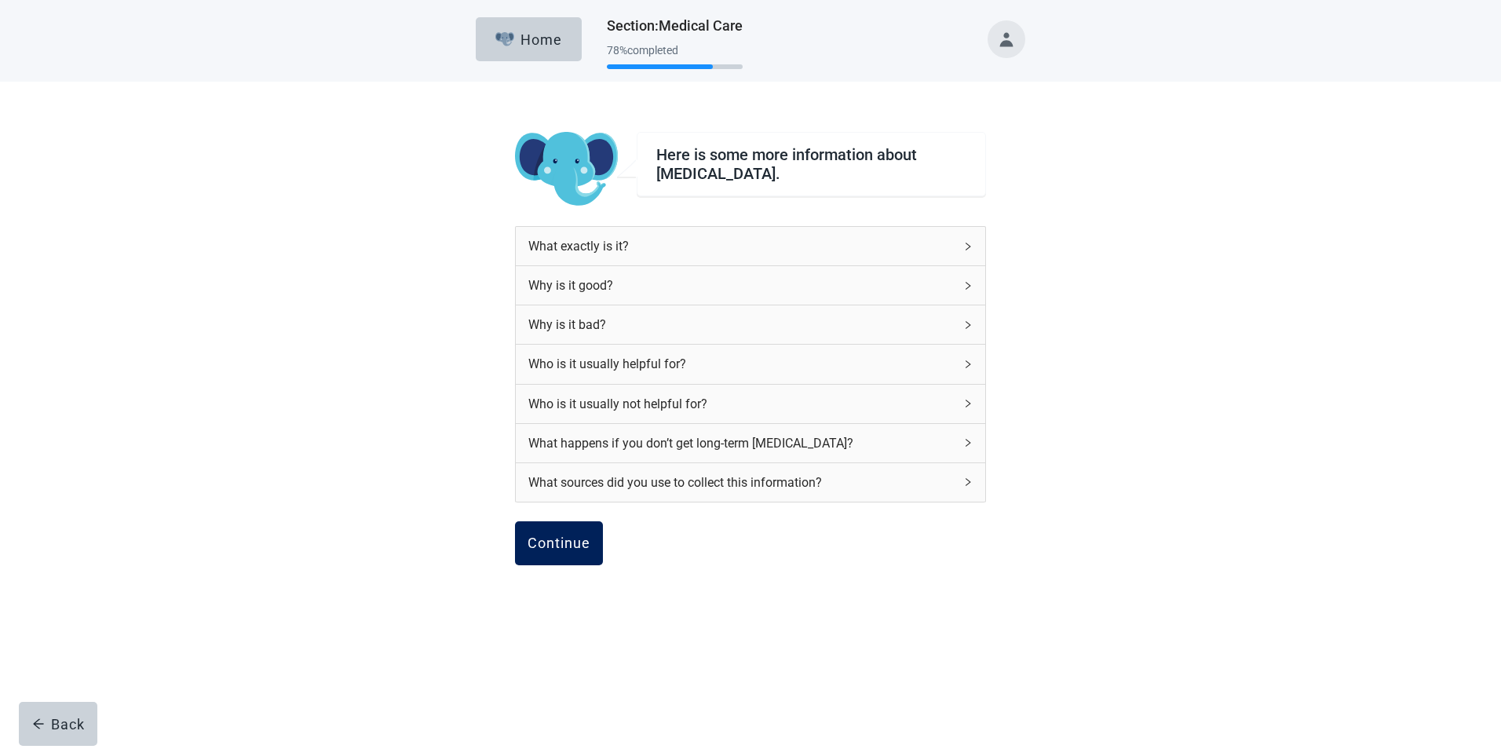
click at [566, 535] on div "Continue" at bounding box center [559, 543] width 63 height 16
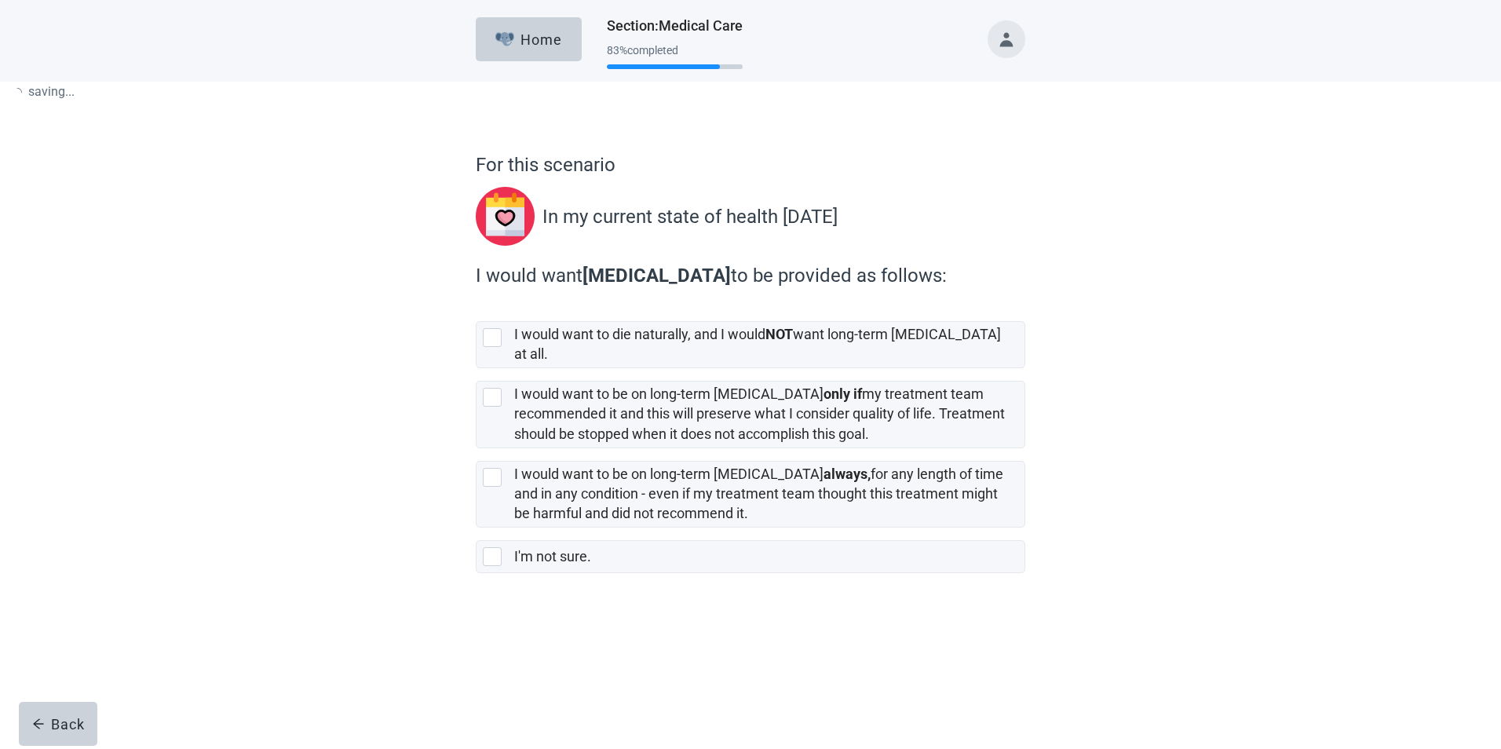
click at [568, 539] on form "For this scenario In my current state of health [DATE] I would want [MEDICAL_DA…" at bounding box center [751, 407] width 550 height 513
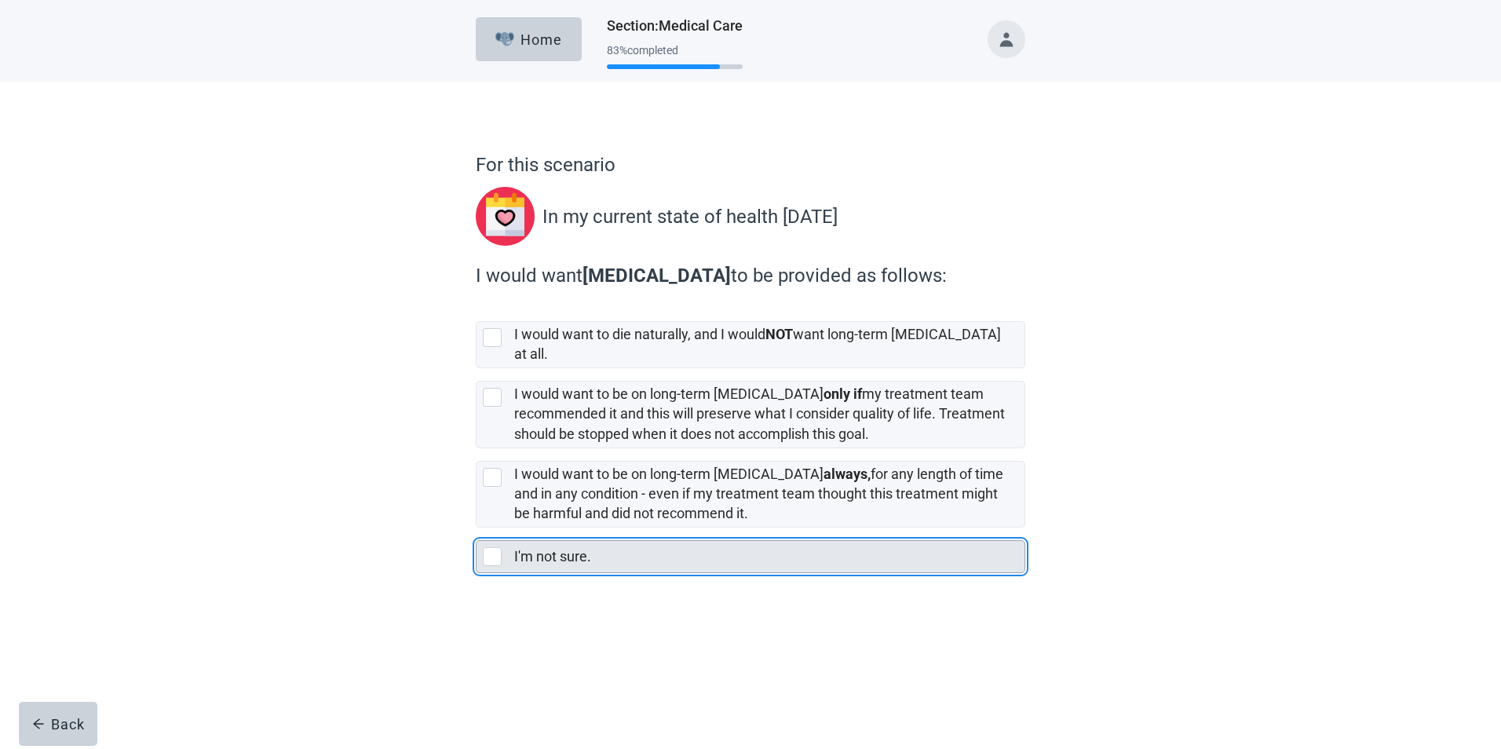
click at [489, 547] on div "I'm not sure., checkbox, not selected" at bounding box center [492, 556] width 19 height 19
click at [477, 528] on input "I'm not sure." at bounding box center [476, 528] width 1 height 1
checkbox input "true"
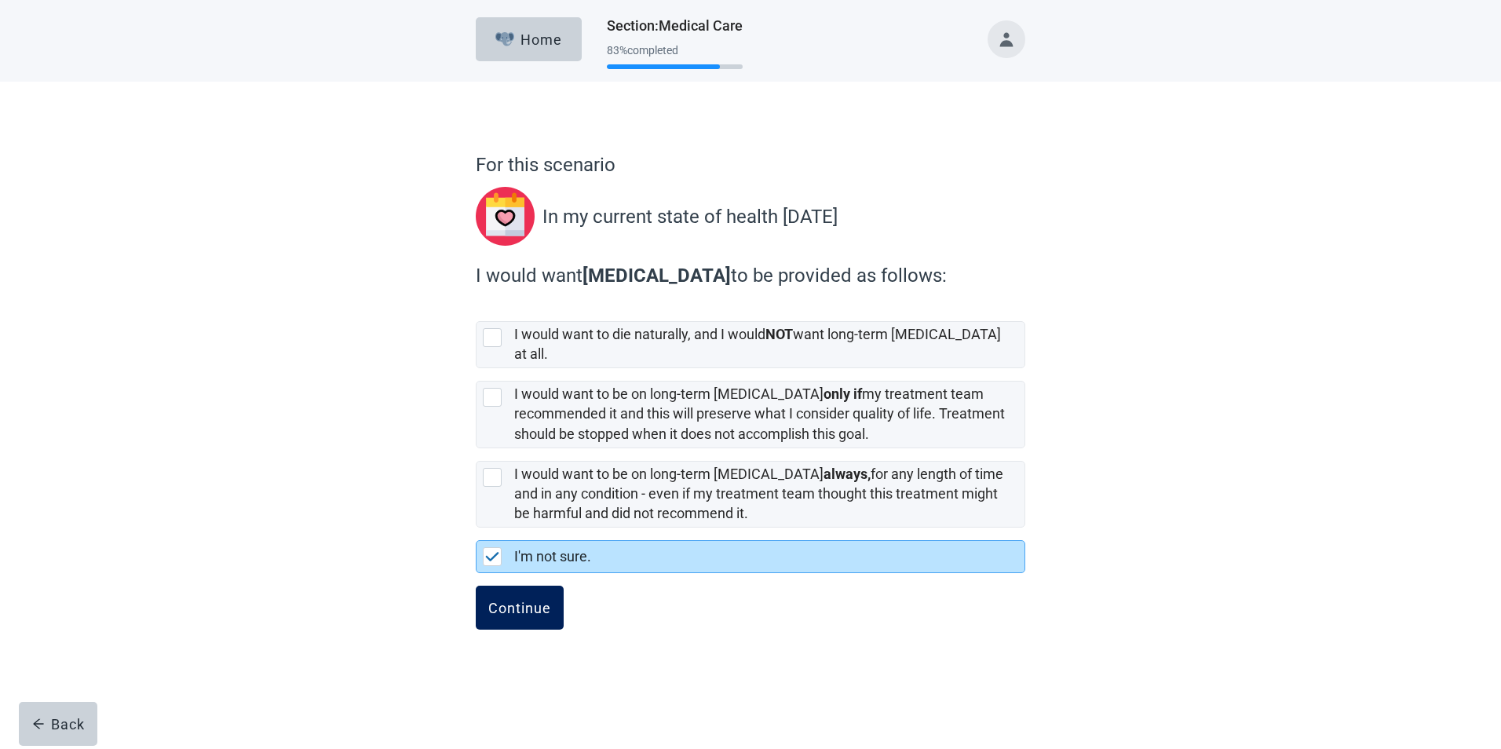
click at [507, 600] on div "Continue" at bounding box center [519, 608] width 63 height 16
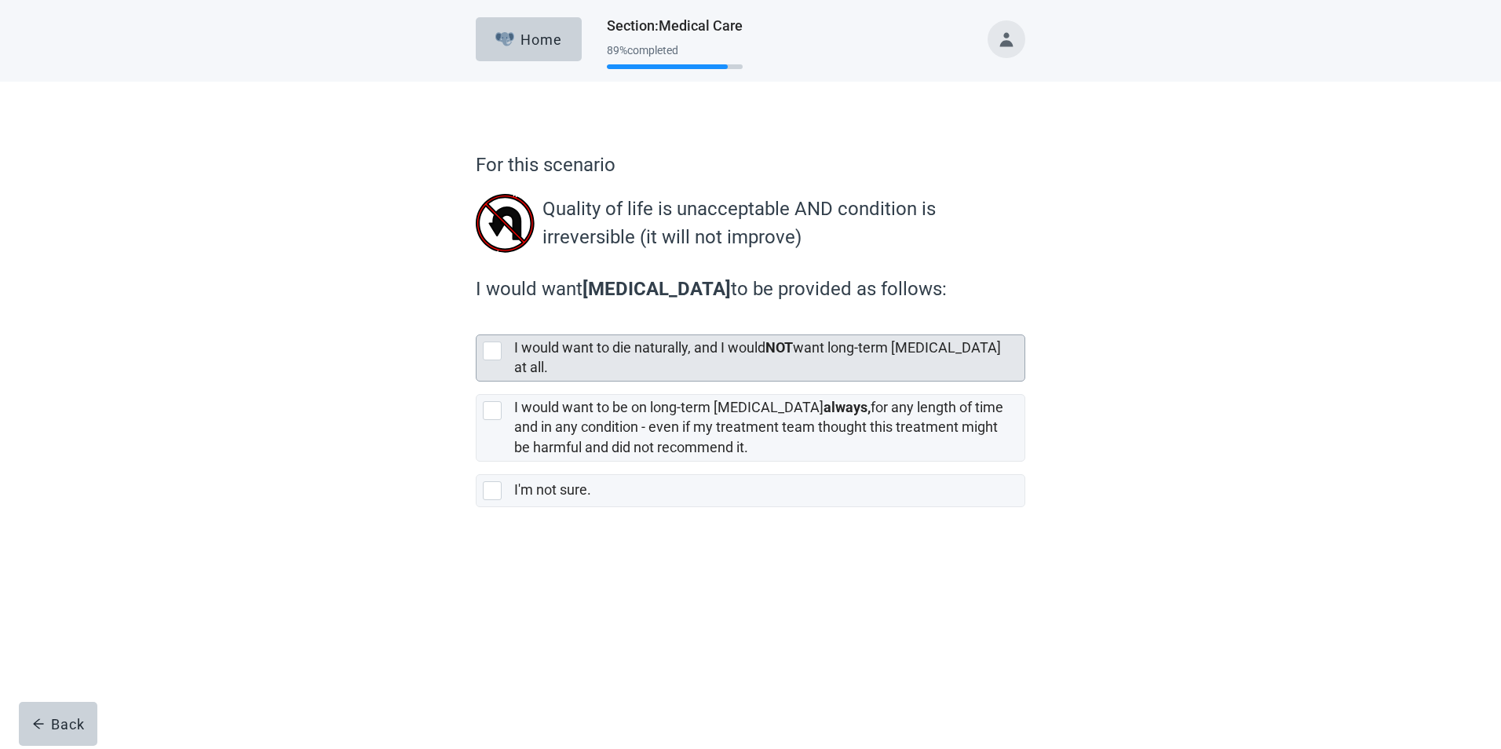
click at [484, 352] on div "[object Object], checkbox, not selected" at bounding box center [492, 351] width 19 height 19
click at [477, 323] on input "I would want to die naturally, and I would NOT want long-term [MEDICAL_DATA] at…" at bounding box center [476, 322] width 1 height 1
checkbox input "true"
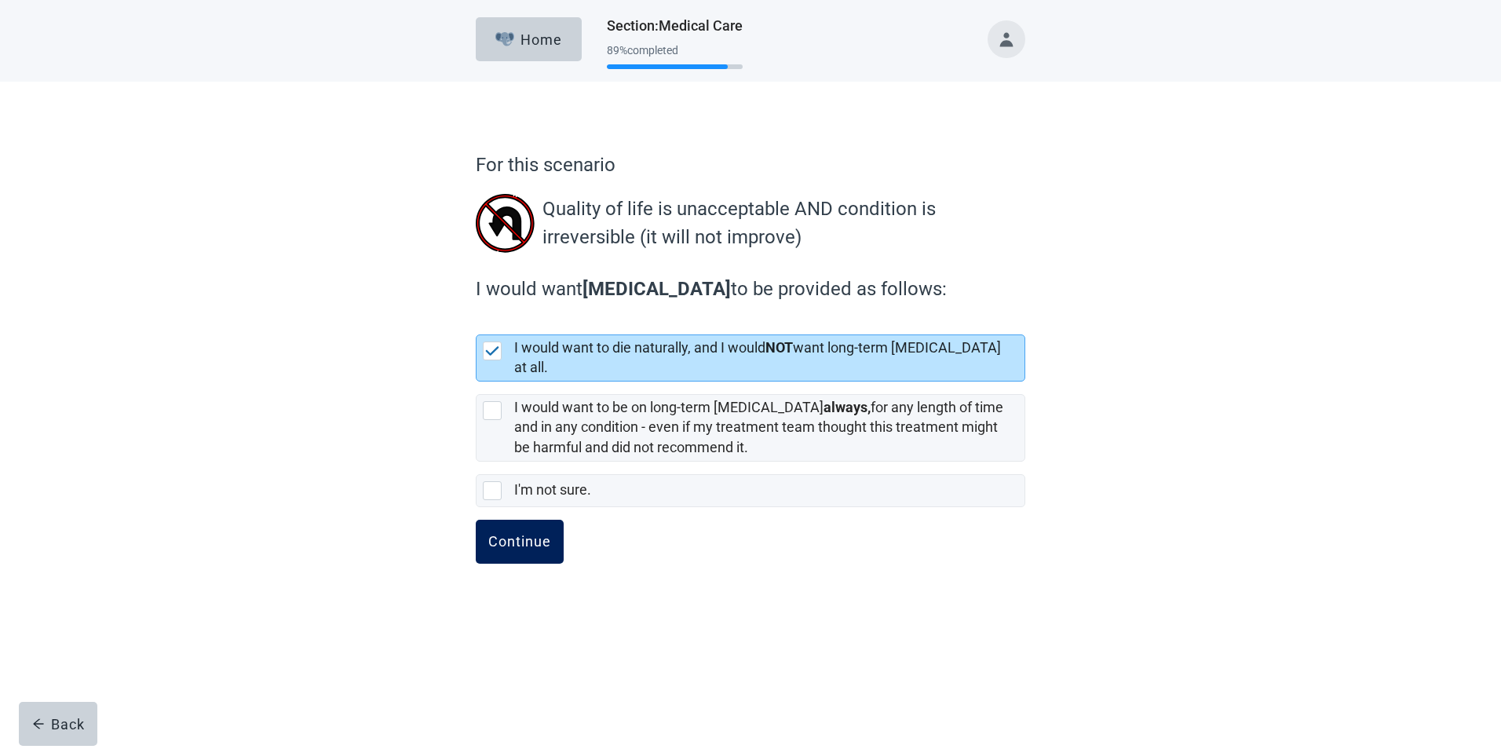
click at [505, 534] on div "Continue" at bounding box center [519, 542] width 63 height 16
click at [513, 534] on div "Continue" at bounding box center [519, 542] width 63 height 16
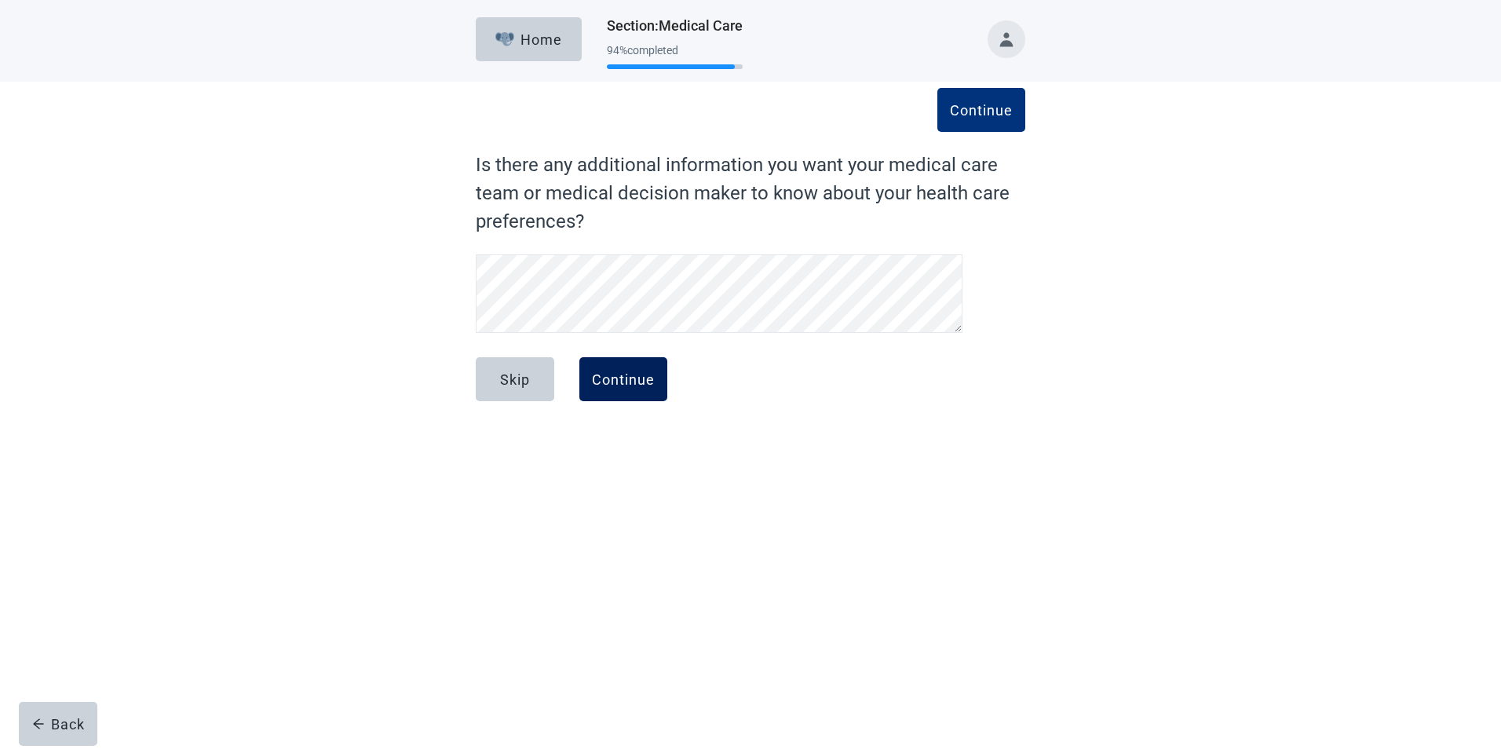
click at [612, 380] on div "Continue" at bounding box center [623, 379] width 63 height 16
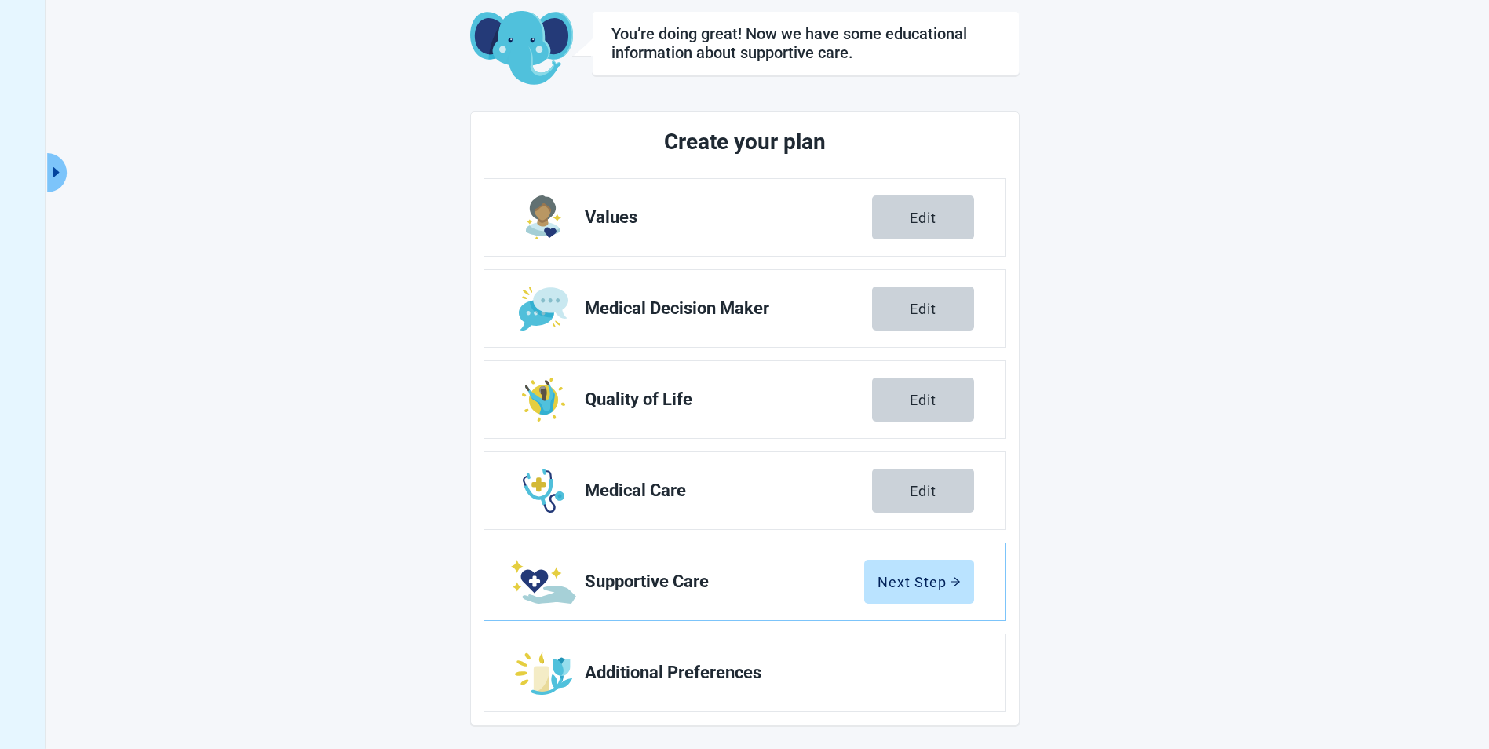
scroll to position [86, 0]
click at [929, 576] on div "Next Step" at bounding box center [919, 580] width 83 height 16
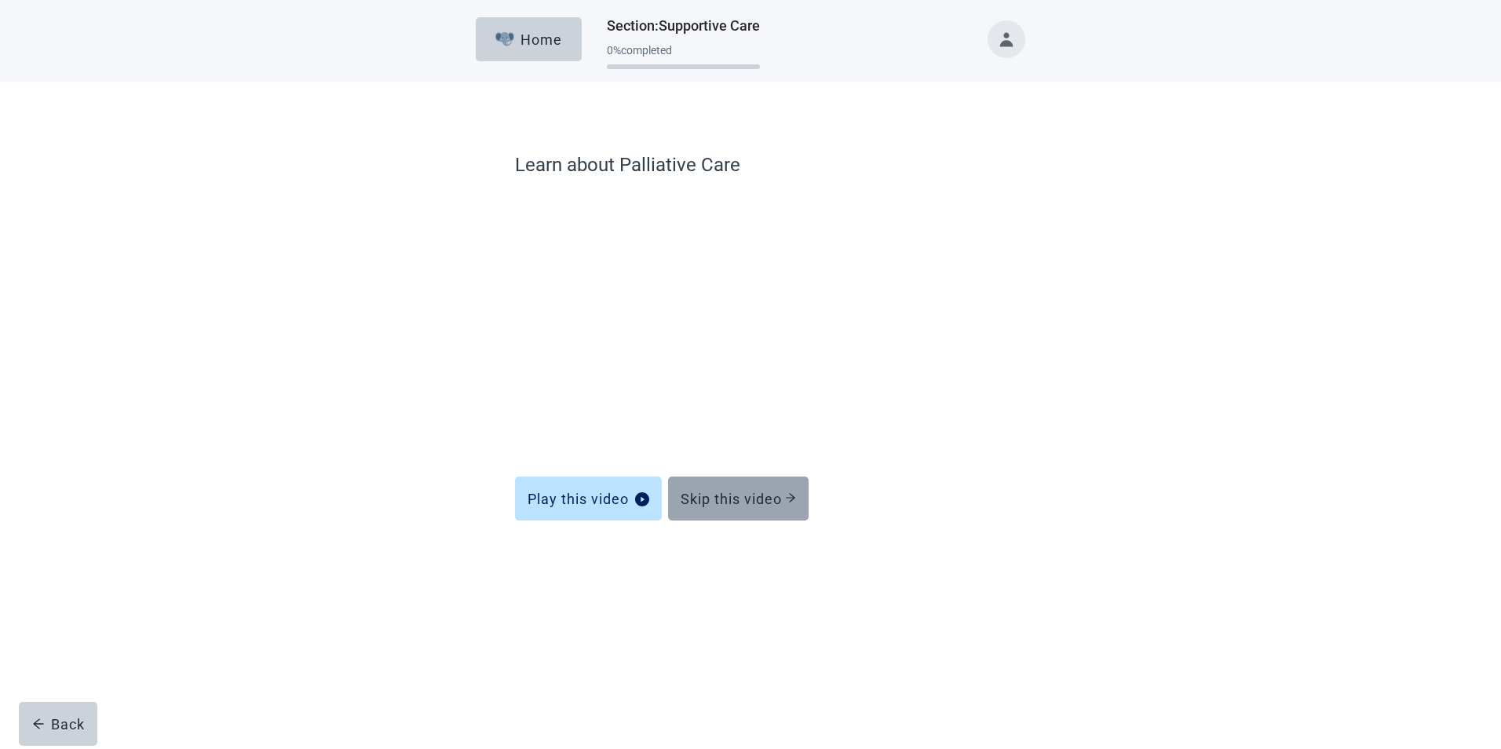
click at [729, 494] on div "Skip this video" at bounding box center [738, 499] width 115 height 16
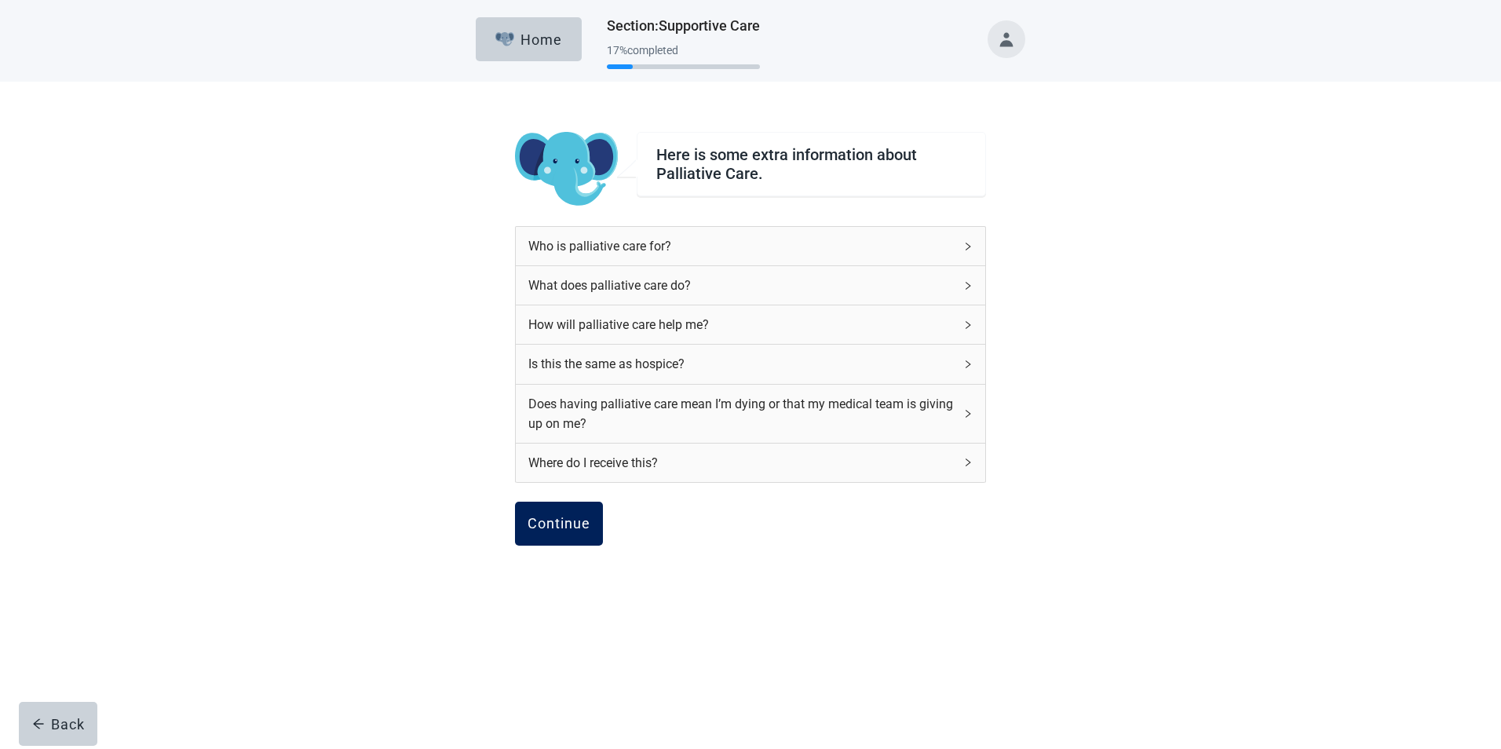
click at [568, 522] on div "Continue" at bounding box center [559, 524] width 63 height 16
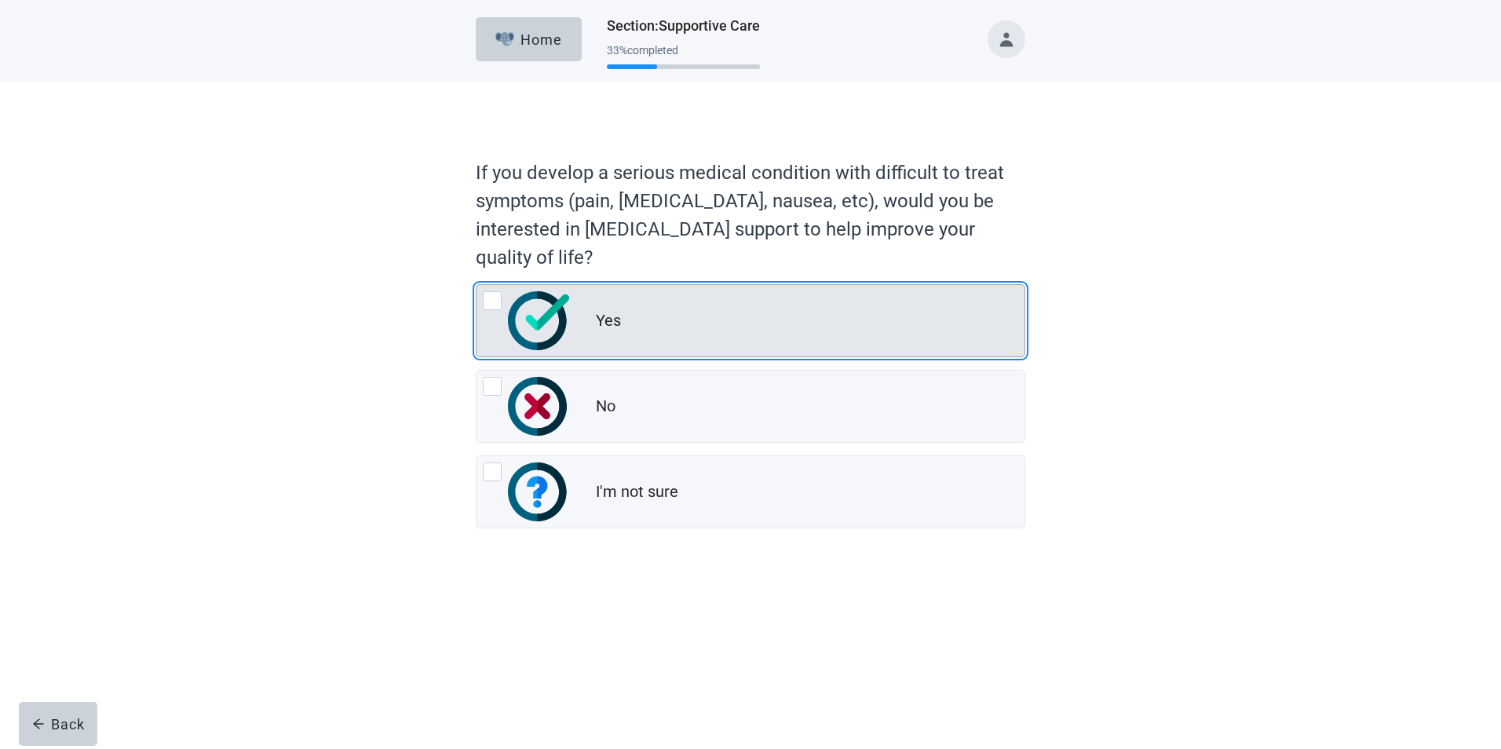
click at [493, 301] on div "Yes, radio button, not checked" at bounding box center [492, 300] width 19 height 19
click at [477, 285] on input "Yes" at bounding box center [476, 284] width 1 height 1
radio input "true"
click at [477, 285] on input "Yes" at bounding box center [476, 284] width 1 height 1
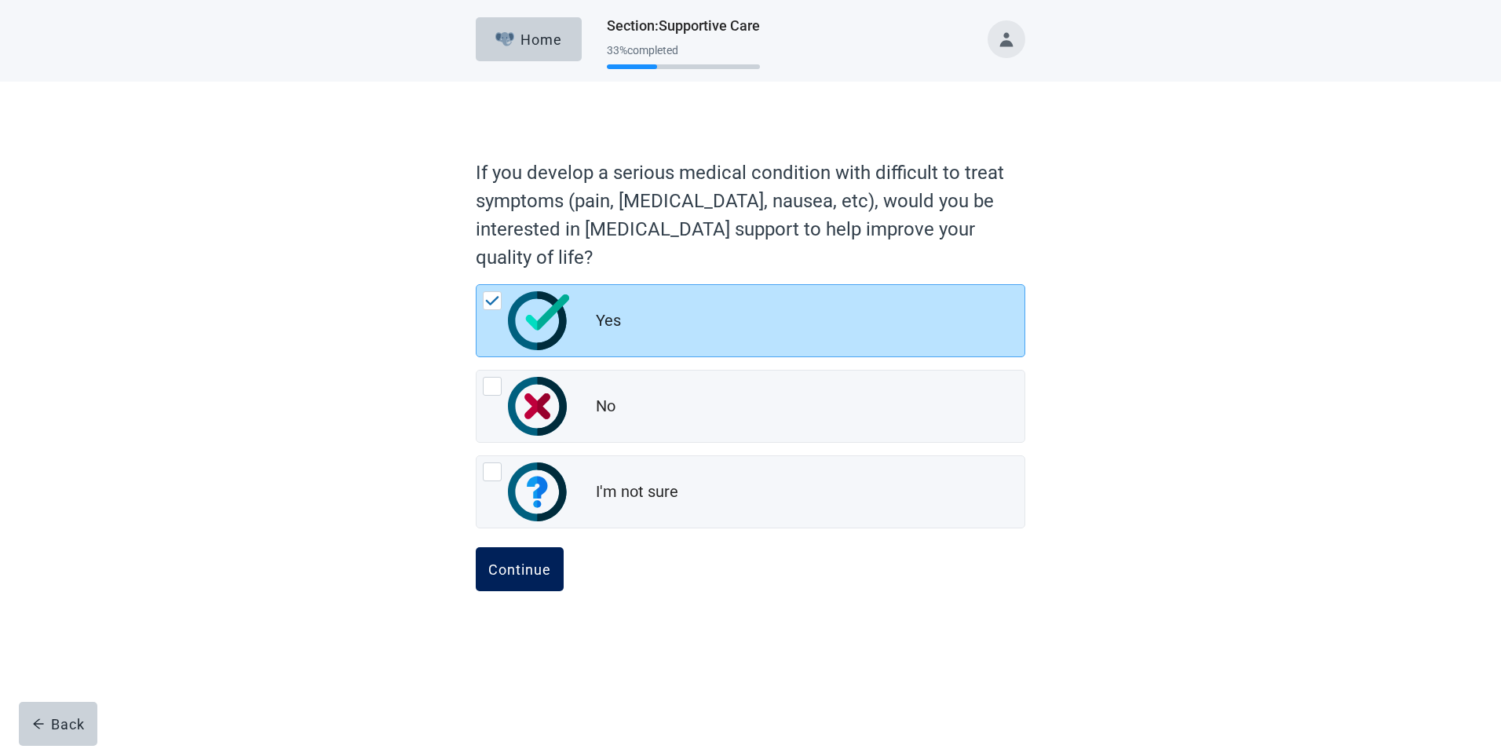
click at [520, 563] on div "Continue" at bounding box center [519, 569] width 63 height 16
click at [521, 563] on div "Continue" at bounding box center [519, 569] width 63 height 16
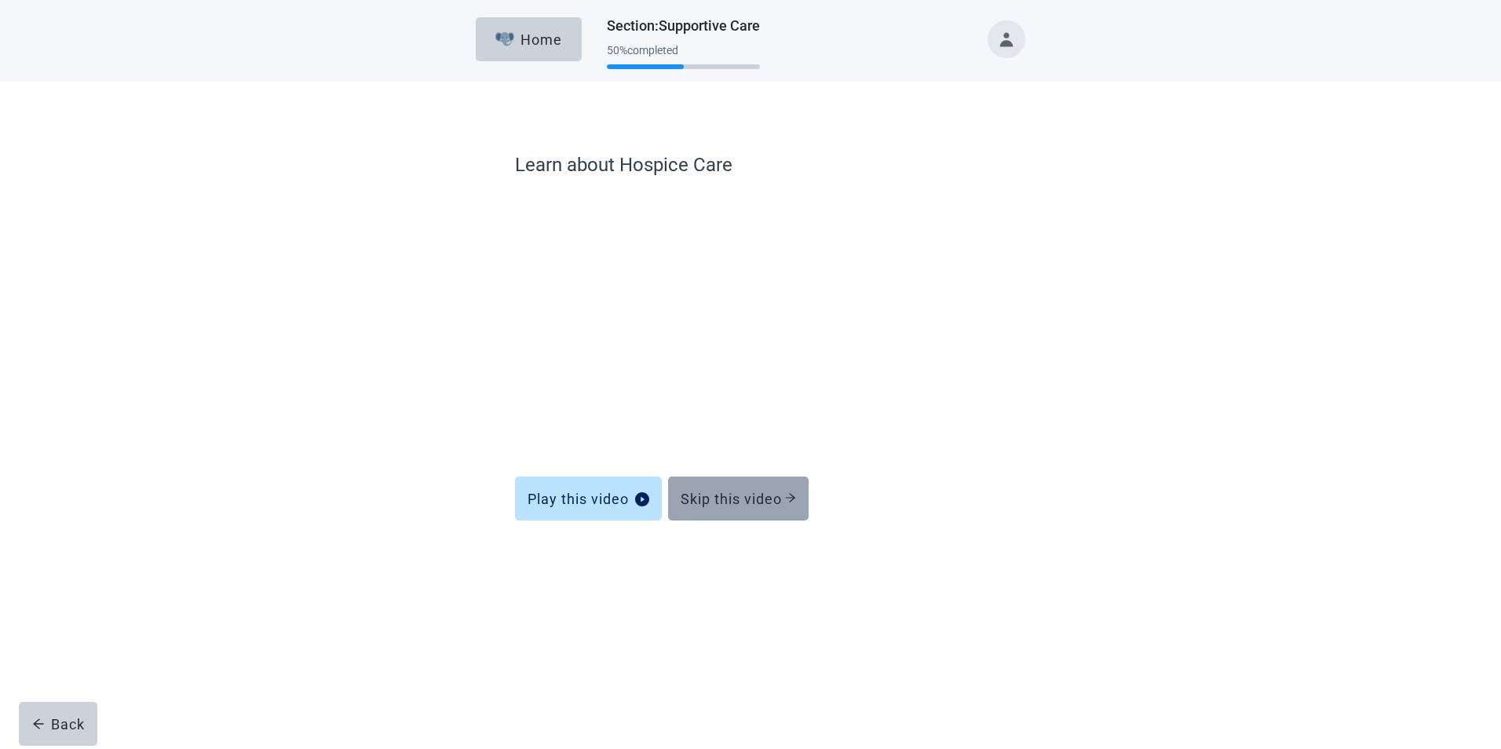
click at [711, 491] on div "Skip this video" at bounding box center [738, 499] width 115 height 16
click at [725, 494] on div "Skip this video" at bounding box center [738, 499] width 115 height 16
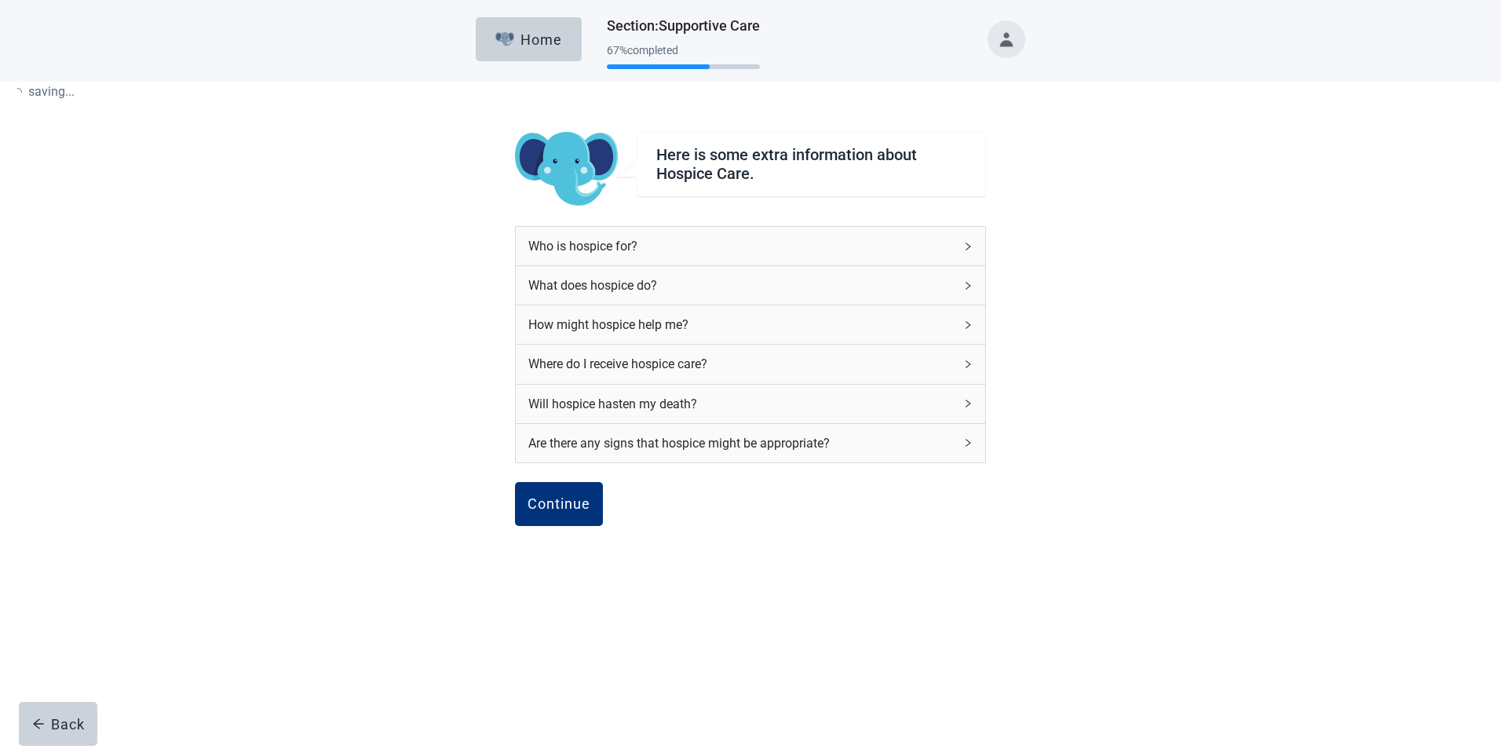
click at [737, 492] on div "Continue Back" at bounding box center [750, 521] width 471 height 79
click at [554, 499] on div "Continue" at bounding box center [559, 504] width 63 height 16
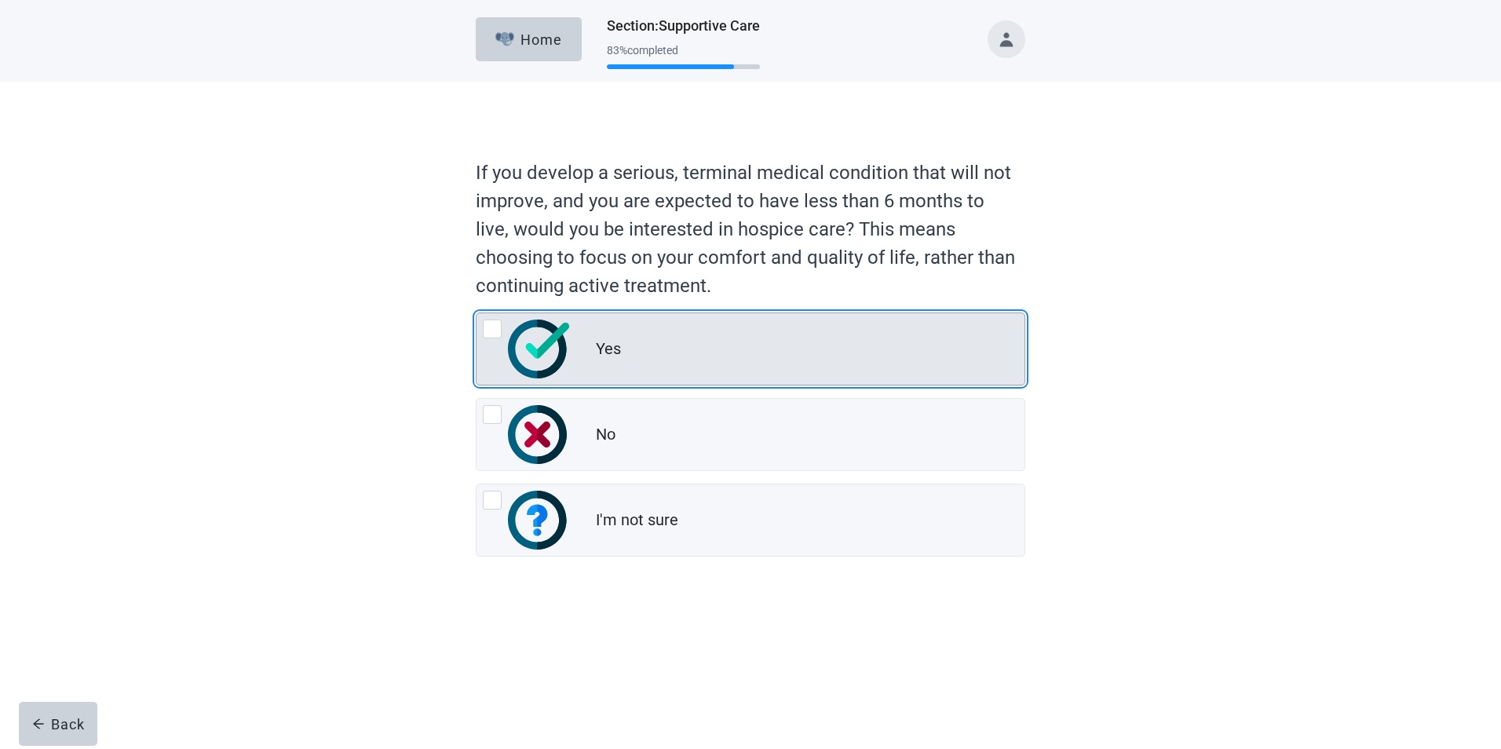
click at [494, 334] on div "Yes, radio button, not checked" at bounding box center [492, 329] width 19 height 19
click at [477, 313] on input "Yes" at bounding box center [476, 312] width 1 height 1
radio input "true"
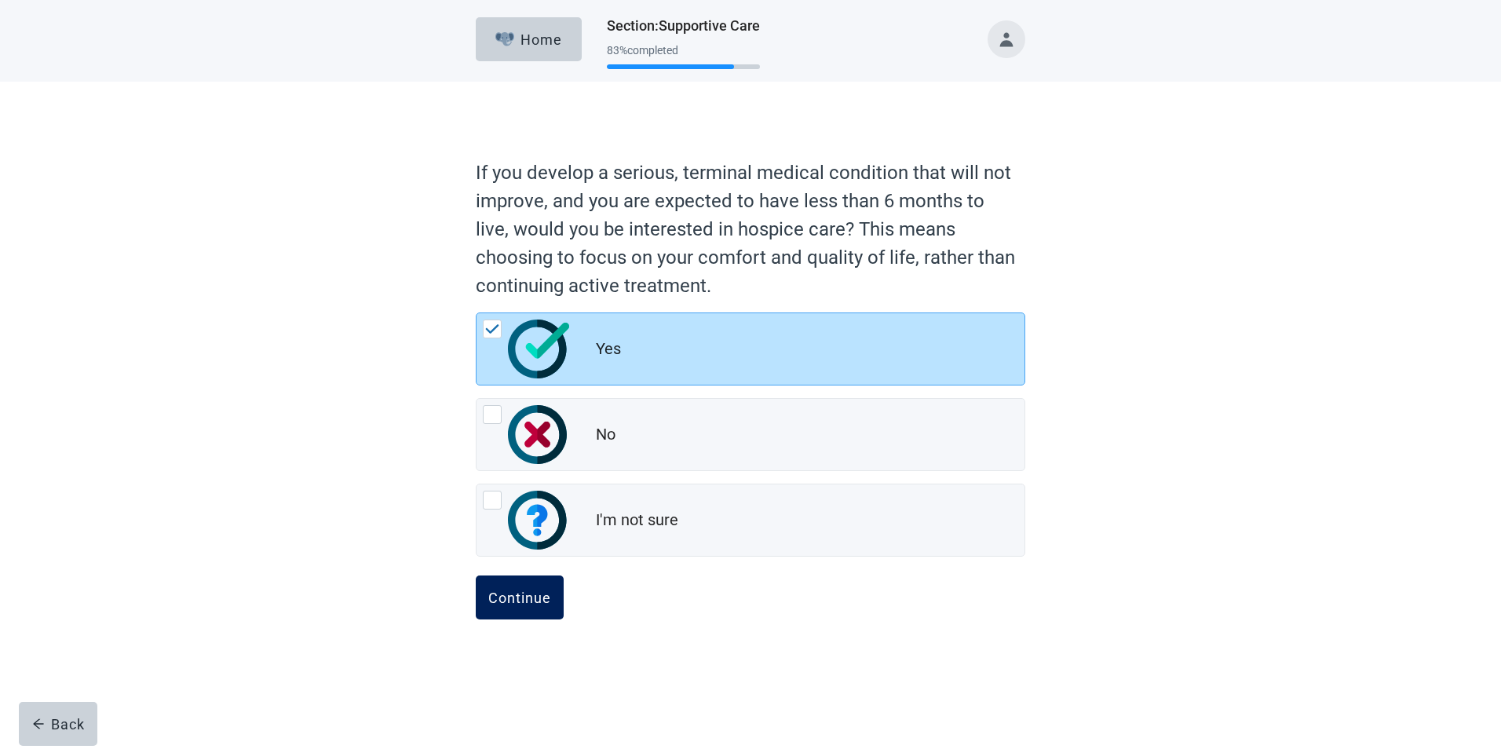
click at [513, 605] on div "Continue" at bounding box center [519, 598] width 63 height 16
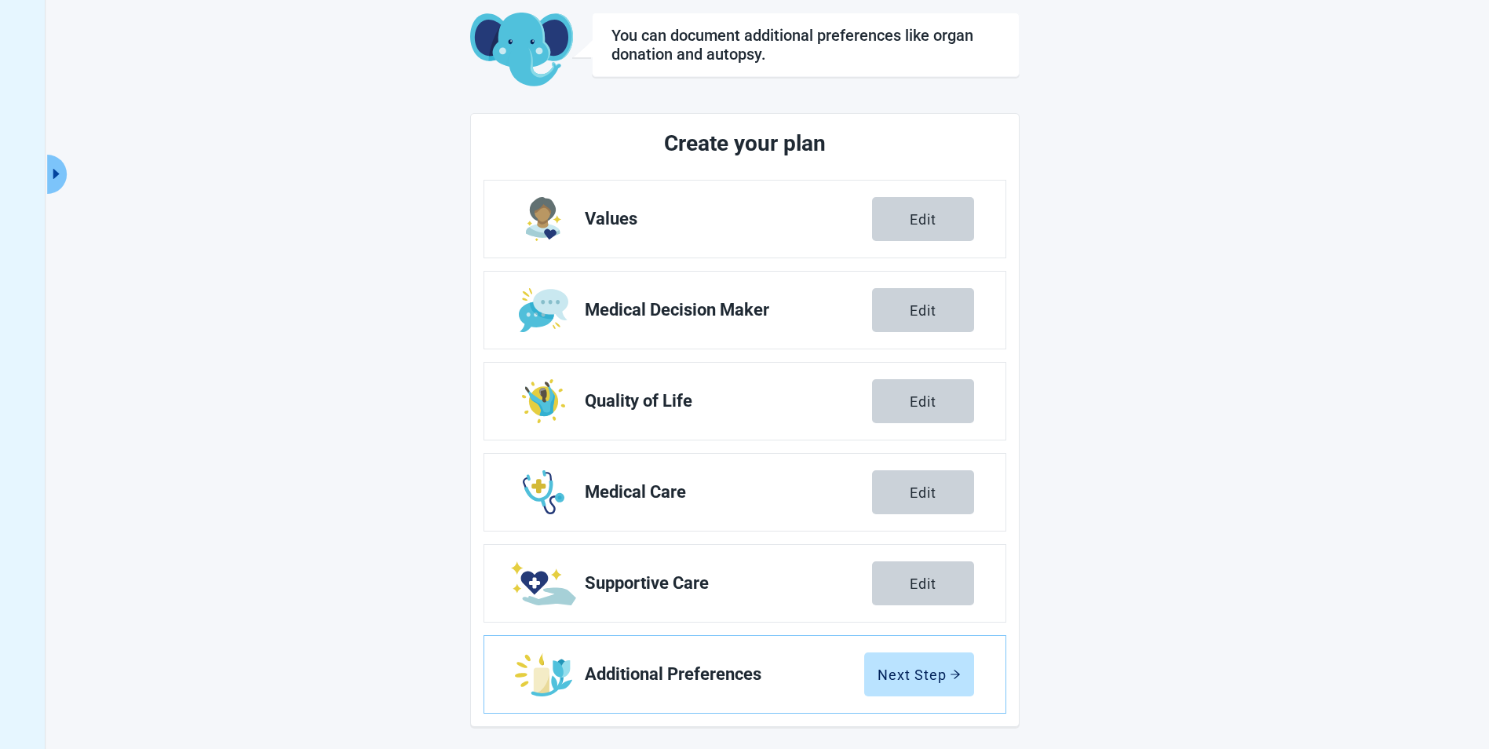
scroll to position [86, 0]
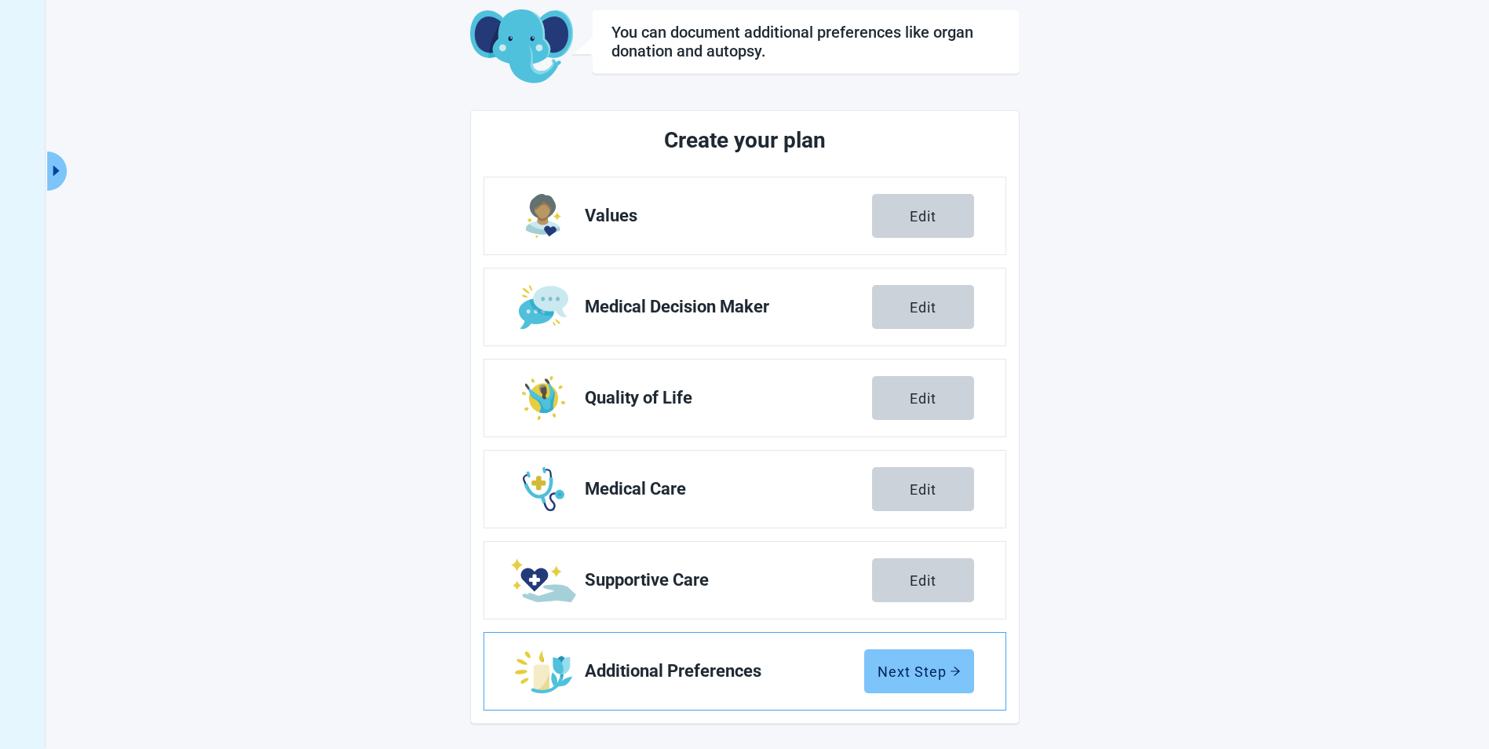
click at [930, 670] on div "Next Step" at bounding box center [919, 671] width 83 height 16
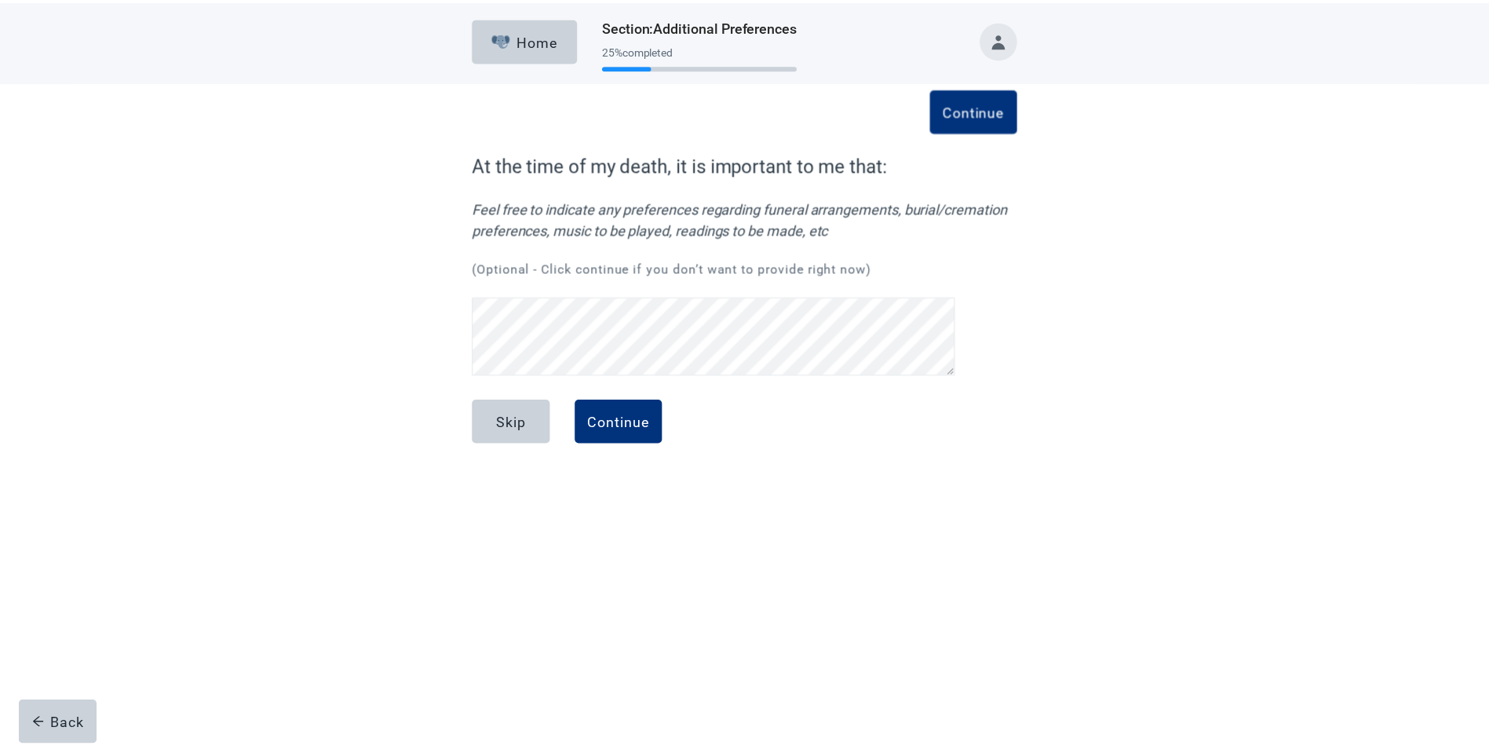
scroll to position [365, 0]
click at [634, 429] on div "Continue" at bounding box center [623, 422] width 63 height 16
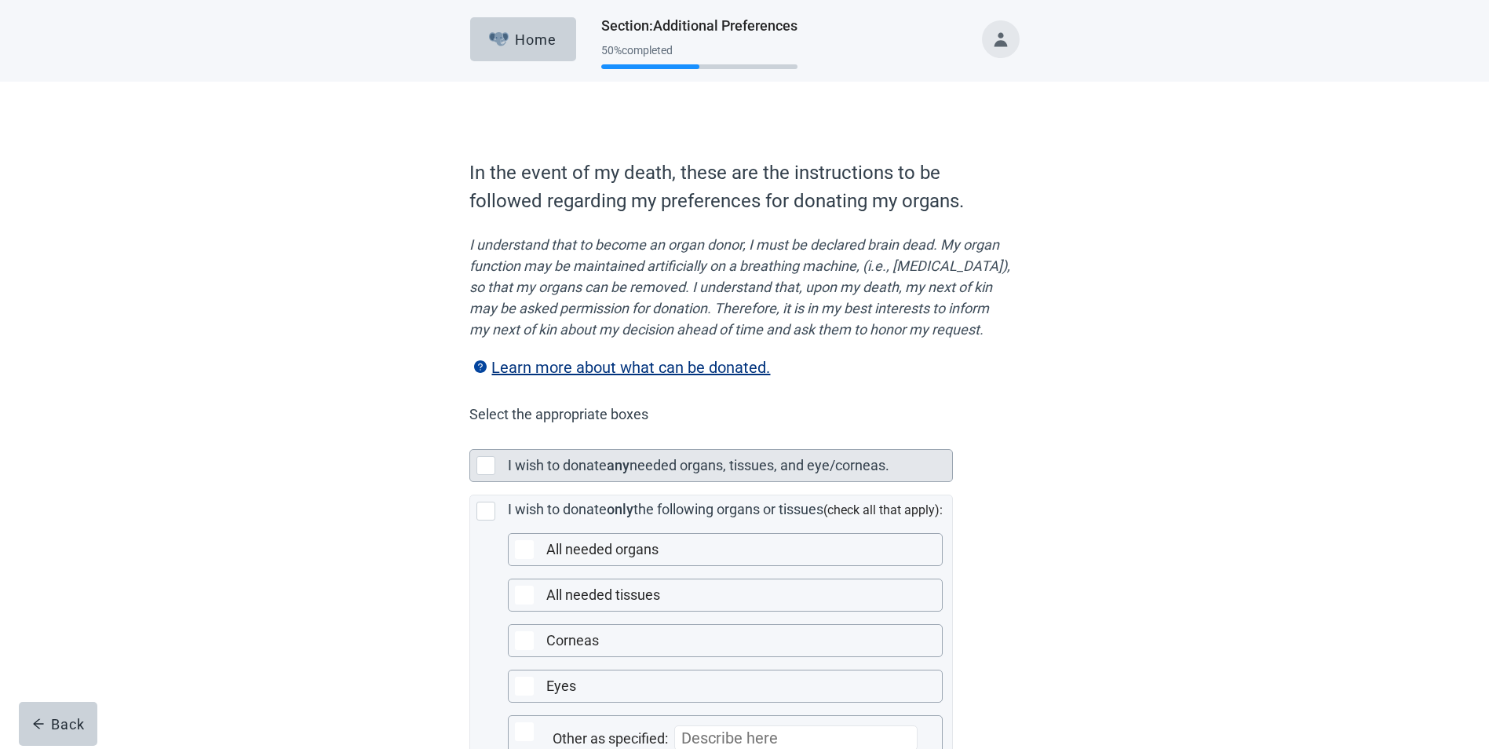
click at [484, 475] on div "Main content" at bounding box center [486, 465] width 19 height 19
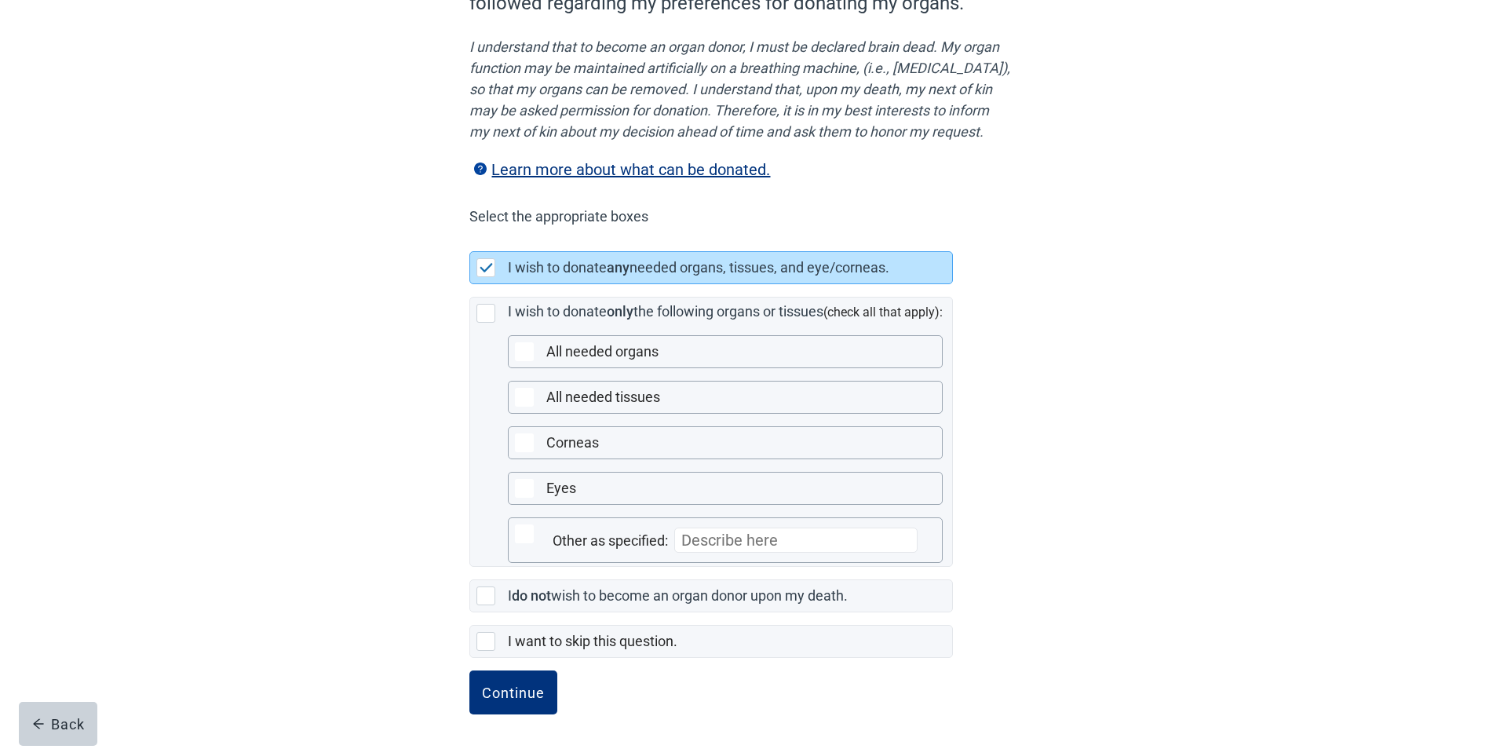
scroll to position [219, 0]
click at [508, 694] on div "Continue" at bounding box center [513, 693] width 63 height 16
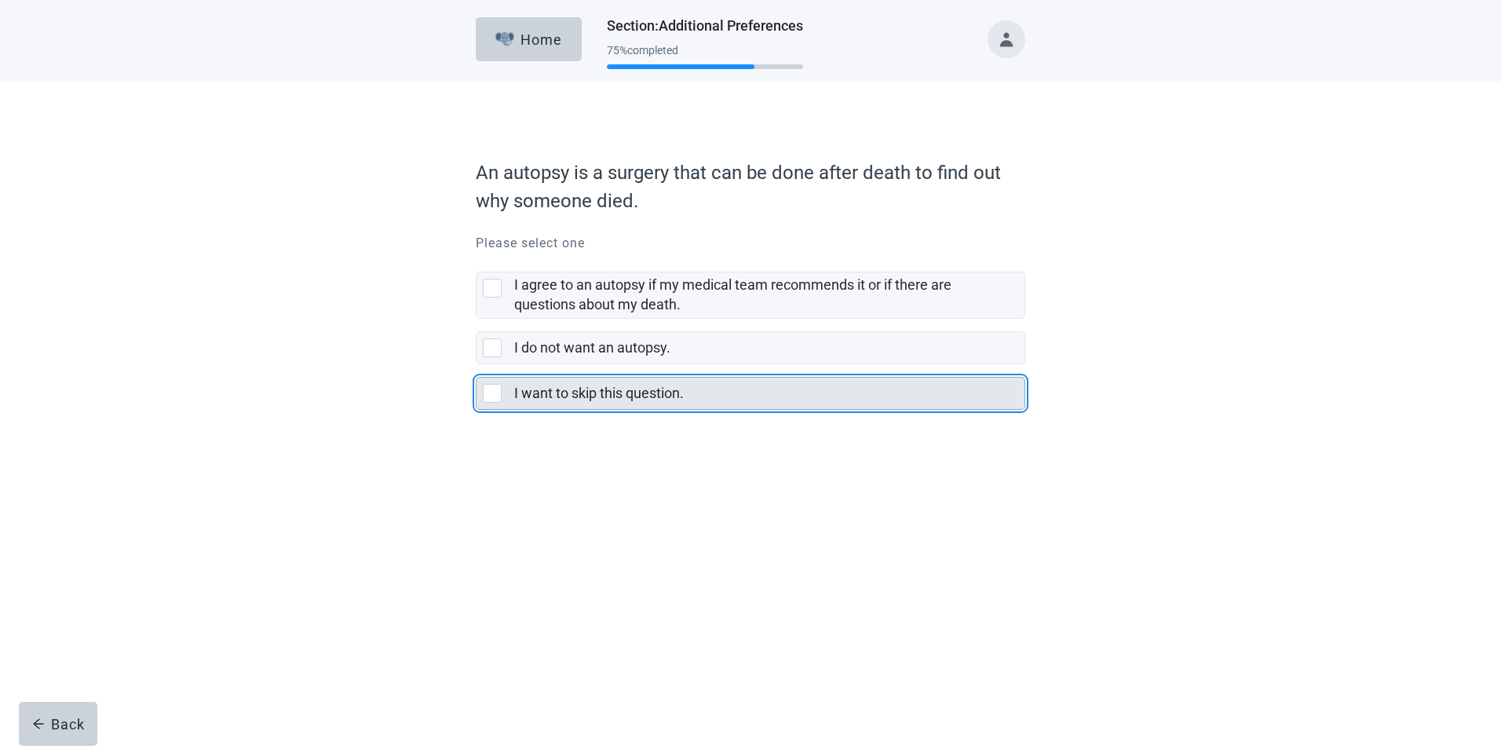
click at [488, 392] on div "I want to skip this question., checkbox, not selected" at bounding box center [492, 393] width 19 height 19
click at [477, 365] on input "I want to skip this question." at bounding box center [476, 364] width 1 height 1
checkbox input "true"
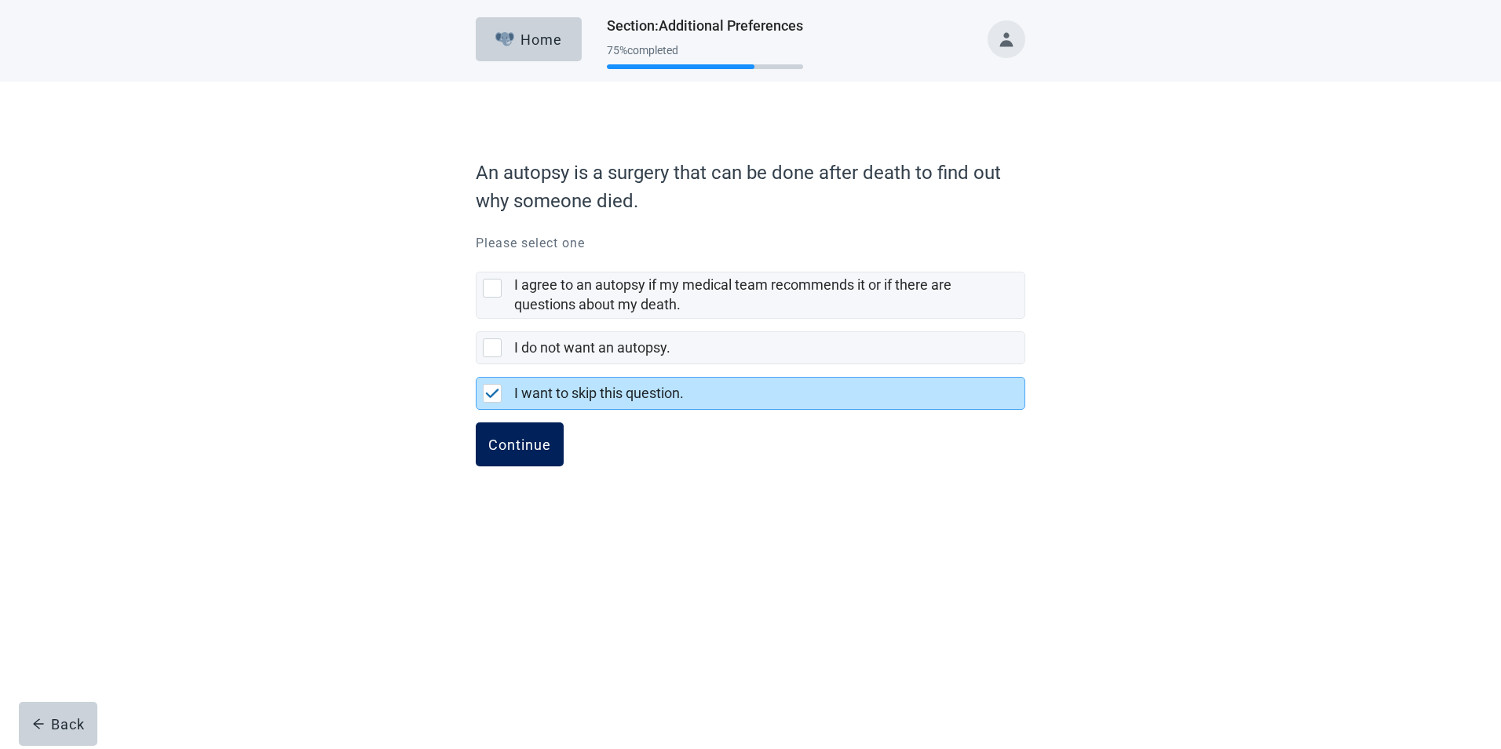
click at [526, 448] on div "Continue" at bounding box center [519, 445] width 63 height 16
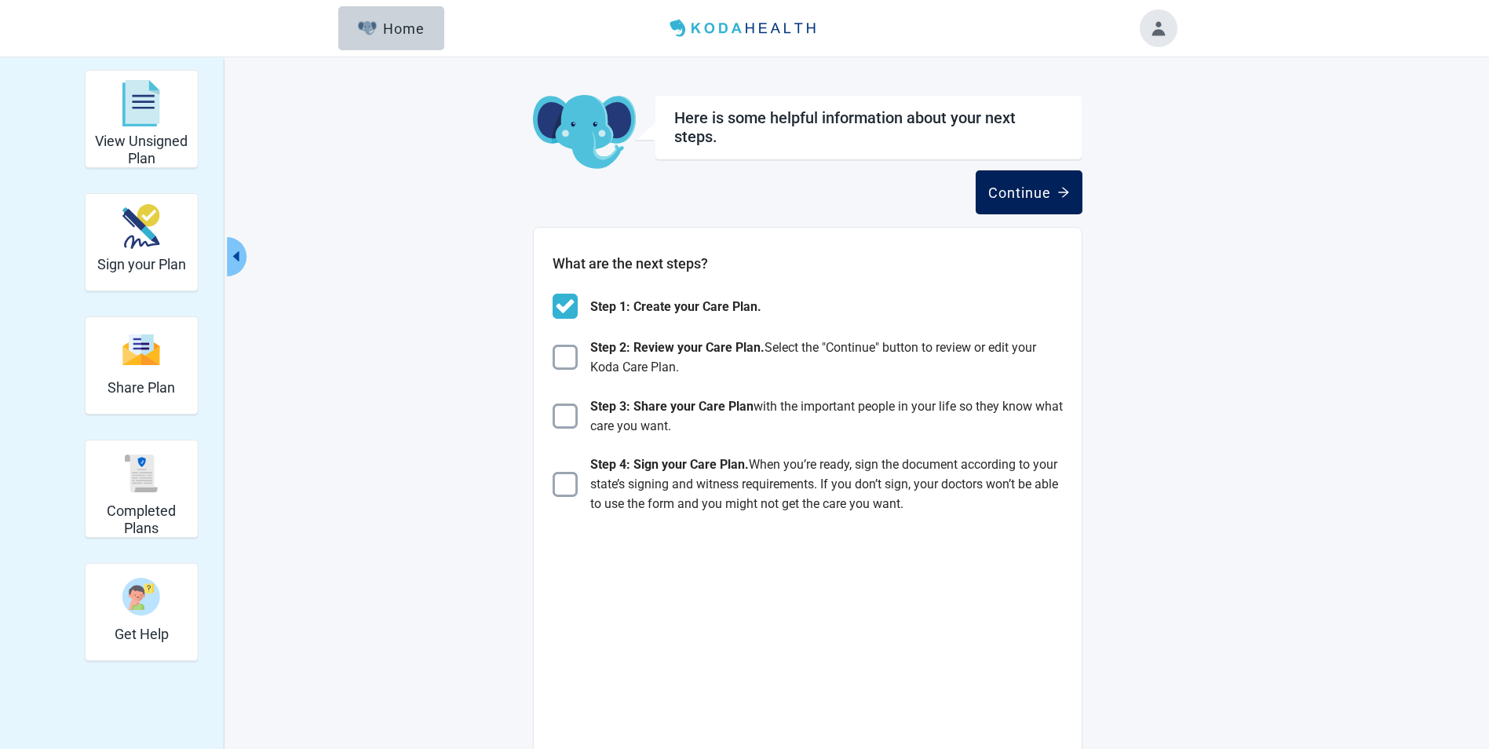
click at [1017, 190] on div "Continue" at bounding box center [1029, 193] width 82 height 16
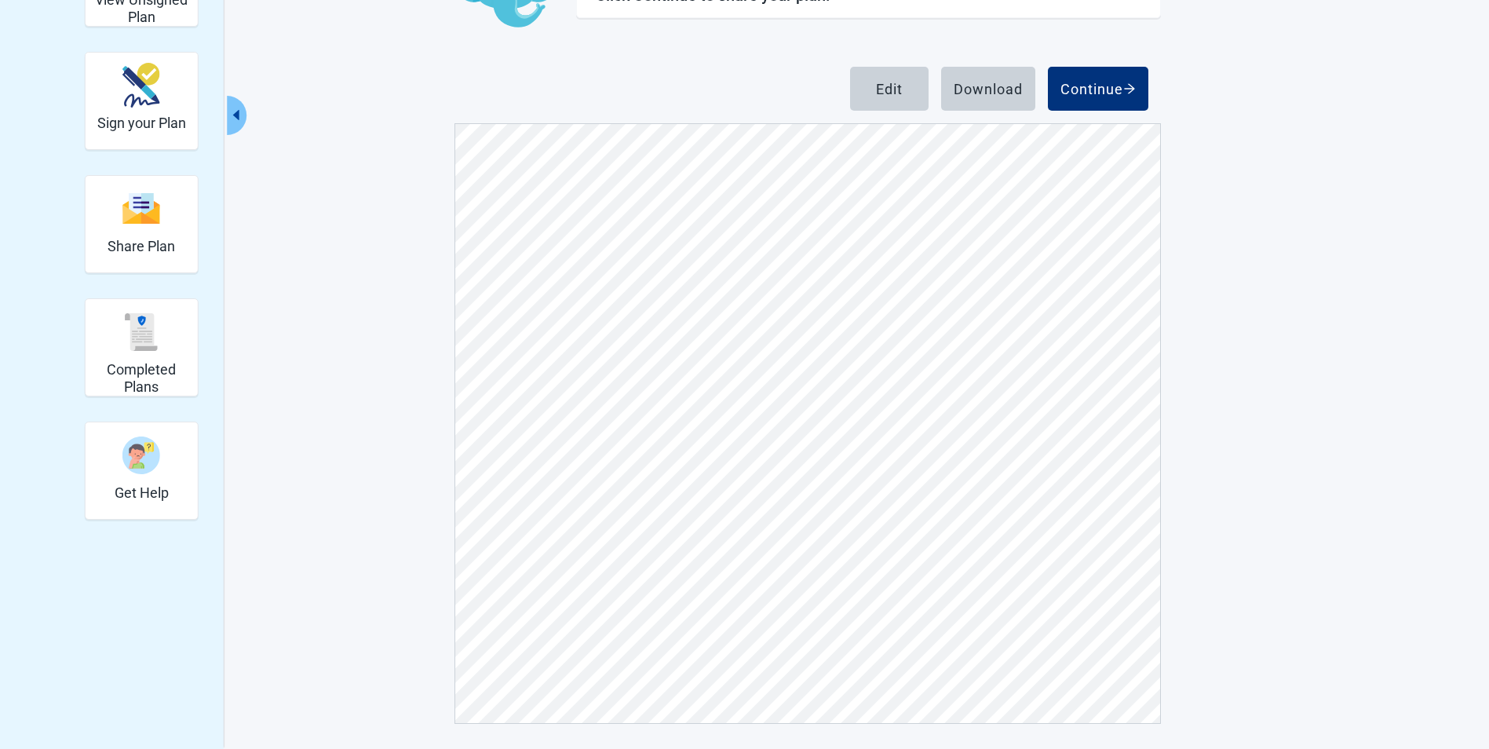
scroll to position [471, 0]
click at [1100, 88] on div "Continue" at bounding box center [1098, 89] width 75 height 16
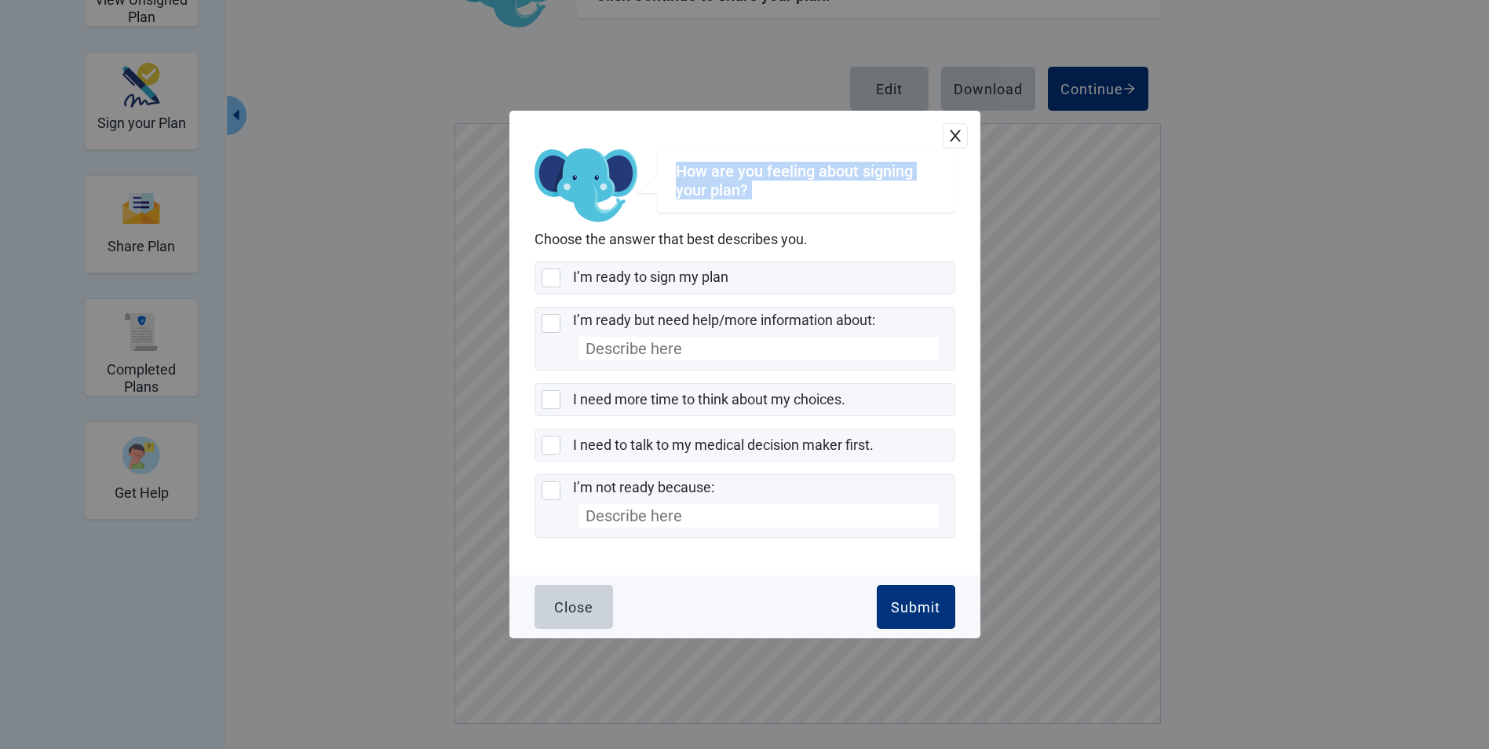
click at [1100, 88] on div "How are you feeling about signing your plan? Choose the answer that best descri…" at bounding box center [744, 374] width 1489 height 749
click at [1344, 484] on div "How are you feeling about signing your plan? Choose the answer that best descri…" at bounding box center [744, 374] width 1489 height 749
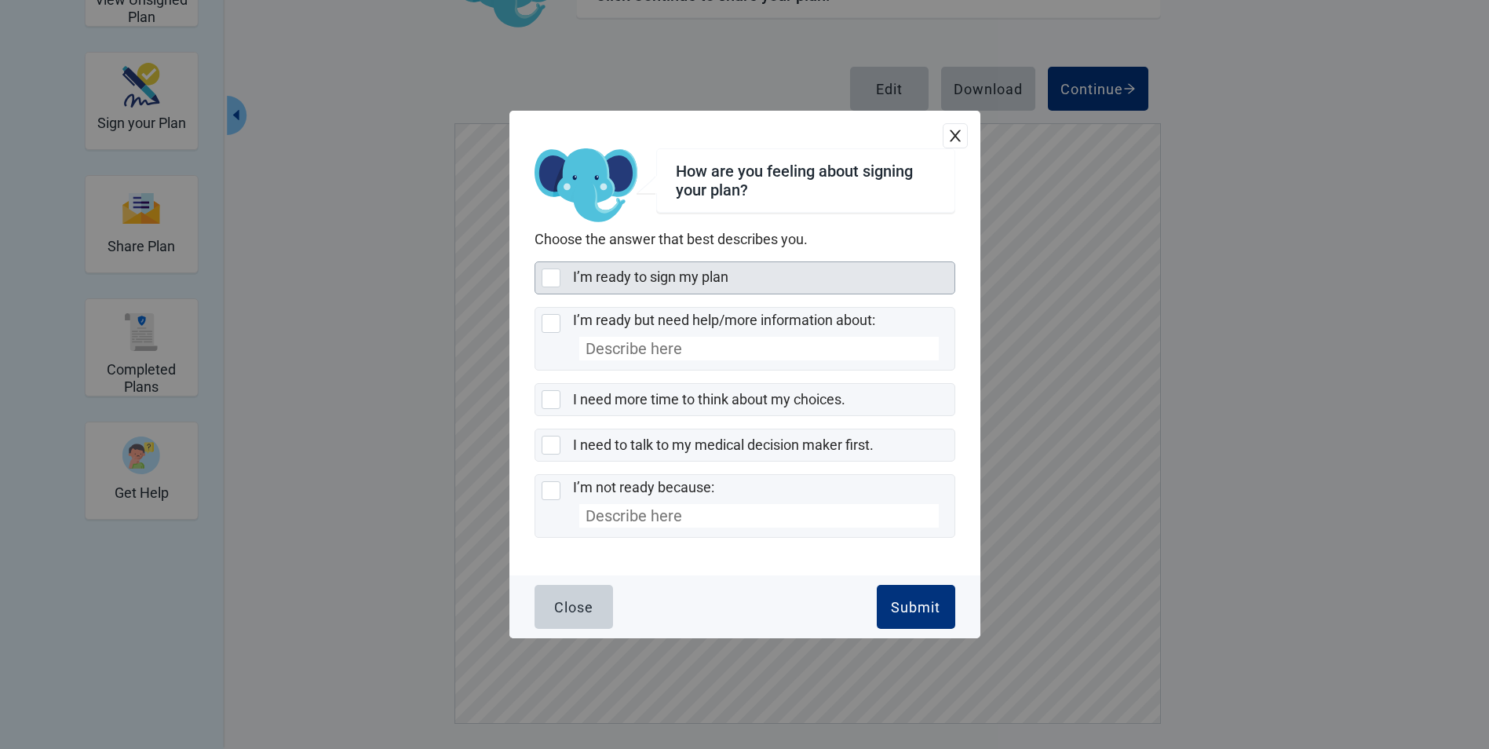
click at [550, 279] on div "I’m ready to sign my plan, checkbox, not selected" at bounding box center [551, 278] width 19 height 19
click at [535, 262] on input "I’m ready to sign my plan" at bounding box center [535, 261] width 1 height 1
checkbox input "true"
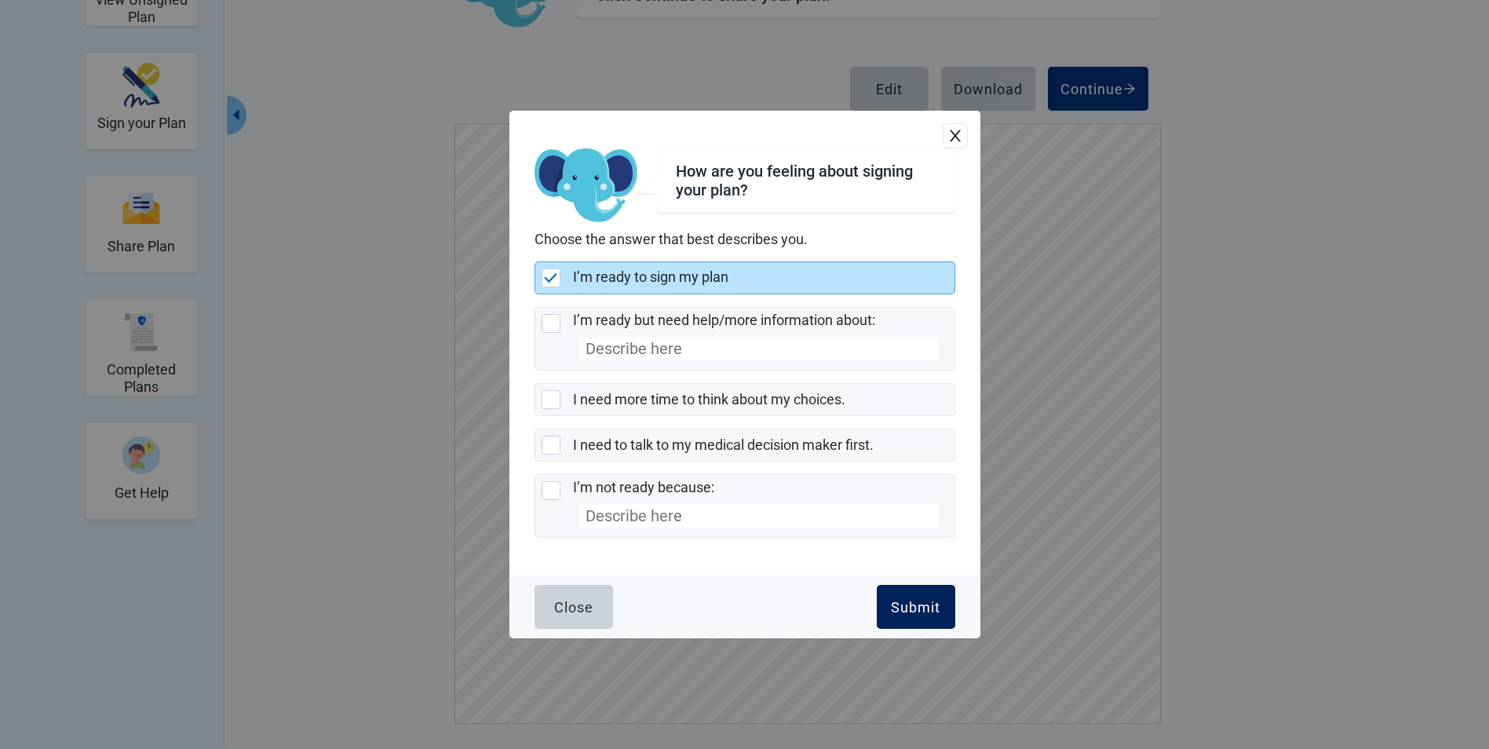
click at [913, 606] on div "Submit" at bounding box center [915, 607] width 49 height 16
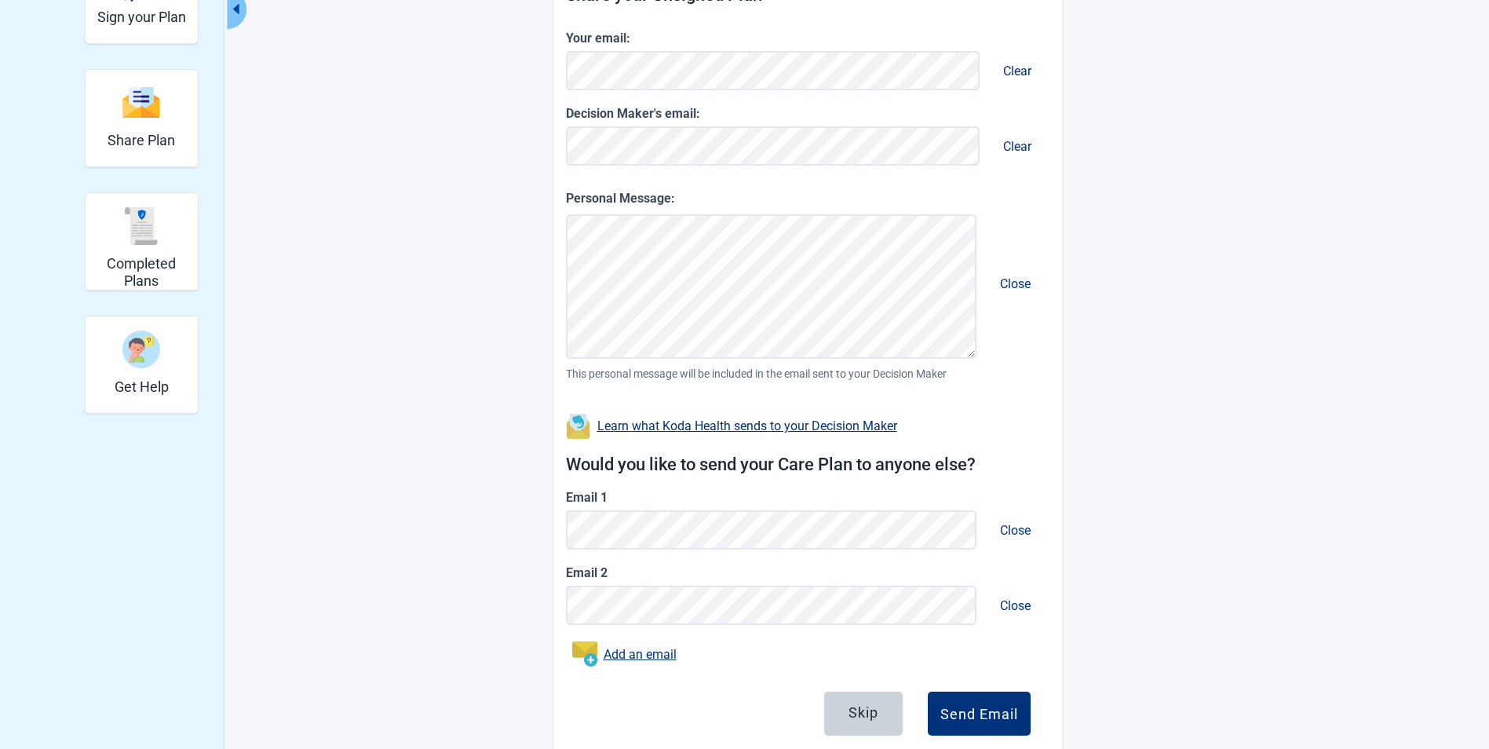
scroll to position [291, 0]
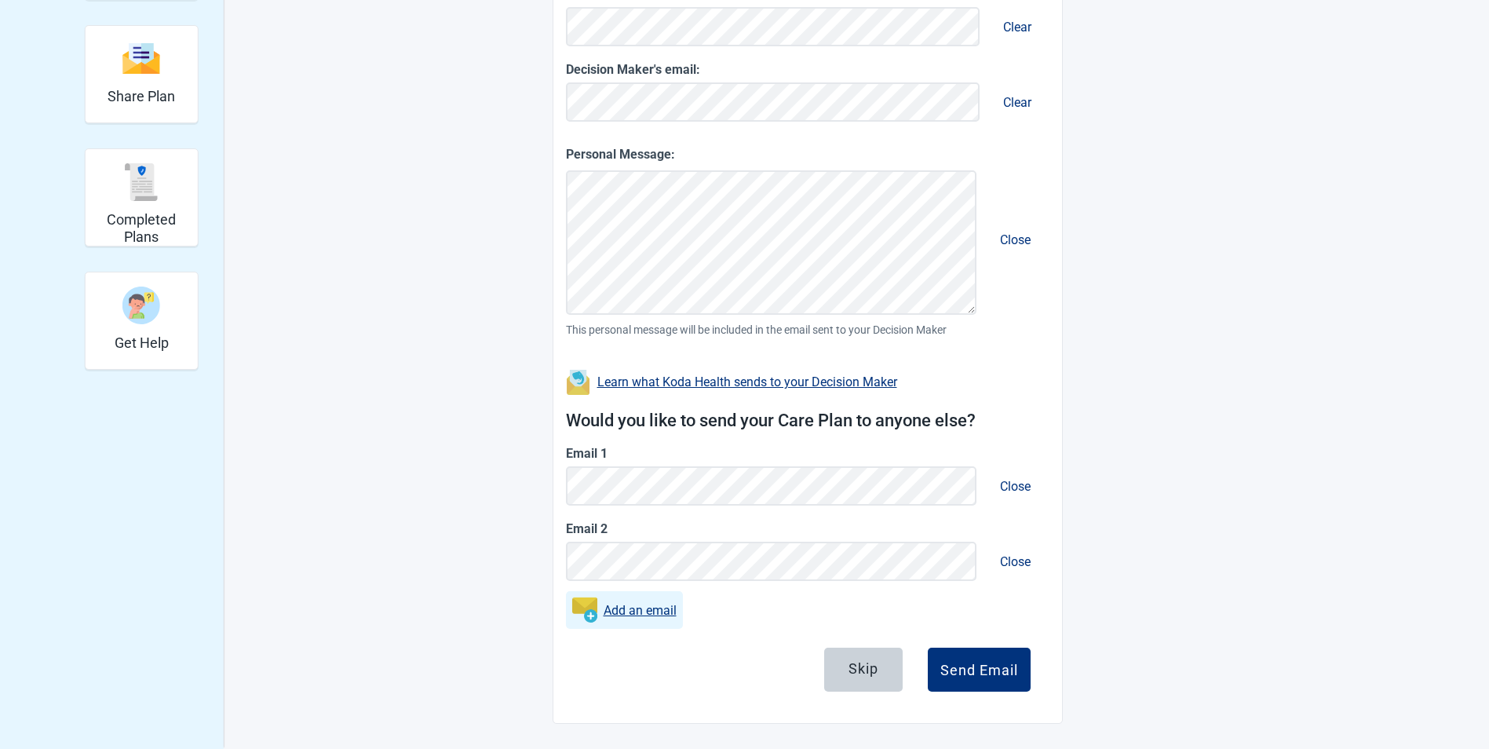
click at [626, 608] on link "Add an email" at bounding box center [640, 611] width 73 height 20
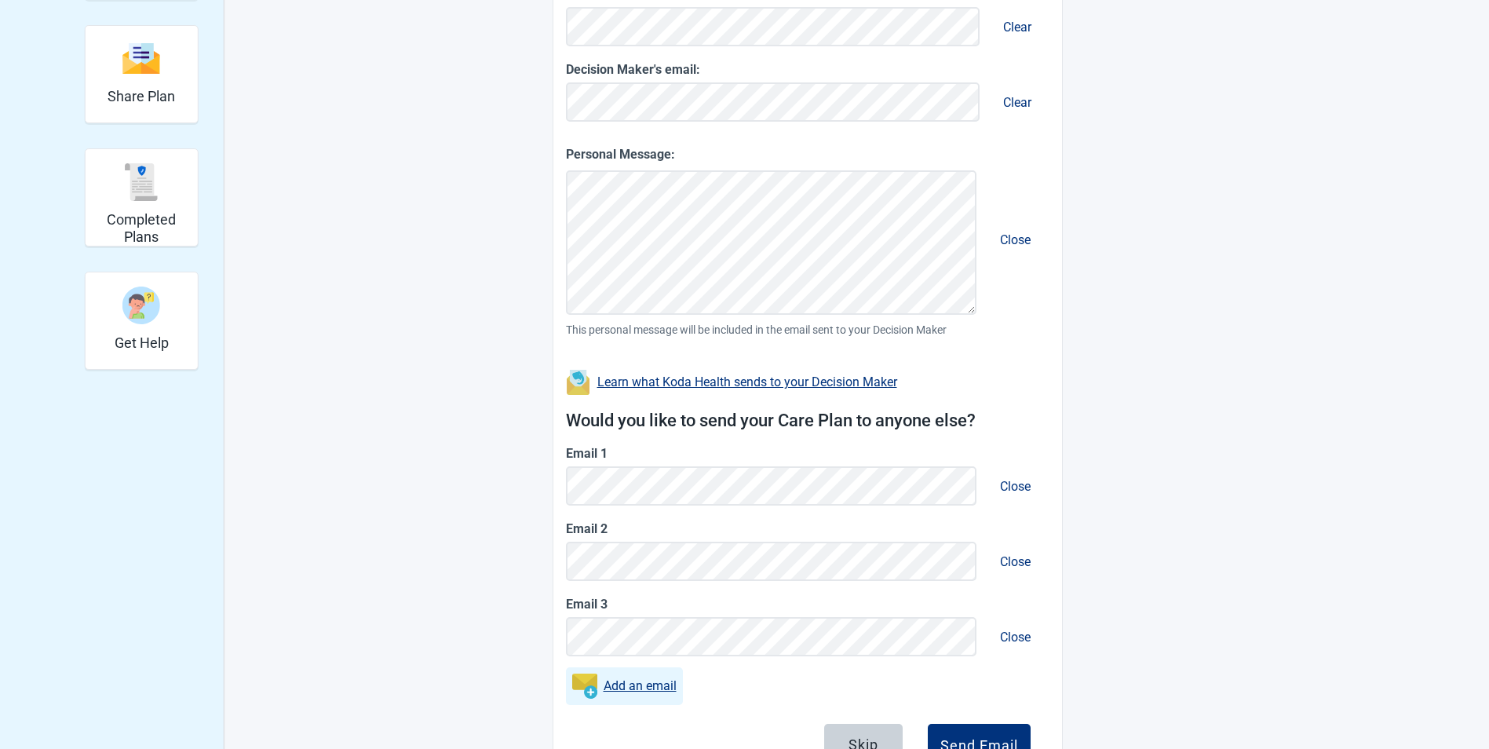
click at [634, 686] on link "Add an email" at bounding box center [640, 686] width 73 height 20
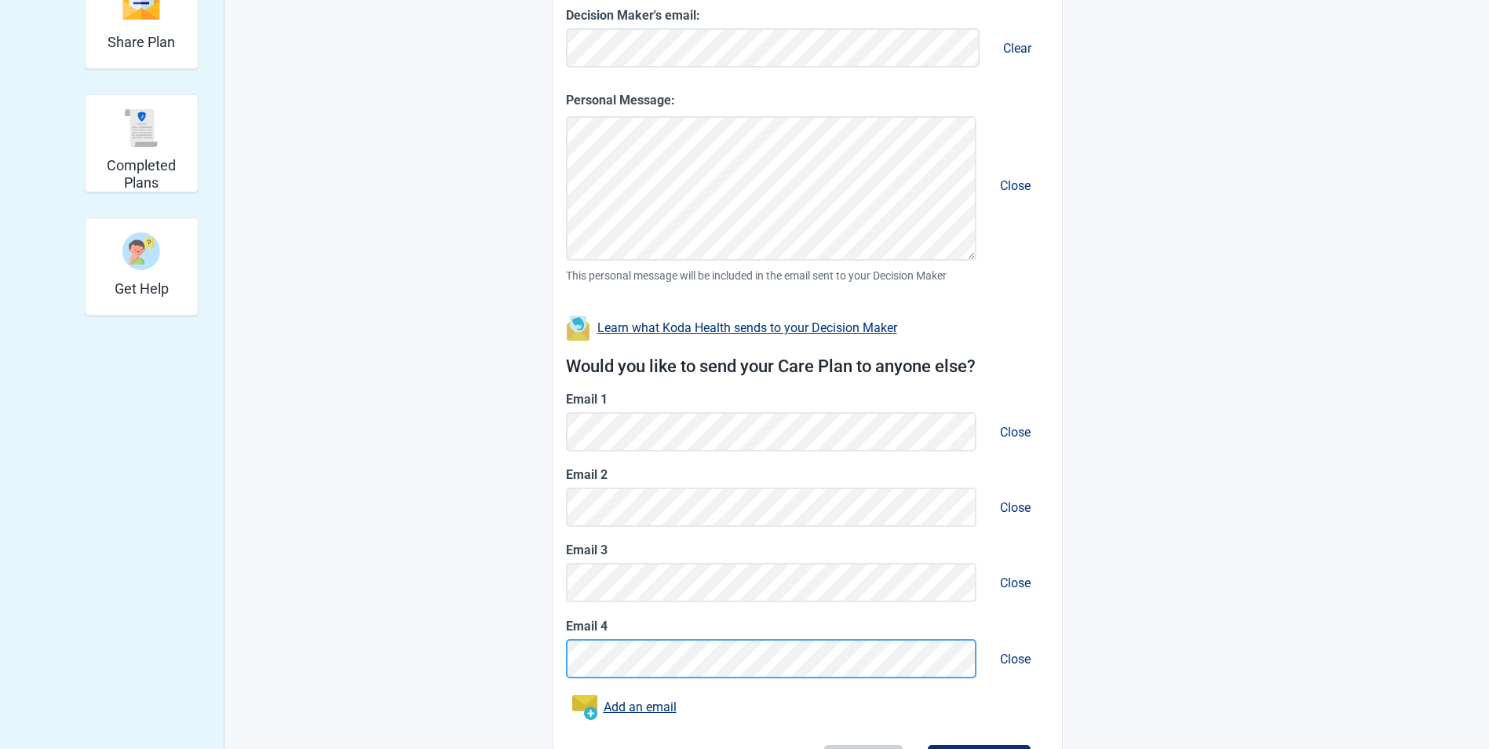
scroll to position [443, 0]
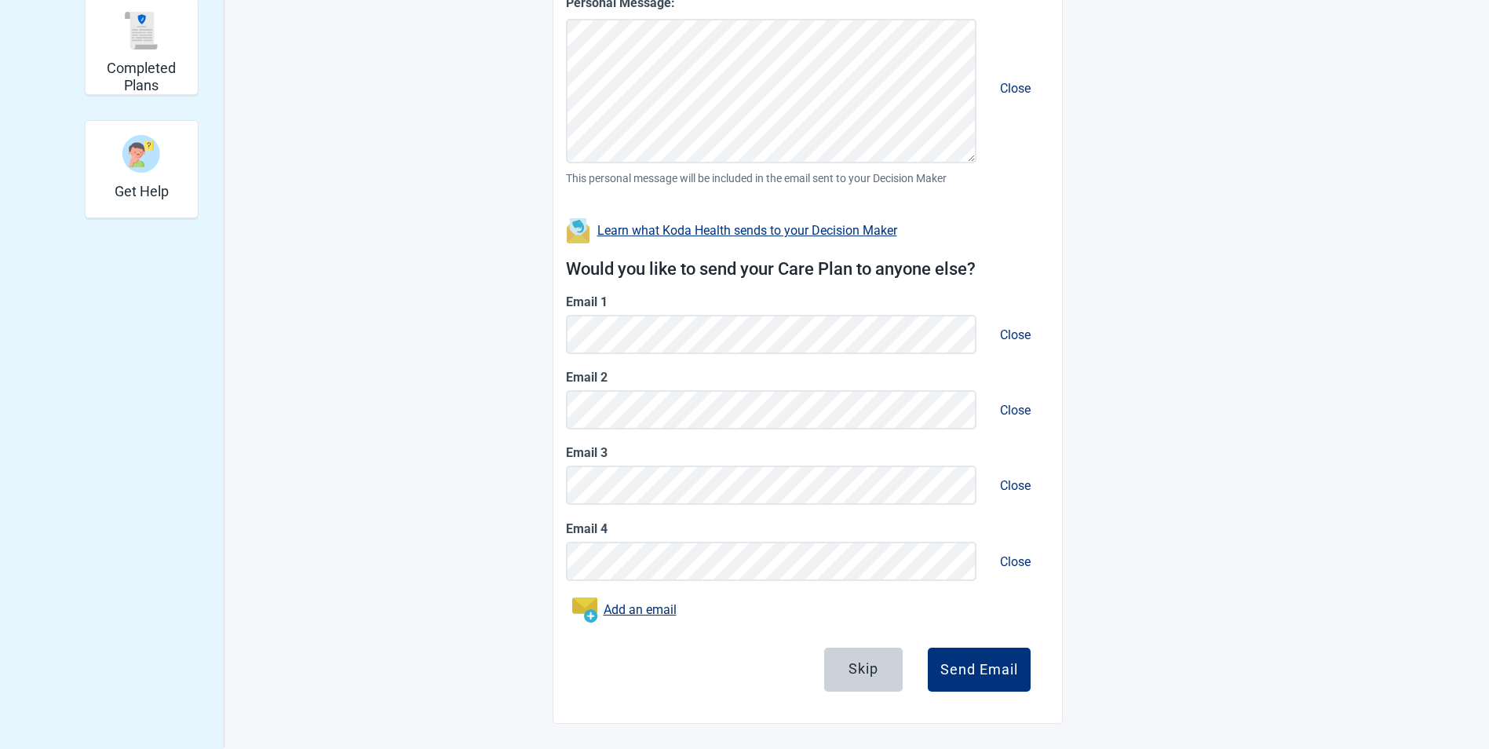
click at [697, 230] on link "Learn what Koda Health sends to your Decision Maker" at bounding box center [747, 230] width 300 height 15
drag, startPoint x: 697, startPoint y: 230, endPoint x: 656, endPoint y: 230, distance: 41.6
click at [656, 230] on link "Learn what Koda Health sends to your Decision Maker" at bounding box center [747, 230] width 300 height 15
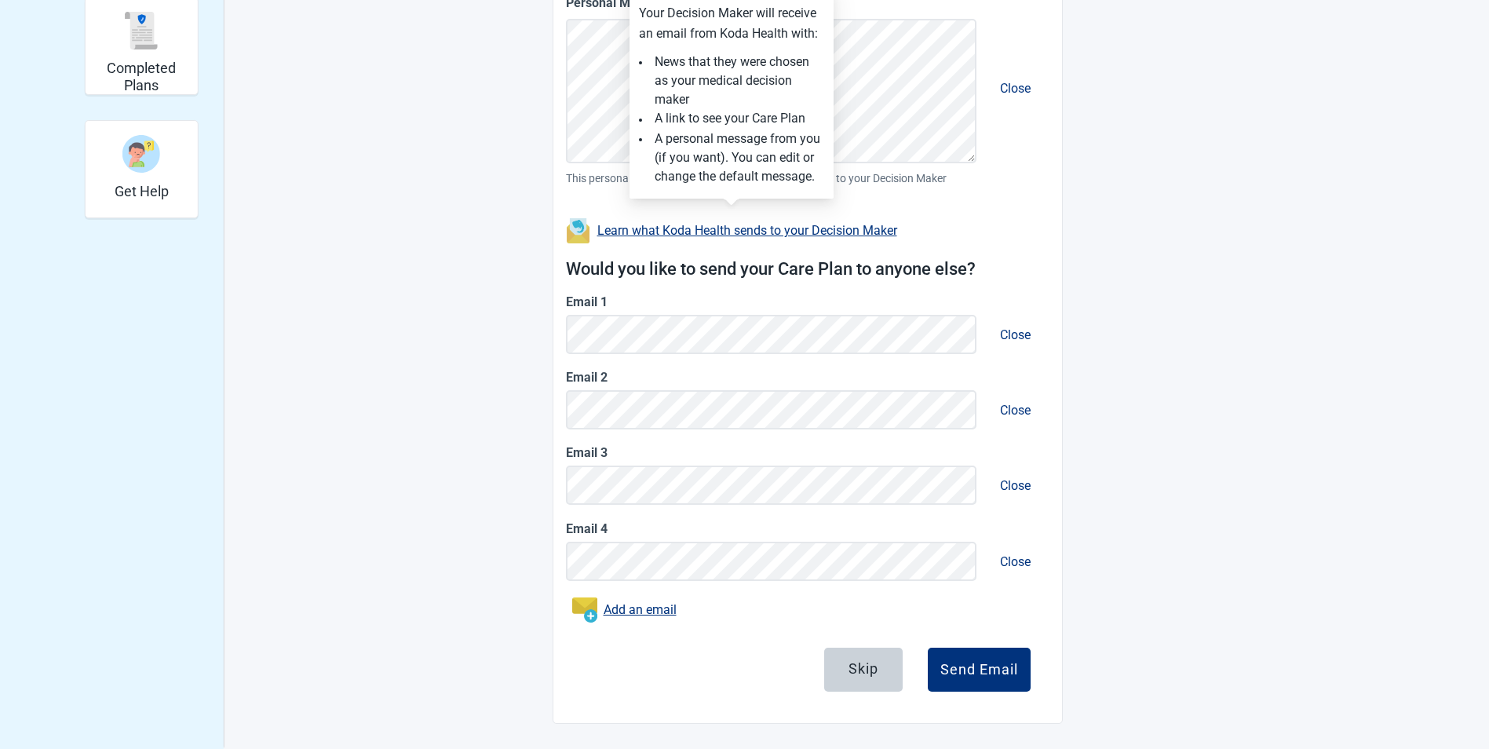
click at [1182, 221] on div "View Unsigned Plan Sign your Plan Share Plan Completed Plans Get Help You can s…" at bounding box center [744, 182] width 1489 height 1135
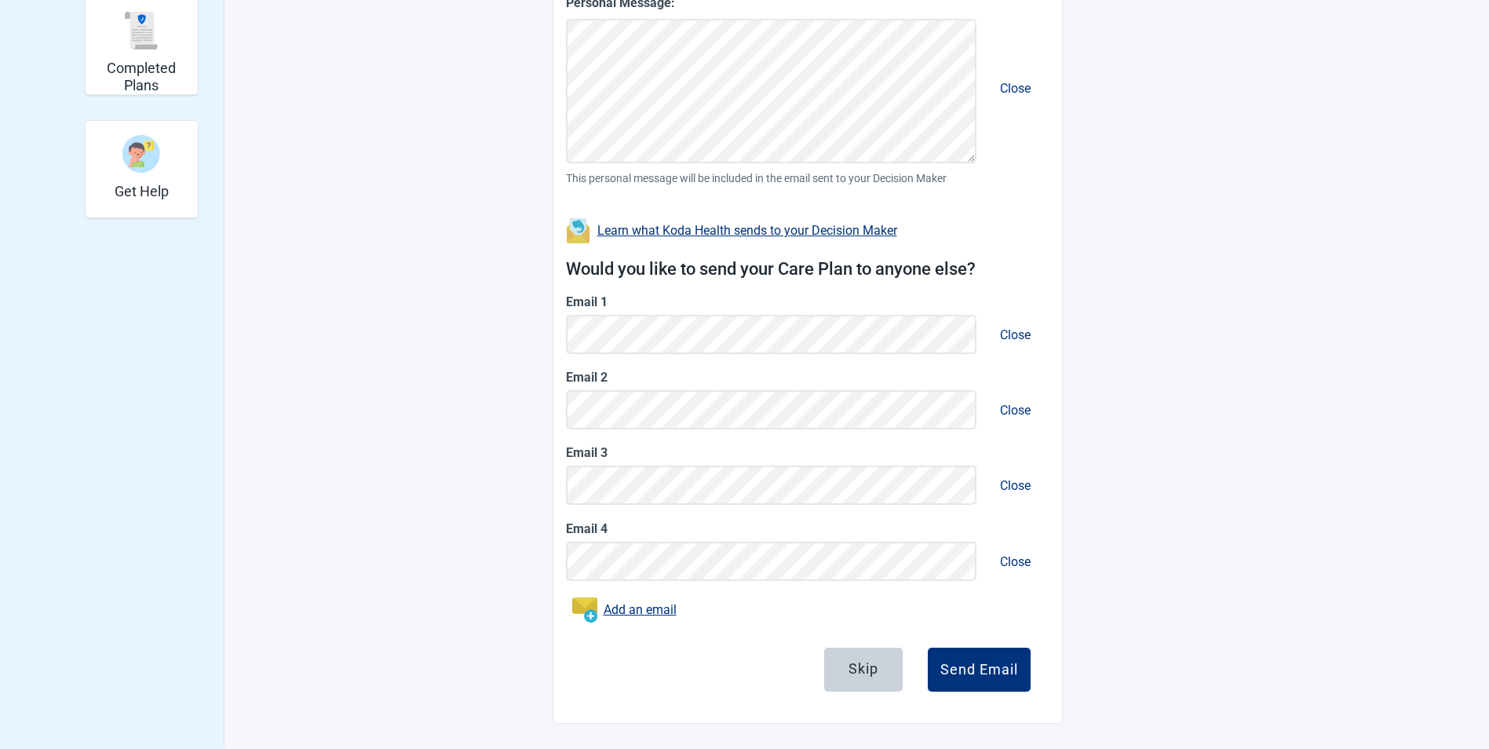
click at [1182, 221] on div "View Unsigned Plan Sign your Plan Share Plan Completed Plans Get Help You can s…" at bounding box center [744, 182] width 1489 height 1135
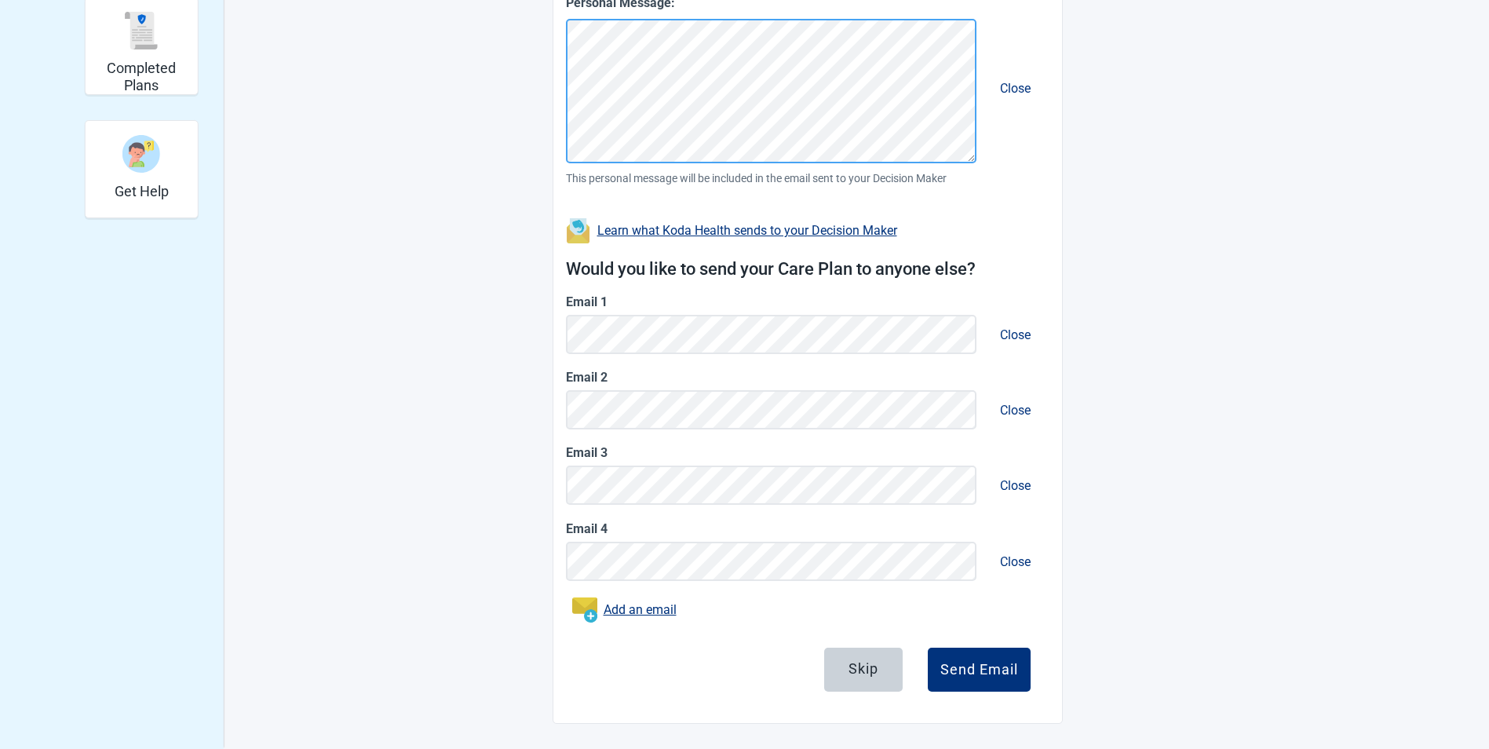
click at [527, 30] on main "You can share your Care Plan. It's also important to talk to the people who mat…" at bounding box center [808, 188] width 738 height 1072
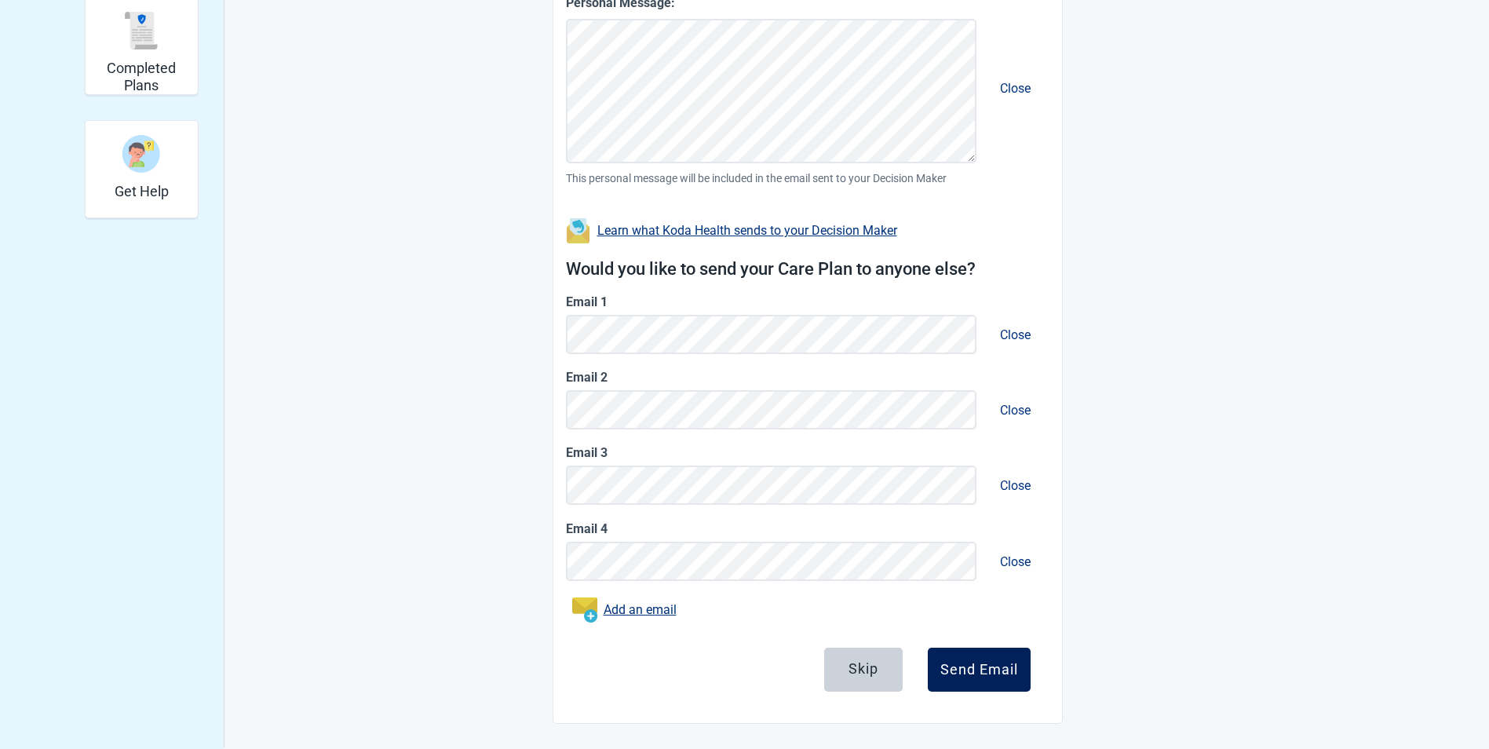
click at [971, 667] on div "Send Email" at bounding box center [980, 670] width 78 height 16
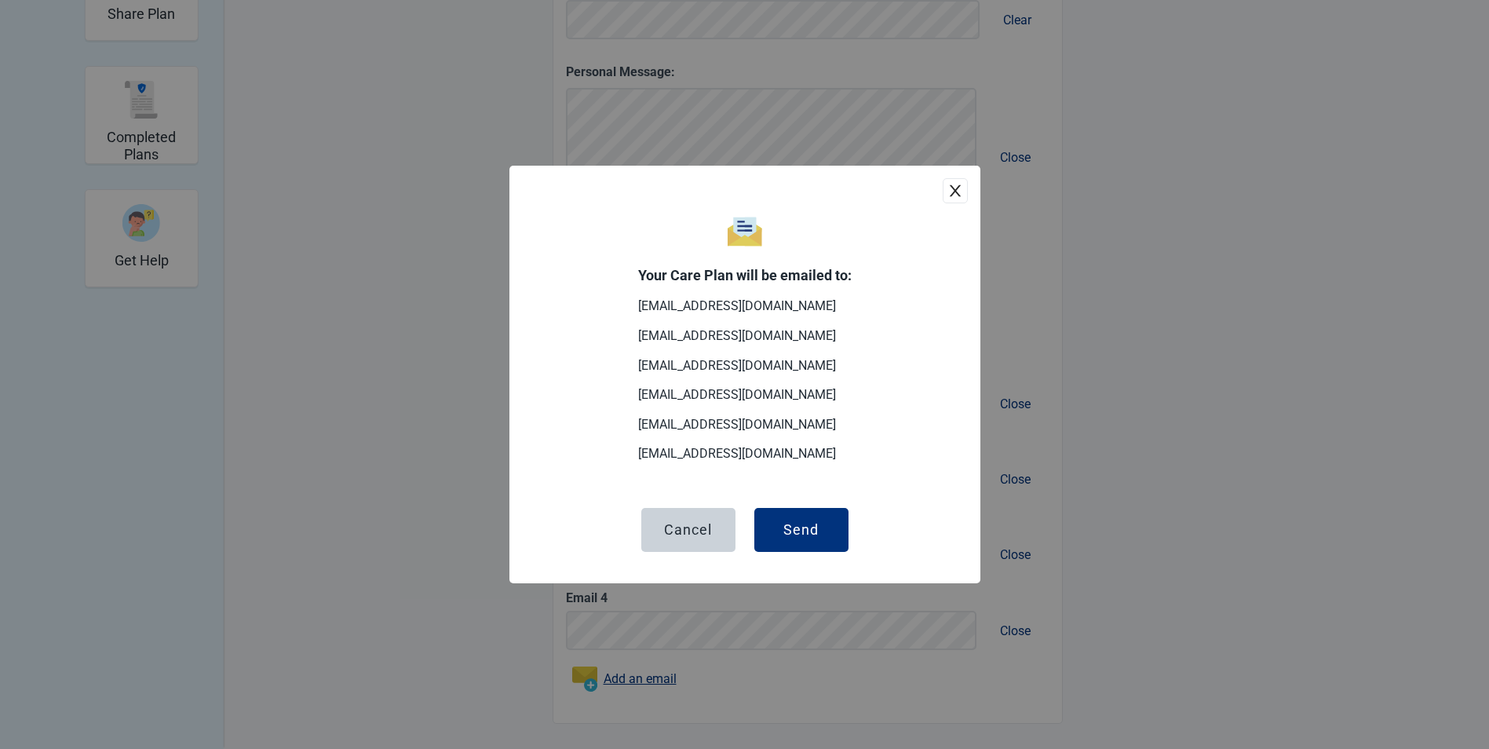
scroll to position [374, 0]
click at [793, 524] on div "Send" at bounding box center [801, 530] width 35 height 16
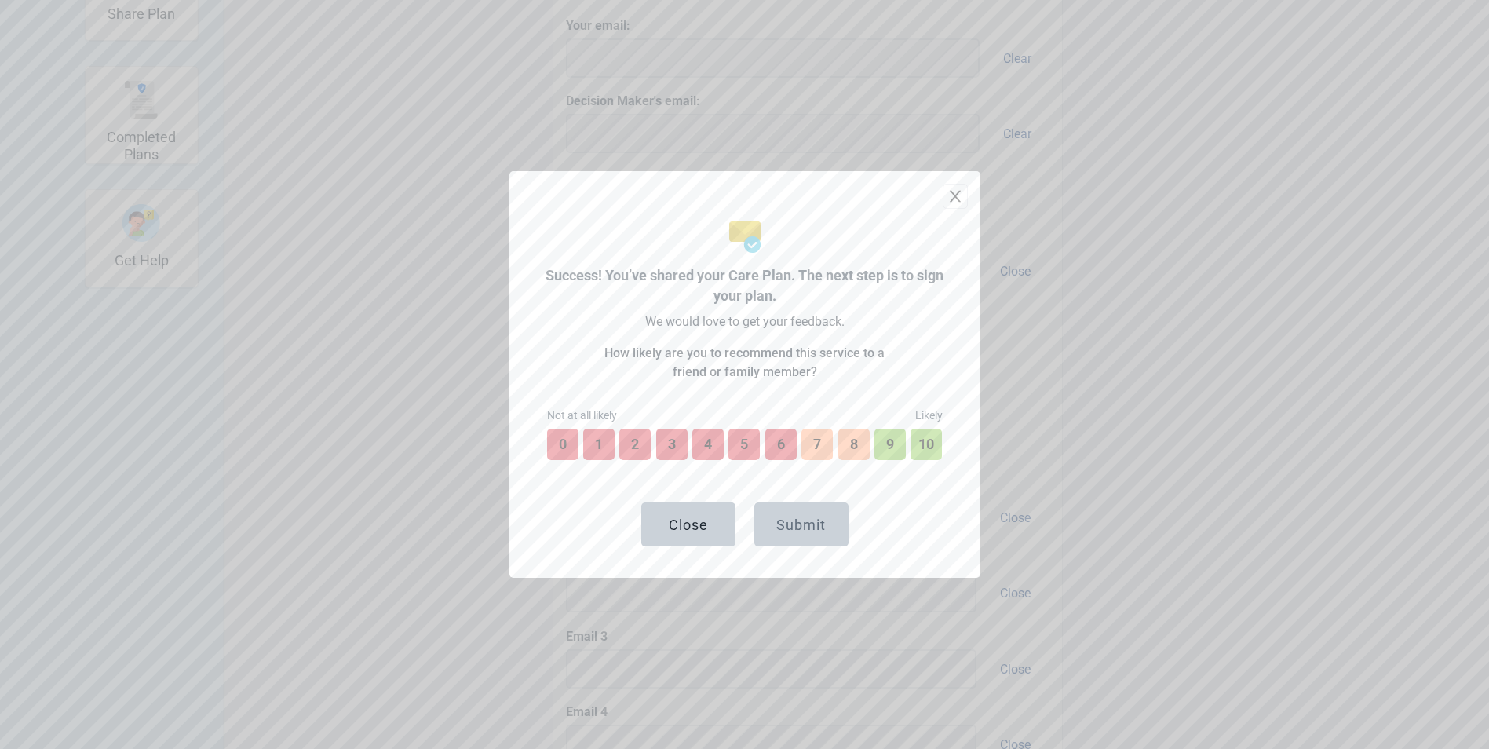
scroll to position [488, 0]
click at [933, 448] on button "10" at bounding box center [926, 444] width 35 height 35
click at [809, 523] on div "Submit" at bounding box center [800, 525] width 49 height 16
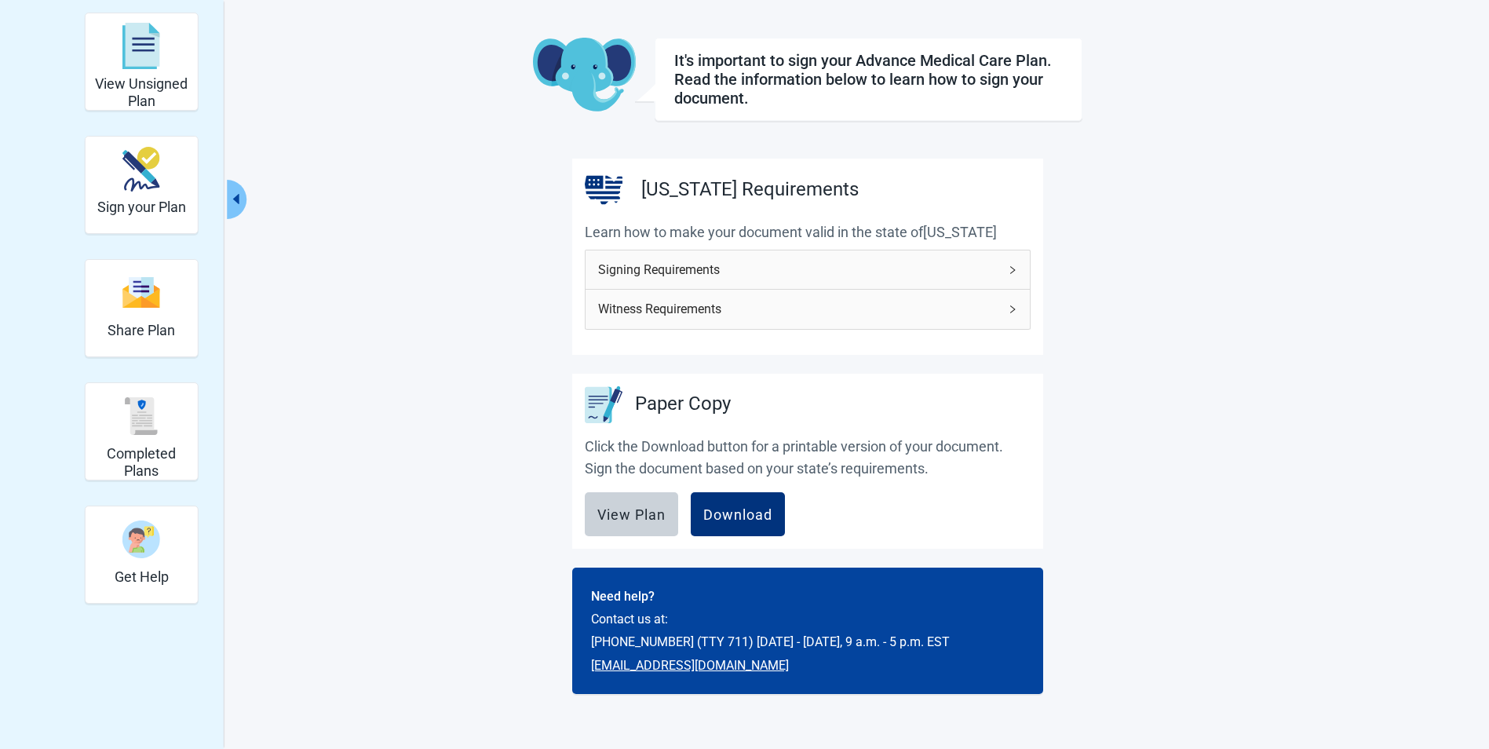
scroll to position [57, 0]
click at [733, 264] on span "Signing Requirements" at bounding box center [798, 270] width 400 height 20
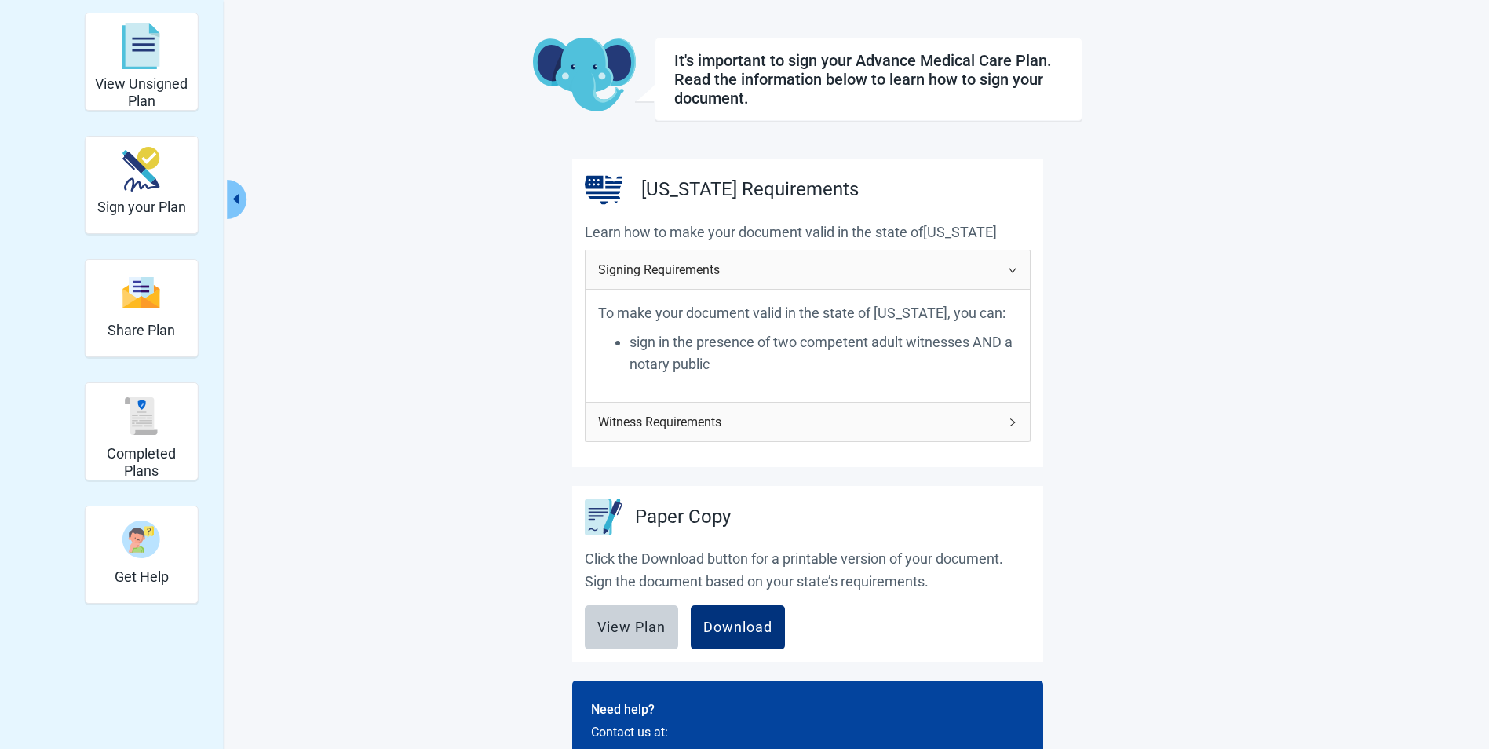
click at [626, 432] on span "Witness Requirements" at bounding box center [798, 422] width 400 height 20
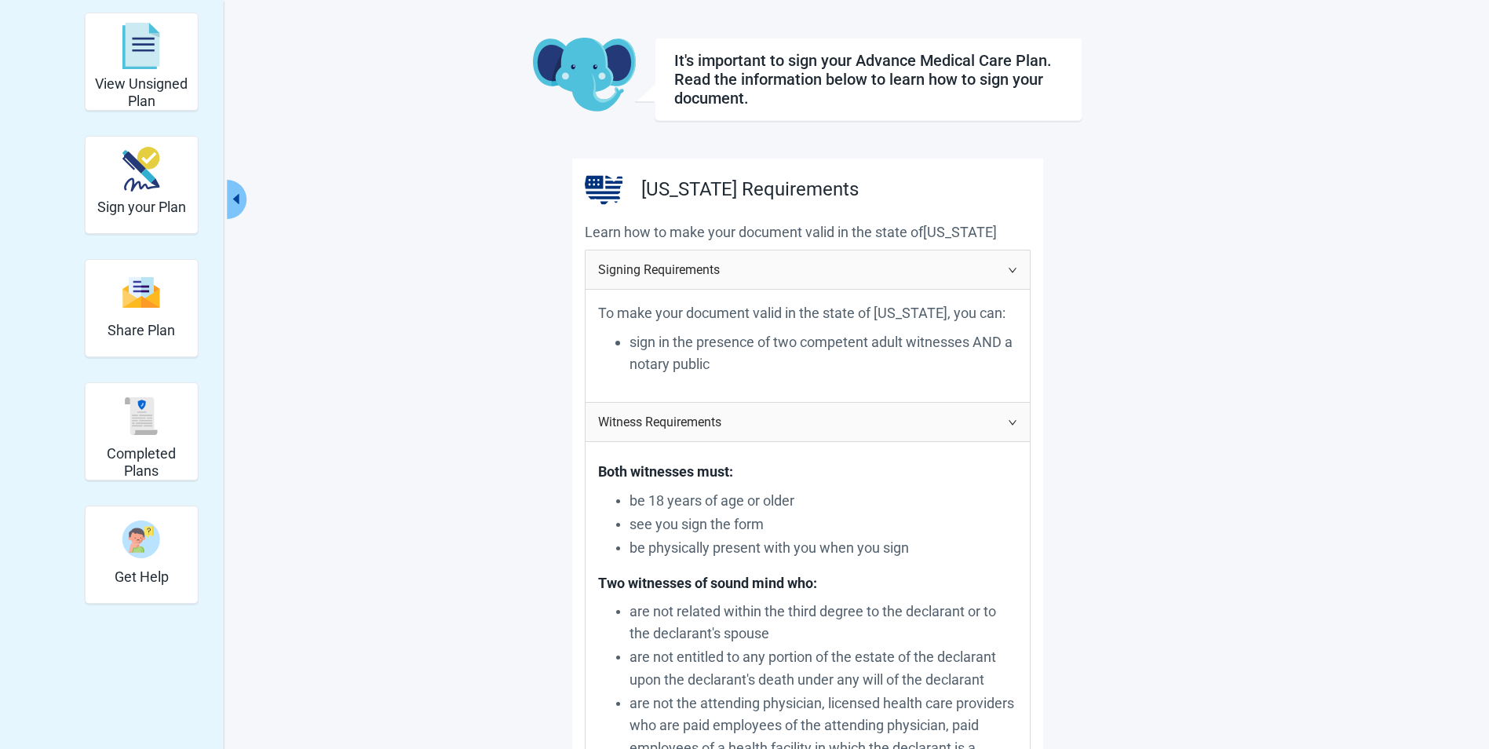
click at [626, 432] on span "Witness Requirements" at bounding box center [798, 422] width 400 height 20
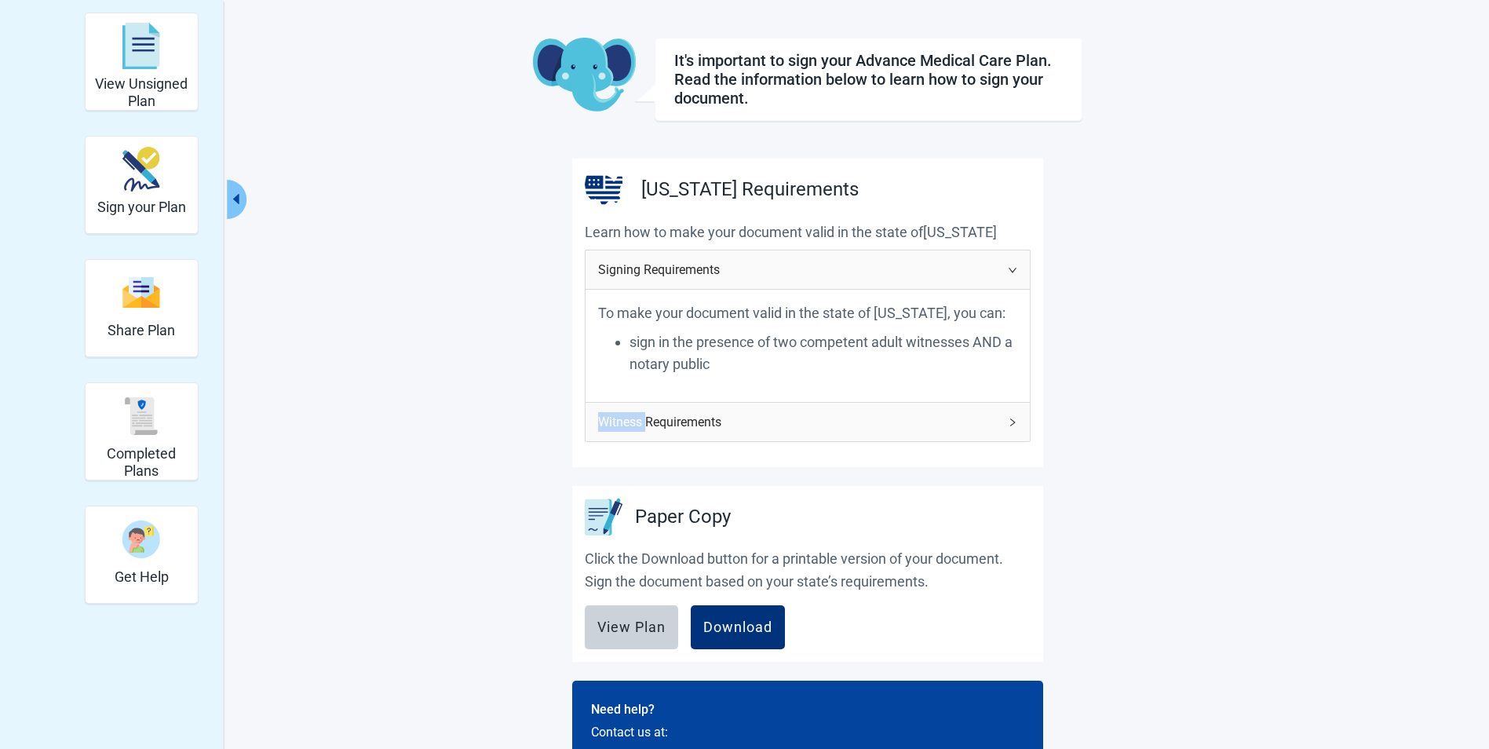
click at [1014, 426] on icon "right" at bounding box center [1012, 422] width 5 height 8
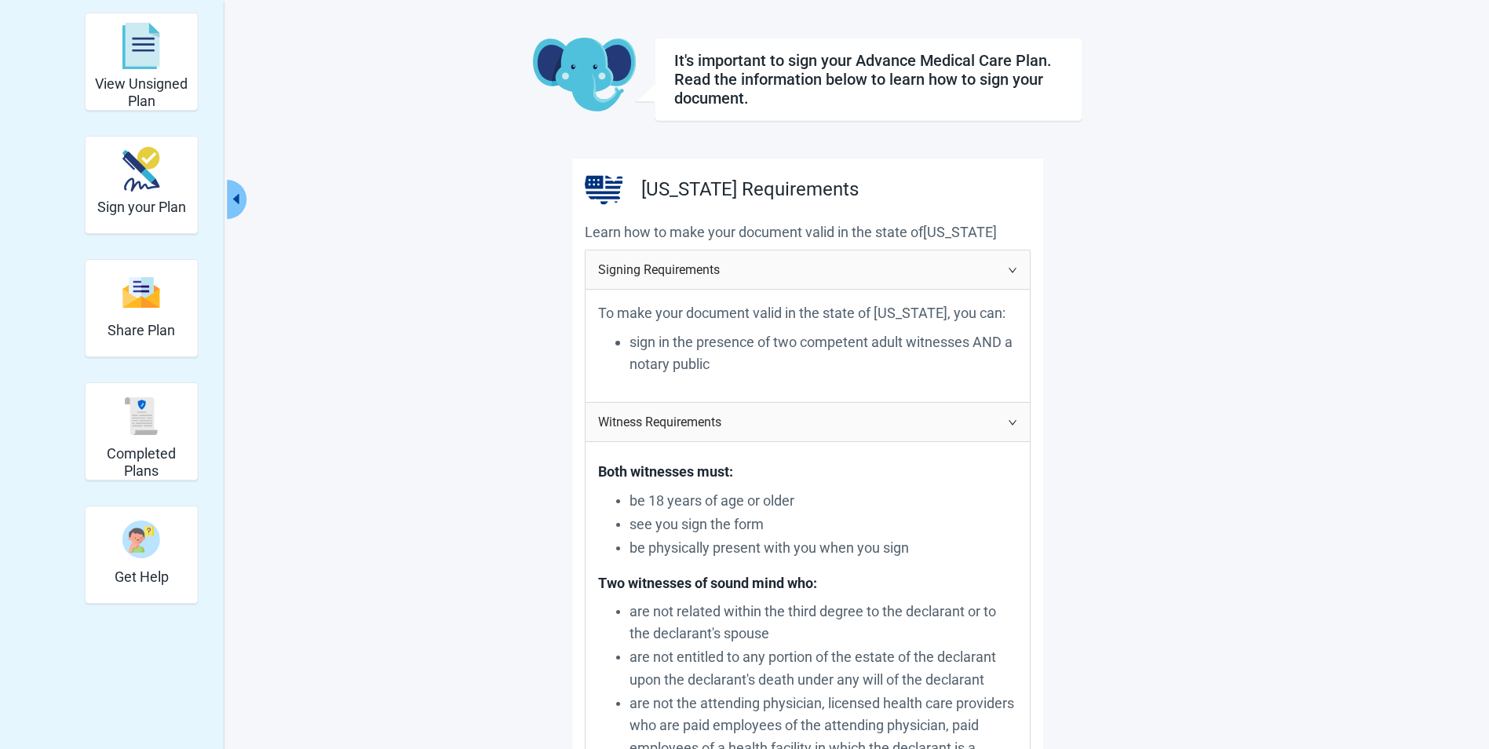
click at [1014, 425] on icon "right" at bounding box center [1012, 422] width 8 height 5
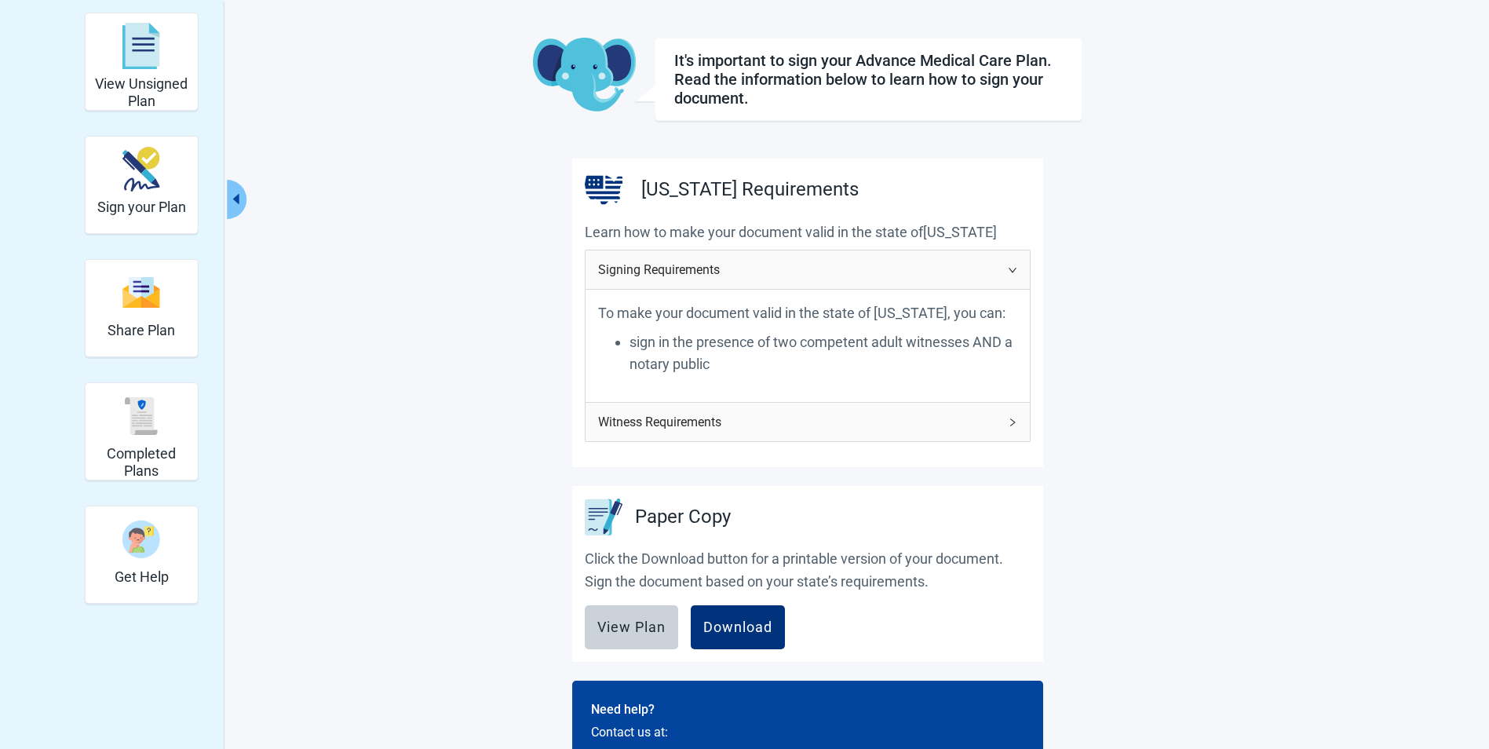
click at [1014, 426] on icon "right" at bounding box center [1012, 422] width 5 height 8
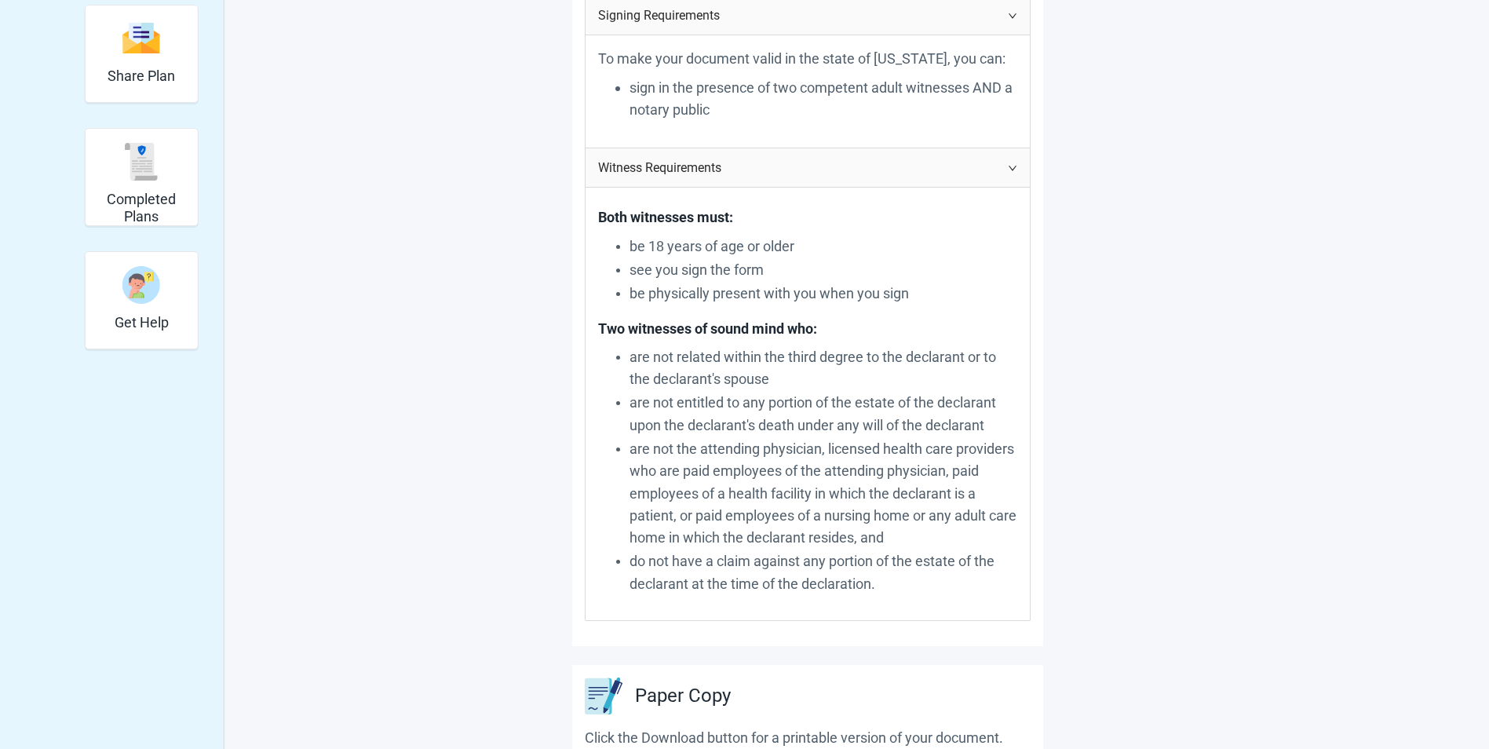
scroll to position [450, 0]
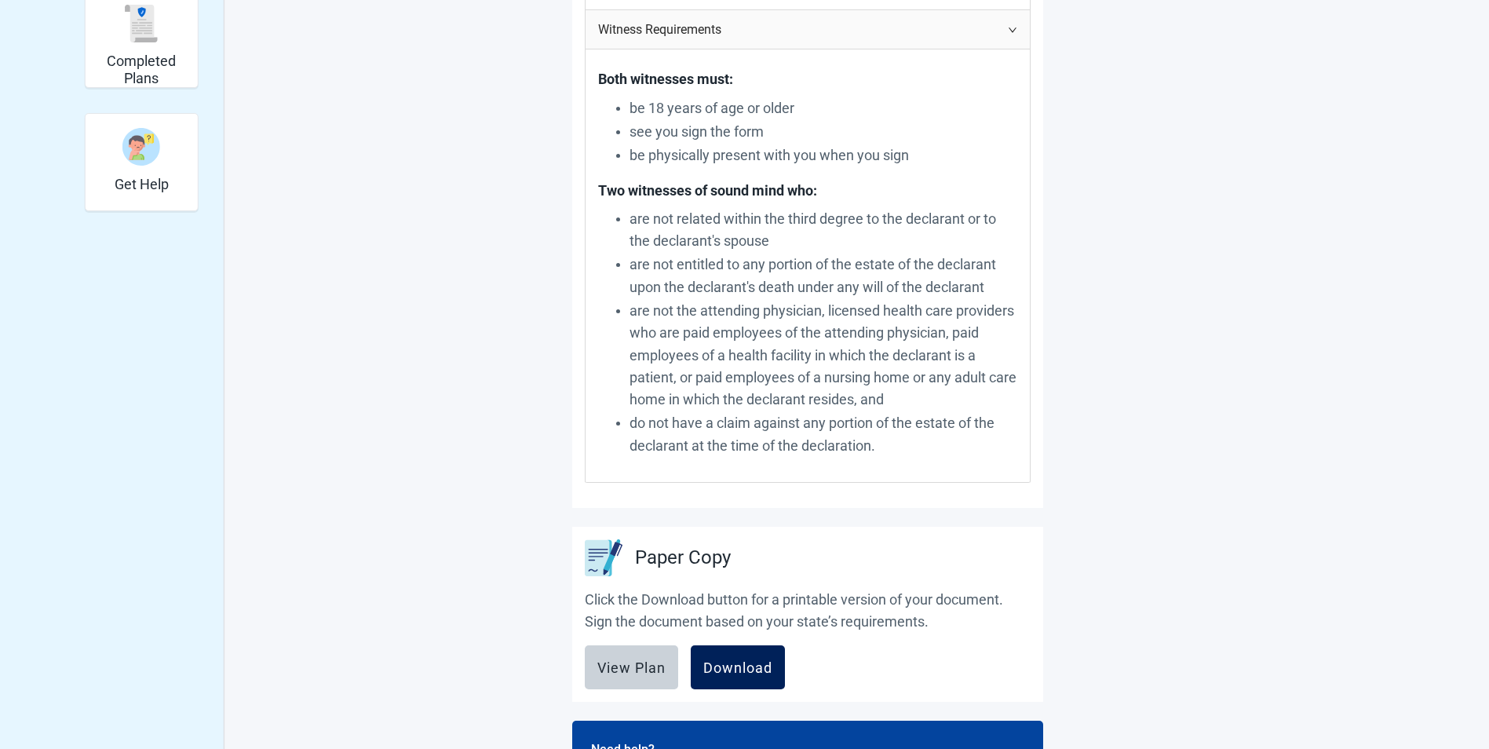
click at [729, 675] on div "Download" at bounding box center [737, 668] width 69 height 16
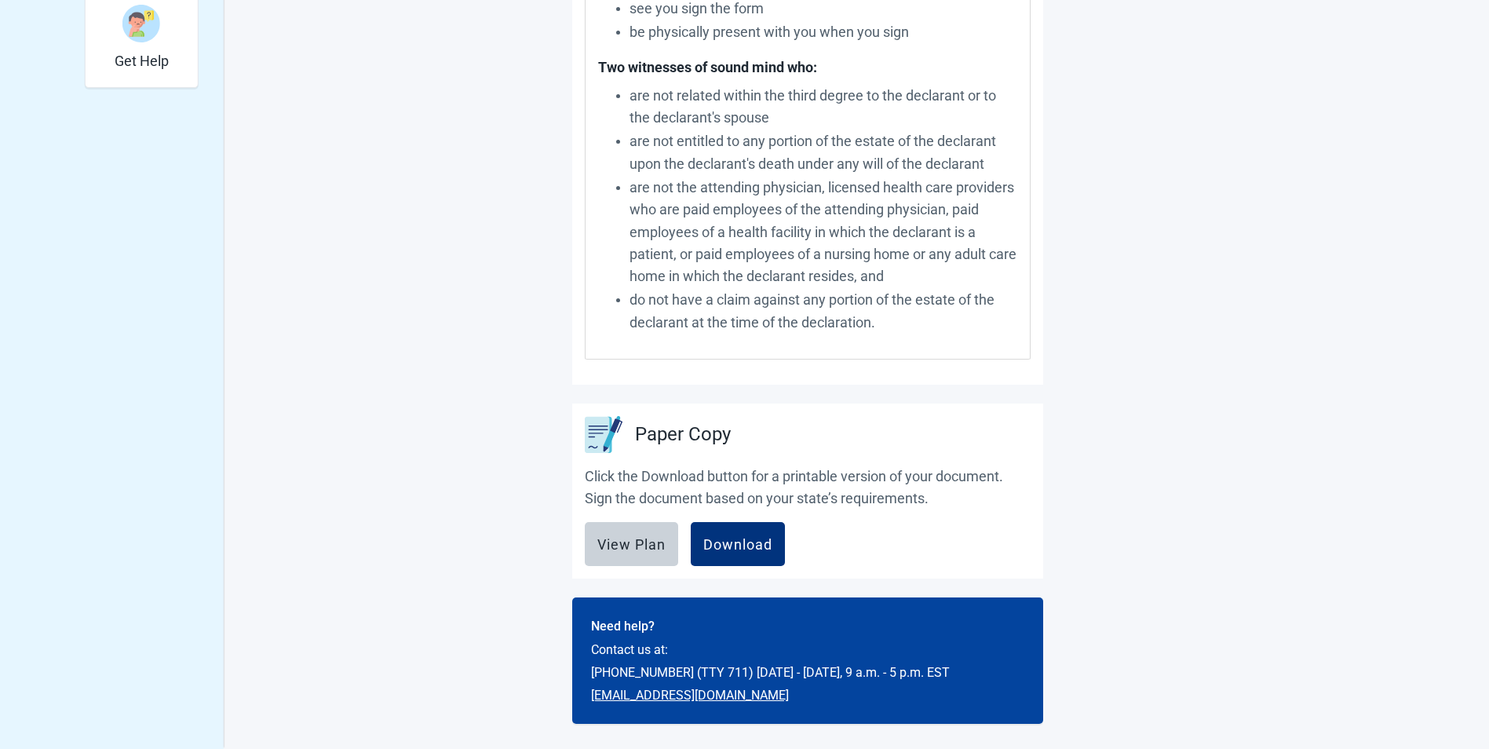
scroll to position [595, 0]
